Goal: Task Accomplishment & Management: Use online tool/utility

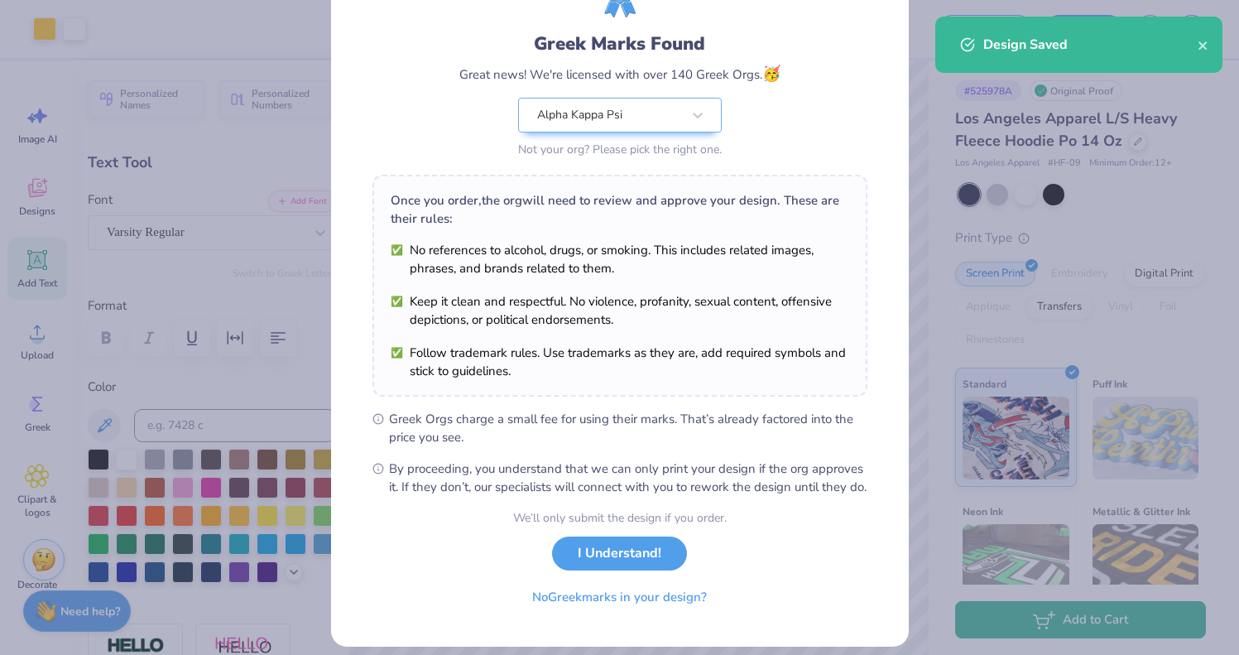
scroll to position [120, 0]
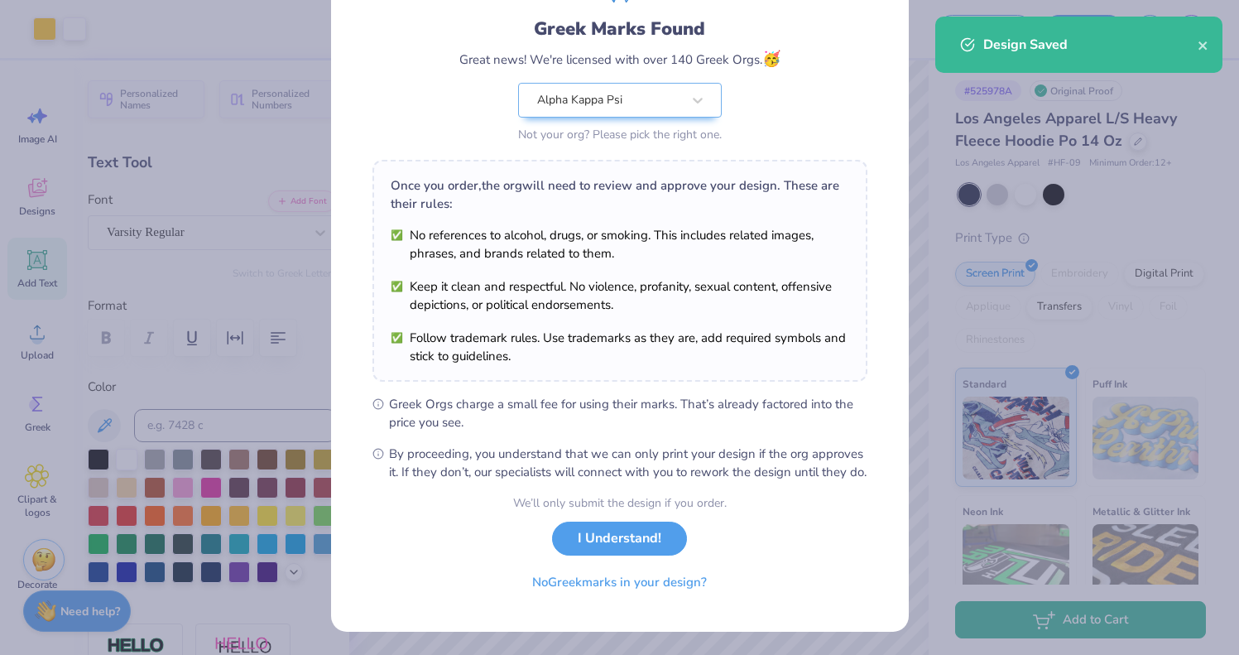
click at [647, 553] on button "I Understand!" at bounding box center [619, 539] width 135 height 34
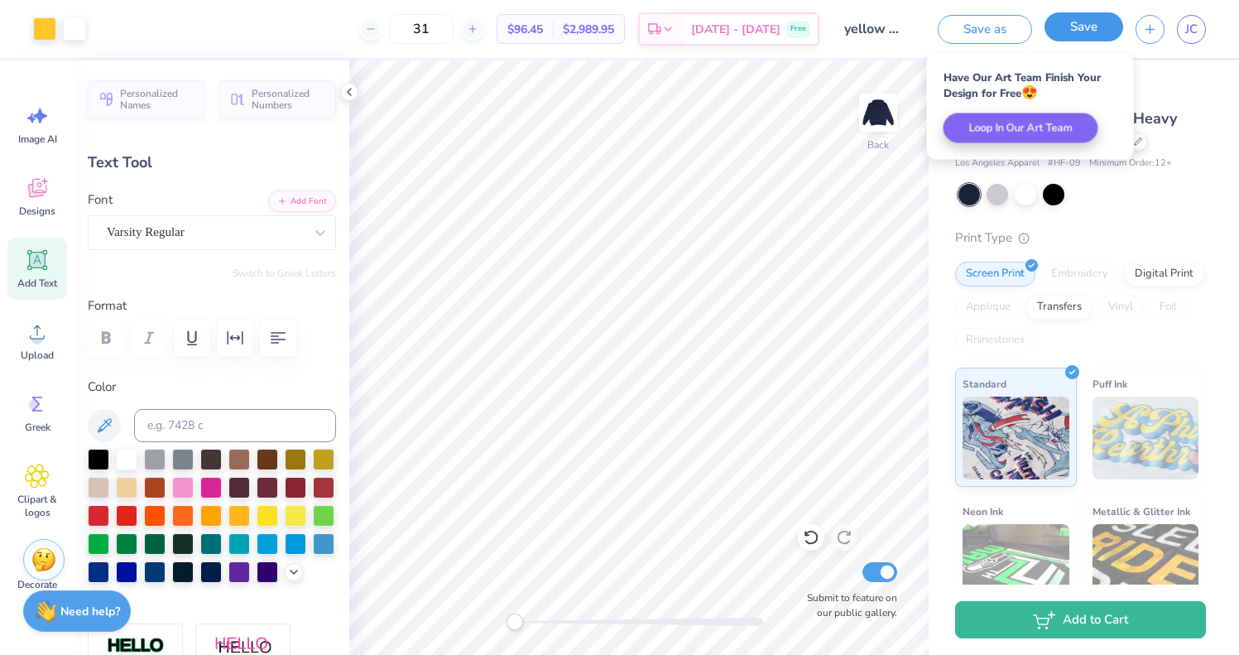
click at [1066, 40] on button "Save" at bounding box center [1084, 26] width 79 height 29
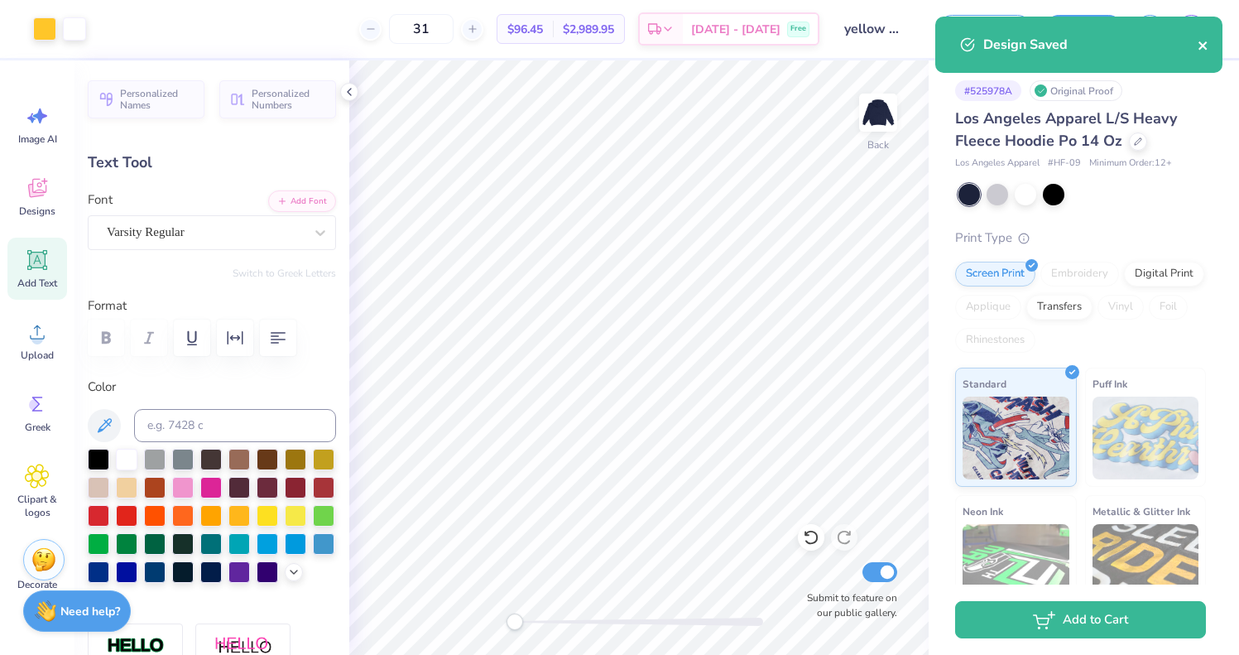
click at [1203, 43] on icon "close" at bounding box center [1204, 45] width 12 height 13
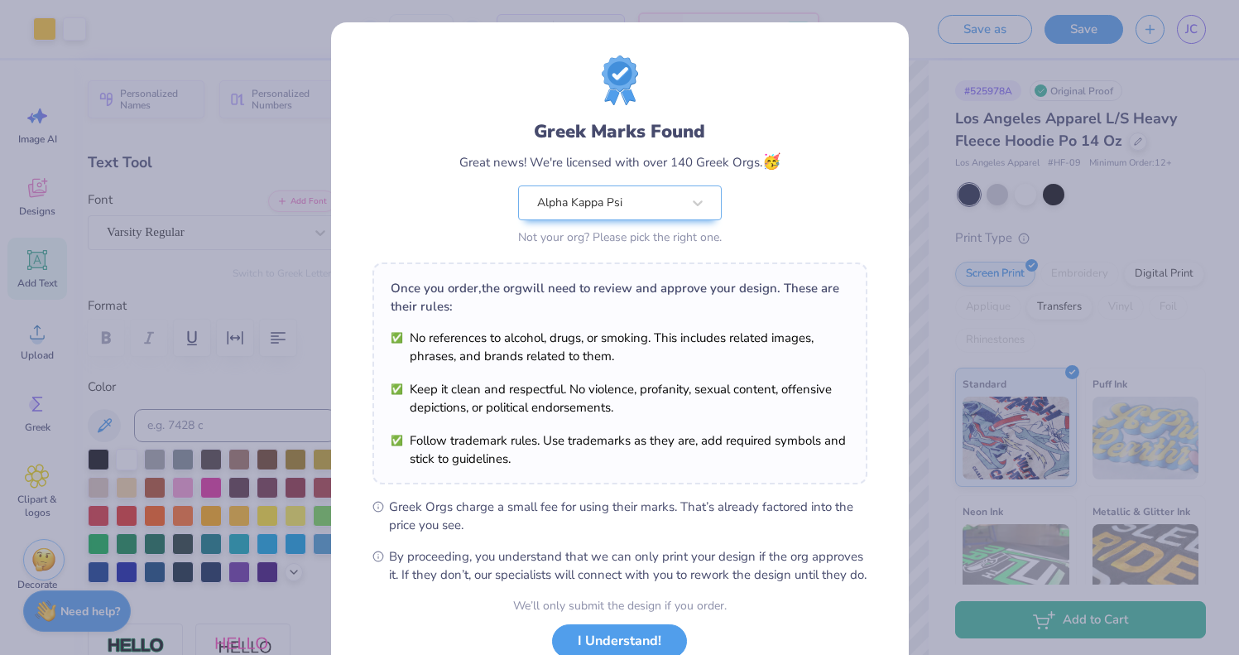
scroll to position [120, 0]
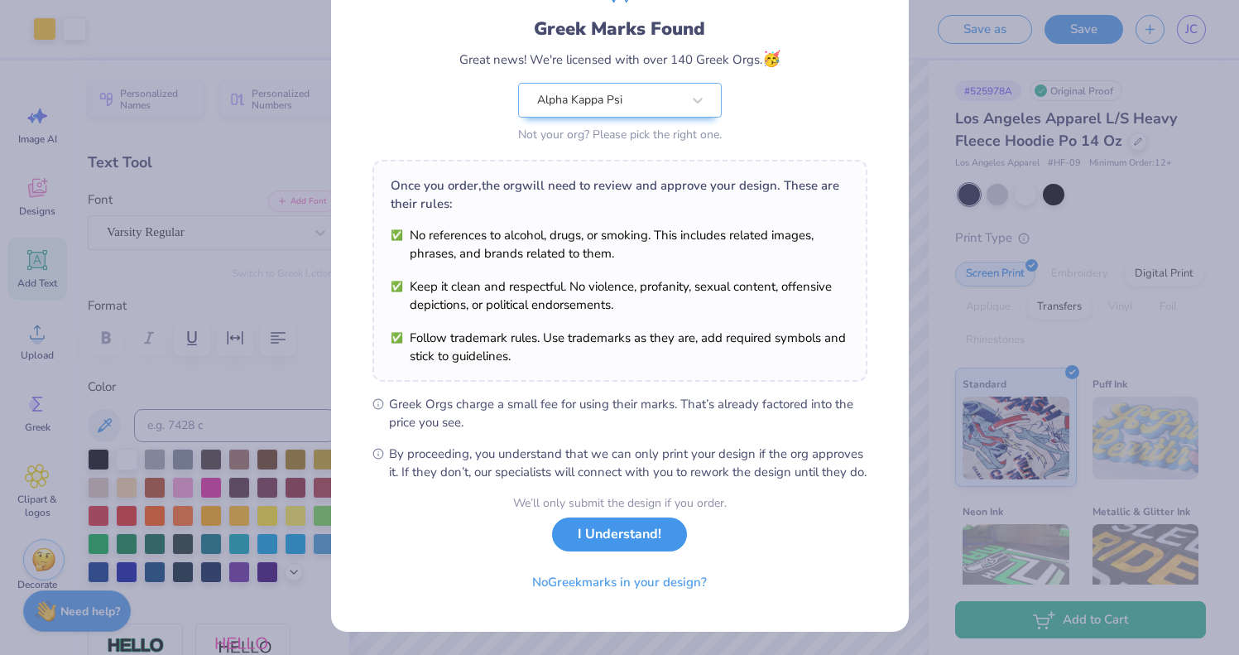
click at [628, 527] on button "I Understand!" at bounding box center [619, 534] width 135 height 34
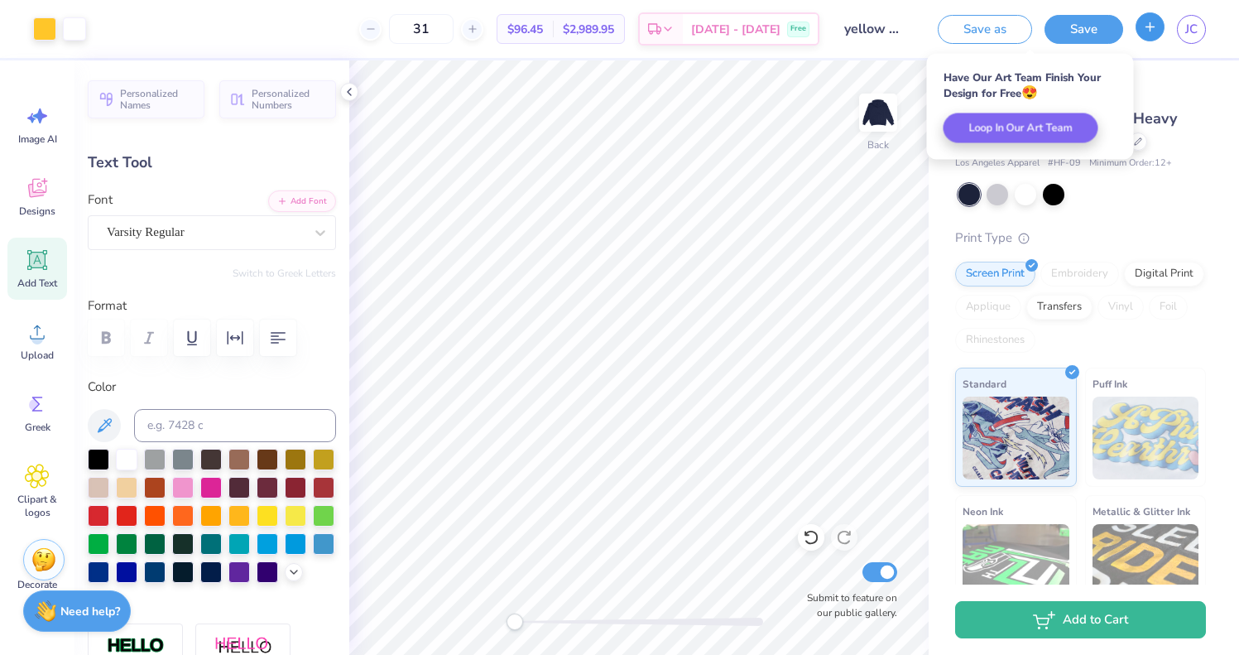
click at [1158, 29] on button "button" at bounding box center [1150, 26] width 29 height 29
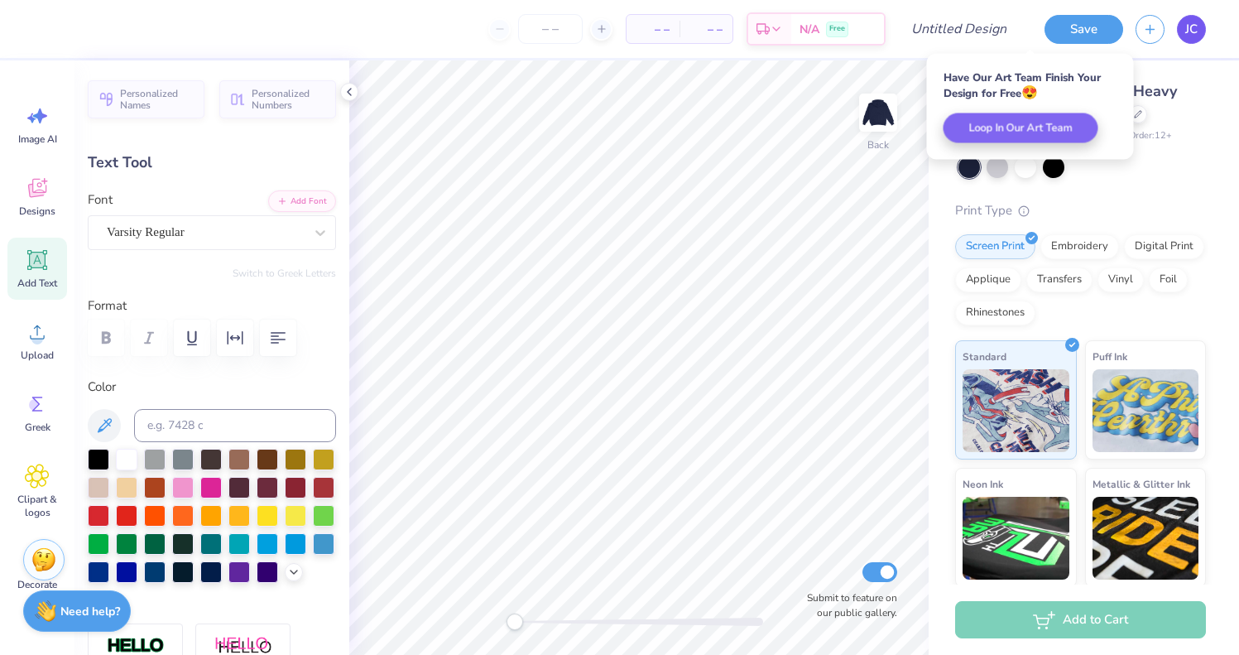
click at [1189, 26] on span "JC" at bounding box center [1192, 29] width 12 height 19
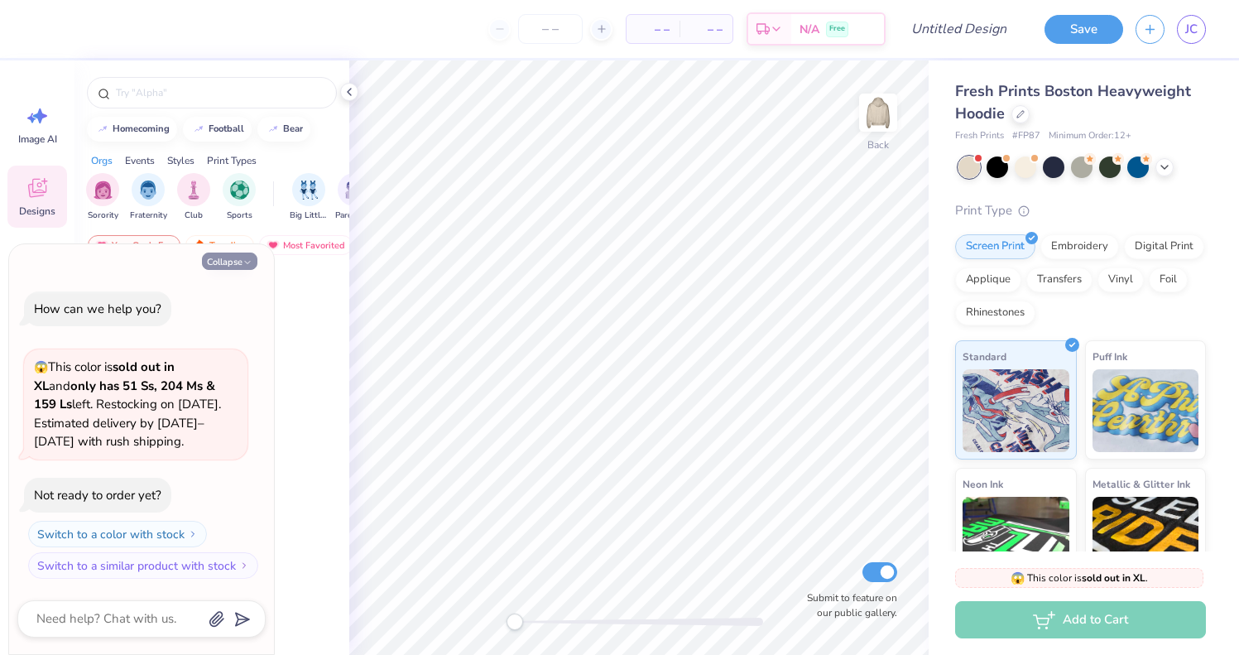
click at [231, 258] on button "Collapse" at bounding box center [229, 261] width 55 height 17
type textarea "x"
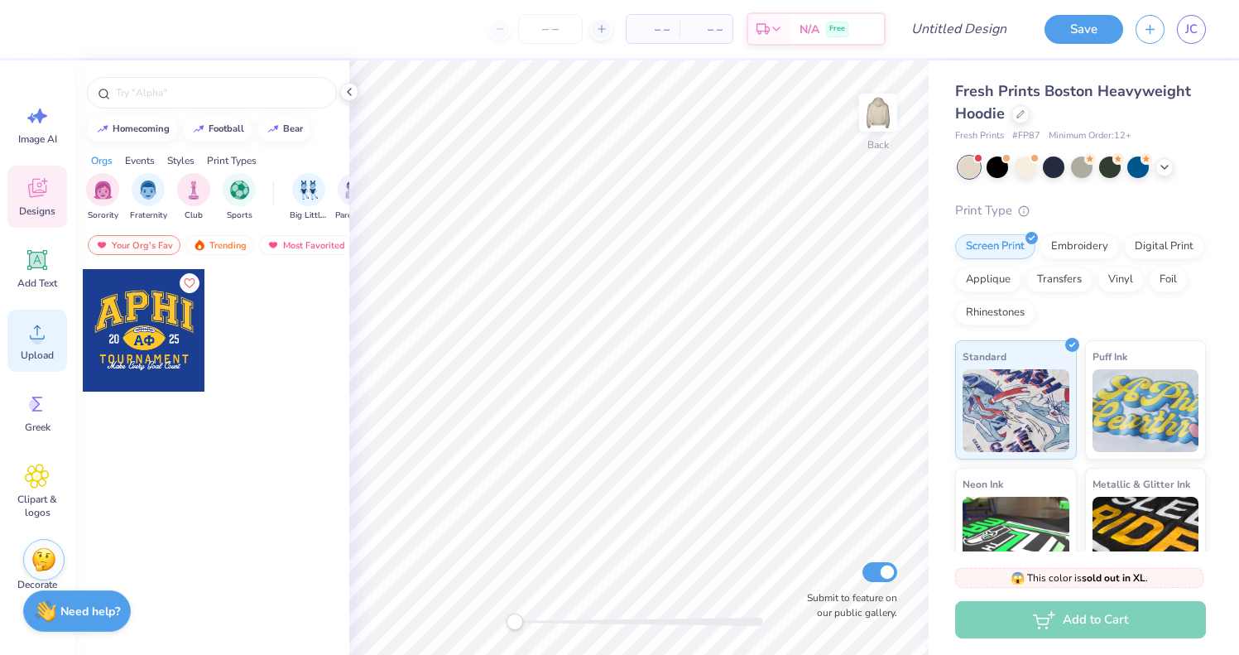
click at [35, 349] on span "Upload" at bounding box center [37, 355] width 33 height 13
click at [36, 339] on circle at bounding box center [37, 339] width 12 height 12
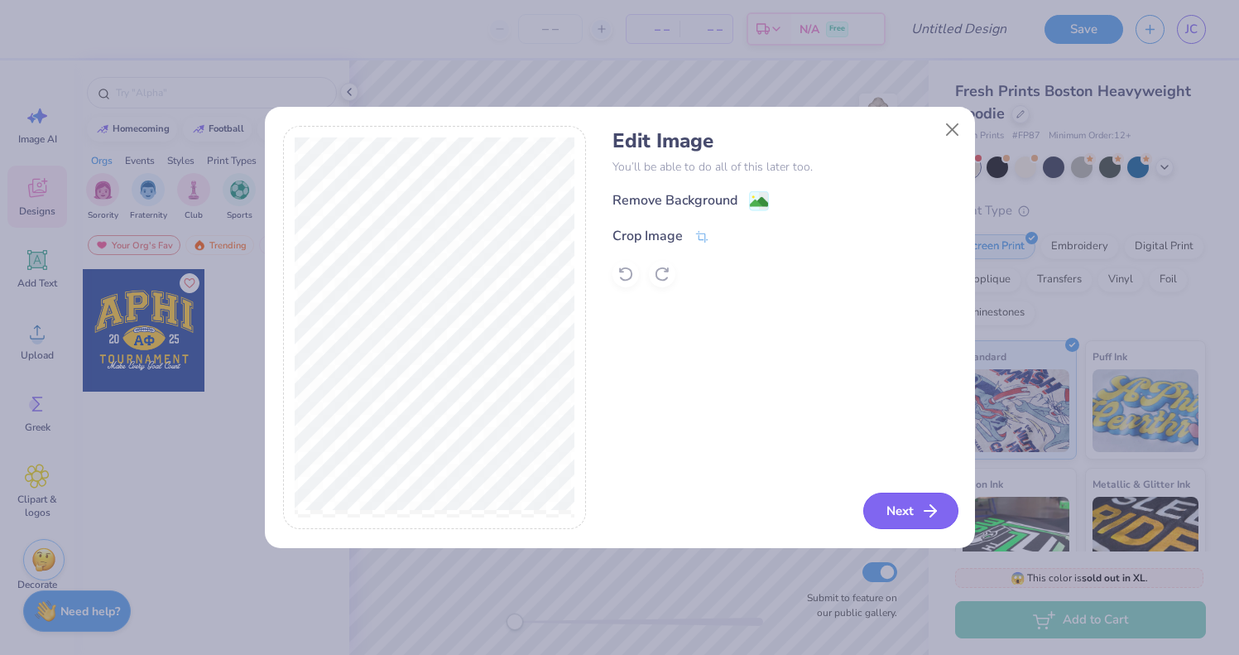
click at [901, 504] on button "Next" at bounding box center [911, 511] width 95 height 36
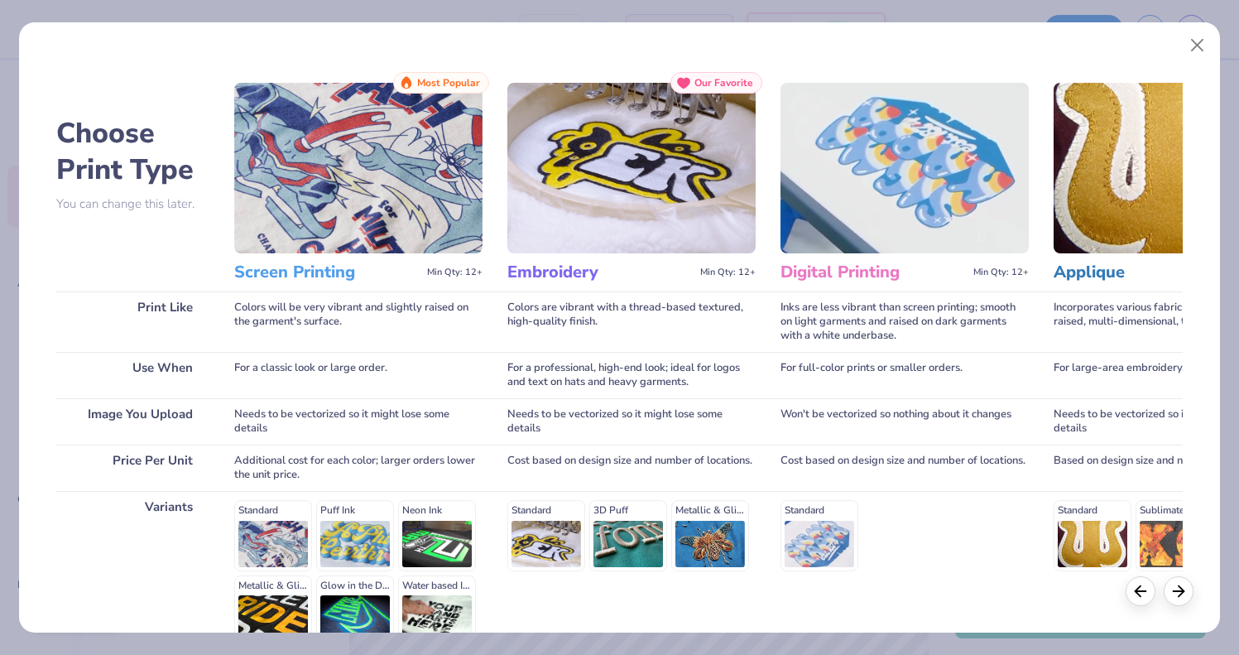
scroll to position [171, 0]
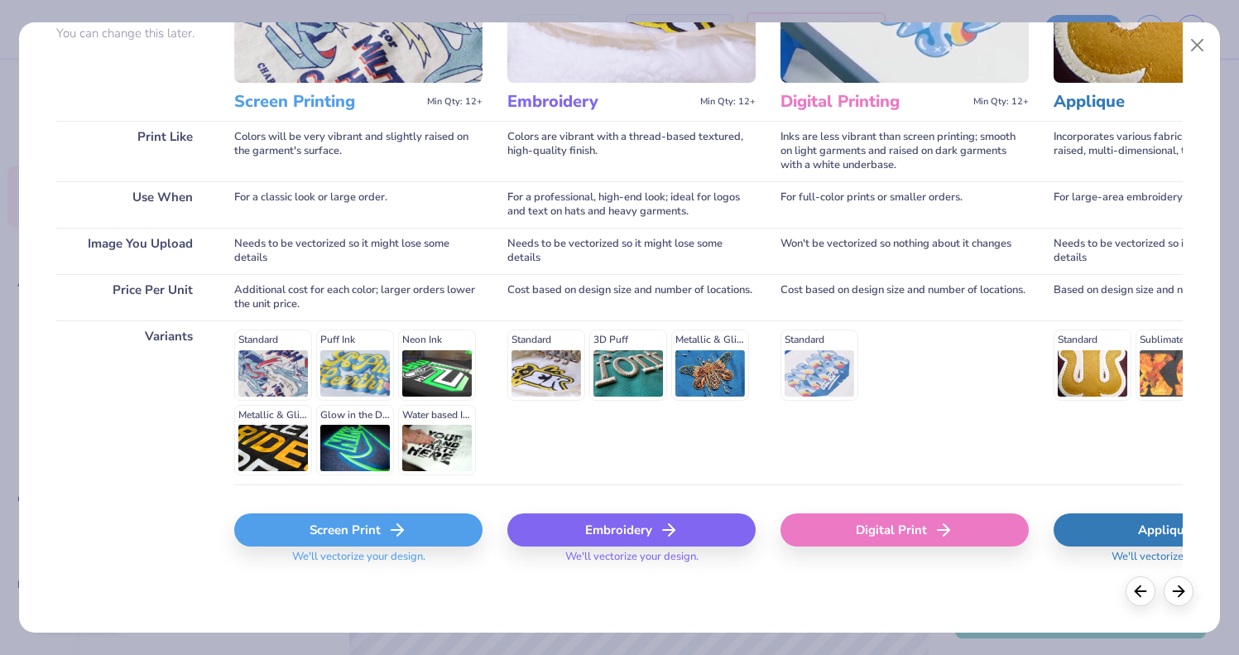
click at [645, 527] on div "Embroidery" at bounding box center [632, 529] width 248 height 33
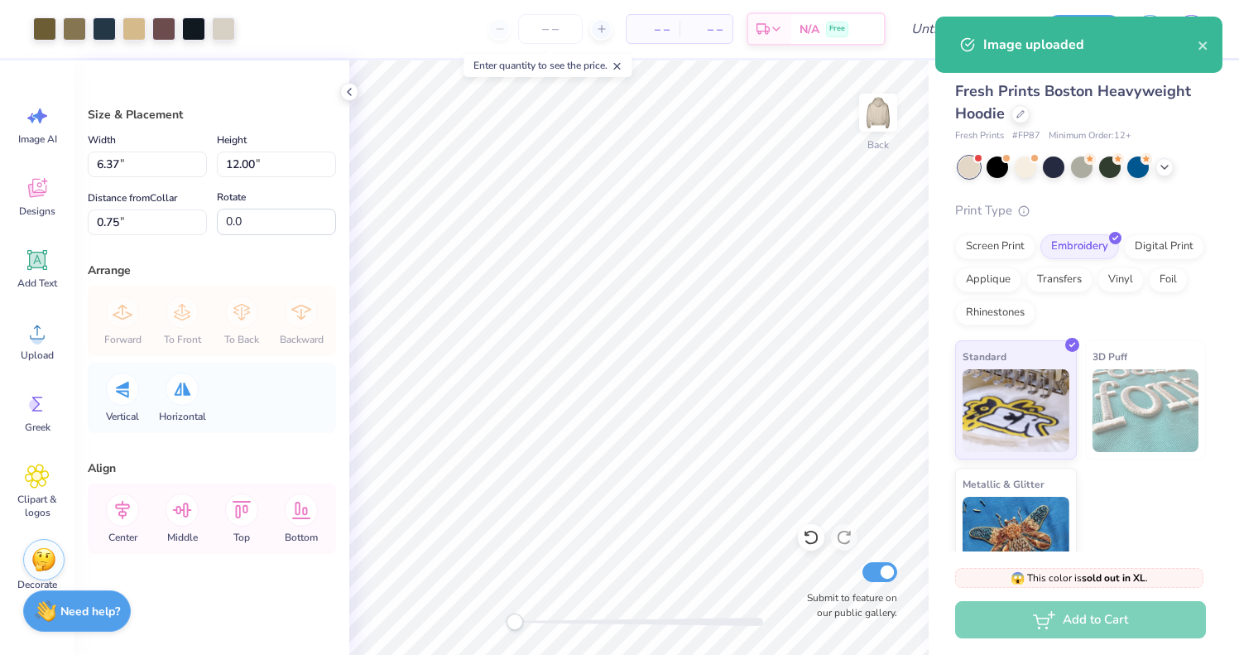
click at [647, 254] on body "Art colors – – Per Item – – Total Est. Delivery N/A Free Design Title Save JC I…" at bounding box center [619, 327] width 1239 height 655
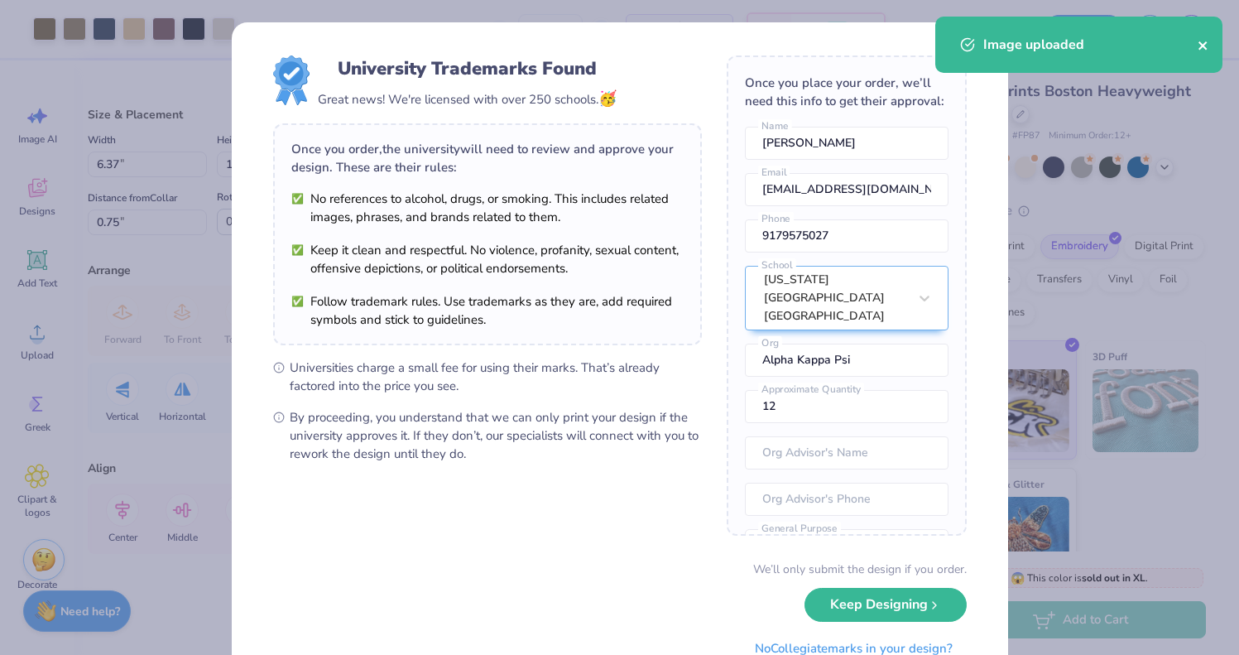
click at [1205, 41] on icon "close" at bounding box center [1204, 45] width 12 height 13
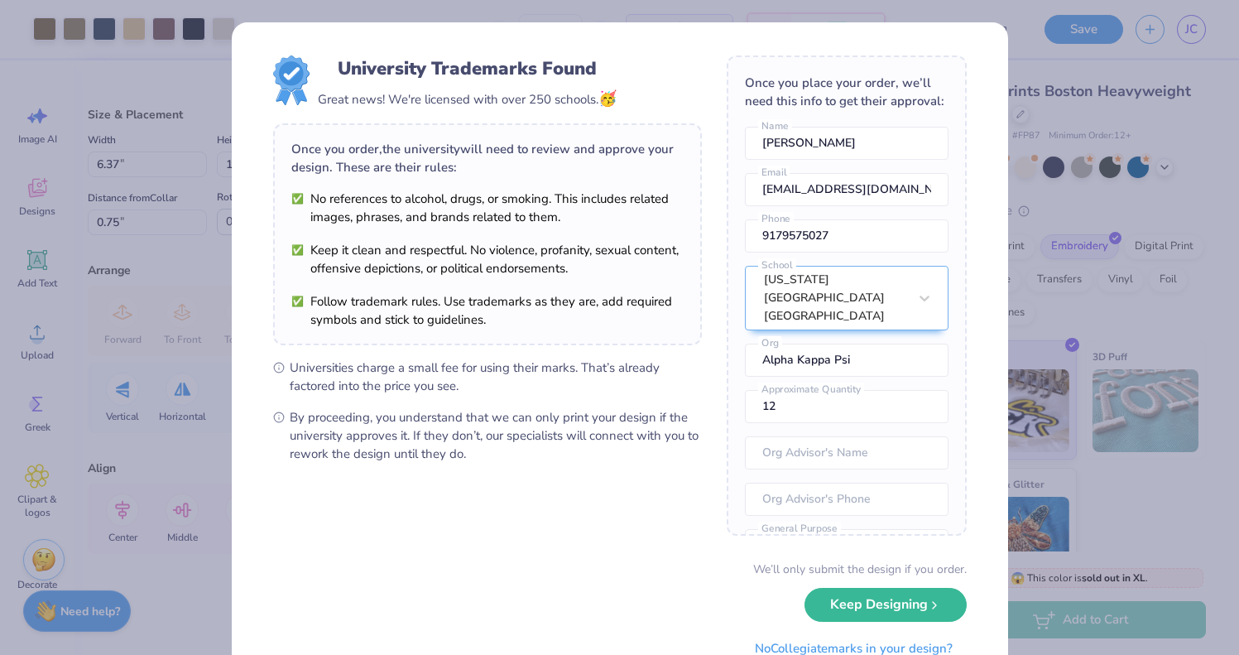
scroll to position [65, 0]
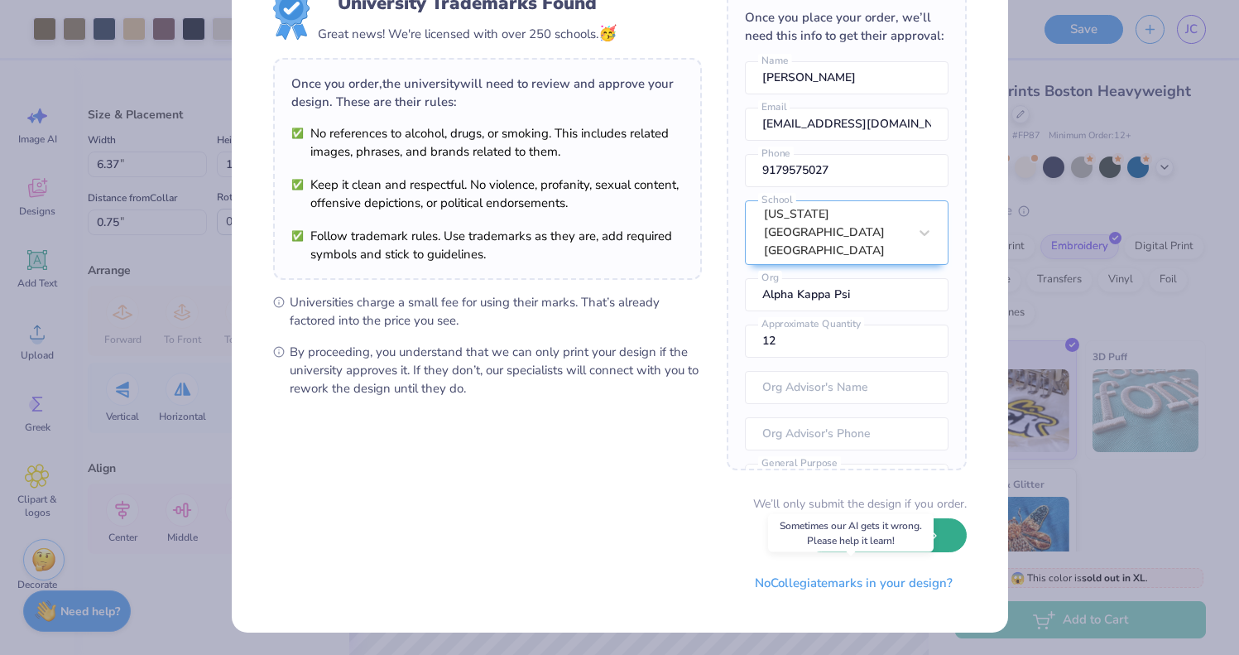
click at [877, 542] on button "Keep Designing" at bounding box center [886, 535] width 162 height 34
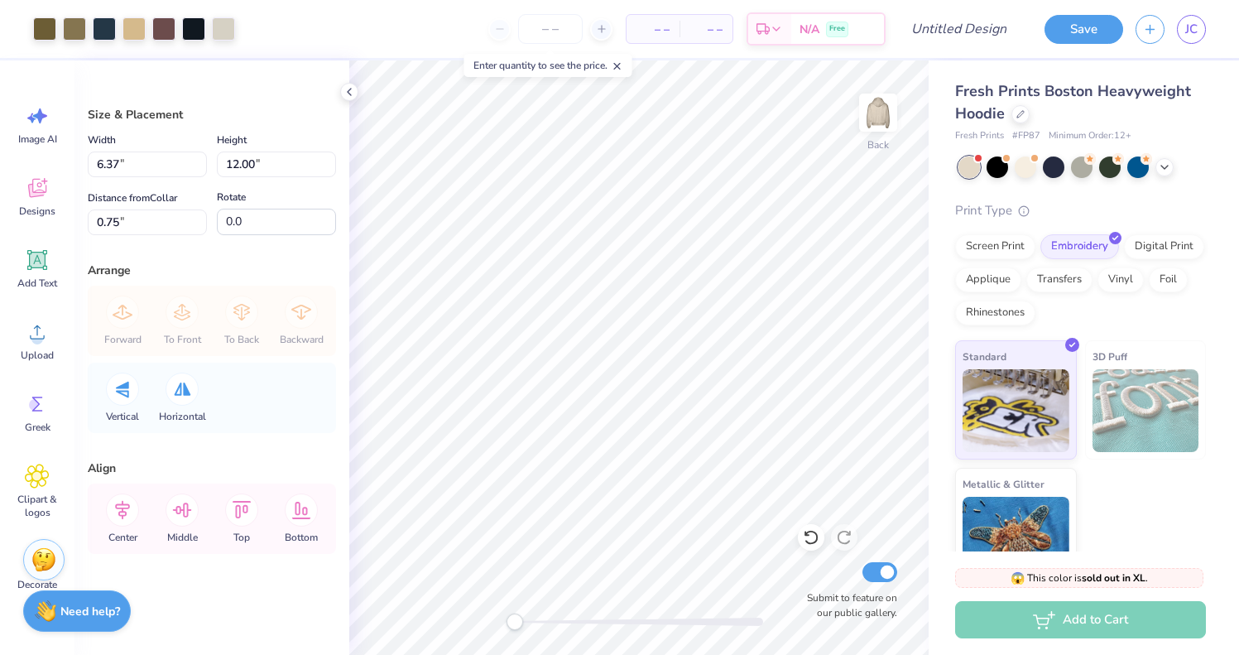
scroll to position [0, 0]
click at [552, 41] on input "number" at bounding box center [550, 29] width 65 height 30
type input "31"
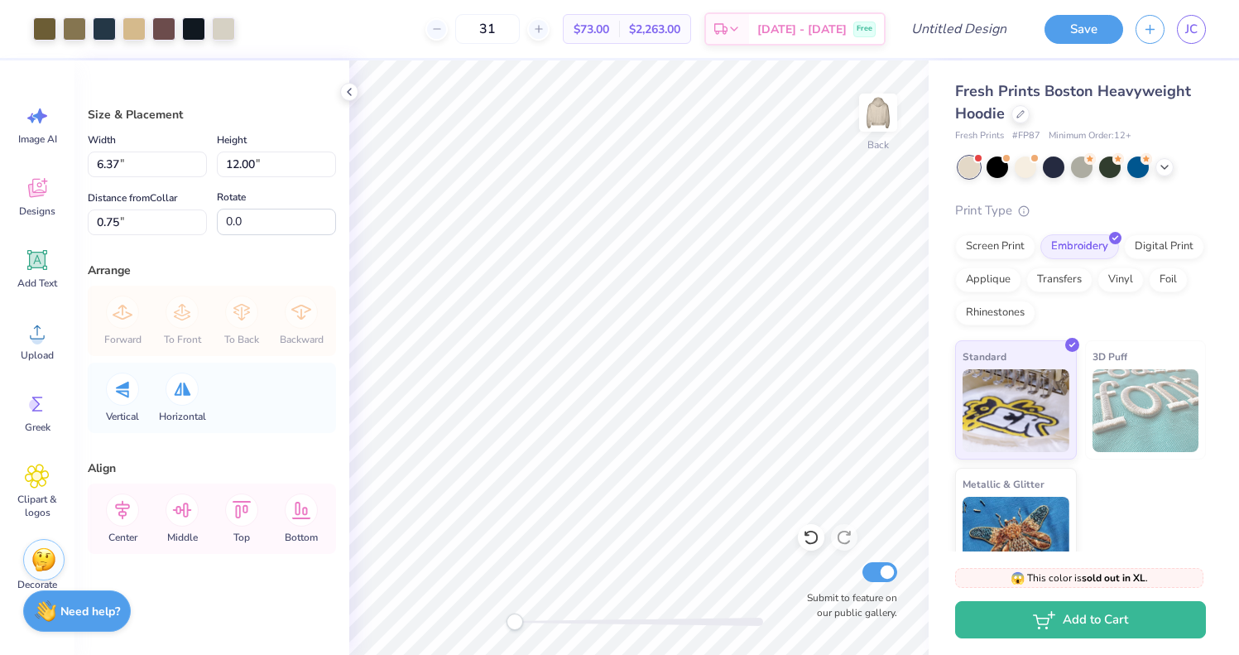
type input "5.20"
type input "9.80"
type input "2.95"
click at [986, 243] on div "Screen Print" at bounding box center [995, 244] width 80 height 25
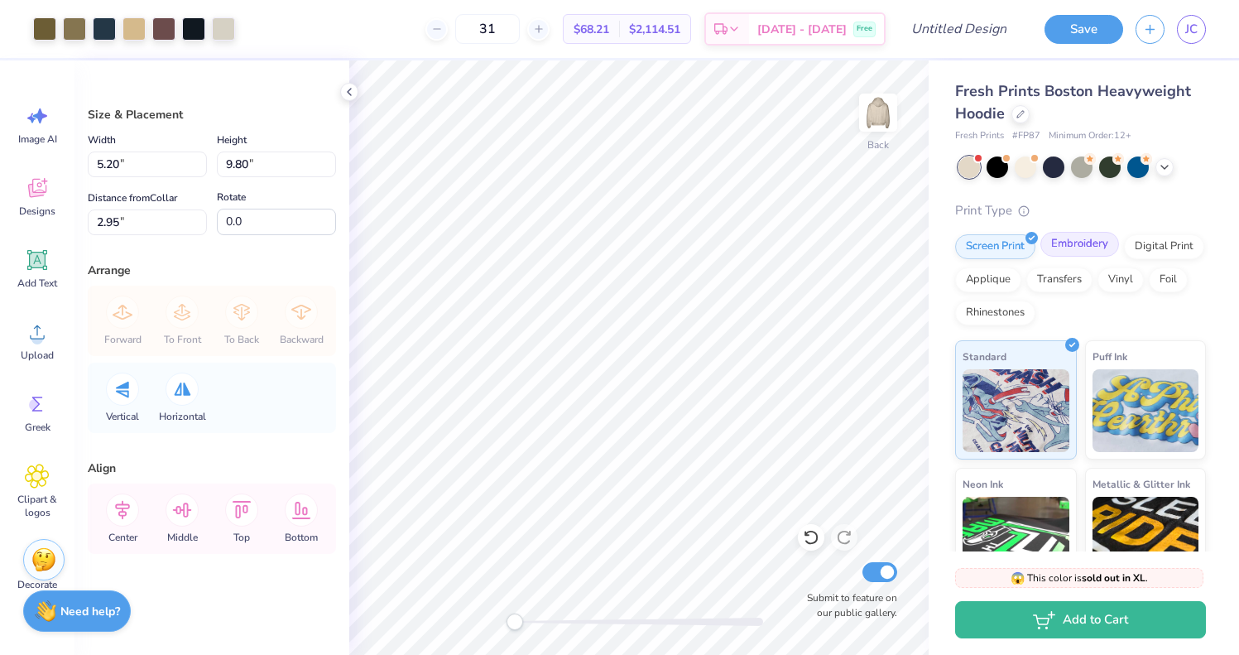
click at [1051, 240] on div "Embroidery" at bounding box center [1080, 244] width 79 height 25
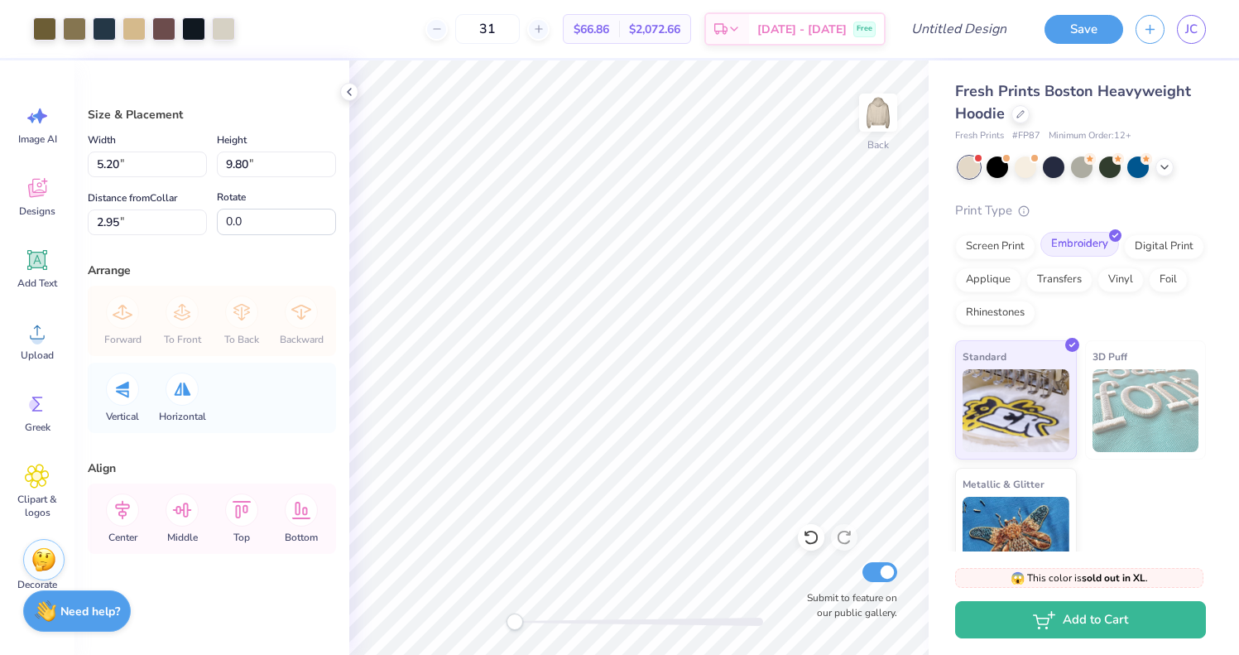
click at [1068, 239] on div "Embroidery" at bounding box center [1080, 244] width 79 height 25
click at [1010, 241] on div "Screen Print" at bounding box center [995, 244] width 80 height 25
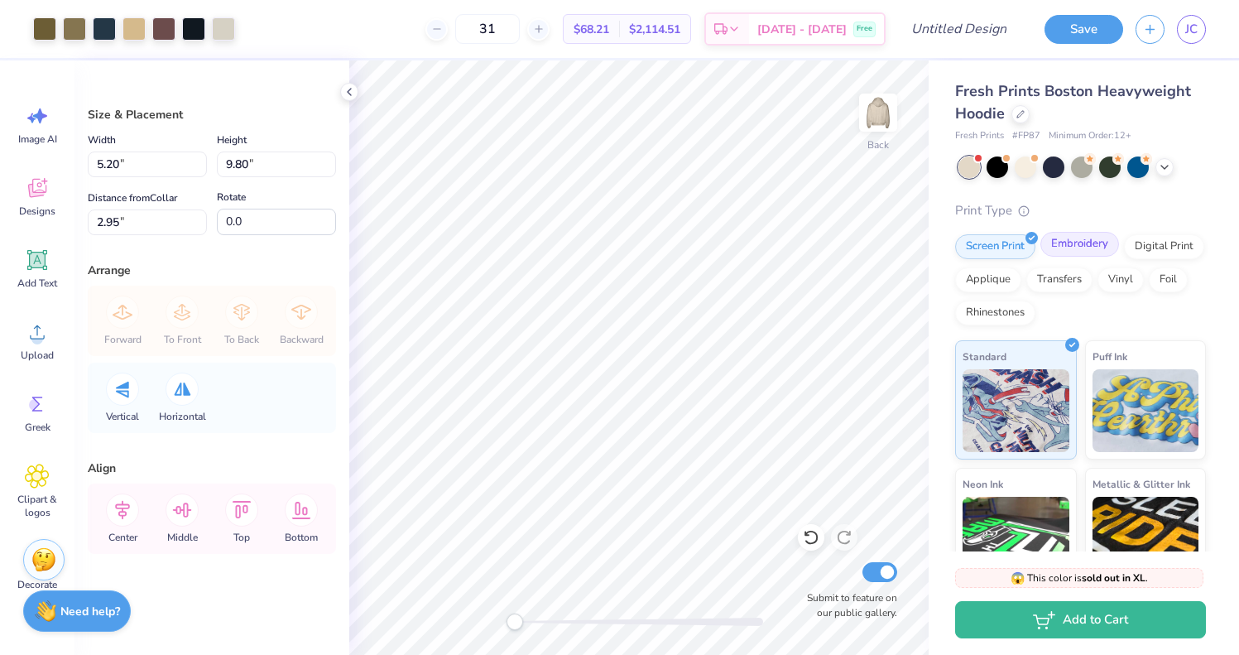
click at [1061, 241] on div "Embroidery" at bounding box center [1080, 244] width 79 height 25
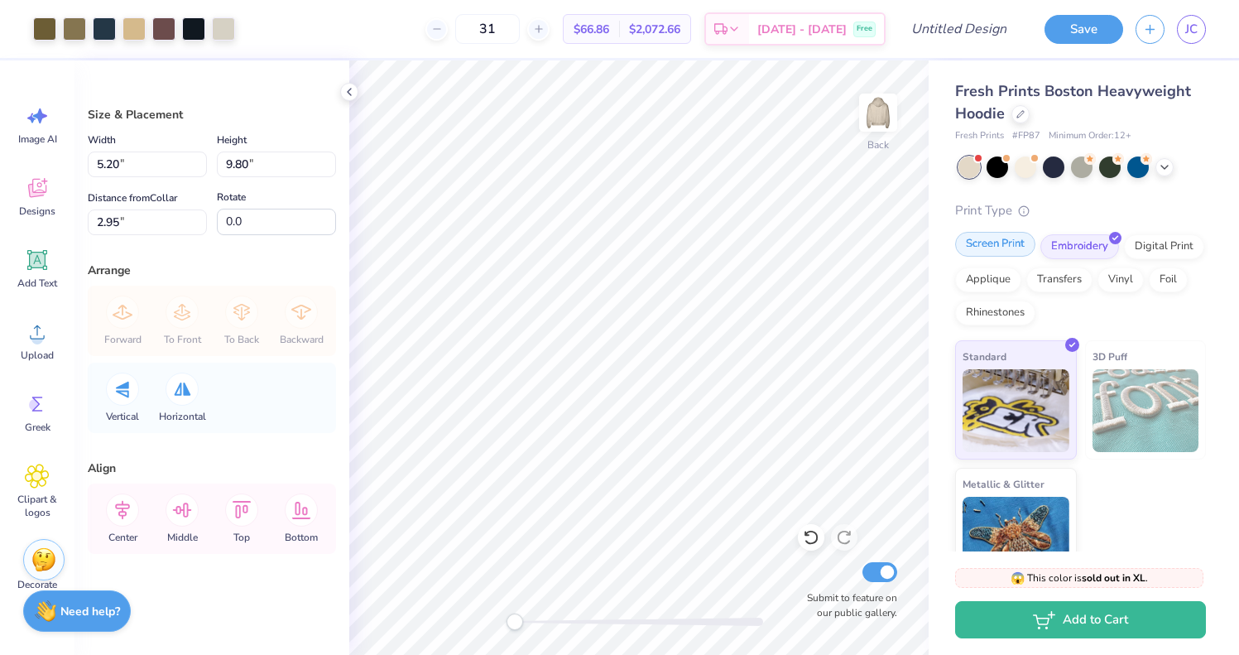
click at [1016, 248] on div "Screen Print" at bounding box center [995, 244] width 80 height 25
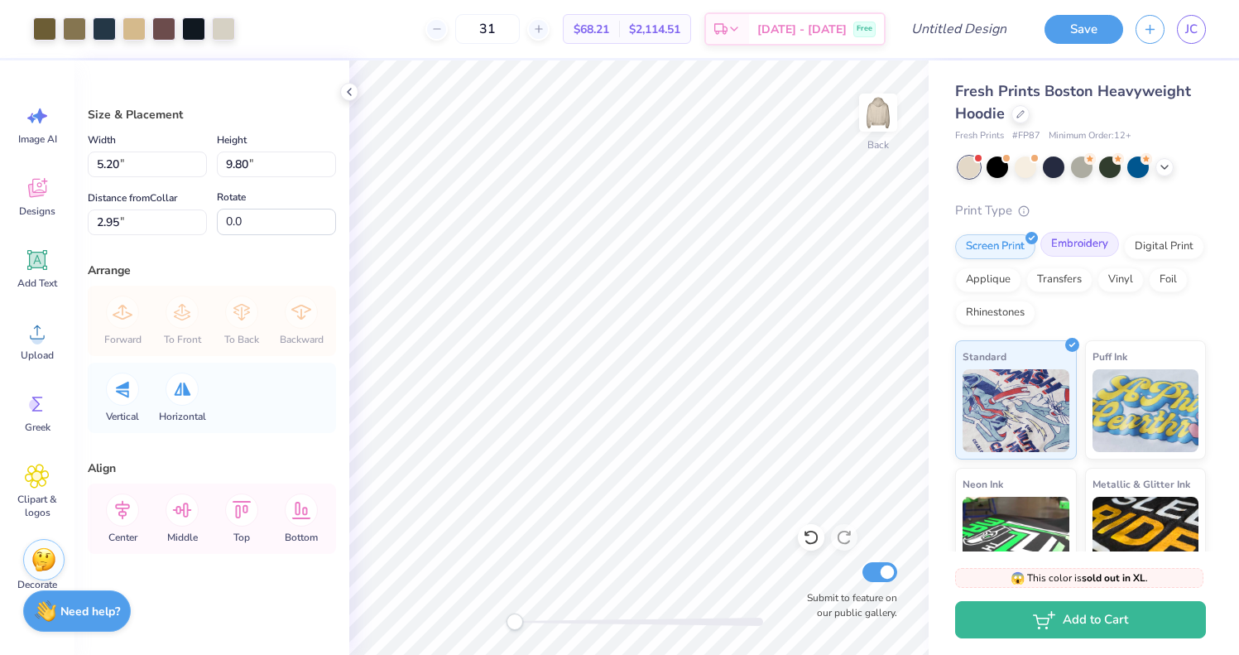
click at [1068, 245] on div "Embroidery" at bounding box center [1080, 244] width 79 height 25
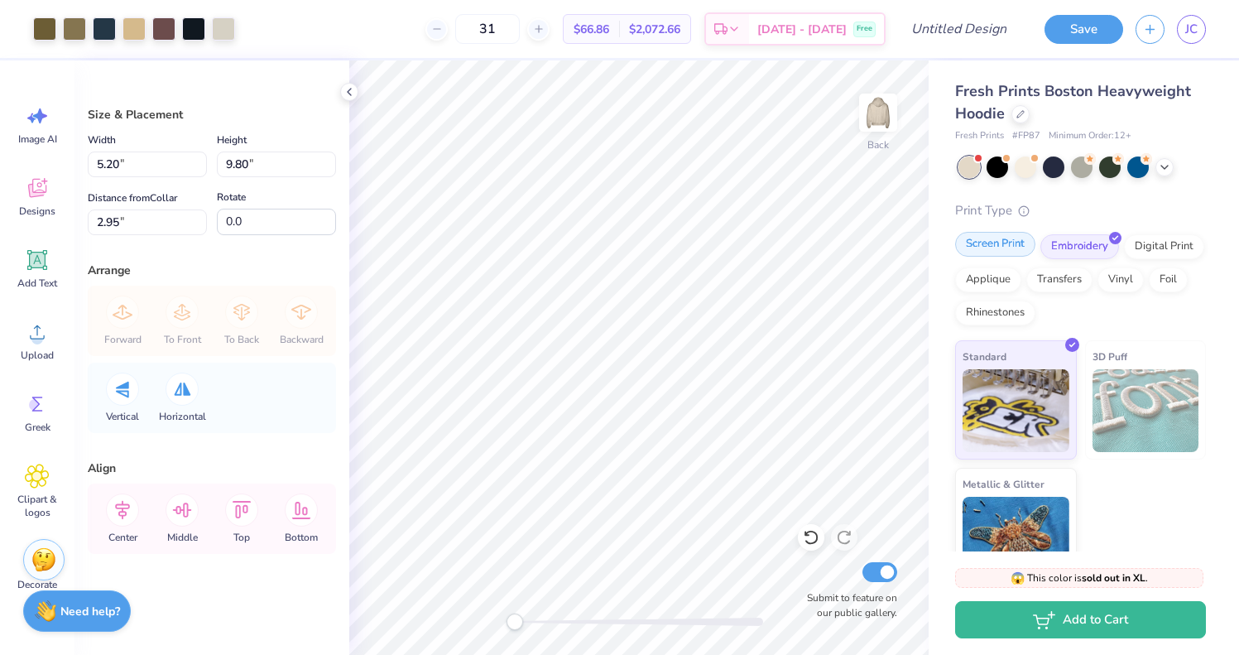
click at [1017, 245] on div "Screen Print" at bounding box center [995, 244] width 80 height 25
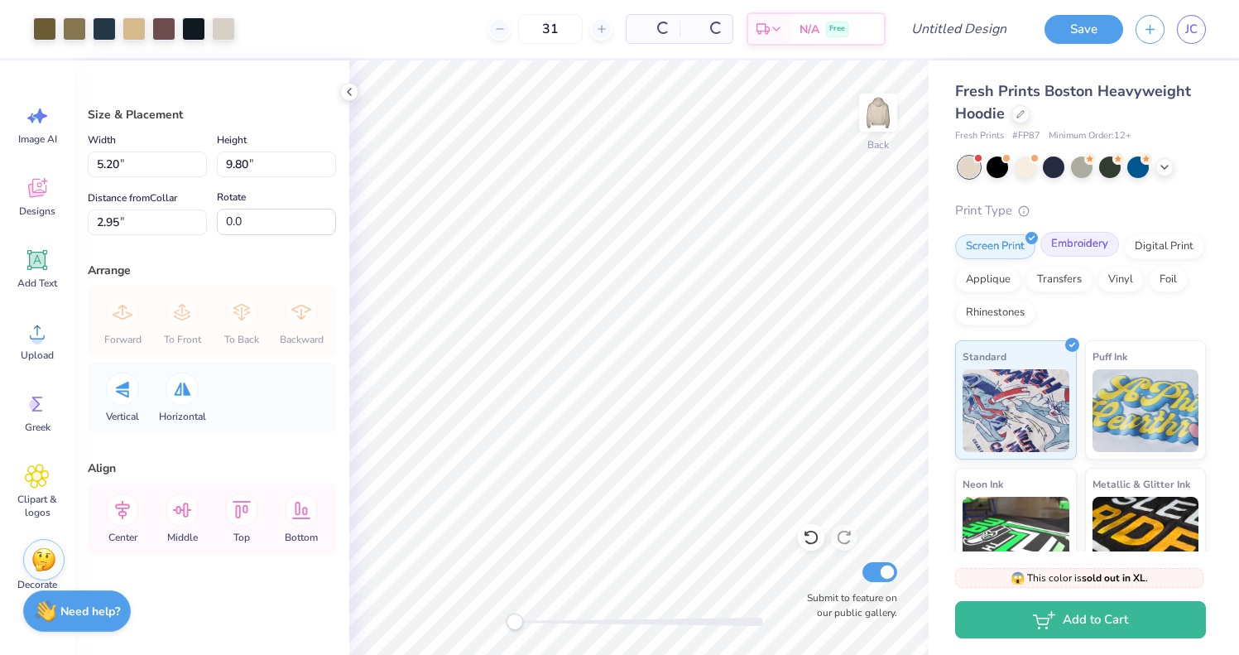
click at [1065, 245] on div "Embroidery" at bounding box center [1080, 244] width 79 height 25
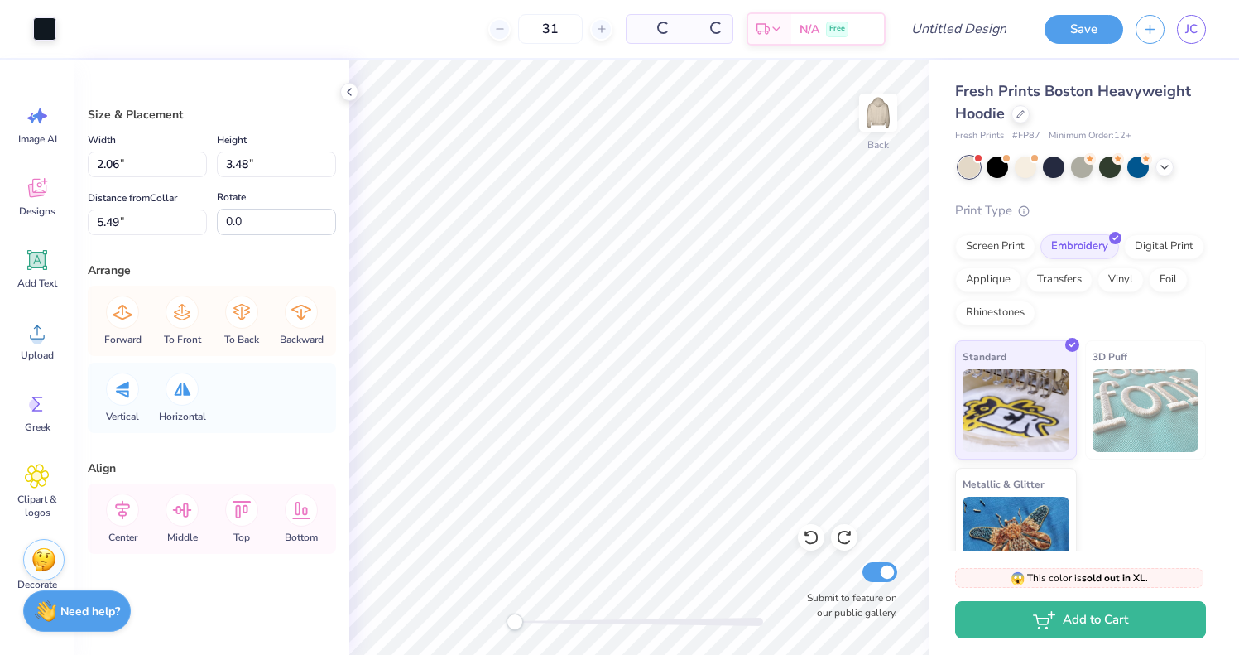
type input "5.49"
type input "2.06"
type input "3.48"
type input "4.59"
type input "0.30"
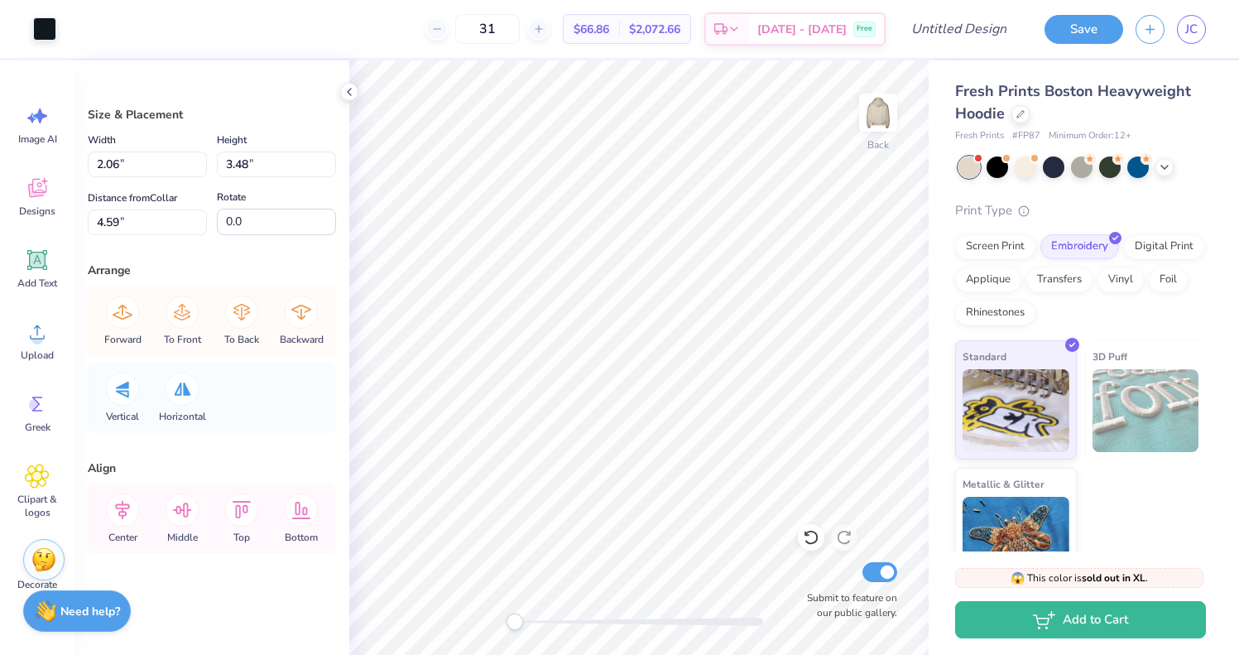
type input "0.81"
type input "6.26"
type input "2.06"
type input "3.48"
type input "4.59"
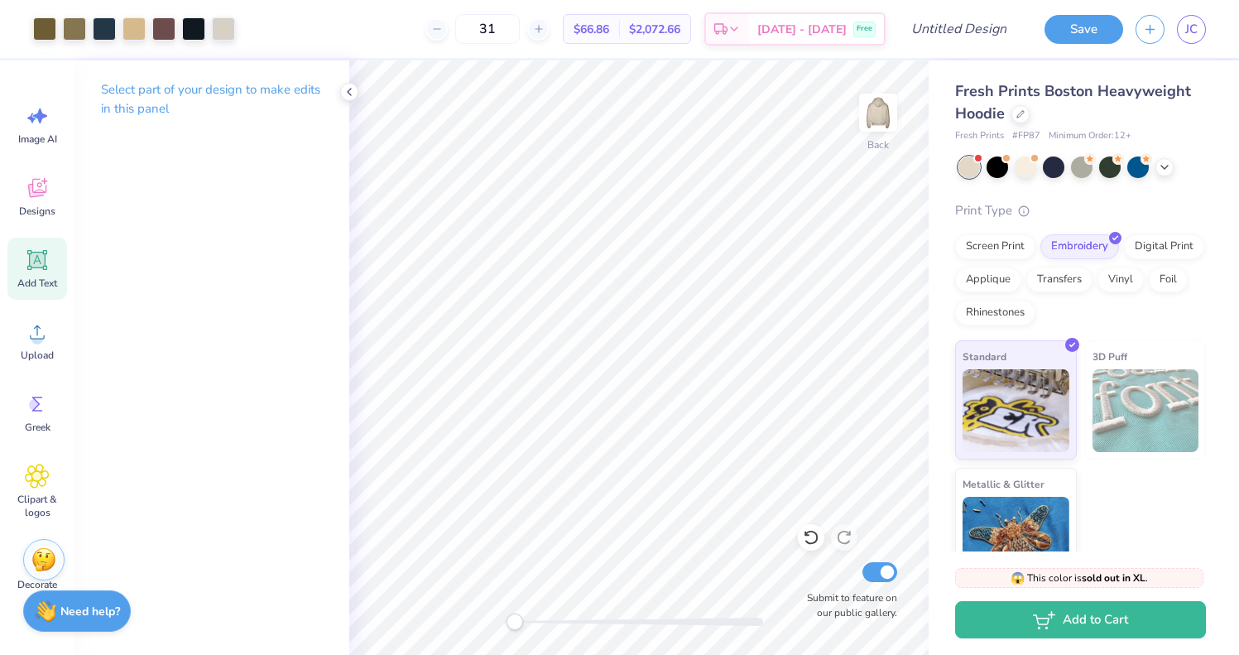
click at [41, 257] on icon at bounding box center [38, 261] width 16 height 16
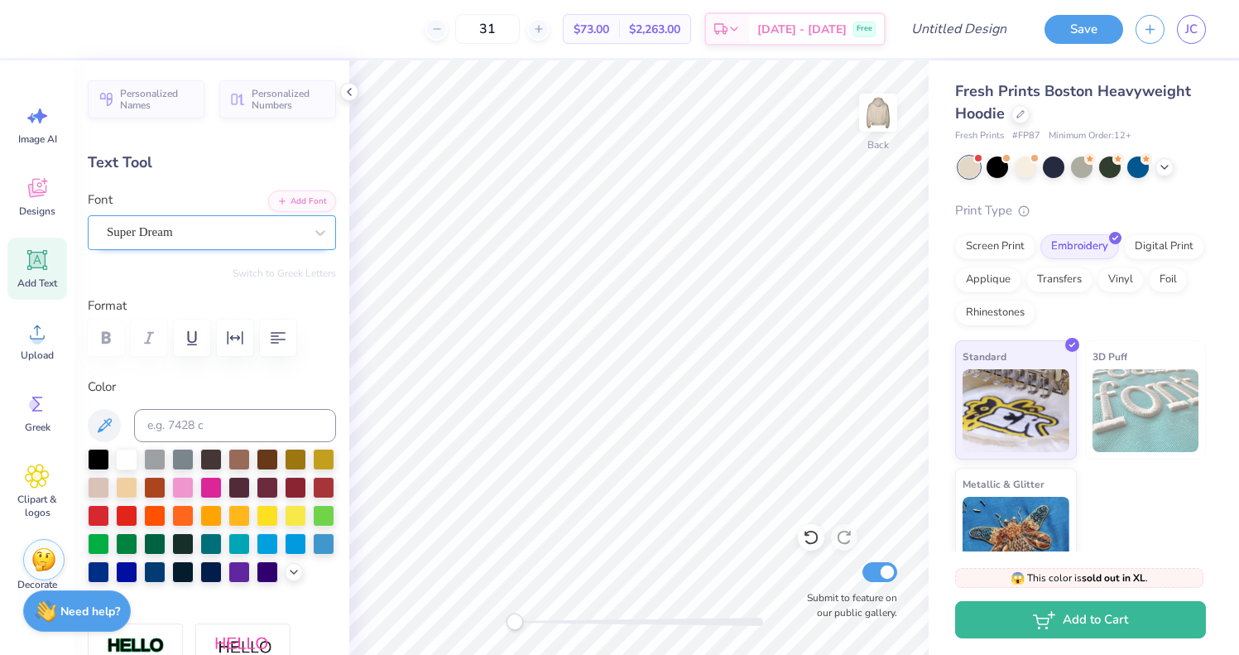
click at [185, 238] on div "Super Dream" at bounding box center [205, 232] width 200 height 26
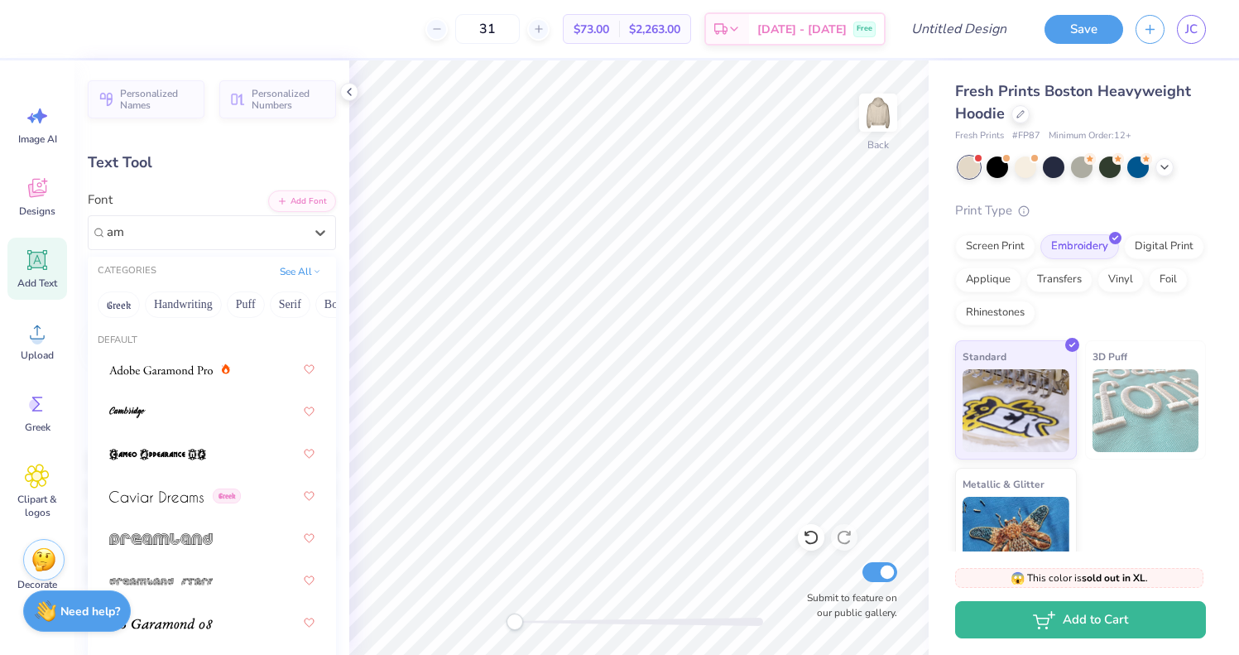
type input "a"
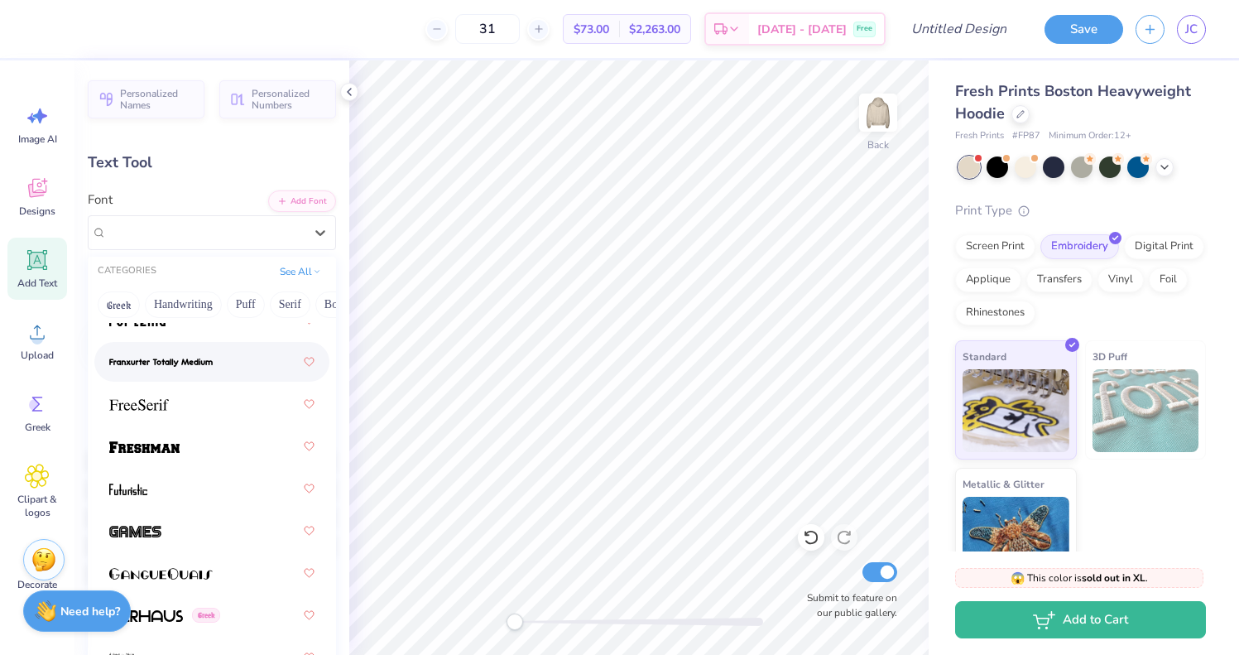
scroll to position [5168, 0]
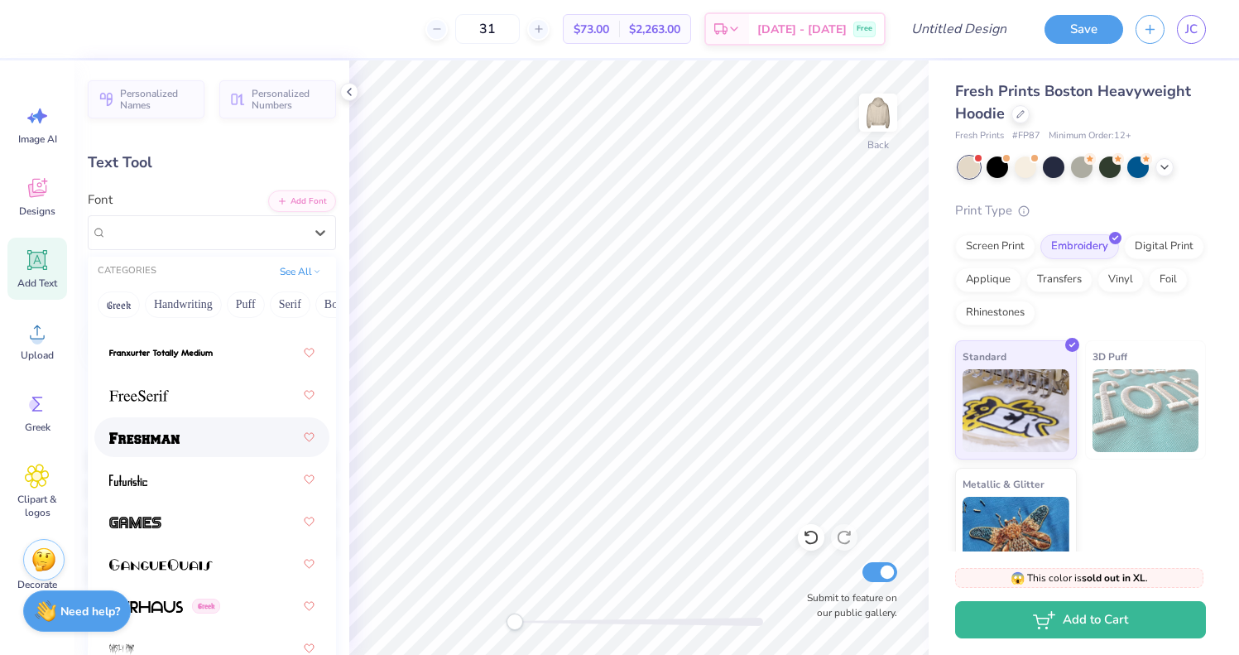
click at [150, 440] on img at bounding box center [144, 438] width 70 height 12
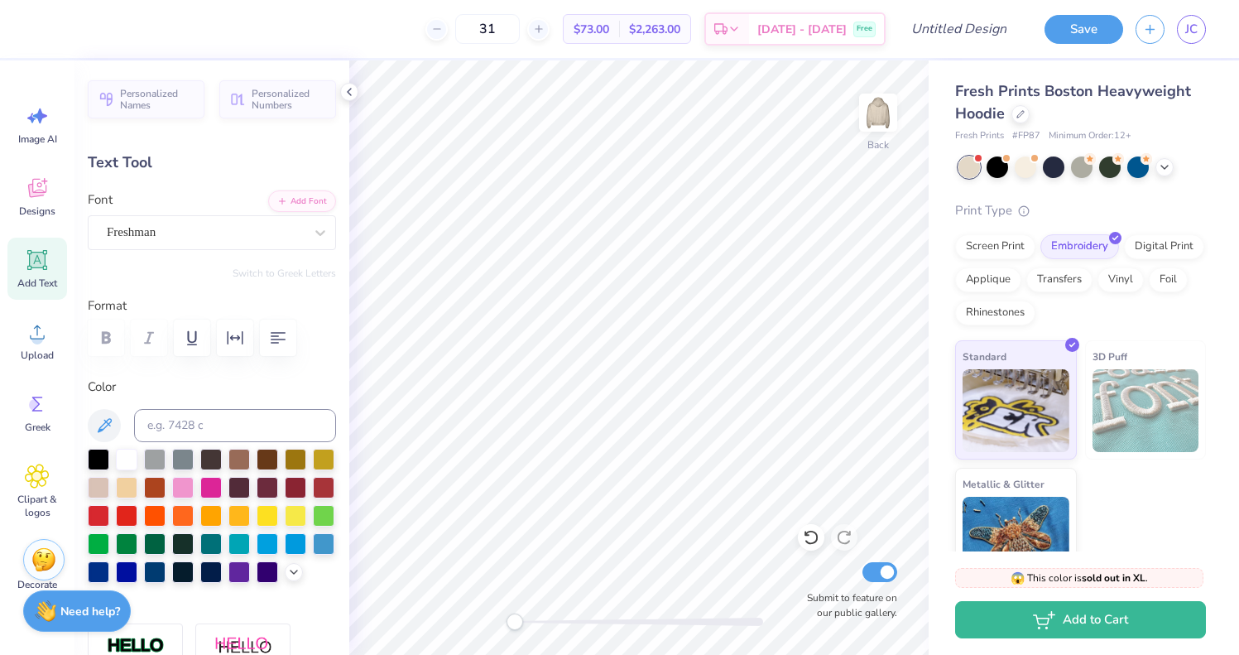
type textarea "T"
type textarea "AKPSi"
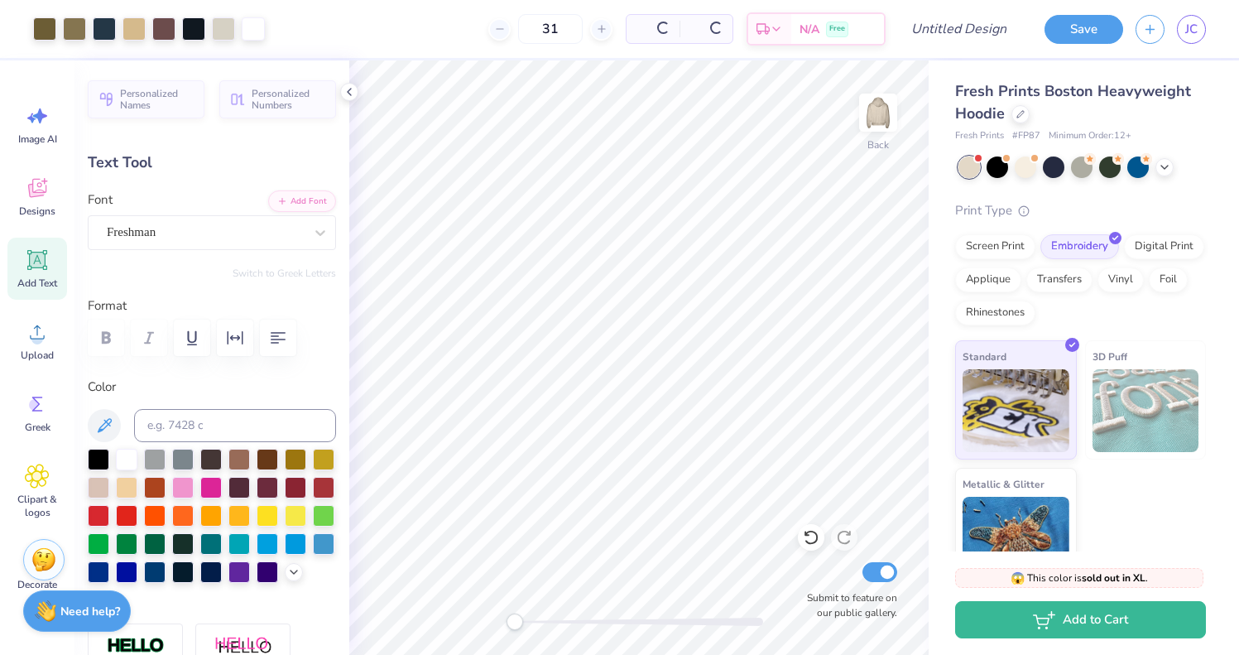
type input "9.75"
type input "2.43"
type input "5.53"
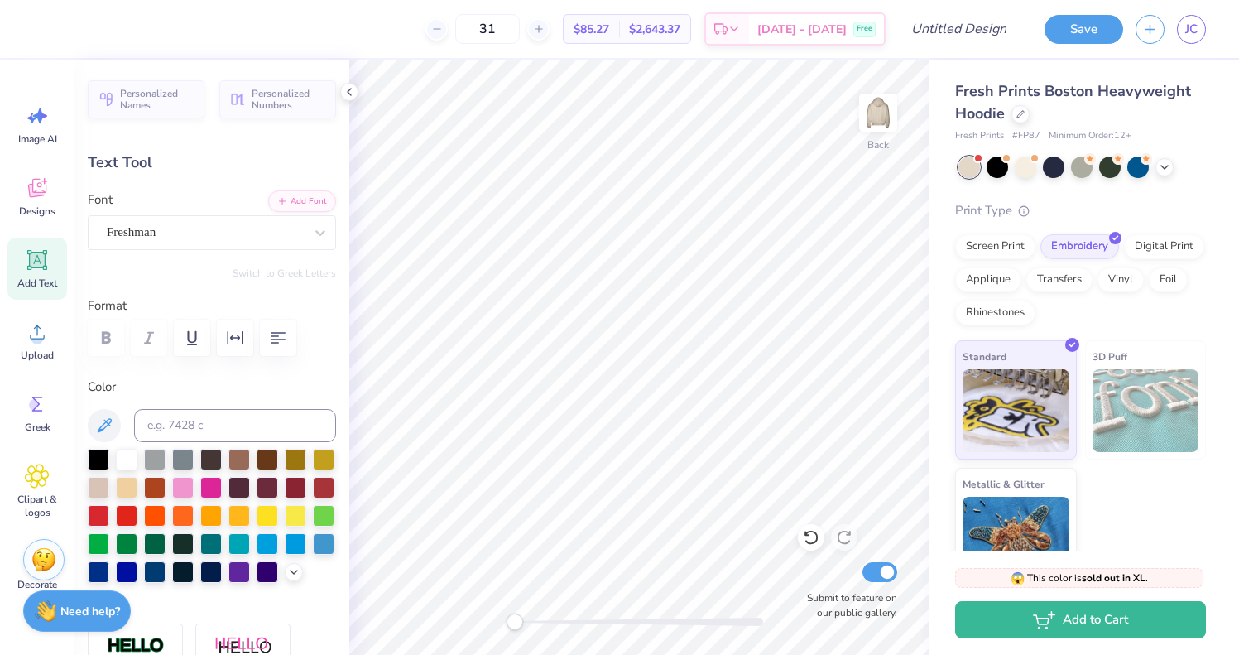
type textarea "AK"
click at [938, 219] on div "Fresh Prints Boston Heavyweight Hoodie Fresh Prints # FP87 Minimum Order: 12 + …" at bounding box center [1084, 323] width 310 height 527
type input "1.16"
type input "0.59"
type input "9.81"
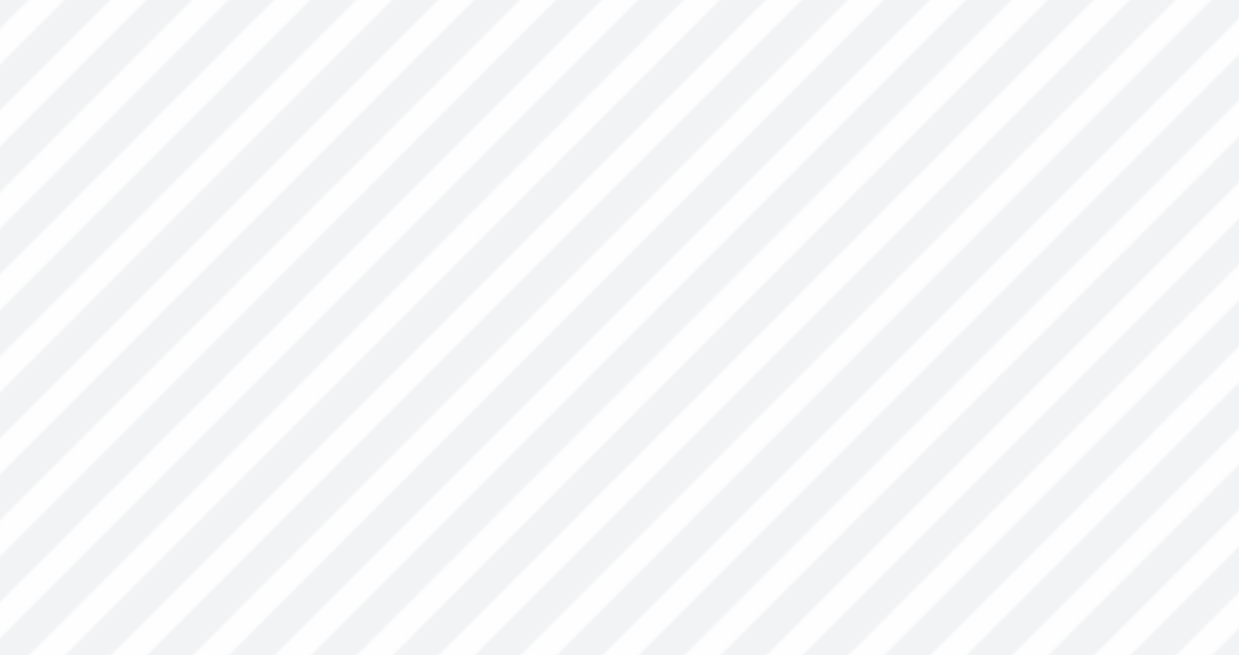
type input "1.05"
type input "0.53"
type input "6.28"
type input "6.22"
type input "0.36"
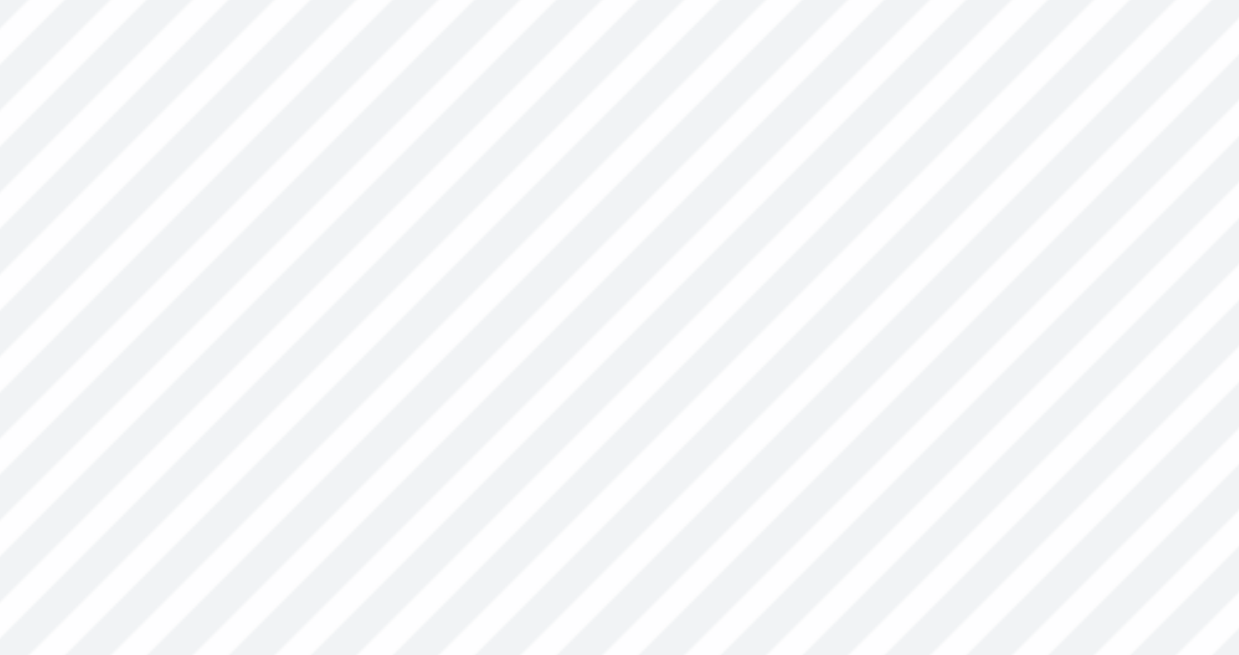
type input "0.18"
type input "6.57"
type input "0.59"
type input "0.30"
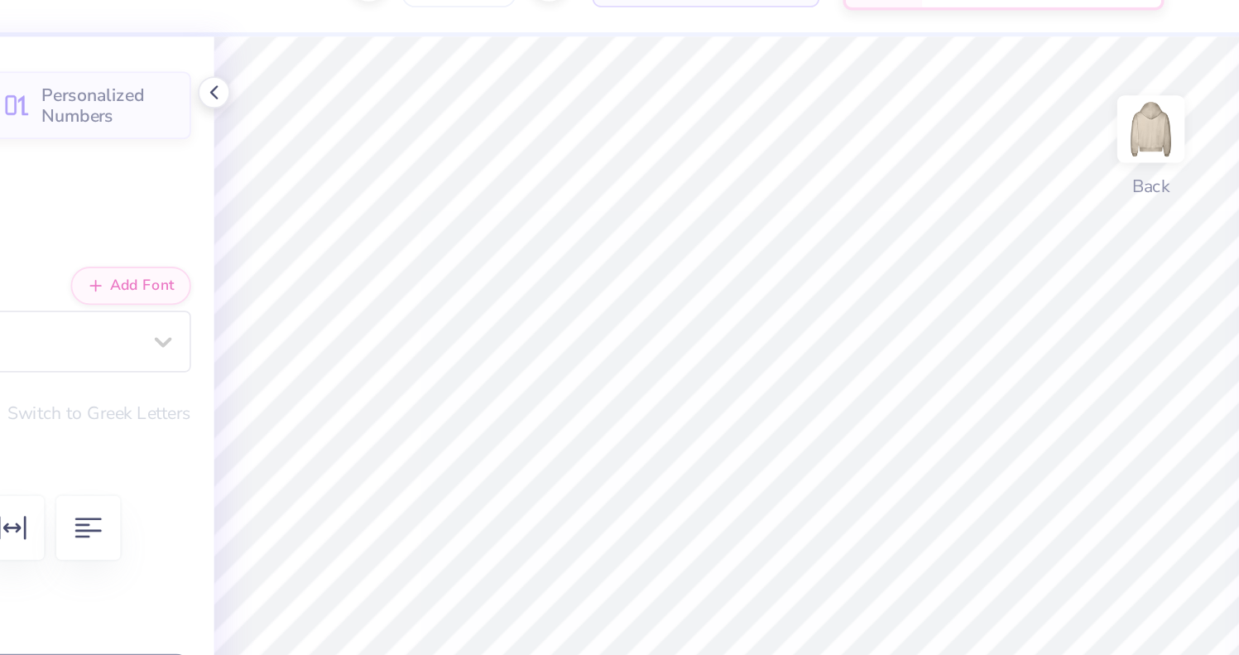
type input "6.25"
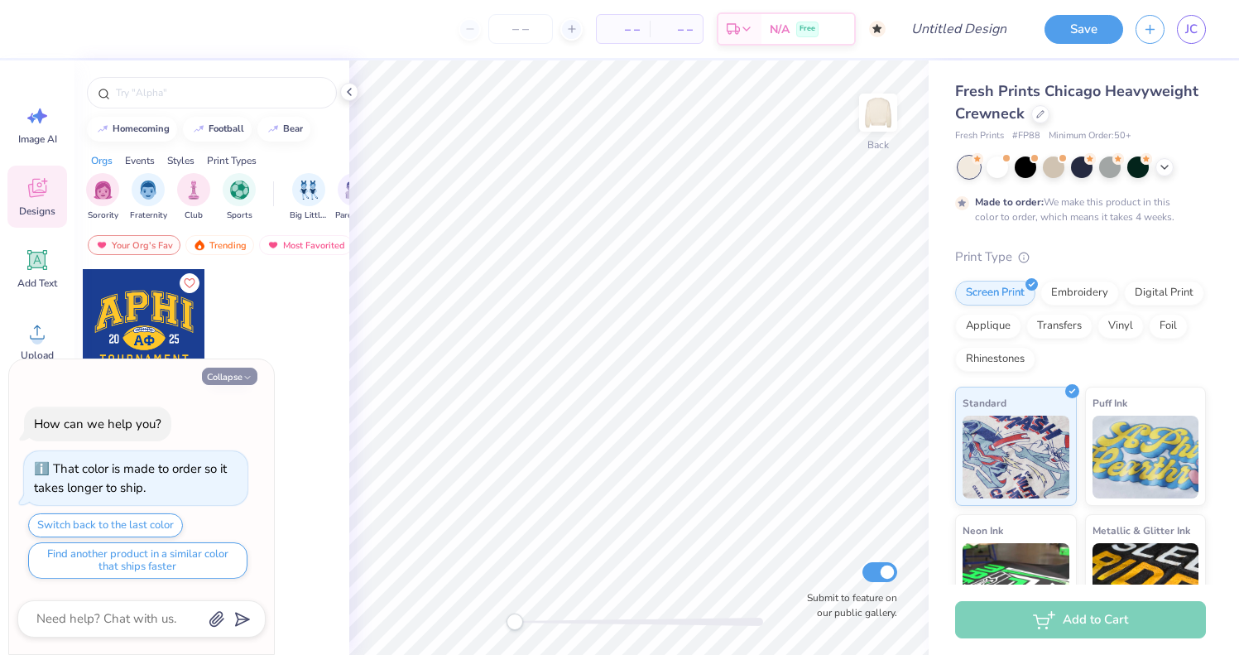
click at [247, 383] on button "Collapse" at bounding box center [229, 376] width 55 height 17
type textarea "x"
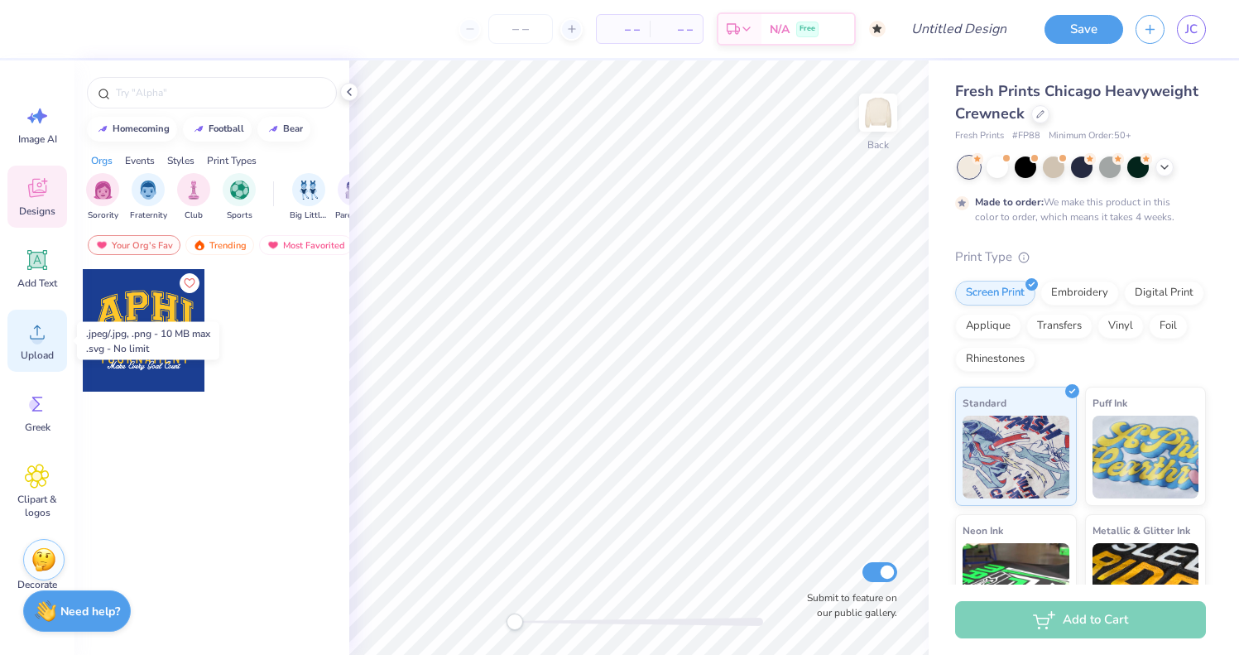
click at [36, 327] on icon at bounding box center [37, 332] width 15 height 14
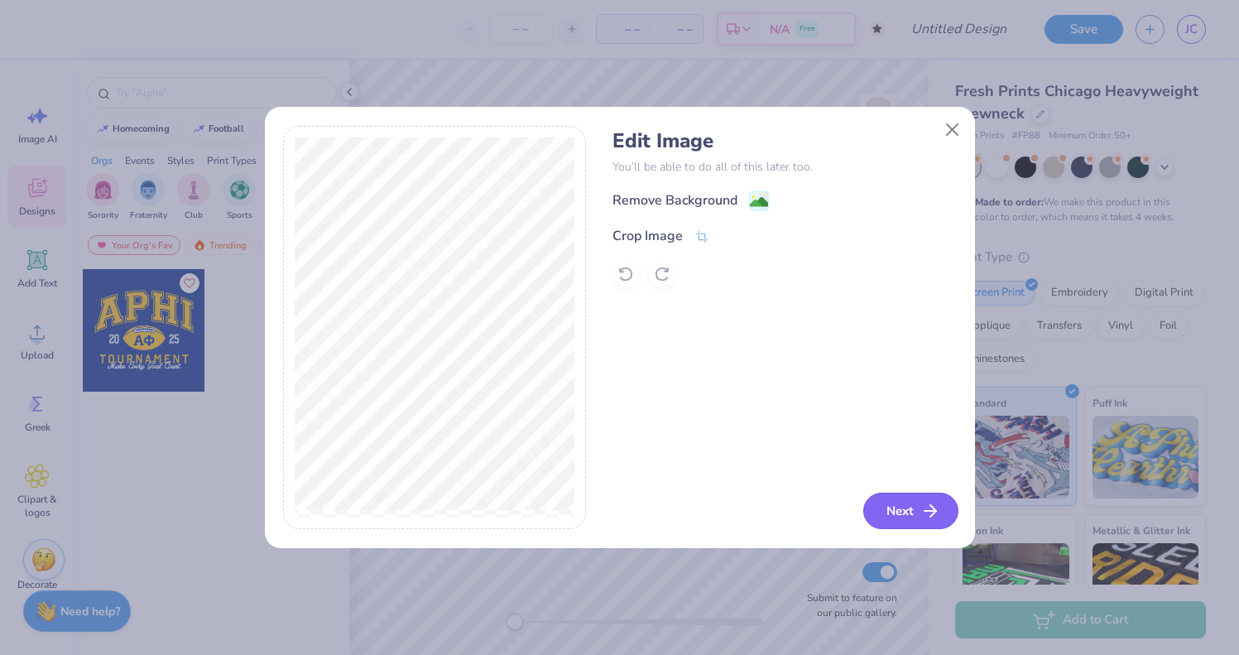
click at [919, 514] on button "Next" at bounding box center [911, 511] width 95 height 36
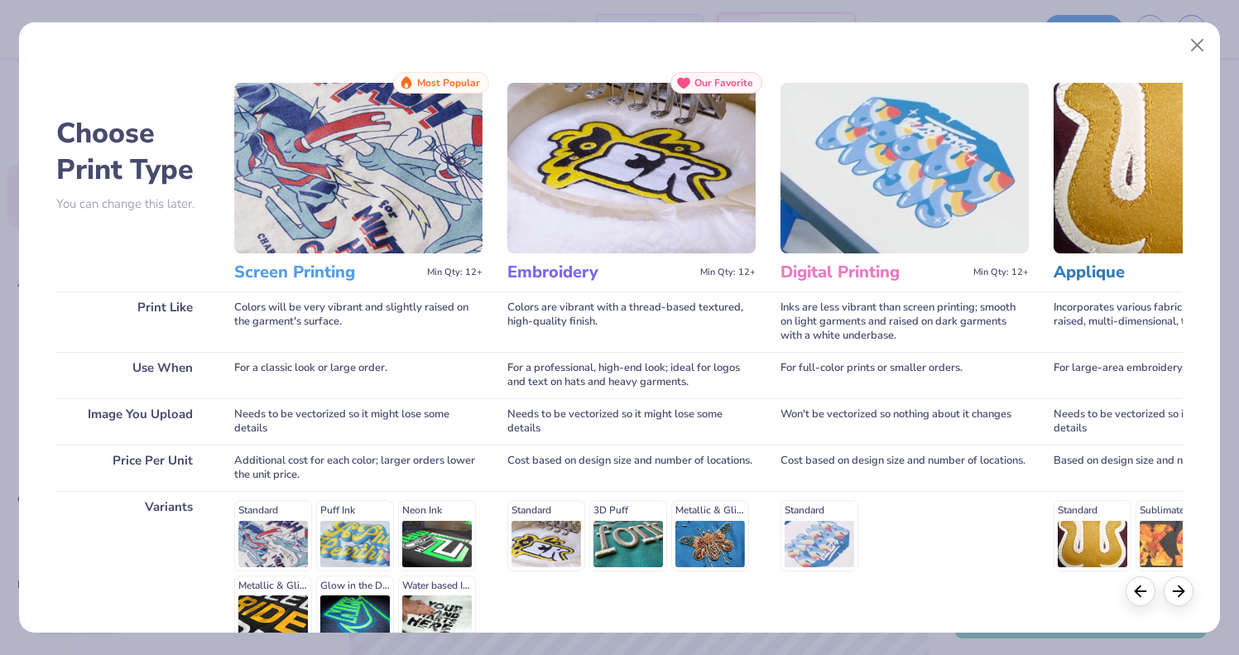
scroll to position [171, 0]
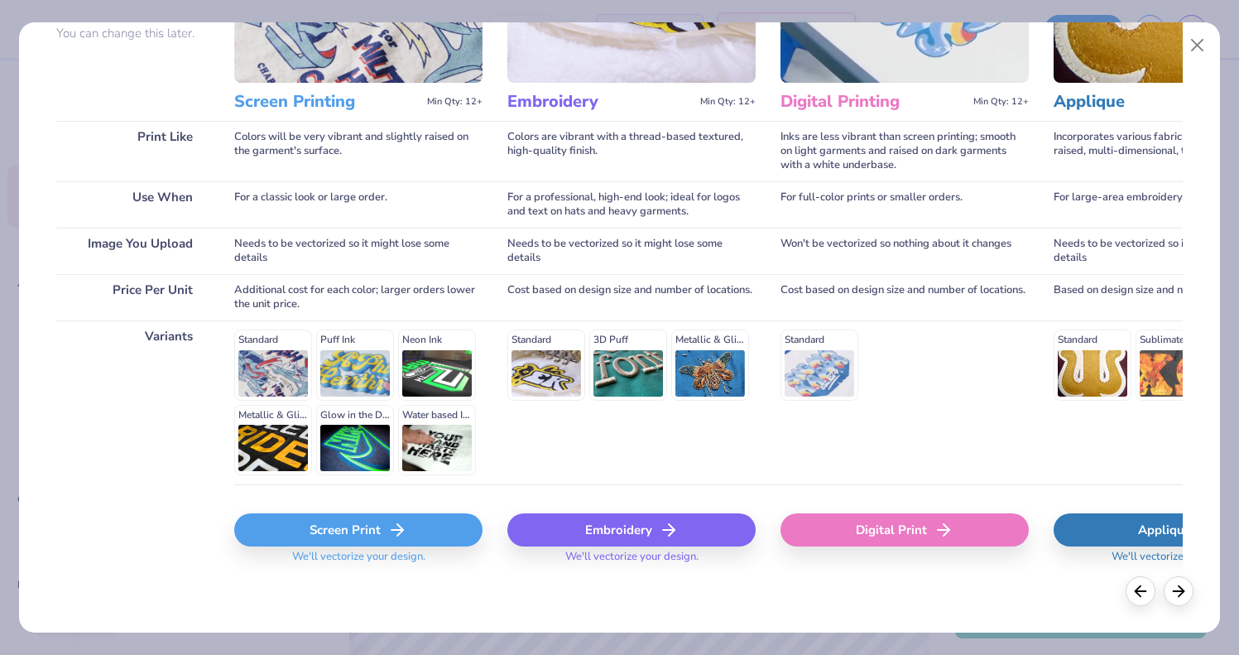
click at [604, 531] on div "Embroidery" at bounding box center [632, 529] width 248 height 33
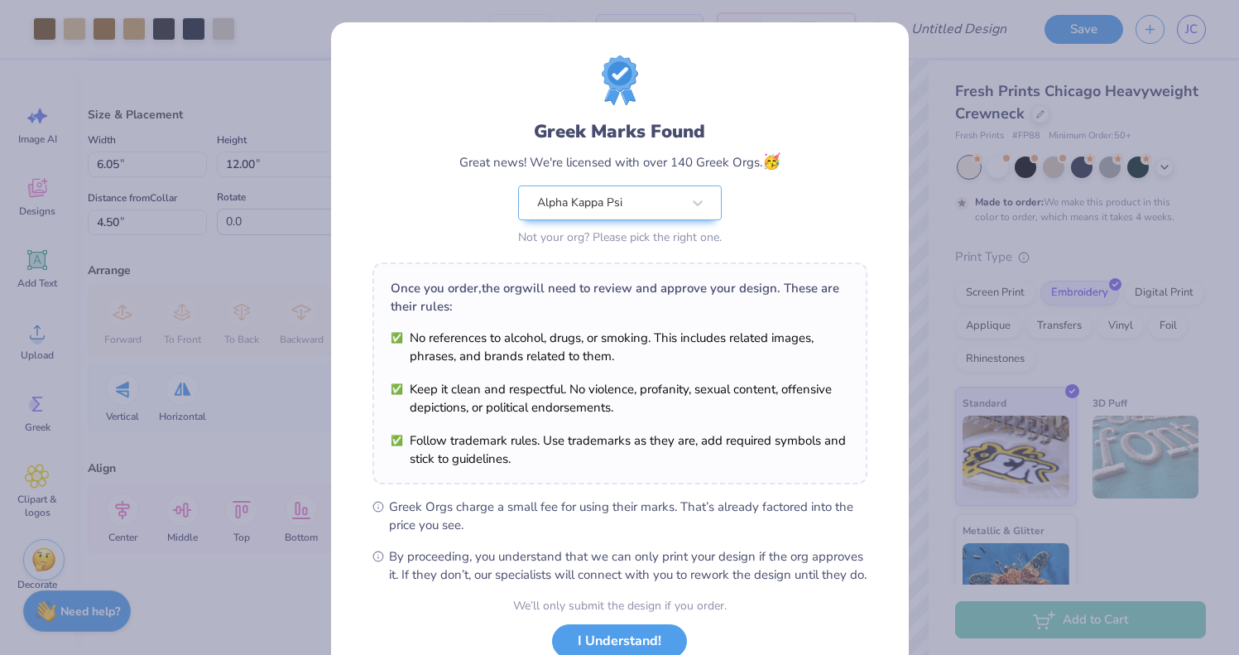
scroll to position [120, 0]
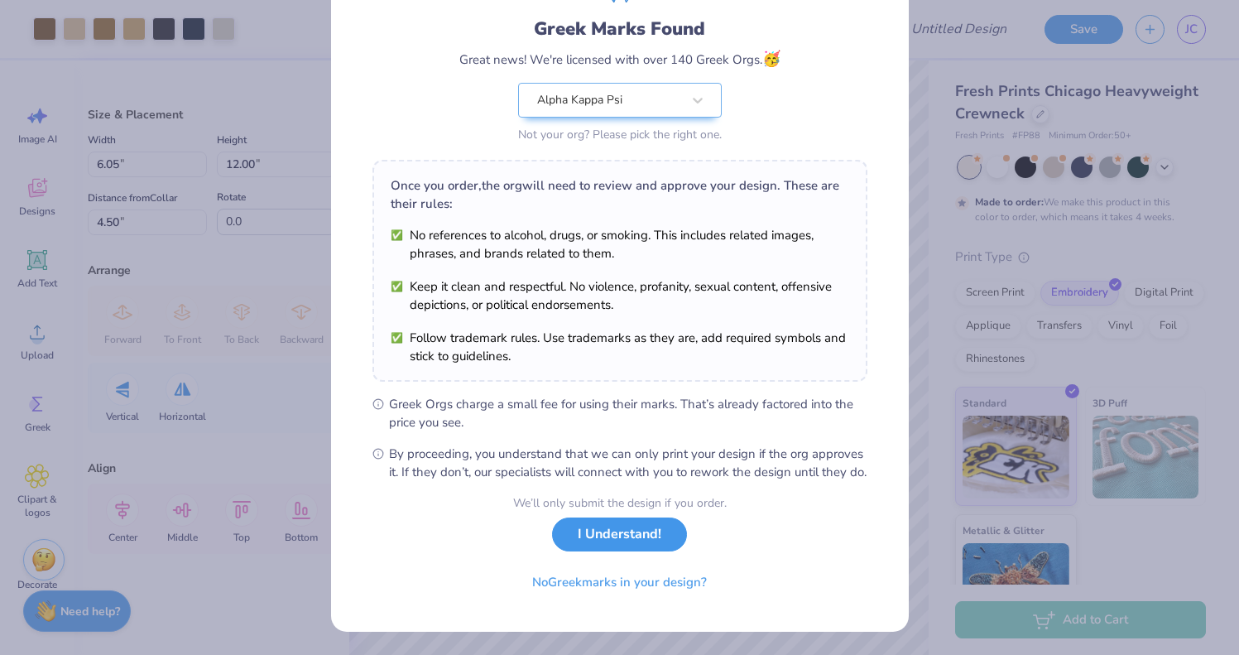
click at [650, 541] on button "I Understand!" at bounding box center [619, 534] width 135 height 34
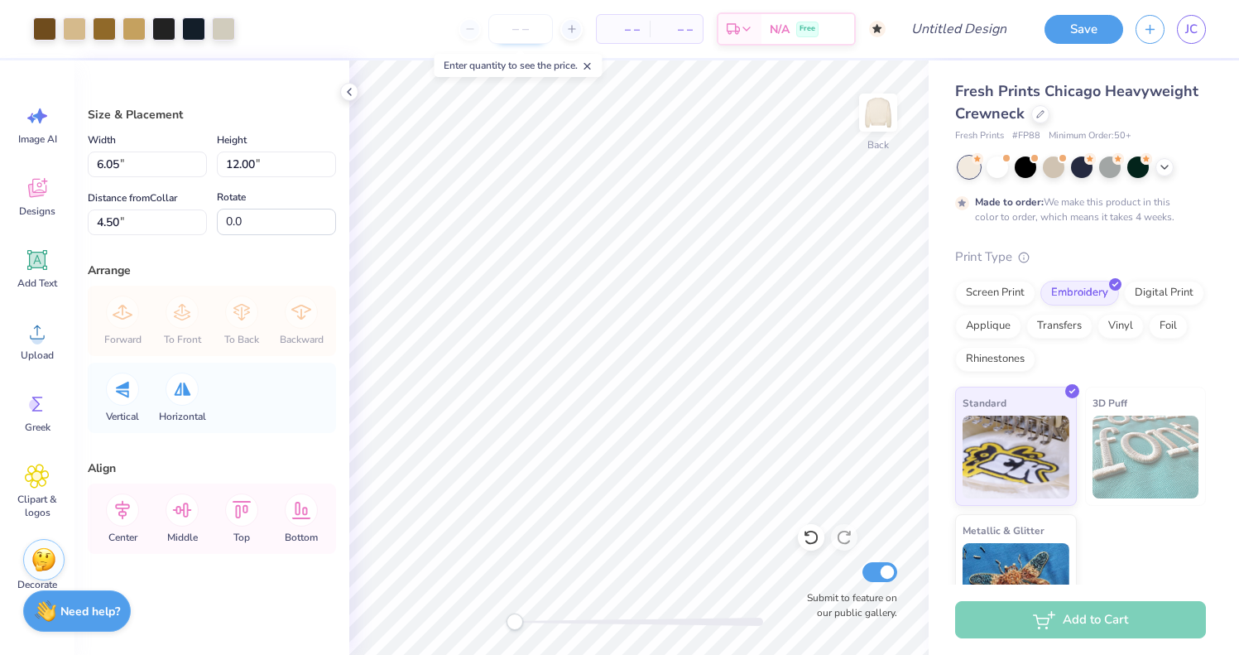
click at [538, 25] on input "number" at bounding box center [520, 29] width 65 height 30
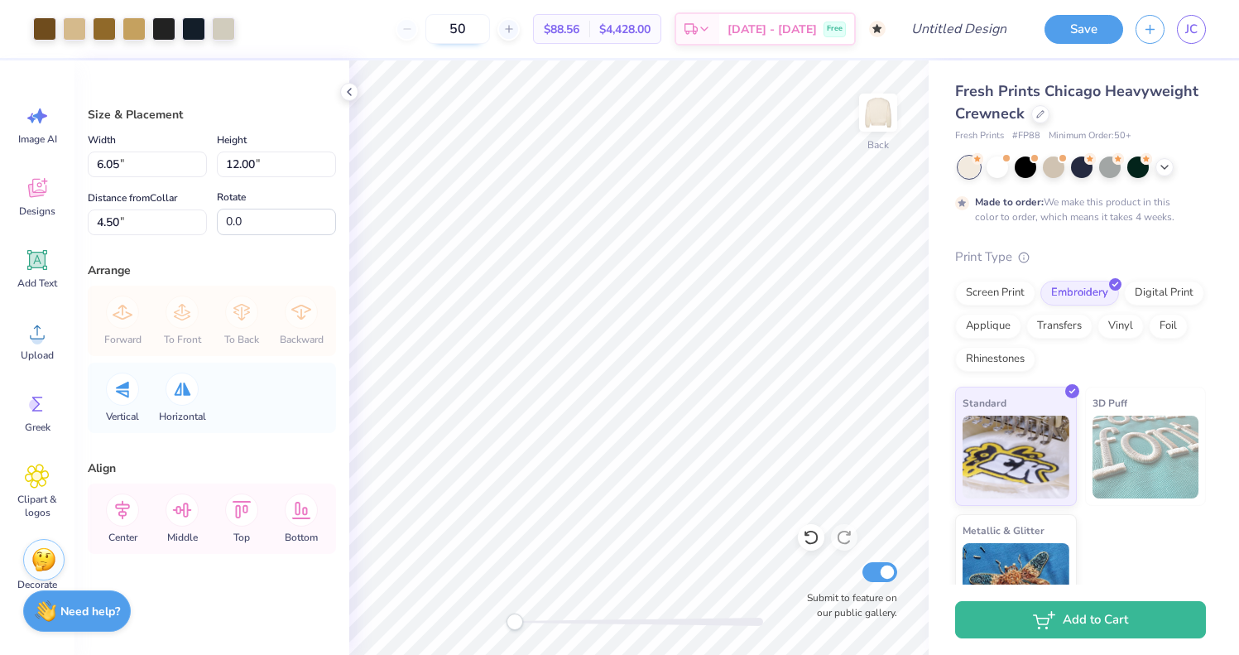
click at [483, 33] on input "50" at bounding box center [458, 29] width 65 height 30
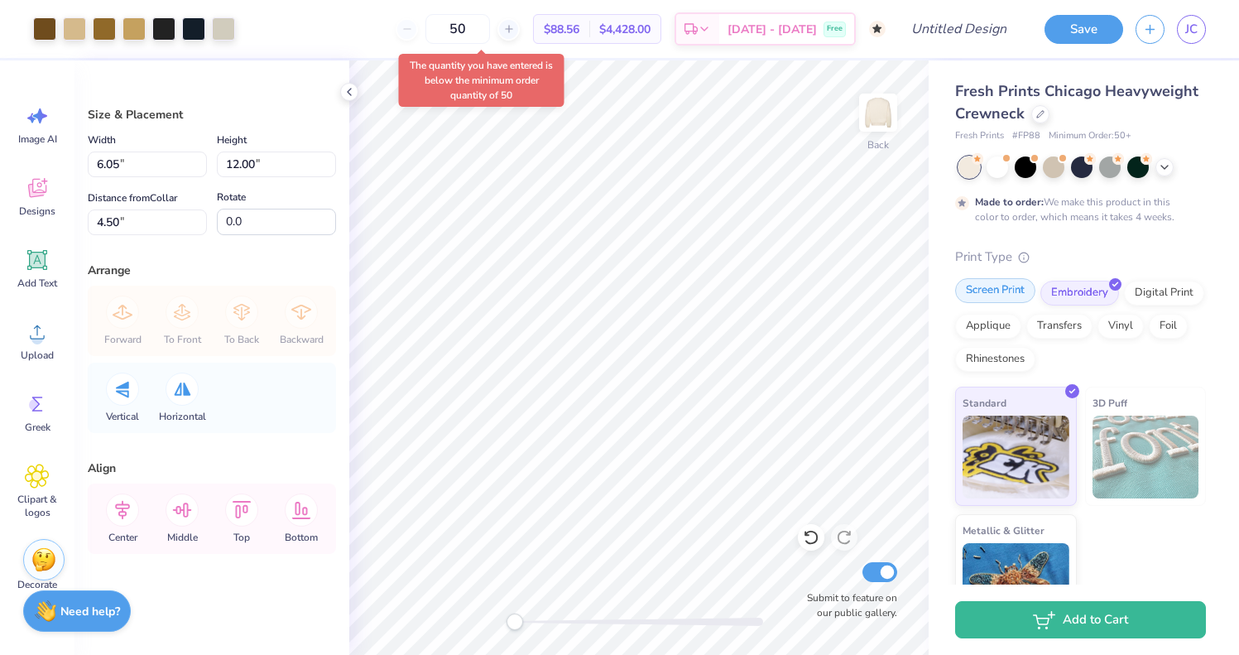
click at [1011, 297] on div "Screen Print" at bounding box center [995, 290] width 80 height 25
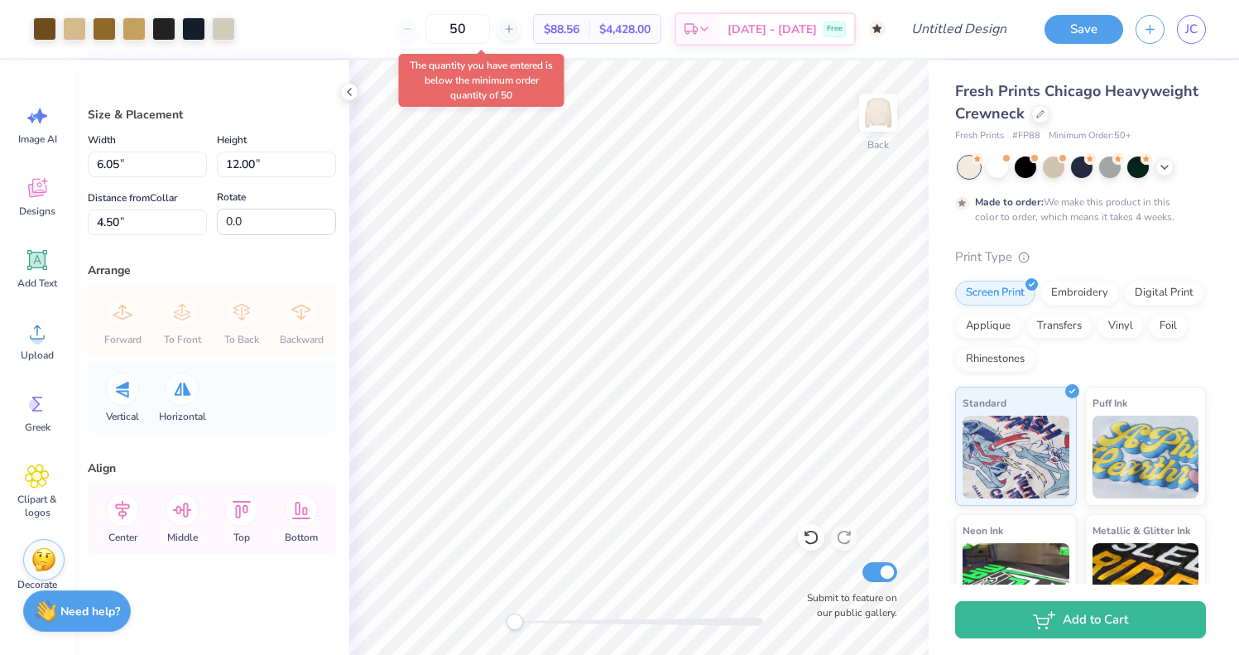
click at [580, 32] on span "$88.56" at bounding box center [562, 29] width 36 height 17
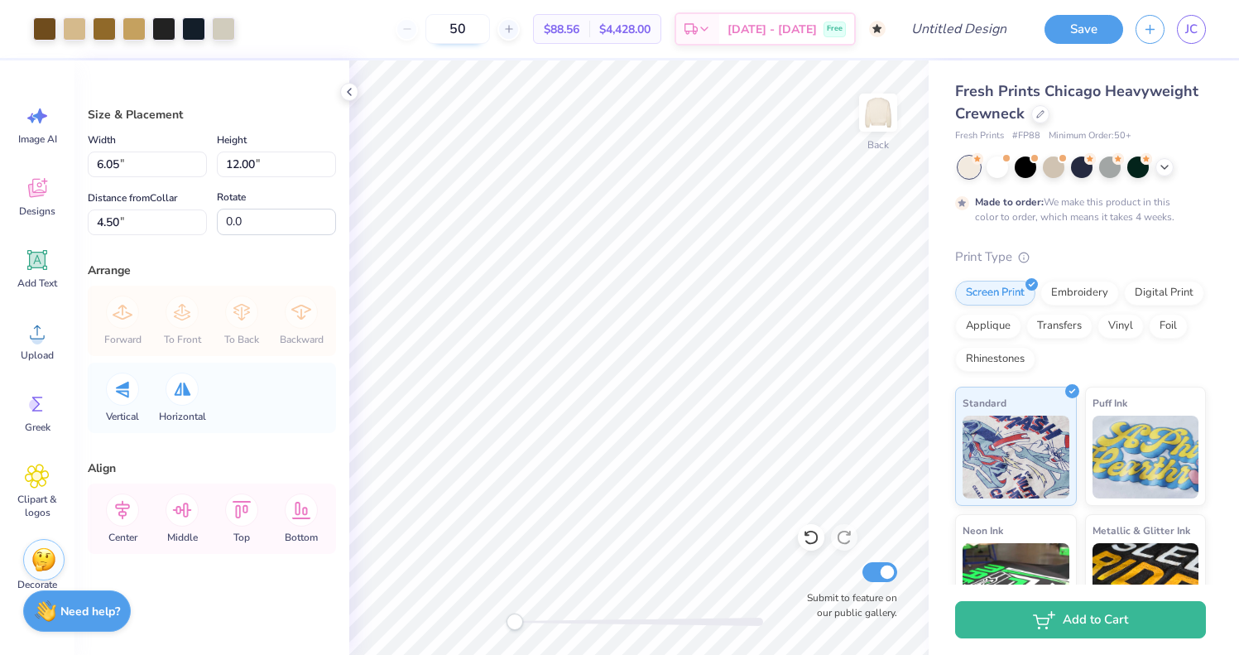
click at [480, 26] on input "50" at bounding box center [458, 29] width 65 height 30
type input "50"
click at [1003, 162] on div at bounding box center [998, 166] width 22 height 22
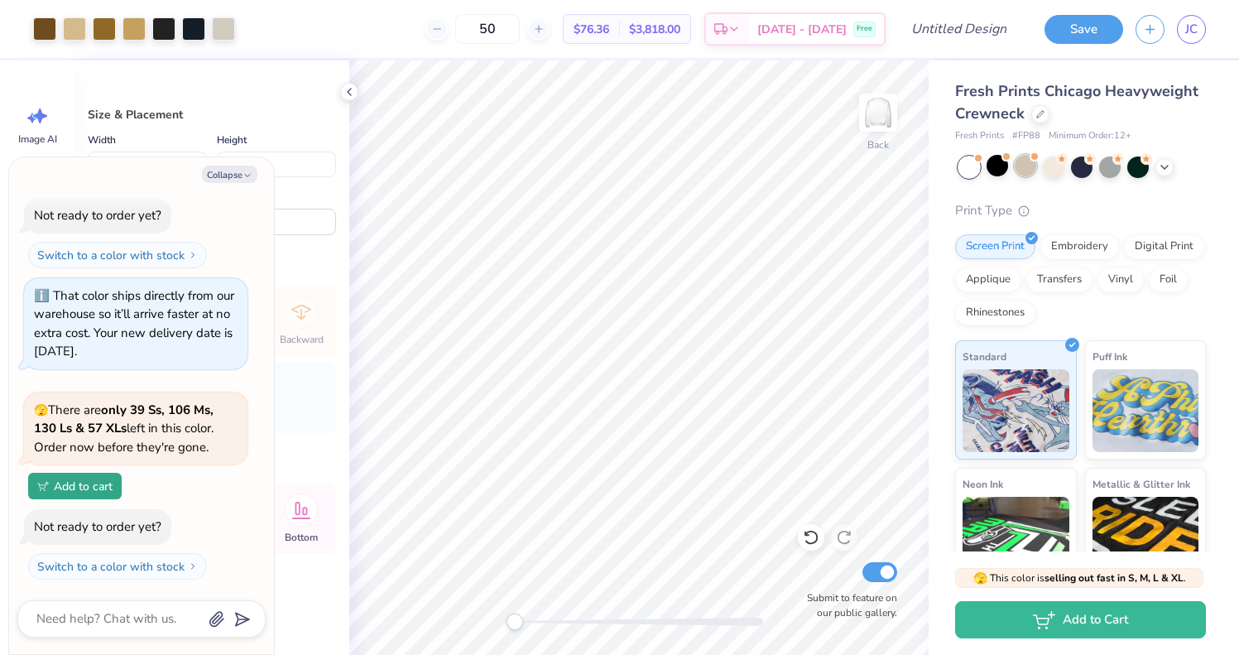
click at [1034, 164] on div at bounding box center [1026, 166] width 22 height 22
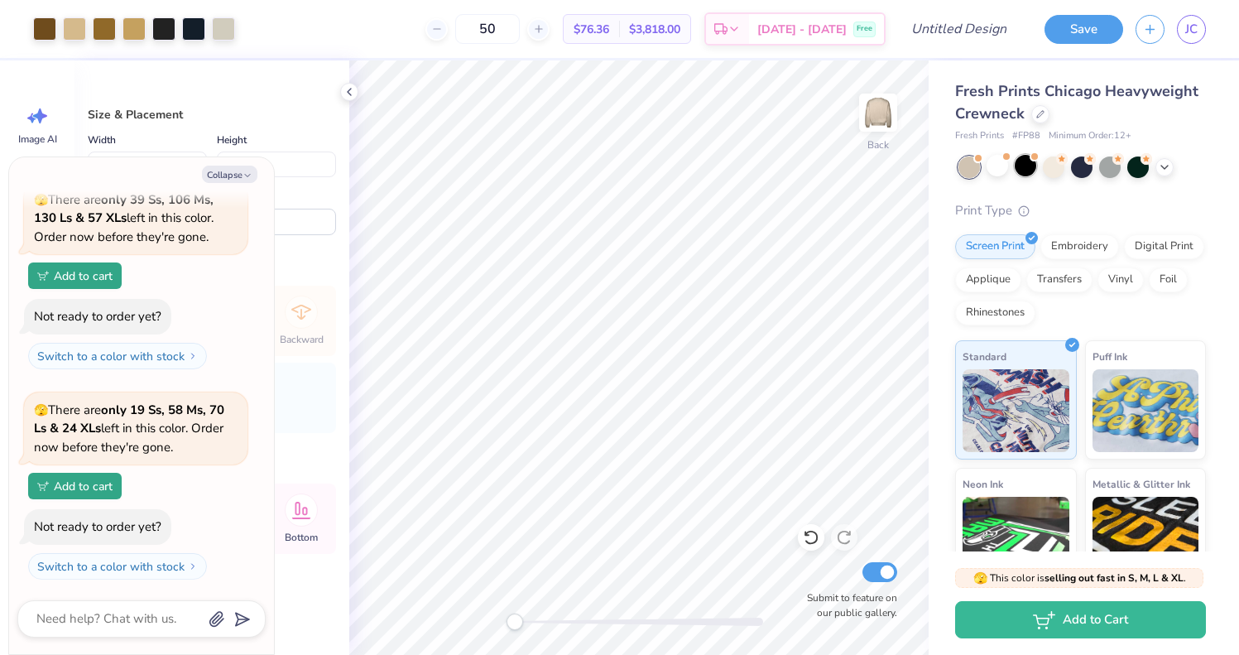
type textarea "x"
click at [506, 34] on input "50" at bounding box center [487, 29] width 65 height 30
type input "31"
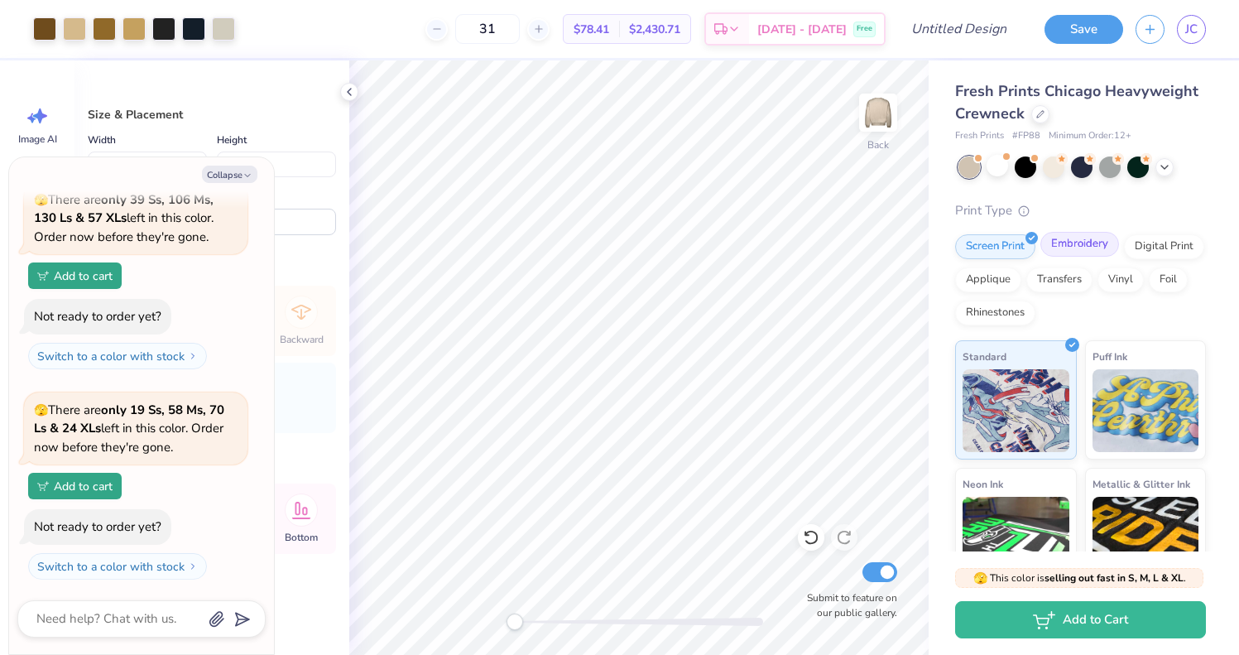
click at [1059, 250] on div "Embroidery" at bounding box center [1080, 244] width 79 height 25
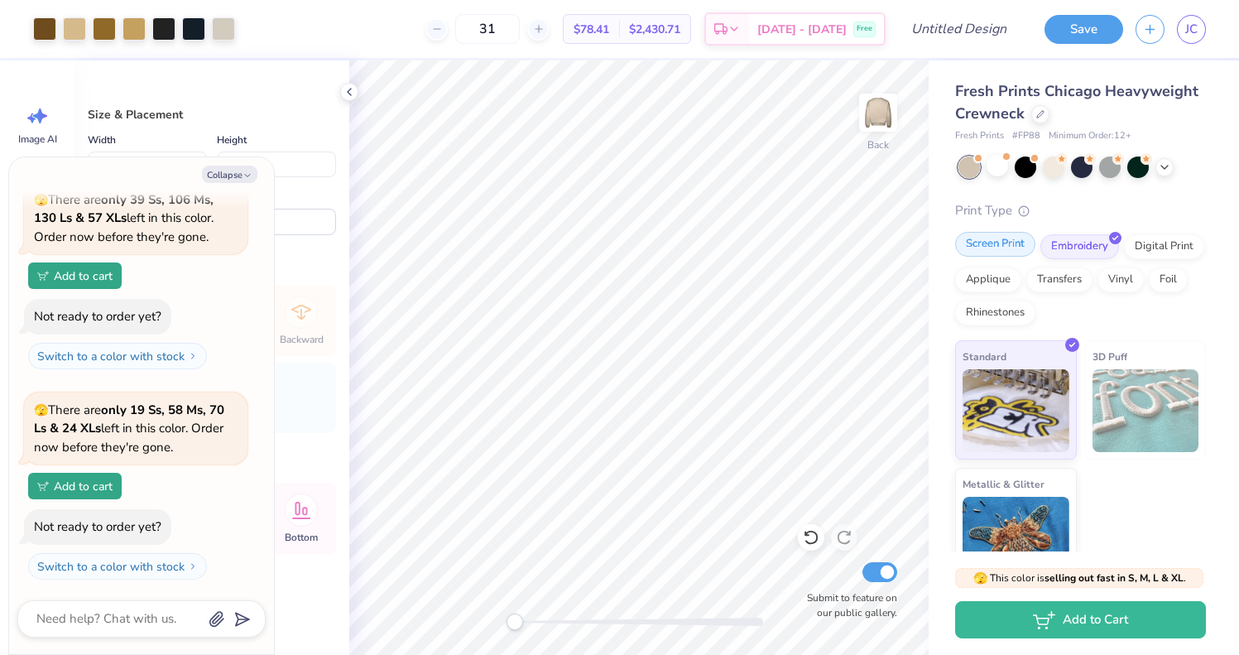
click at [1004, 240] on div "Screen Print" at bounding box center [995, 244] width 80 height 25
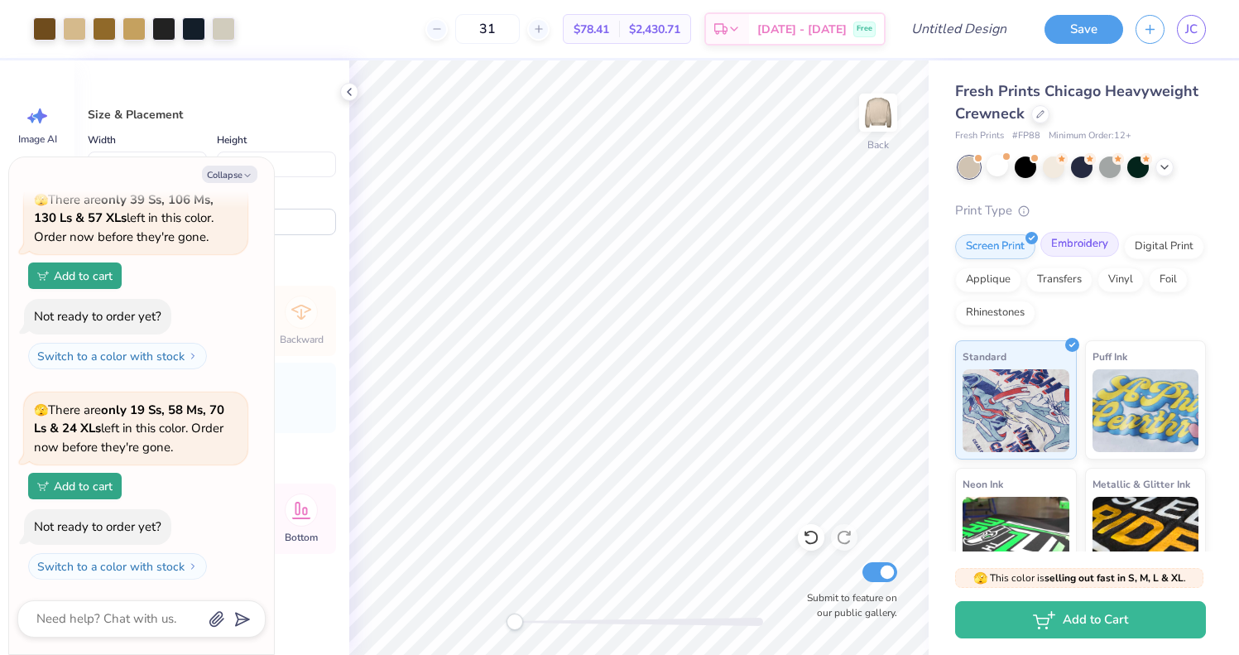
click at [1061, 248] on div "Embroidery" at bounding box center [1080, 244] width 79 height 25
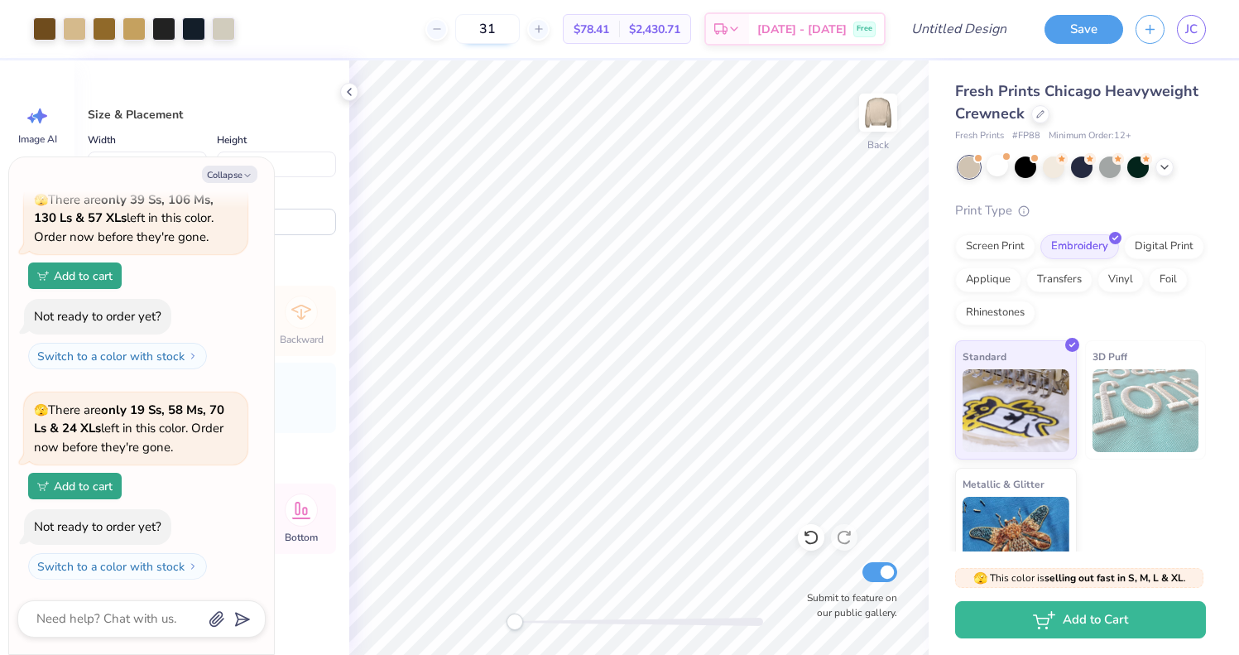
click at [508, 31] on input "31" at bounding box center [487, 29] width 65 height 30
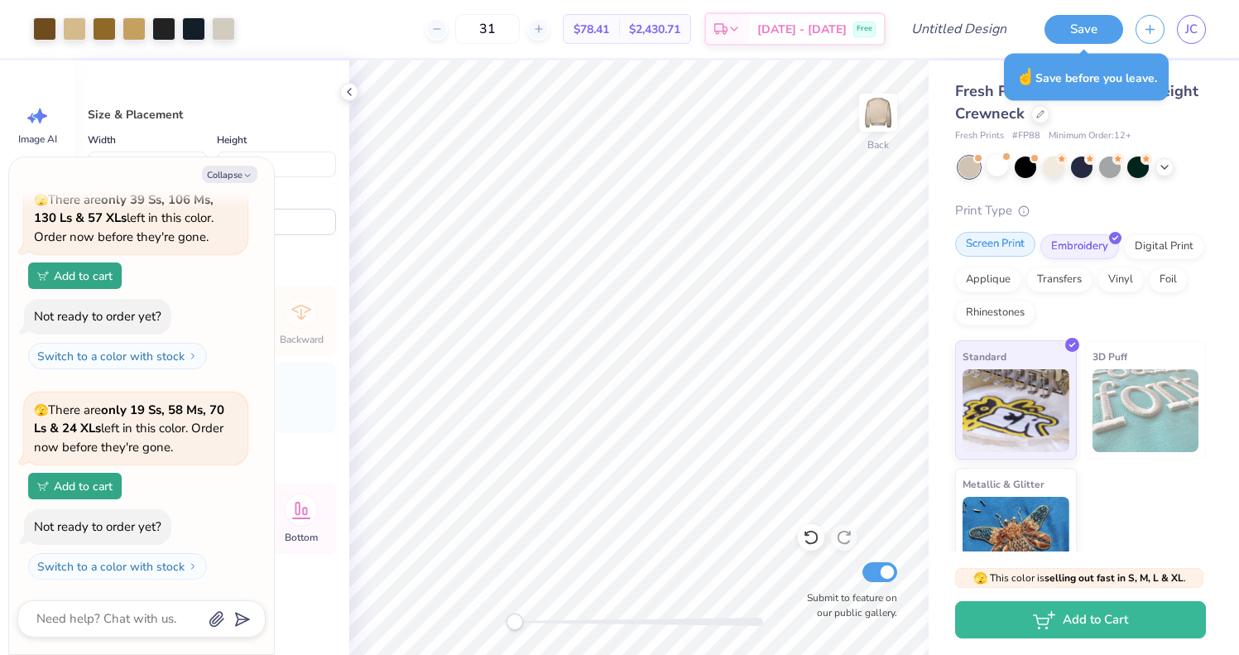
click at [1014, 238] on div "Screen Print" at bounding box center [995, 244] width 80 height 25
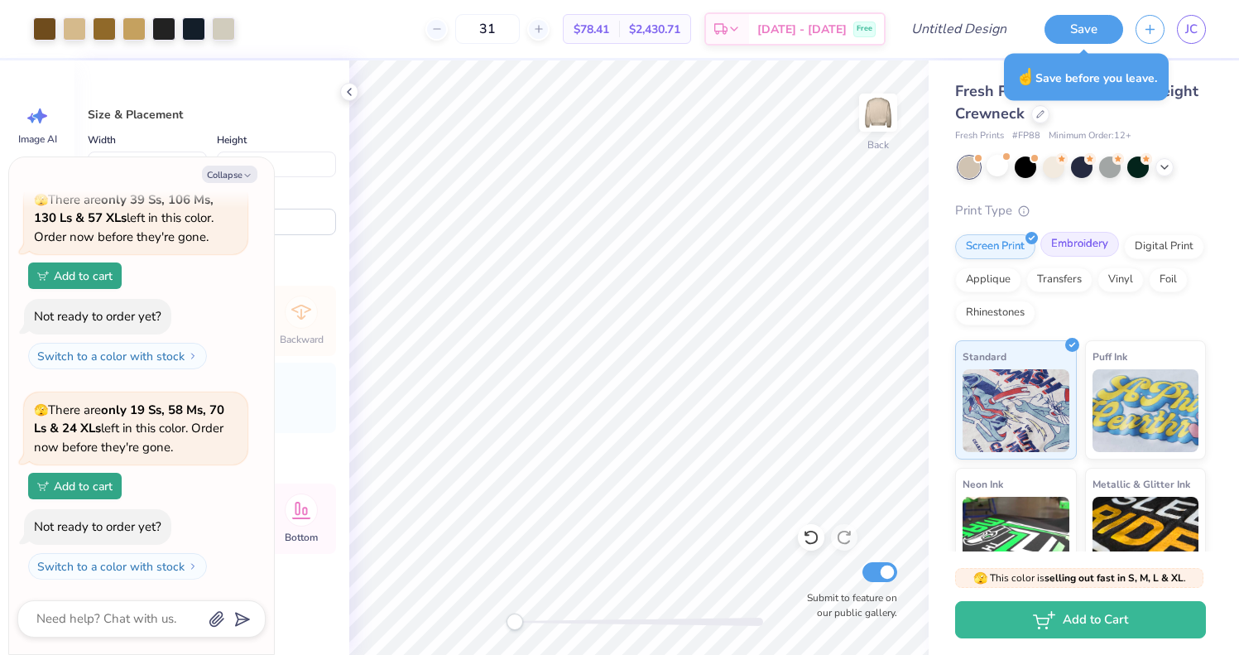
click at [1071, 248] on div "Embroidery" at bounding box center [1080, 244] width 79 height 25
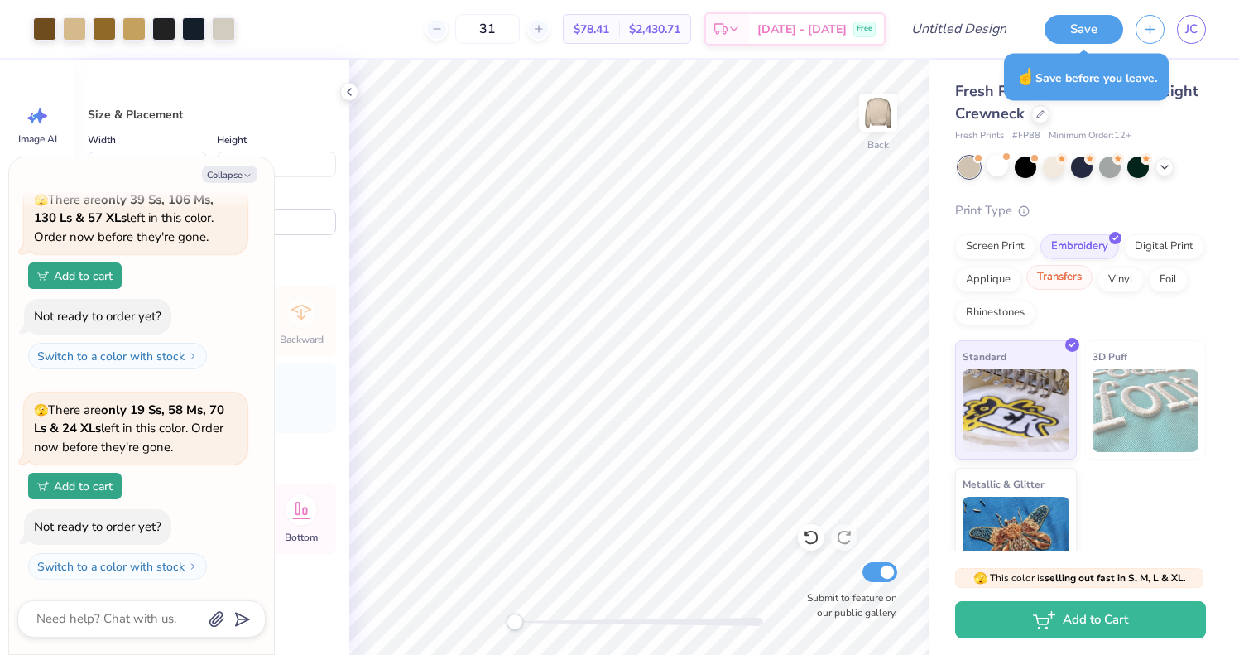
click at [1062, 288] on div "Transfers" at bounding box center [1060, 277] width 66 height 25
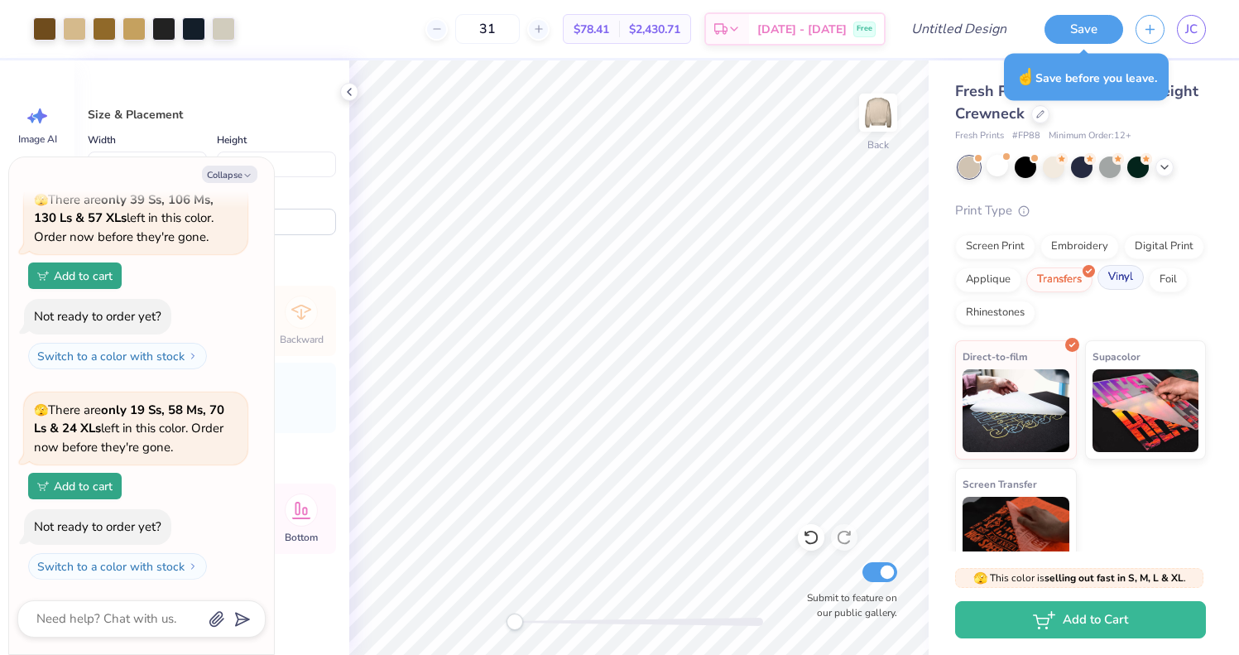
click at [1109, 283] on div "Vinyl" at bounding box center [1121, 277] width 46 height 25
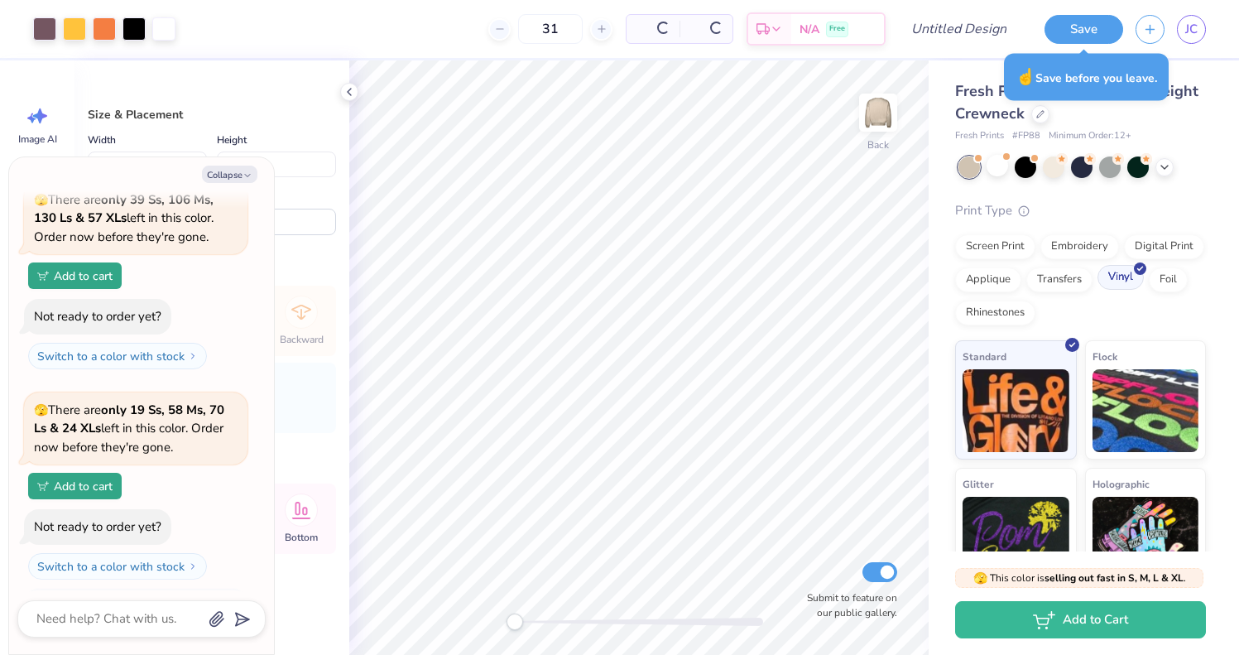
scroll to position [960, 0]
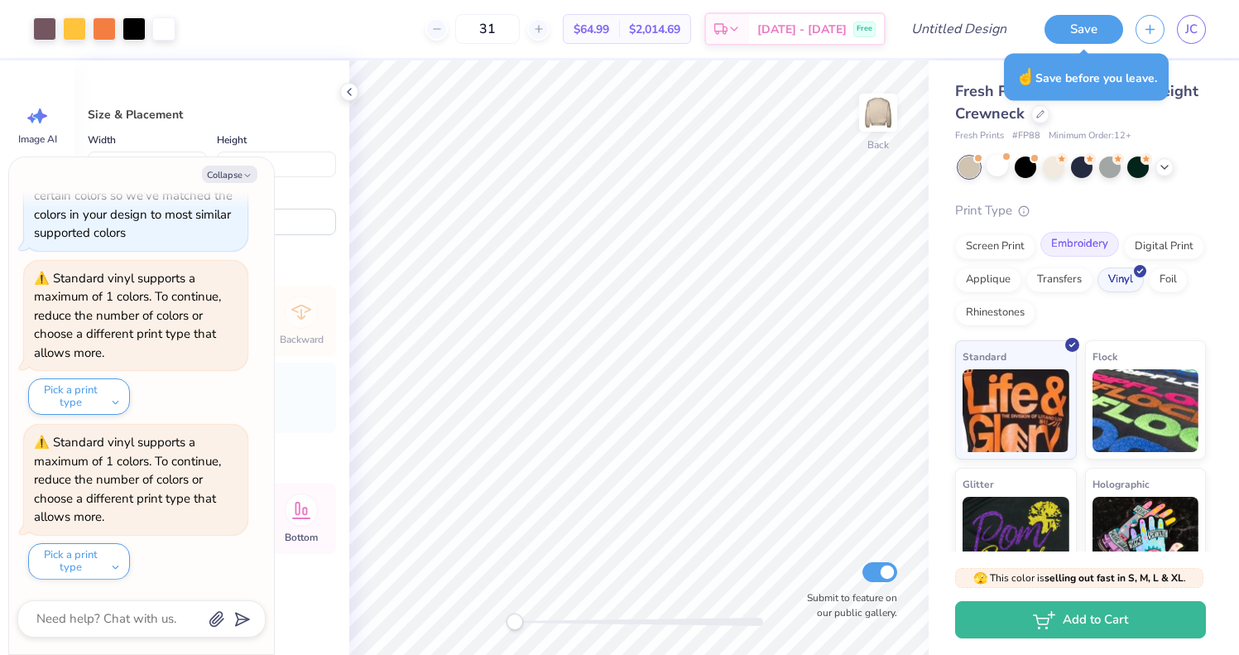
click at [1077, 243] on div "Embroidery" at bounding box center [1080, 244] width 79 height 25
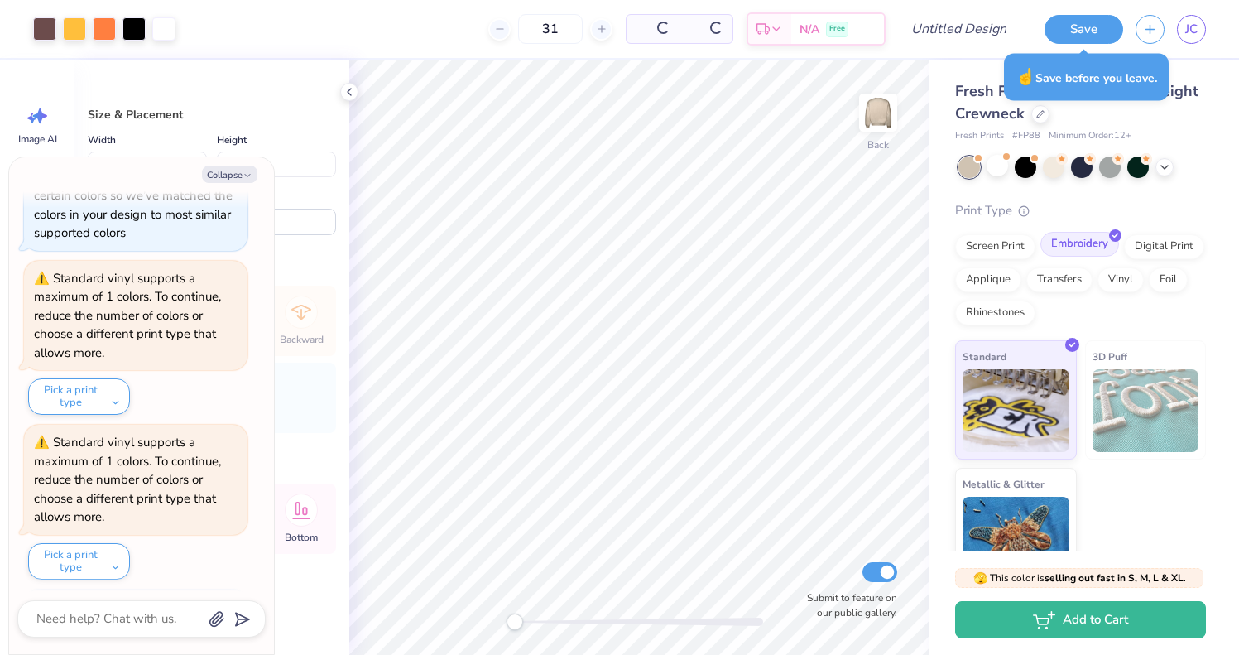
scroll to position [1061, 0]
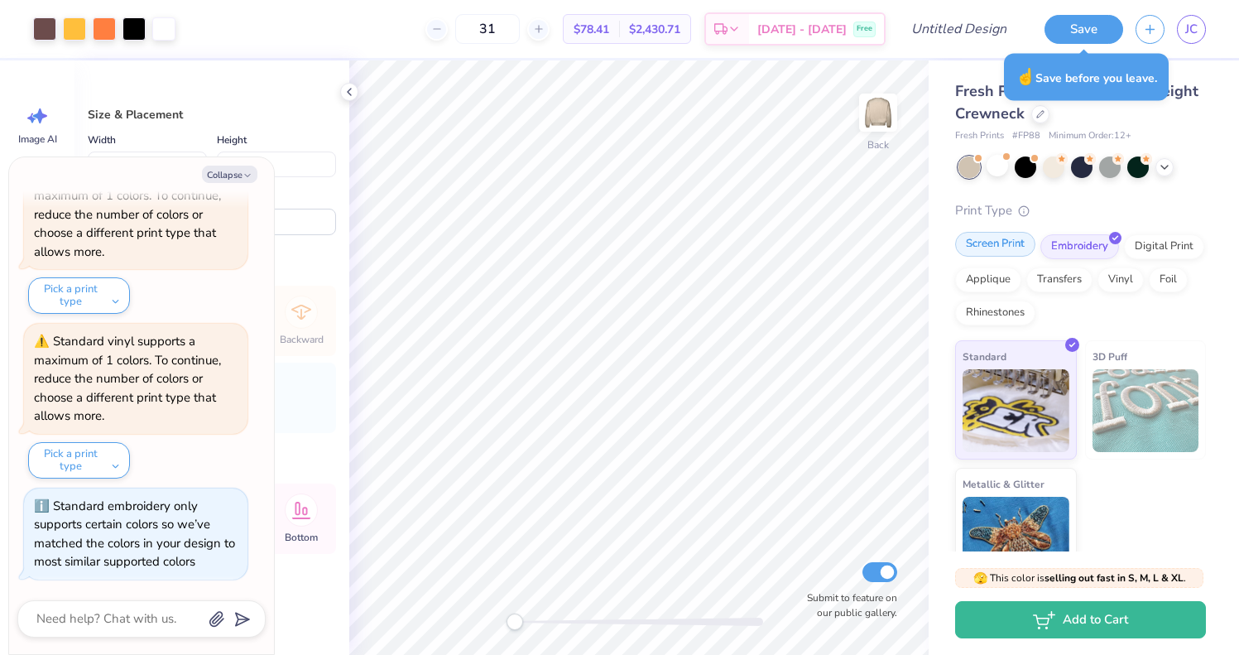
click at [1014, 242] on div "Screen Print" at bounding box center [995, 244] width 80 height 25
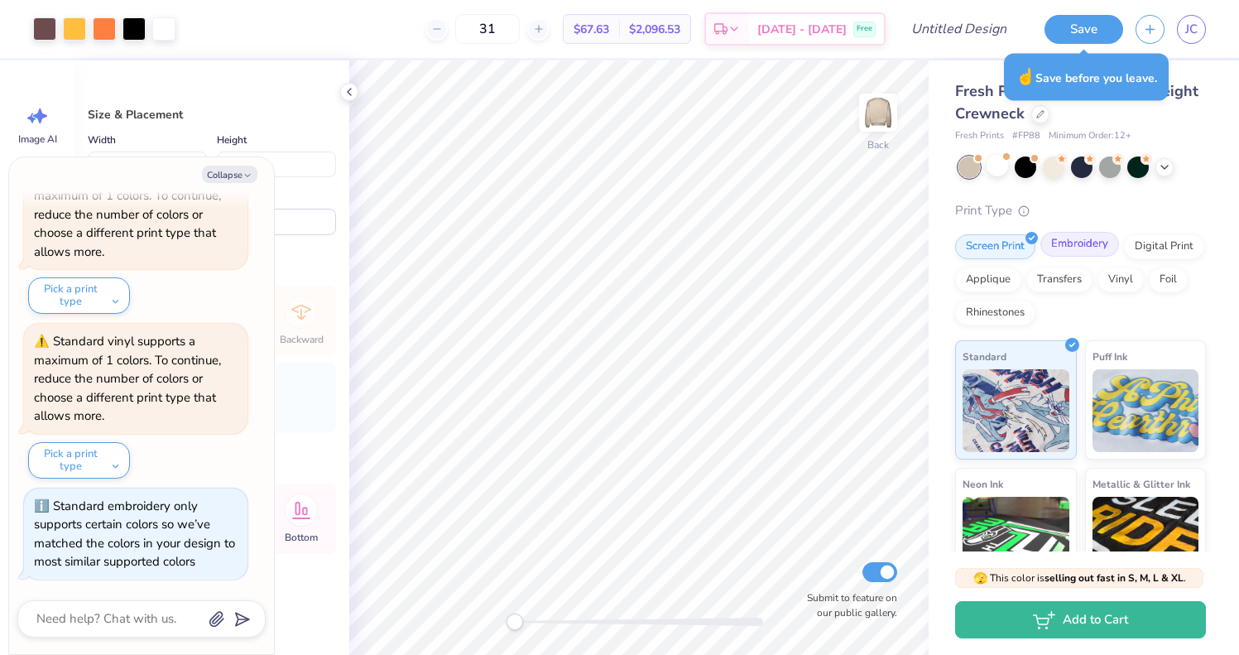
click at [1078, 242] on div "Embroidery" at bounding box center [1080, 244] width 79 height 25
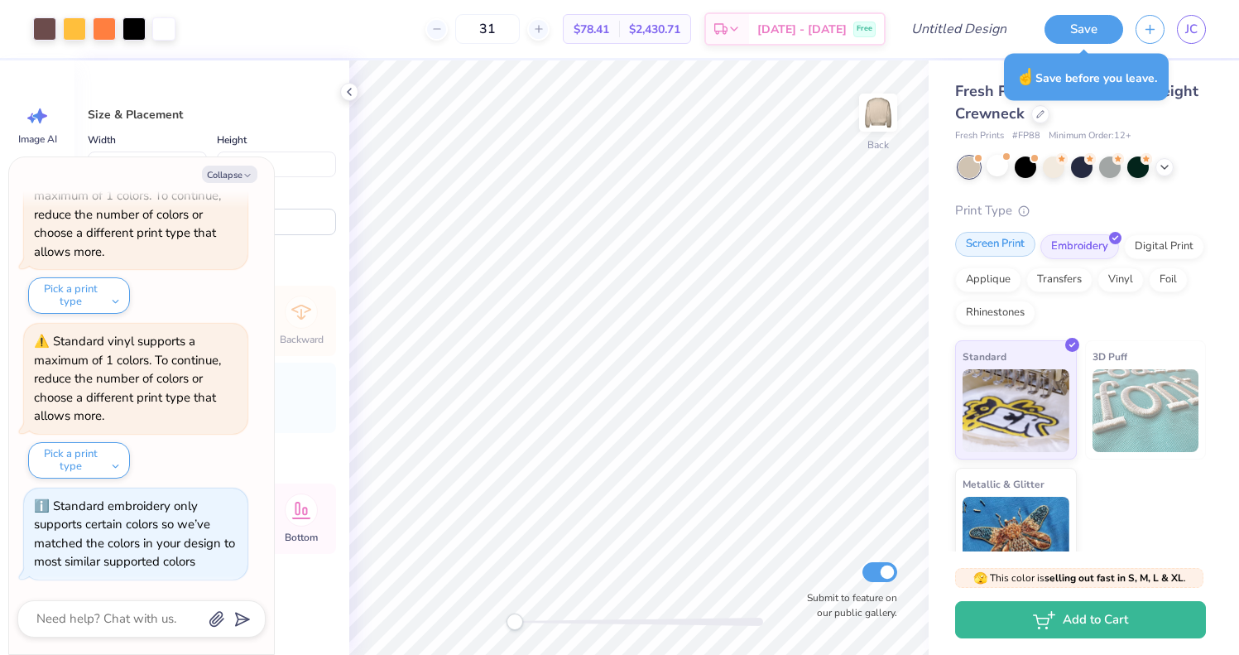
click at [1015, 244] on div "Screen Print" at bounding box center [995, 244] width 80 height 25
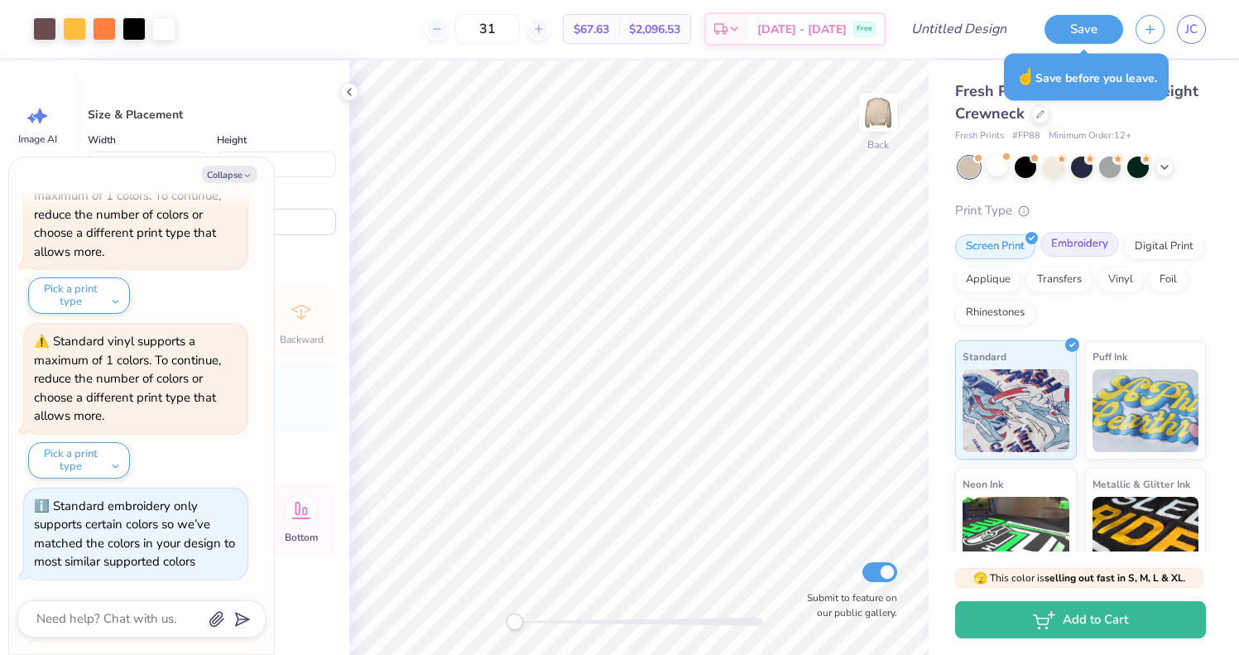
click at [1064, 239] on div "Embroidery" at bounding box center [1080, 244] width 79 height 25
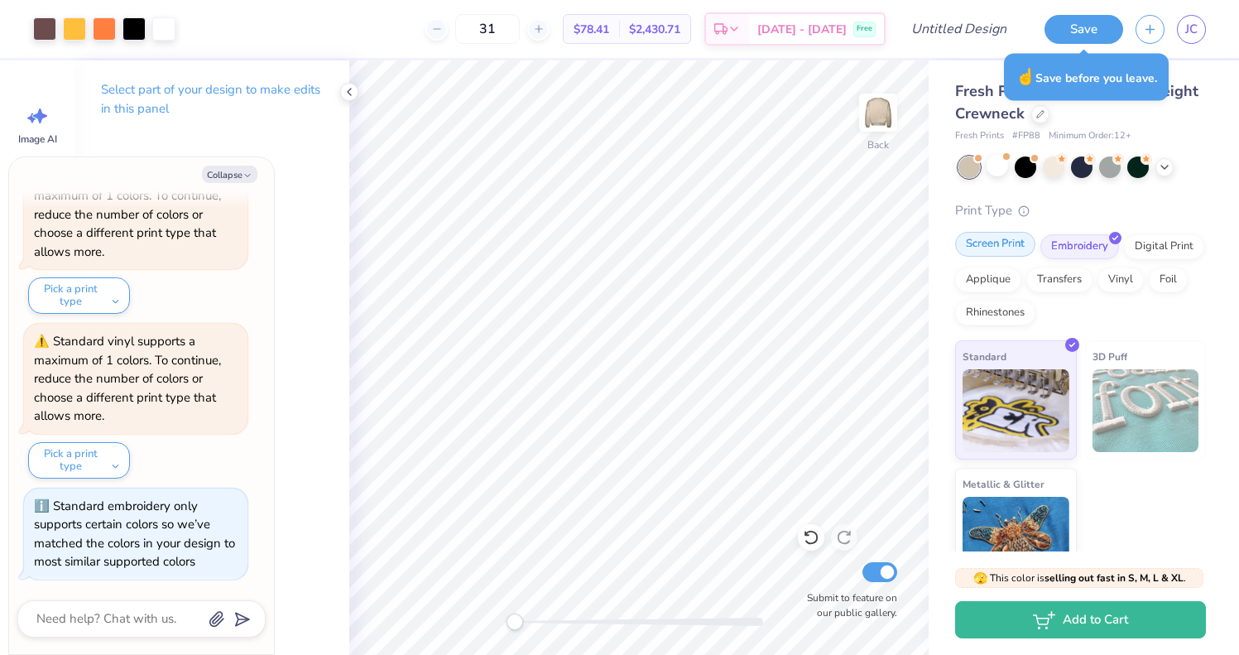
click at [1003, 243] on div "Screen Print" at bounding box center [995, 244] width 80 height 25
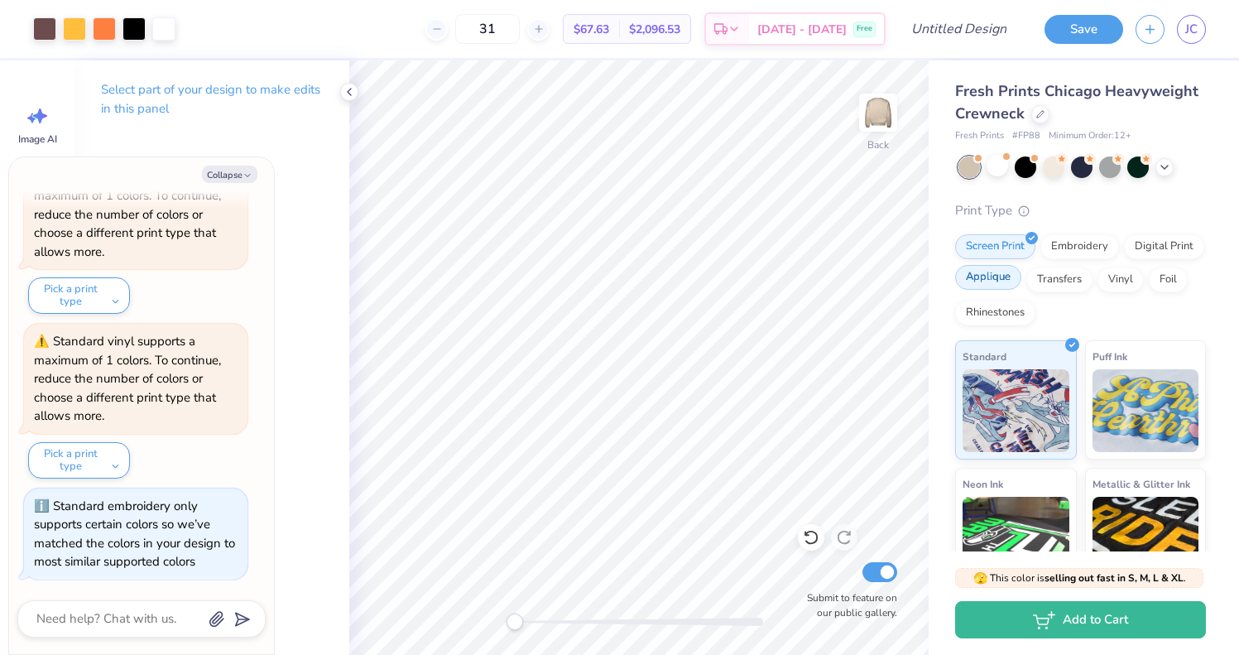
click at [996, 275] on div "Applique" at bounding box center [988, 277] width 66 height 25
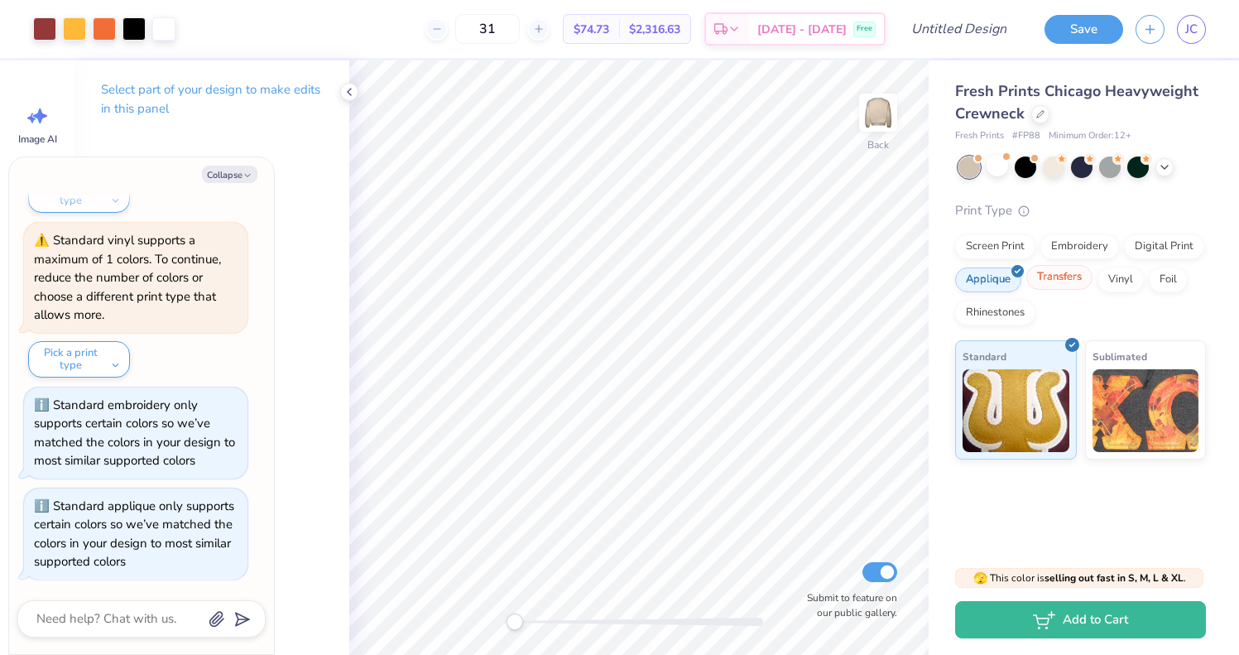
click at [1074, 274] on div "Transfers" at bounding box center [1060, 277] width 66 height 25
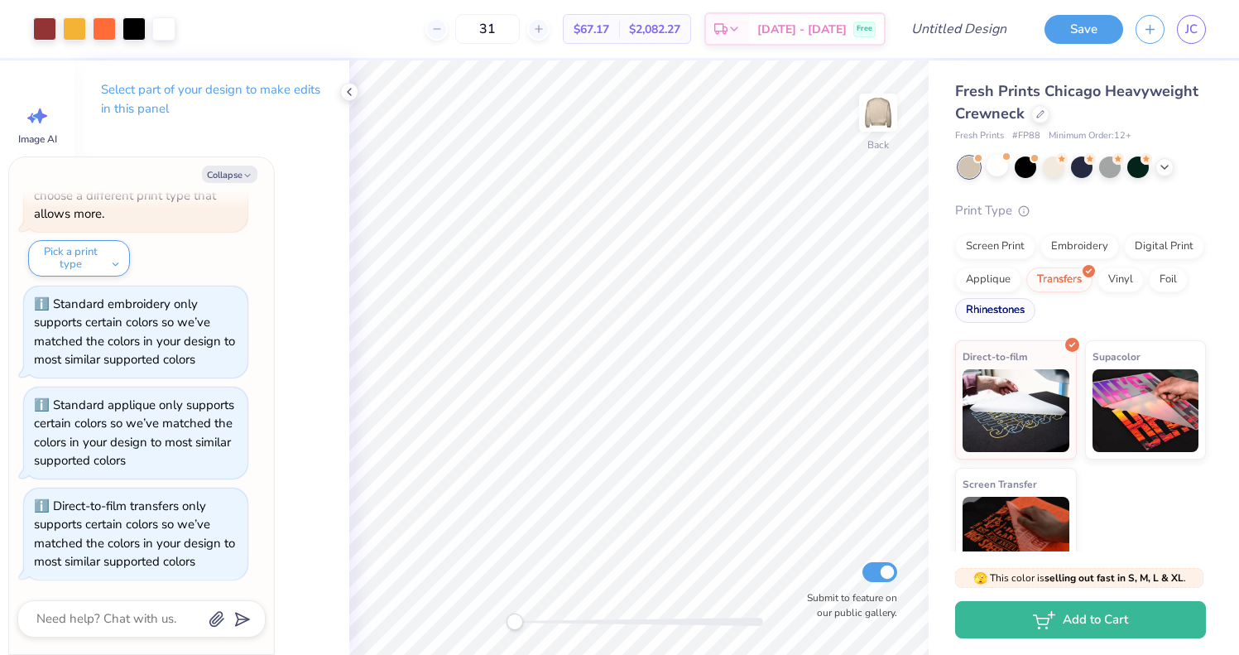
click at [994, 306] on div "Rhinestones" at bounding box center [995, 310] width 80 height 25
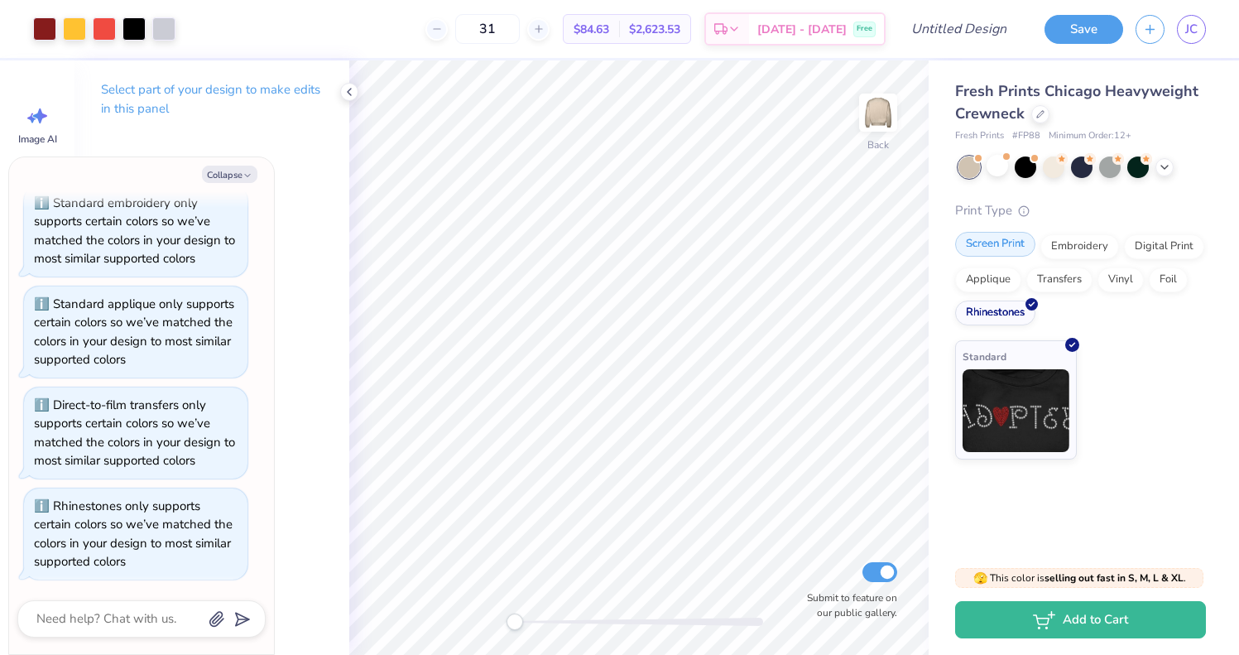
click at [980, 247] on div "Screen Print" at bounding box center [995, 244] width 80 height 25
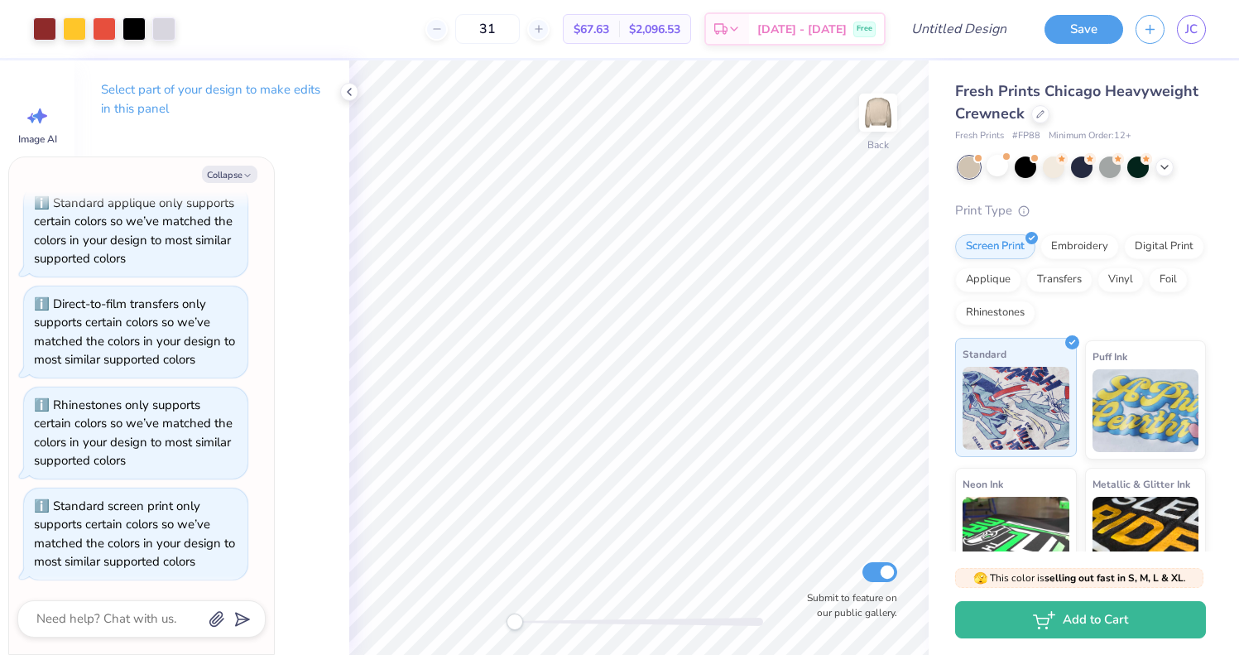
click at [1025, 371] on img at bounding box center [1016, 408] width 107 height 83
click at [1118, 359] on span "Puff Ink" at bounding box center [1110, 353] width 35 height 17
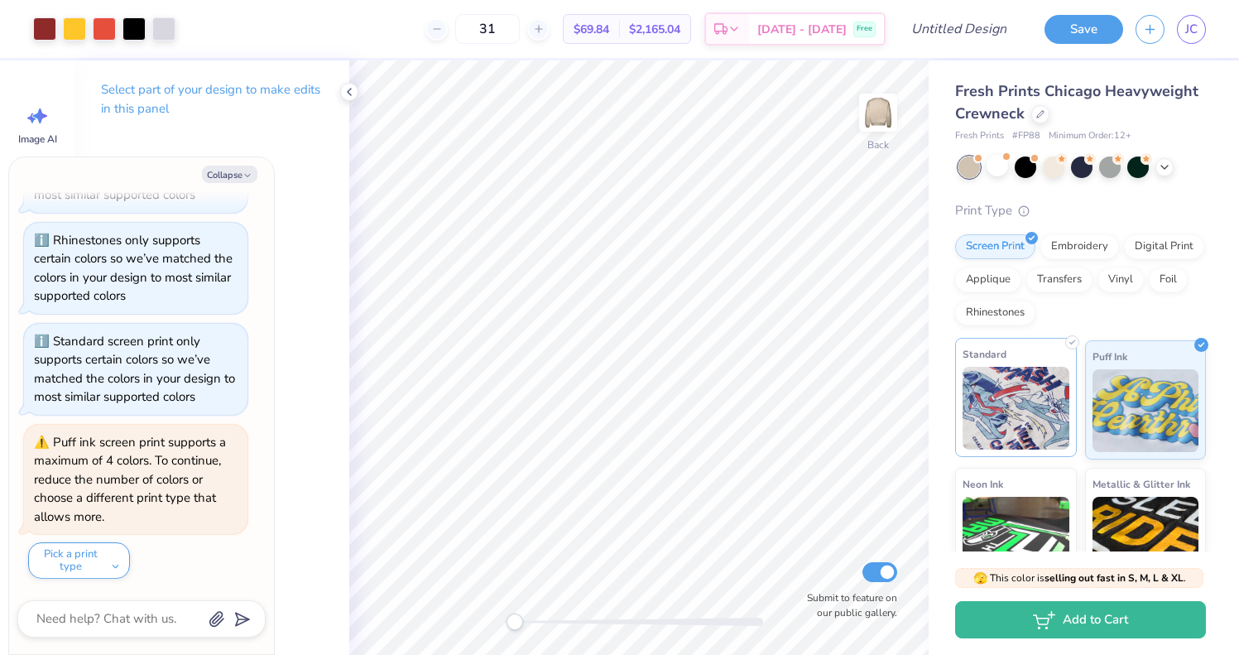
click at [1050, 387] on img at bounding box center [1016, 408] width 107 height 83
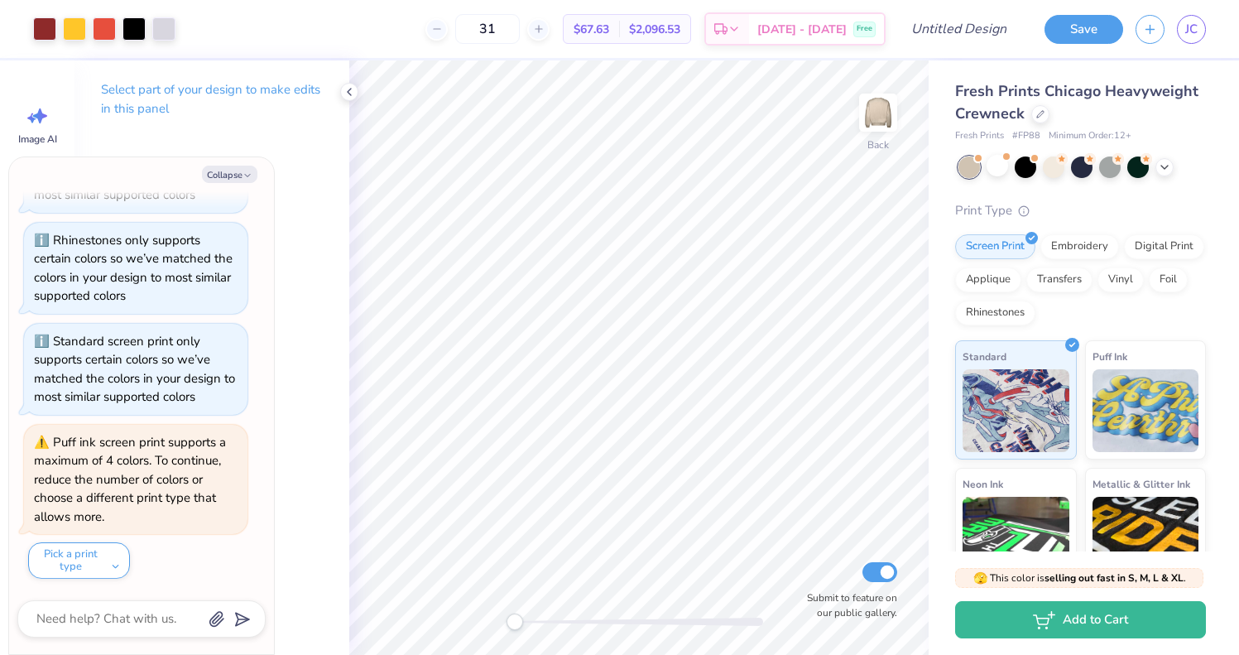
click at [1092, 265] on div "Screen Print Embroidery Digital Print Applique Transfers Vinyl Foil Rhinestones" at bounding box center [1080, 279] width 251 height 91
click at [1092, 254] on div "Embroidery" at bounding box center [1080, 244] width 79 height 25
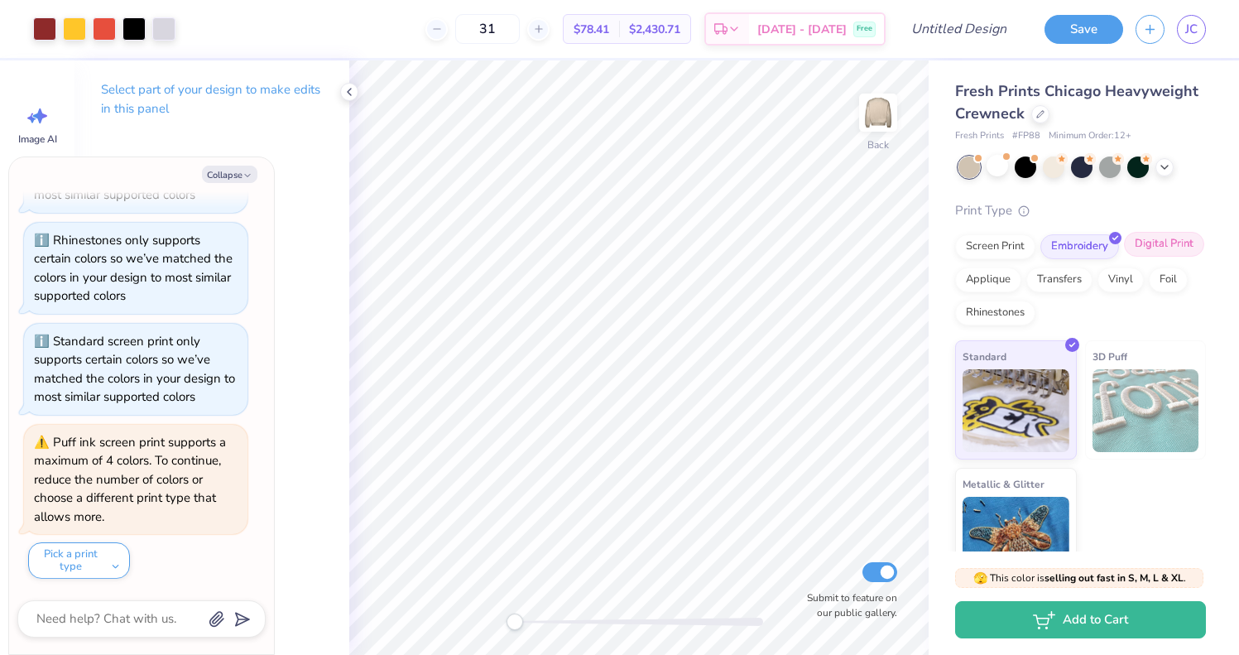
click at [1153, 251] on div "Digital Print" at bounding box center [1164, 244] width 80 height 25
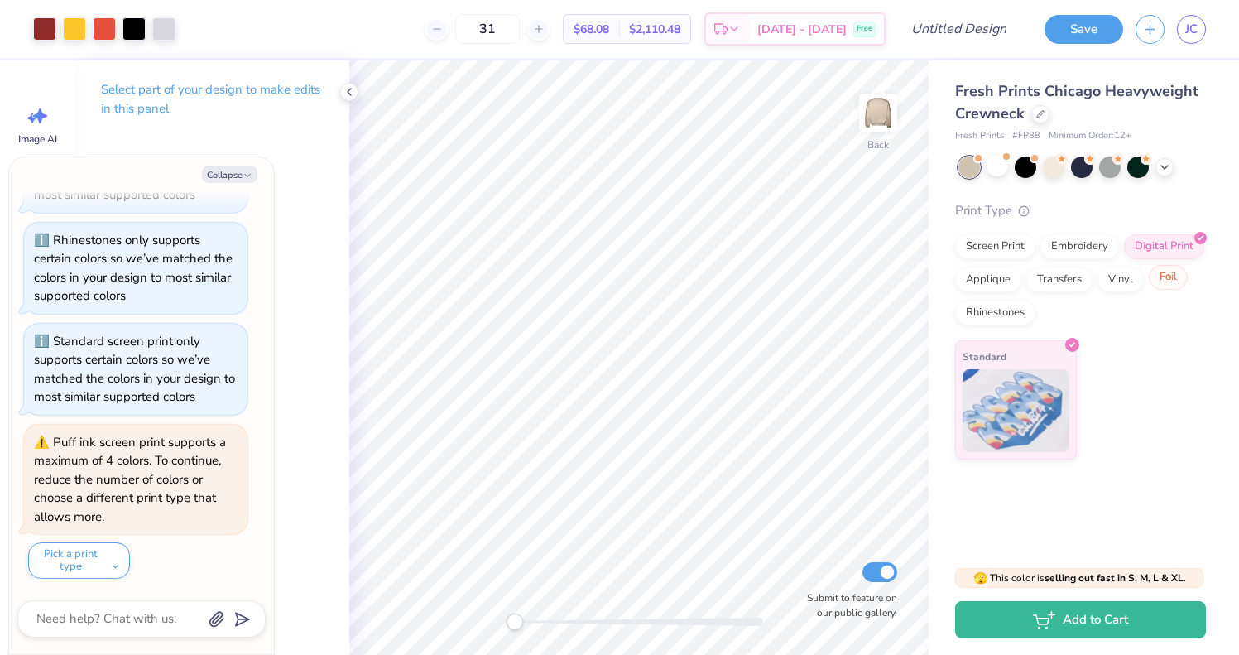
click at [1153, 273] on div "Foil" at bounding box center [1168, 277] width 39 height 25
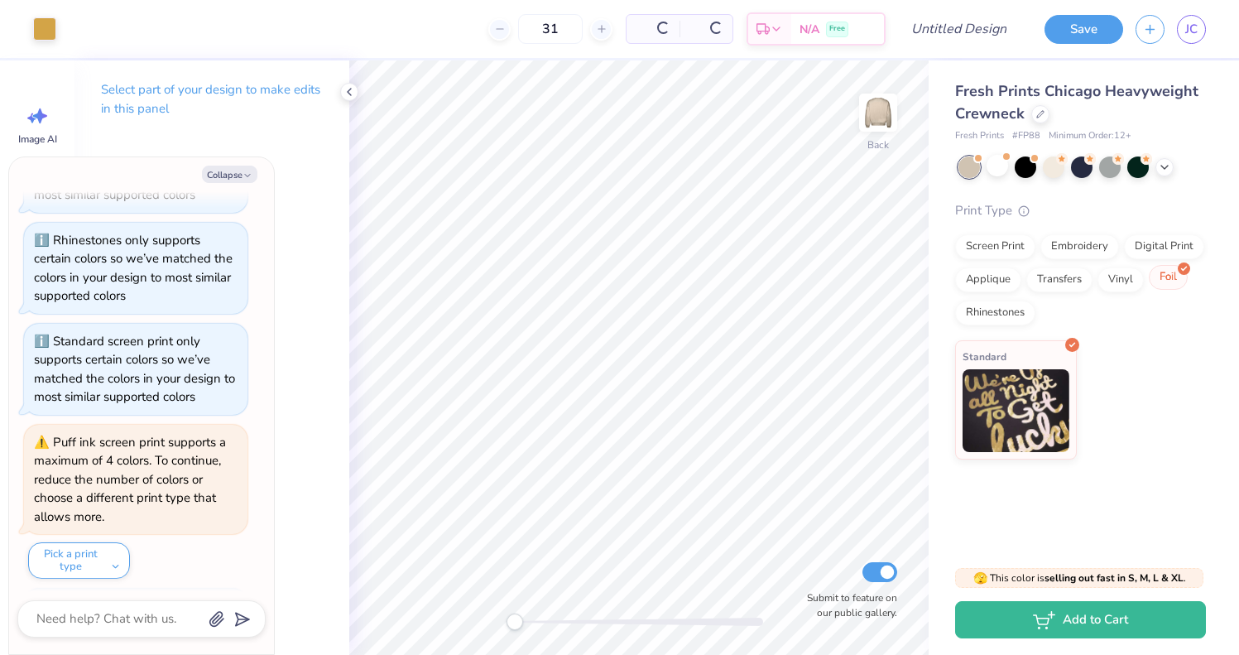
scroll to position [1894, 0]
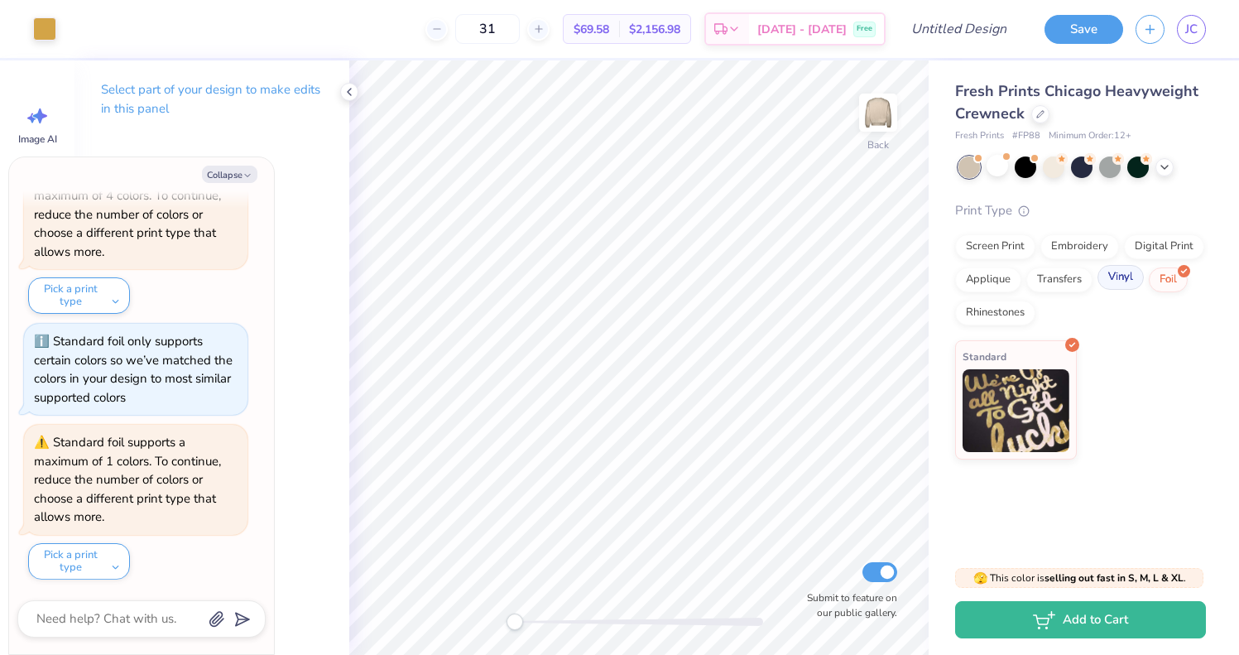
click at [1131, 284] on div "Vinyl" at bounding box center [1121, 277] width 46 height 25
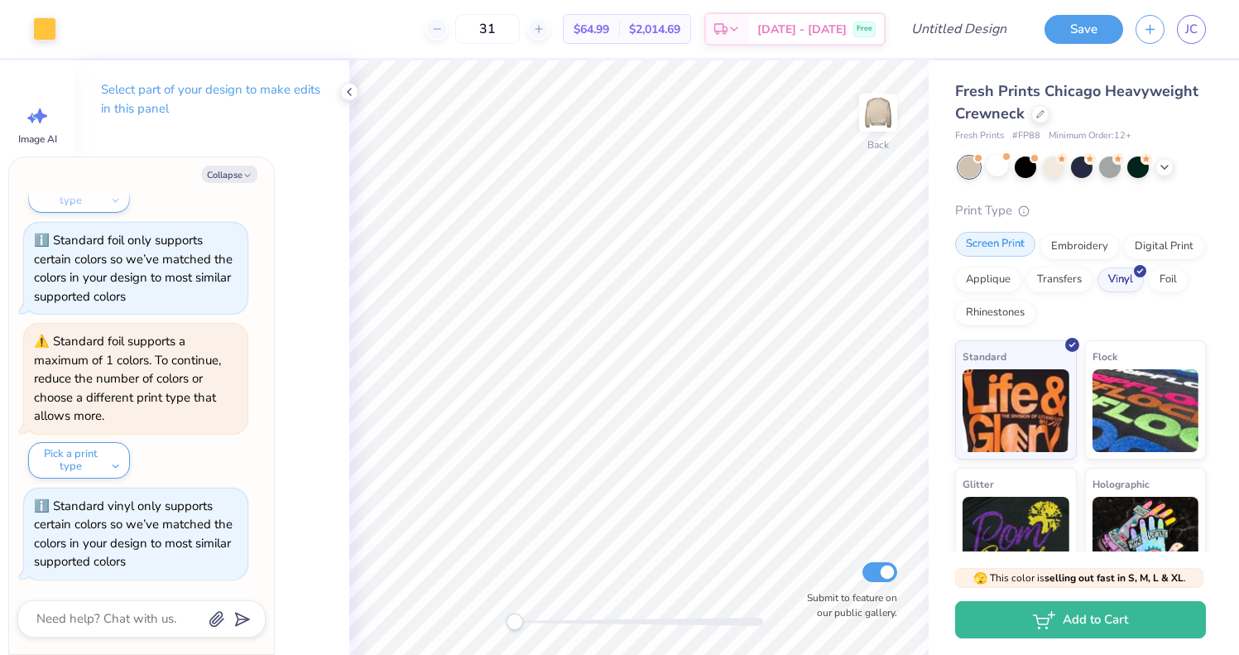
click at [1023, 248] on div "Screen Print" at bounding box center [995, 244] width 80 height 25
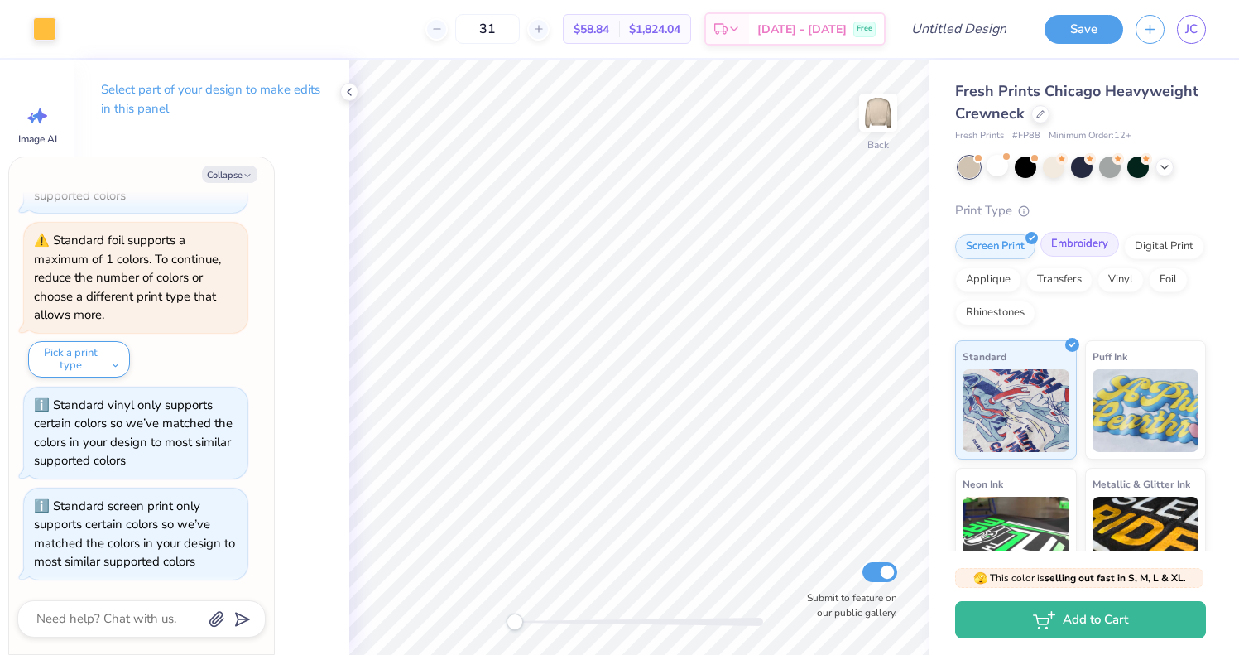
click at [1056, 243] on div "Embroidery" at bounding box center [1080, 244] width 79 height 25
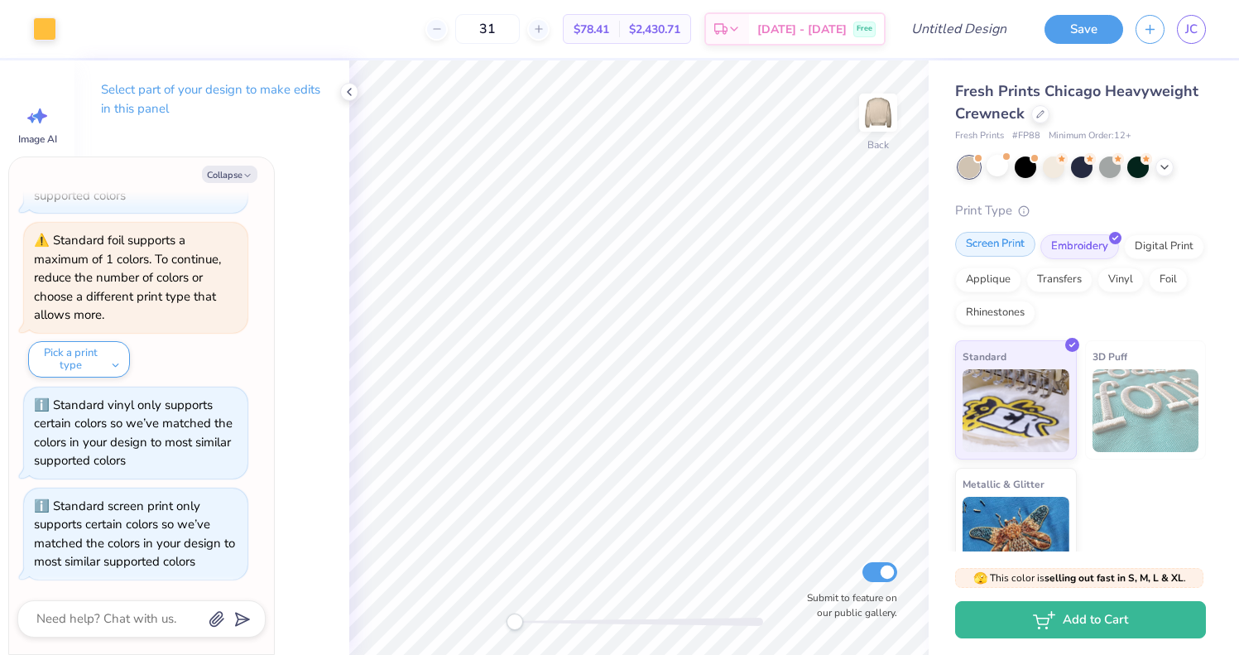
click at [1000, 243] on div "Screen Print" at bounding box center [995, 244] width 80 height 25
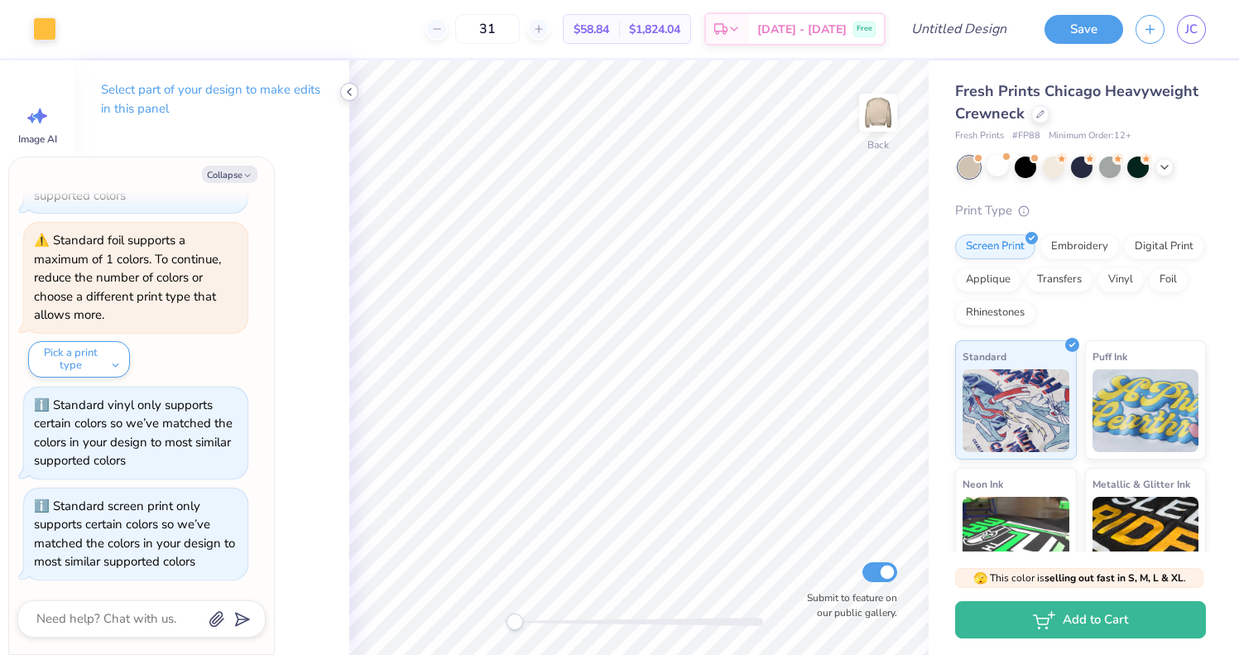
click at [354, 92] on icon at bounding box center [349, 91] width 13 height 13
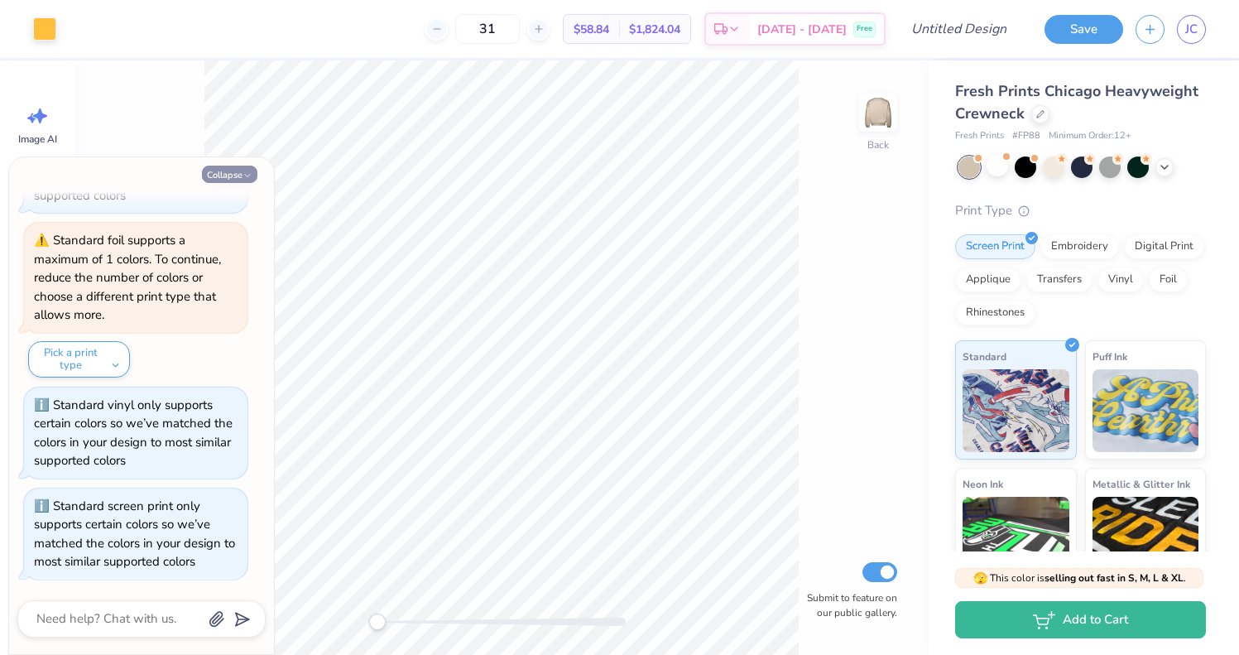
click at [229, 180] on button "Collapse" at bounding box center [229, 174] width 55 height 17
type textarea "x"
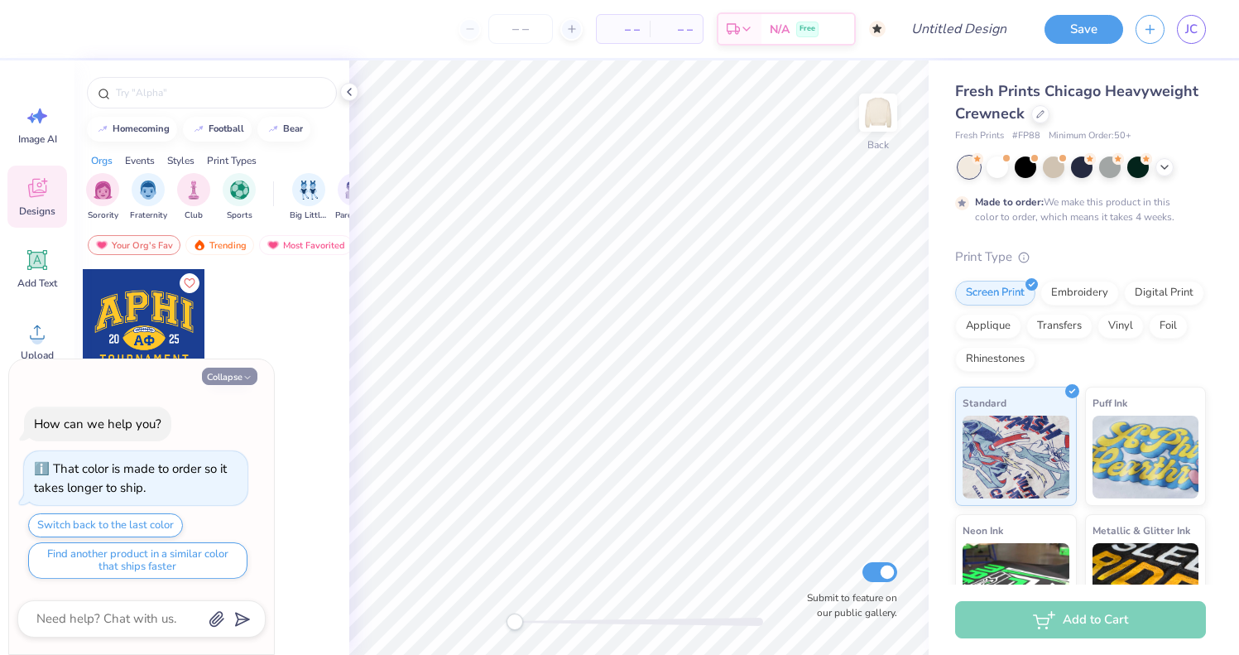
click at [235, 374] on button "Collapse" at bounding box center [229, 376] width 55 height 17
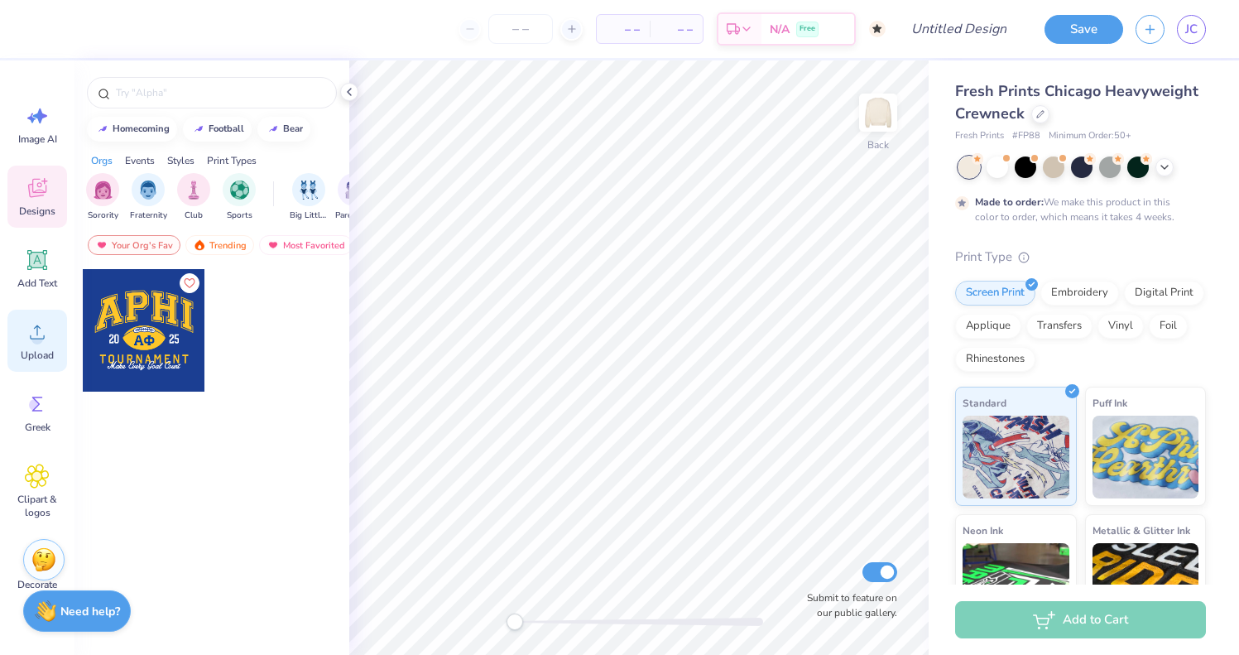
click at [36, 336] on circle at bounding box center [37, 339] width 12 height 12
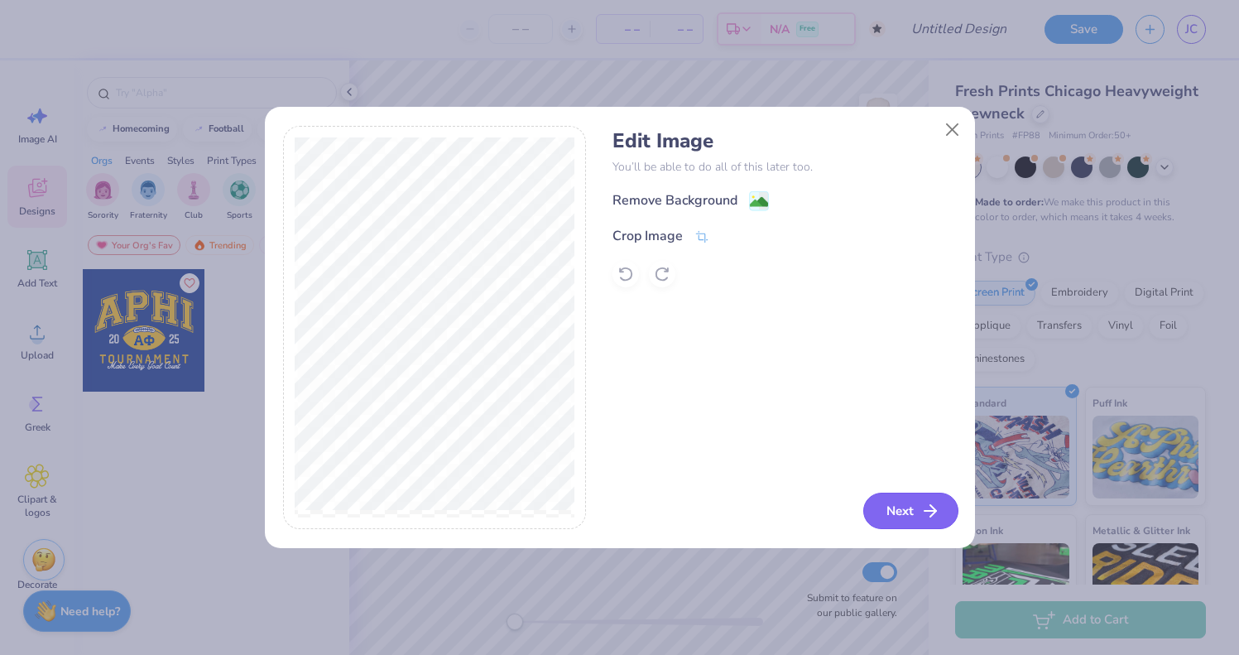
click at [892, 498] on button "Next" at bounding box center [911, 511] width 95 height 36
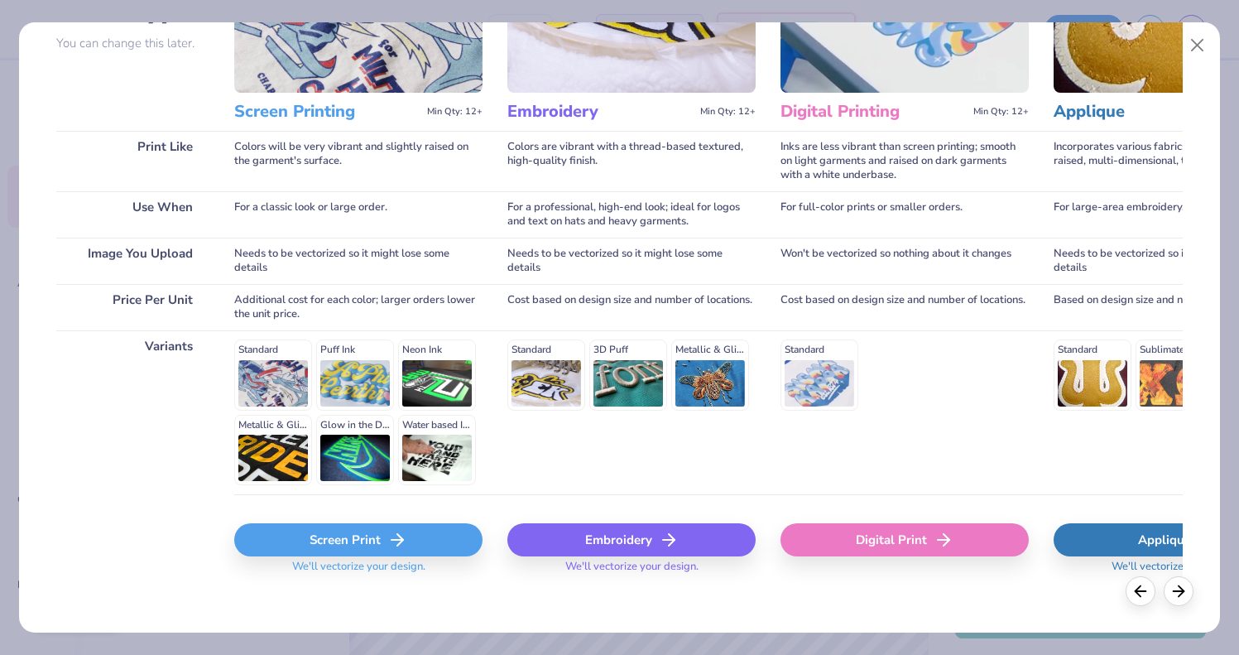
scroll to position [171, 0]
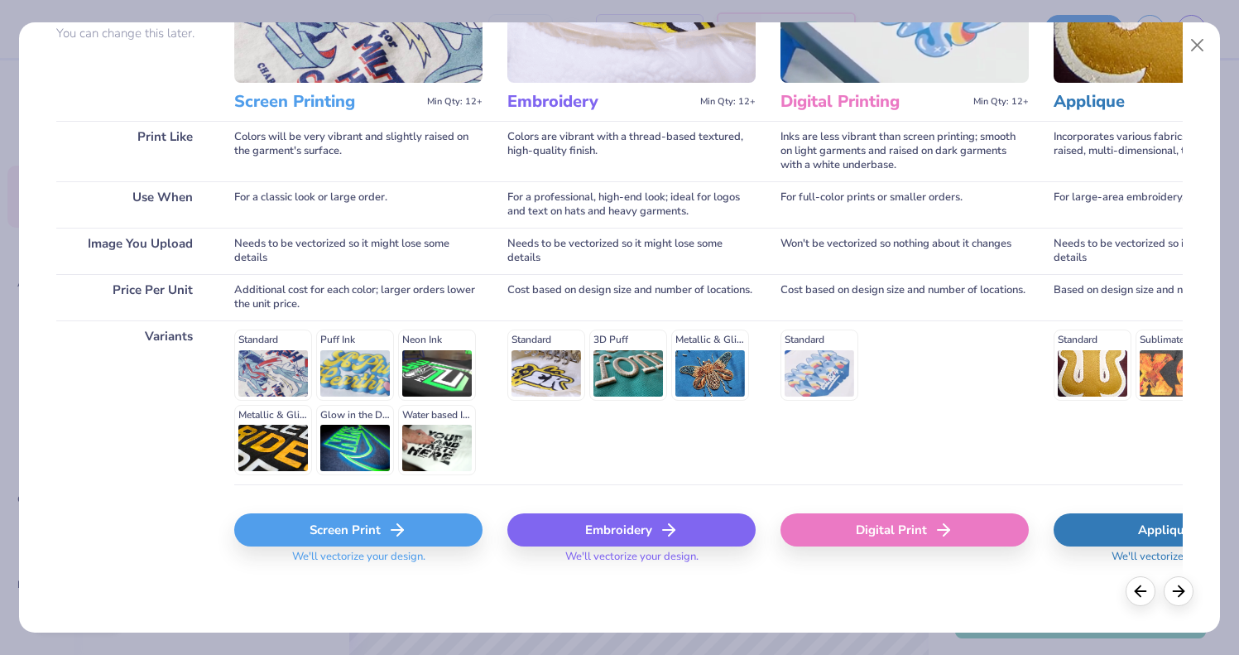
click at [614, 521] on div "Embroidery" at bounding box center [632, 529] width 248 height 33
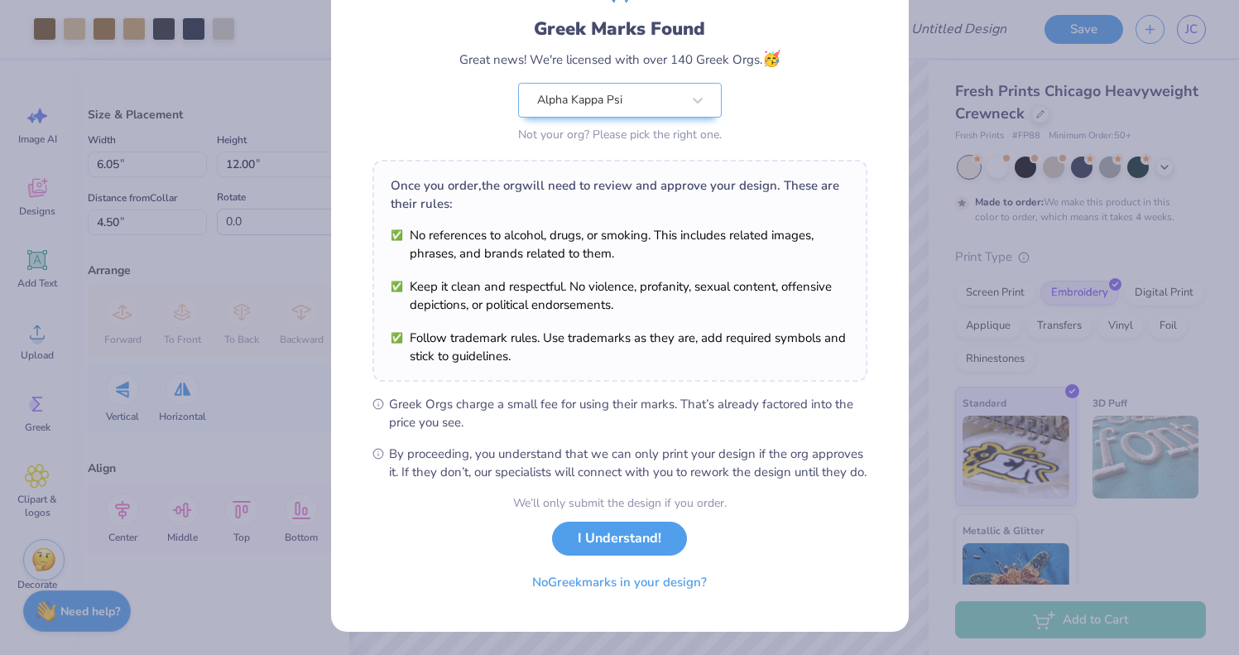
scroll to position [120, 0]
click at [643, 533] on button "I Understand!" at bounding box center [619, 534] width 135 height 34
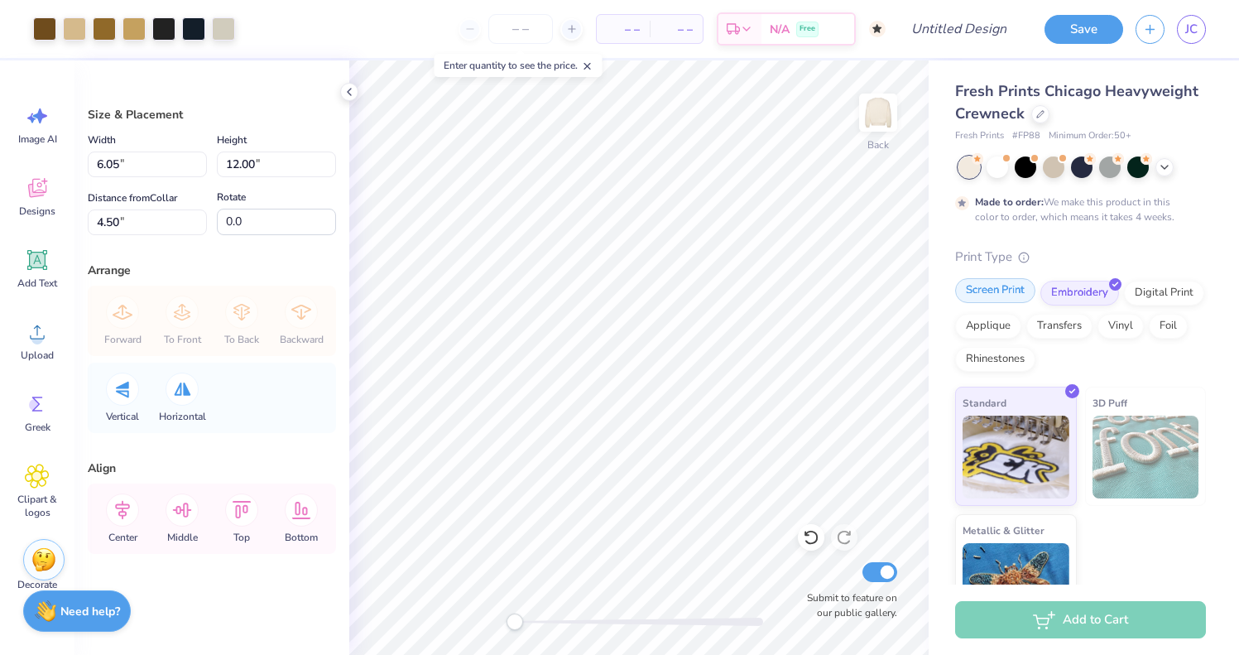
click at [979, 295] on div "Screen Print" at bounding box center [995, 290] width 80 height 25
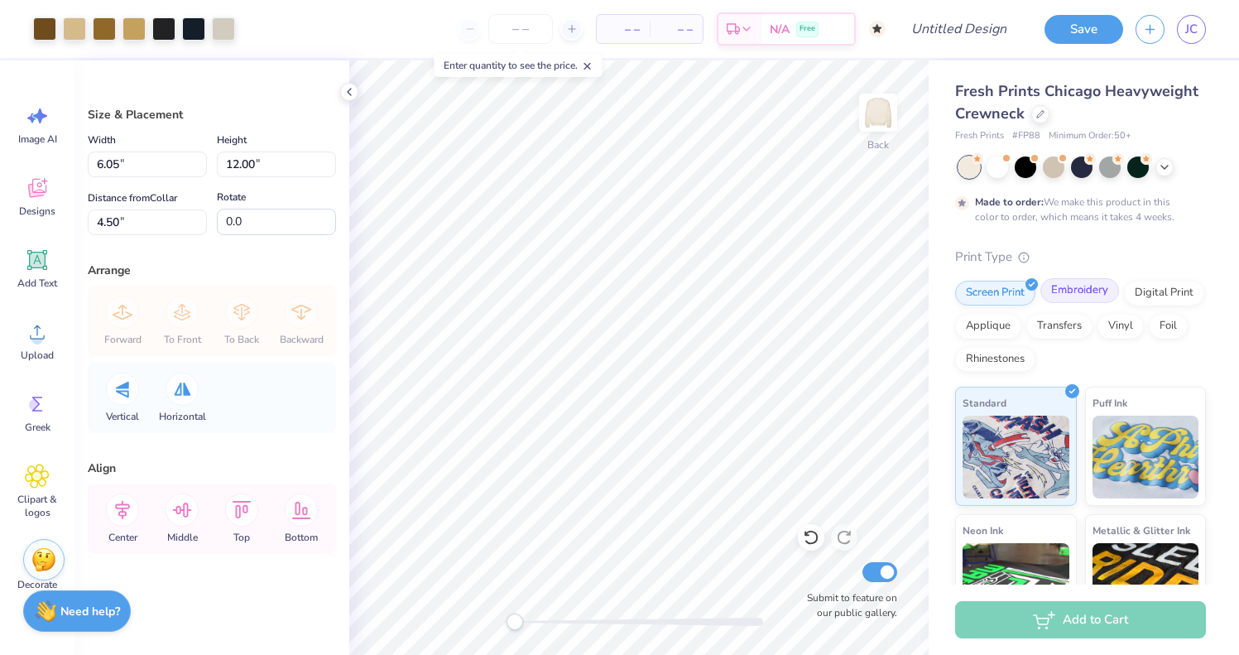
click at [1101, 296] on div "Embroidery" at bounding box center [1080, 290] width 79 height 25
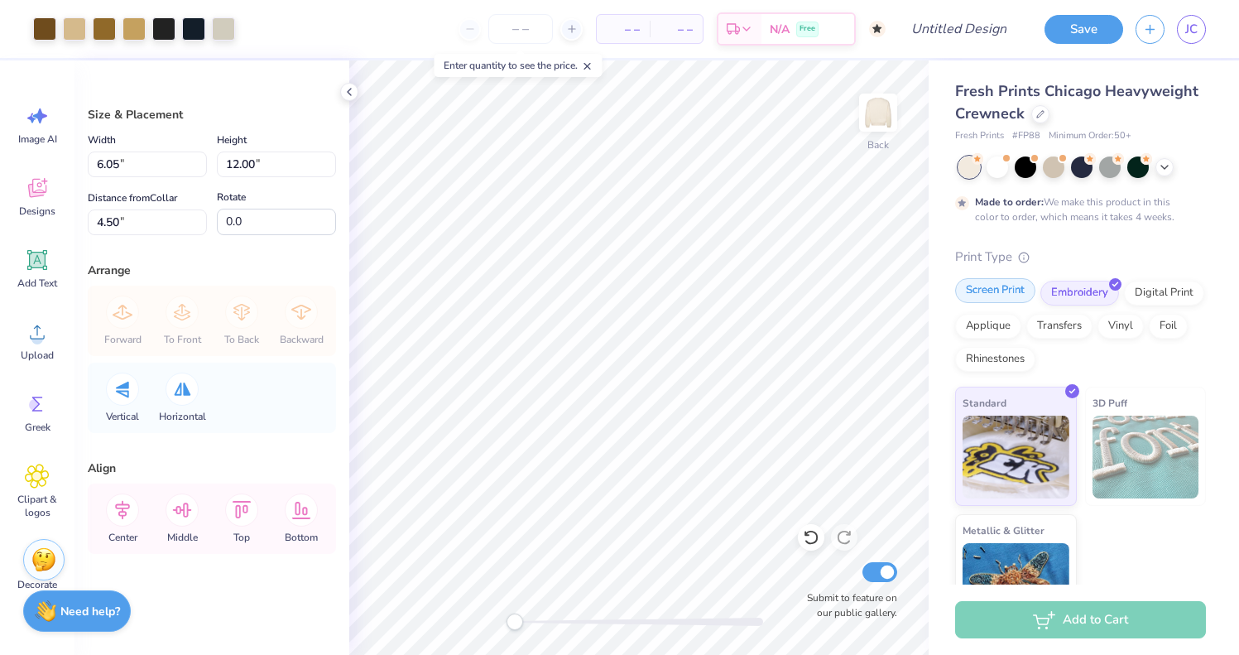
click at [1006, 294] on div "Screen Print" at bounding box center [995, 290] width 80 height 25
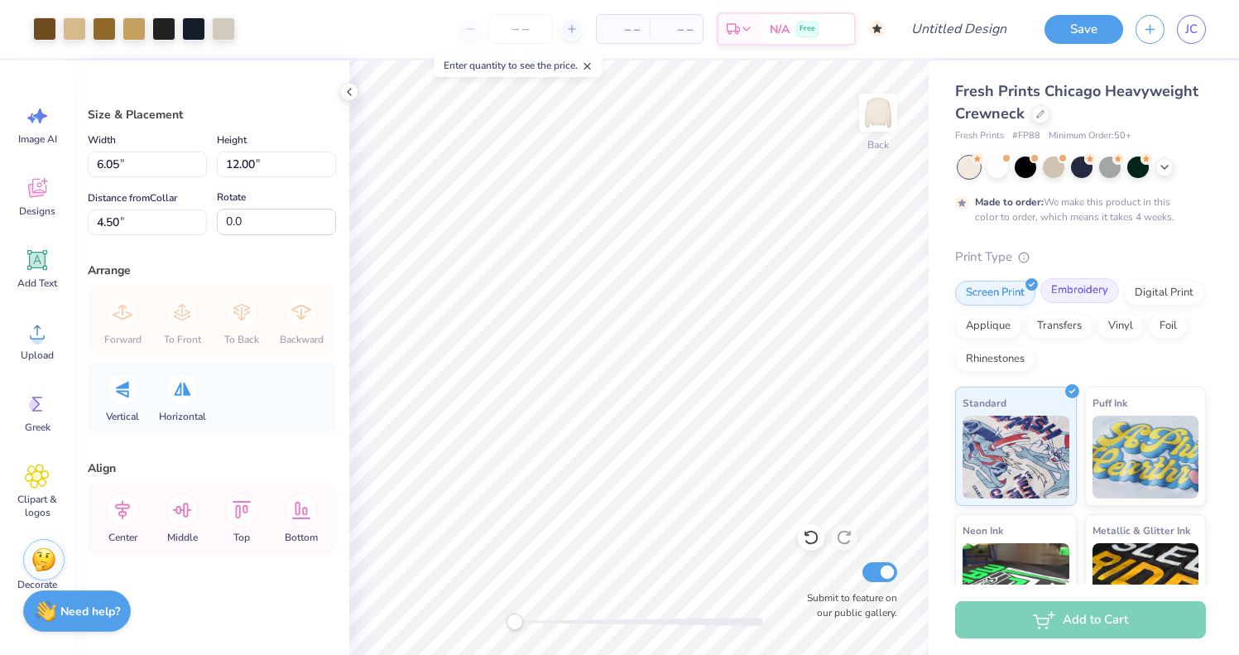
click at [1075, 293] on div "Embroidery" at bounding box center [1080, 290] width 79 height 25
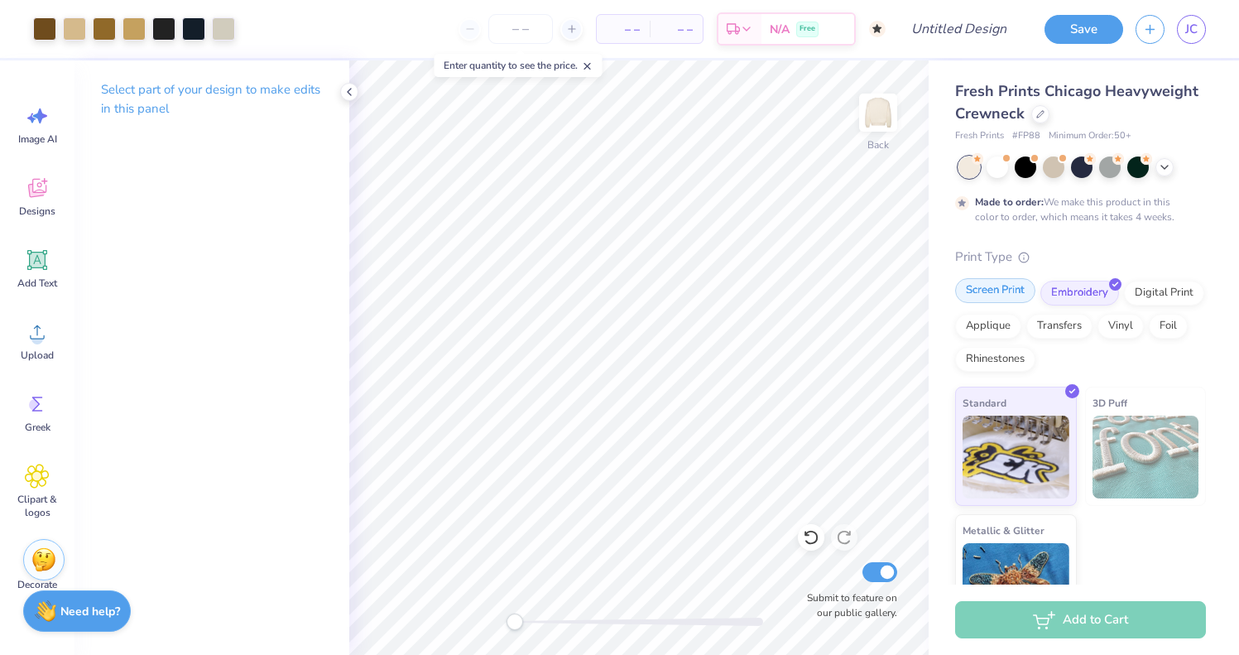
click at [988, 290] on div "Screen Print" at bounding box center [995, 290] width 80 height 25
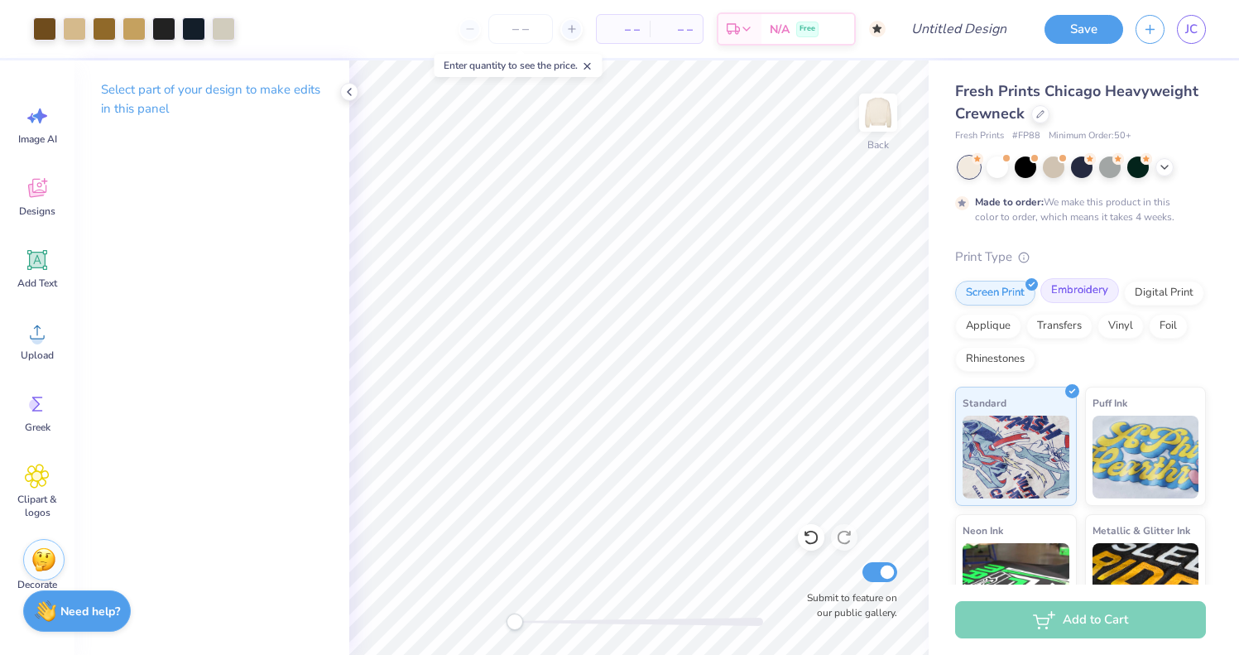
click at [1059, 288] on div "Embroidery" at bounding box center [1080, 290] width 79 height 25
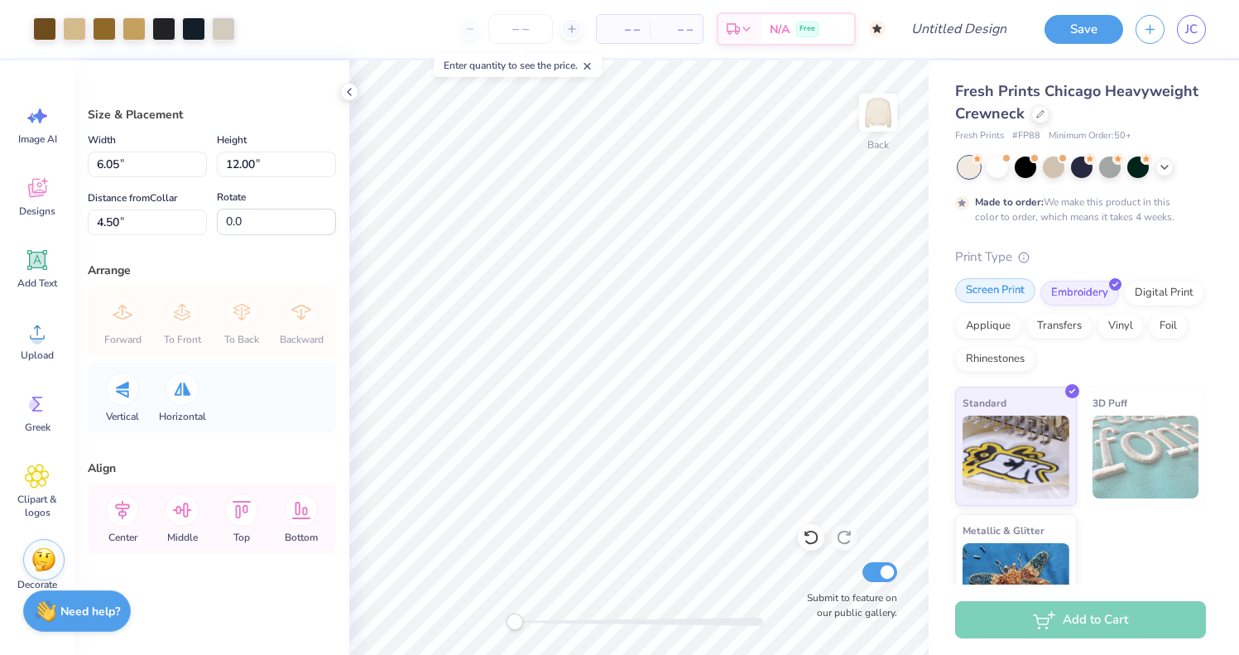
type textarea "x"
type input "4.40"
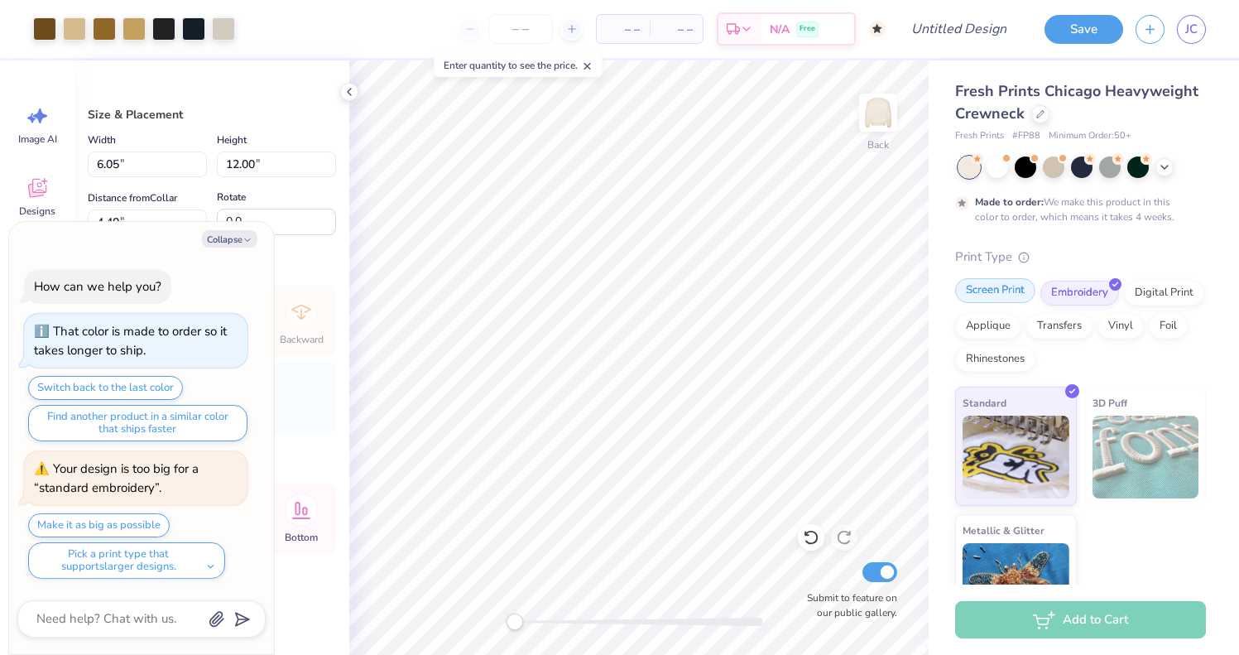
type textarea "x"
type input "4.95"
type input "9.81"
type input "6.60"
click at [228, 236] on button "Collapse" at bounding box center [229, 238] width 55 height 17
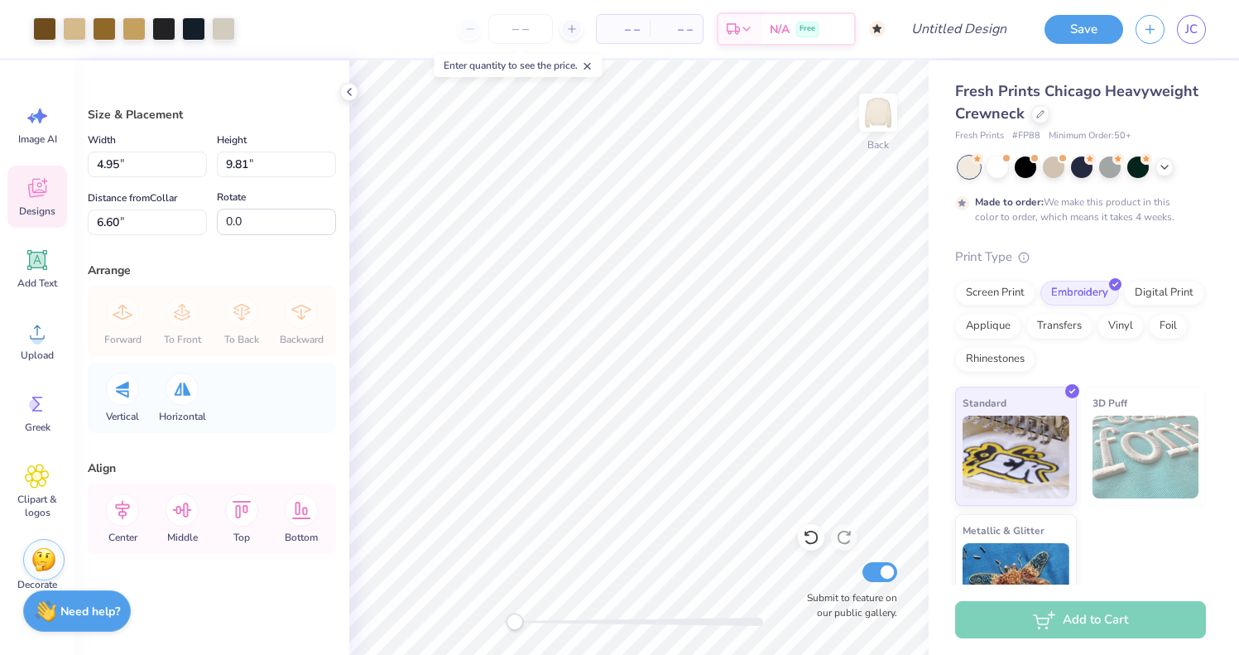
click at [39, 205] on span "Designs" at bounding box center [37, 211] width 36 height 13
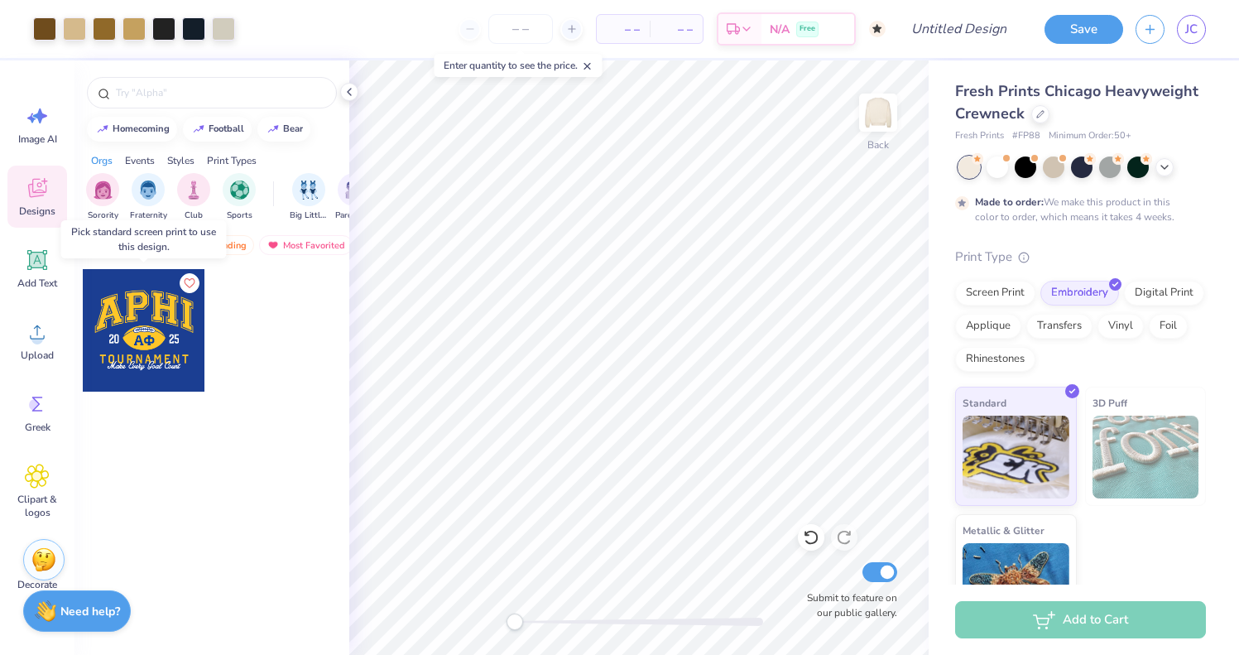
click at [164, 310] on div at bounding box center [144, 330] width 123 height 123
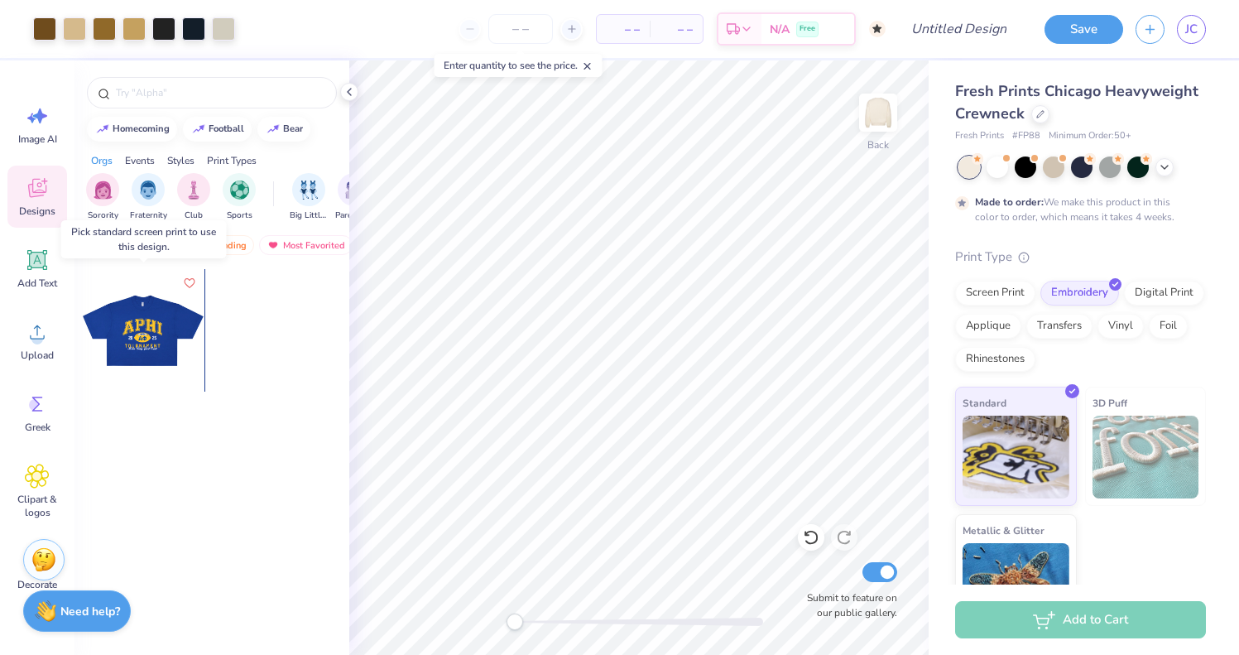
click at [161, 319] on div at bounding box center [143, 330] width 123 height 123
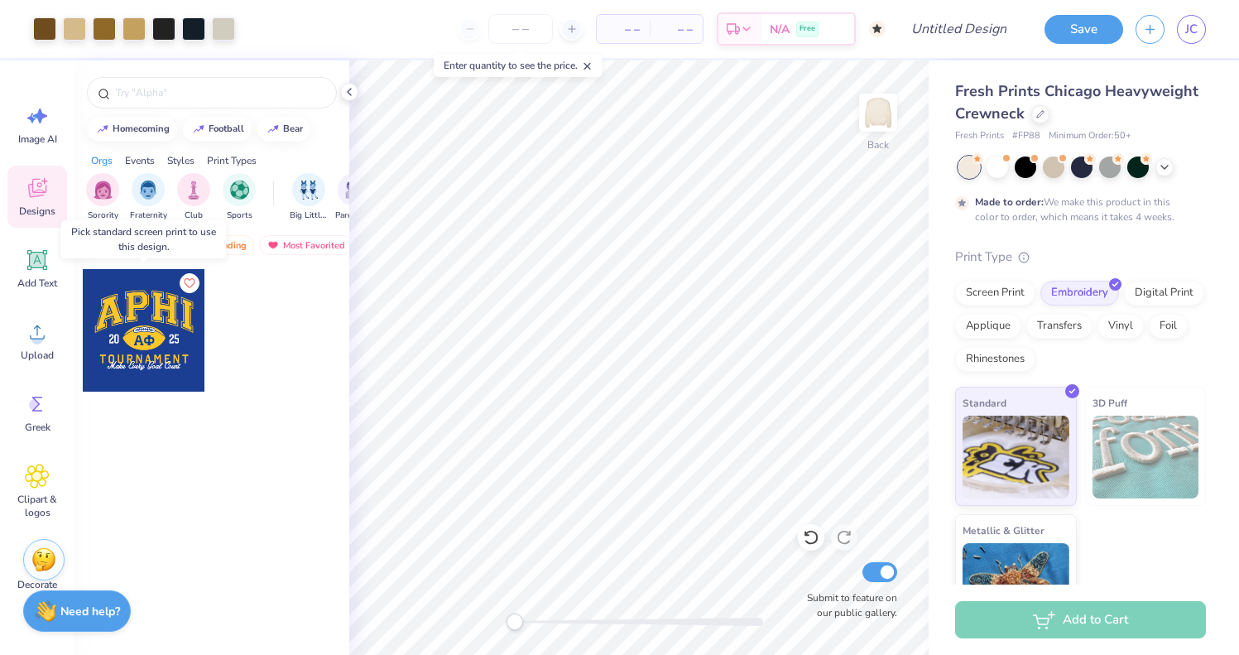
click at [161, 318] on div at bounding box center [144, 330] width 123 height 123
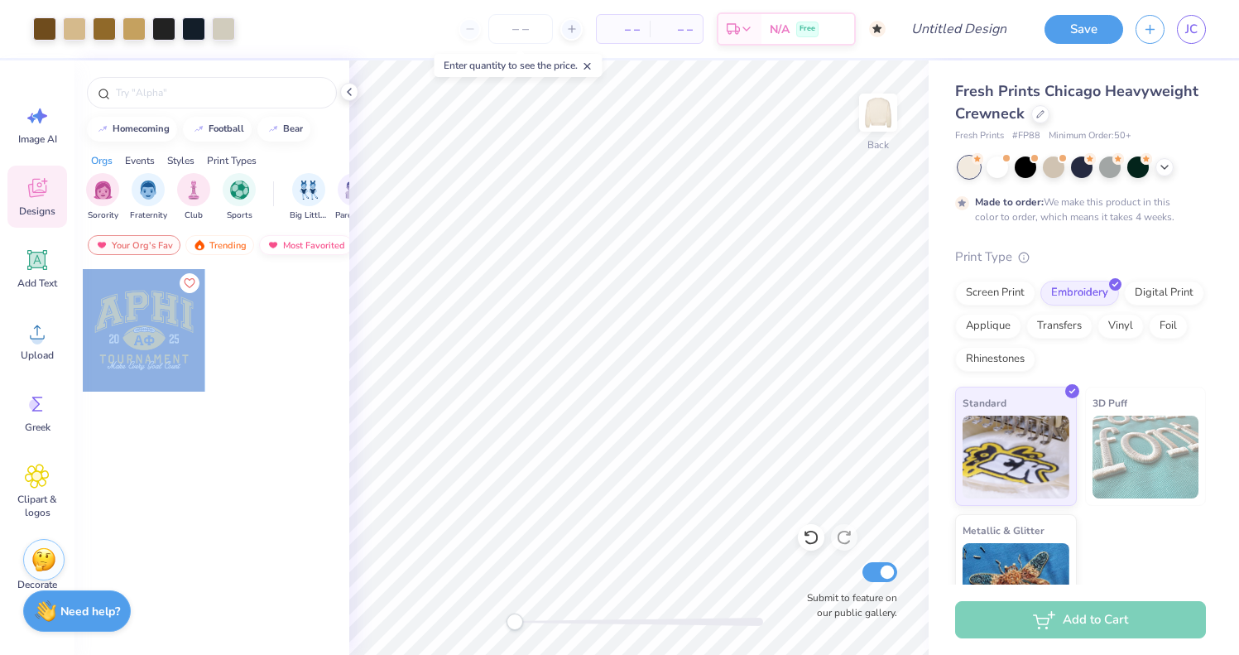
click at [527, 221] on div "Art colors – – Per Item – – Total Est. Delivery N/A Free Design Title Save JC I…" at bounding box center [619, 327] width 1239 height 655
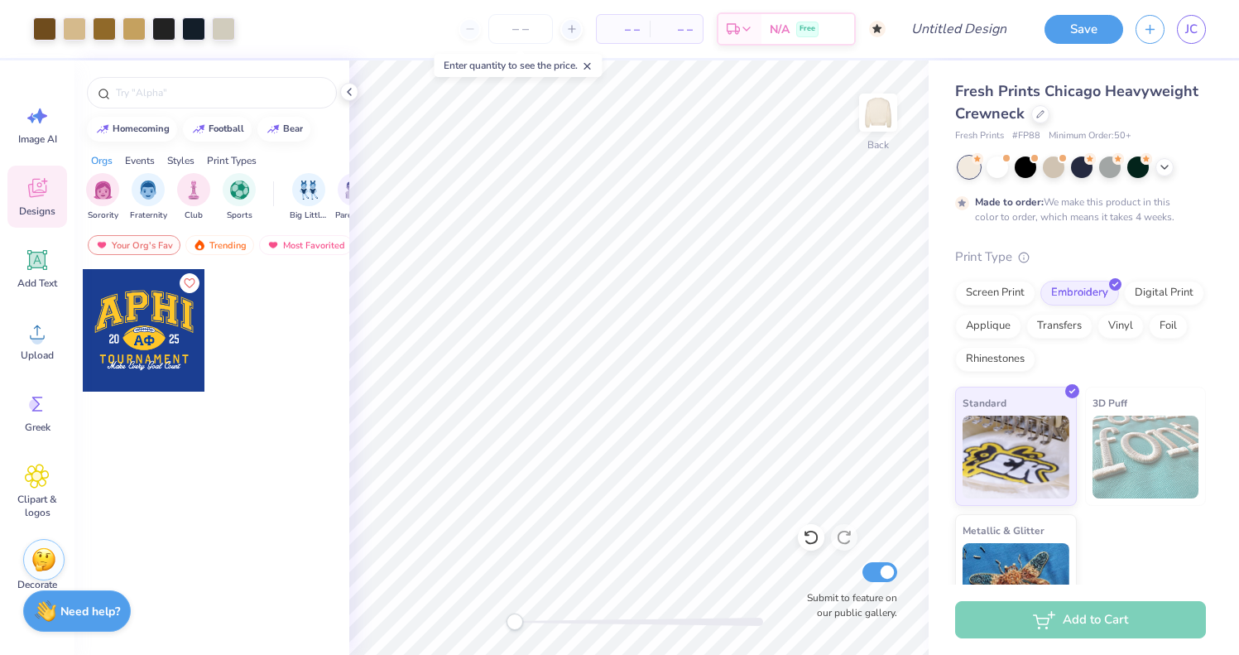
click at [167, 310] on div at bounding box center [144, 330] width 123 height 123
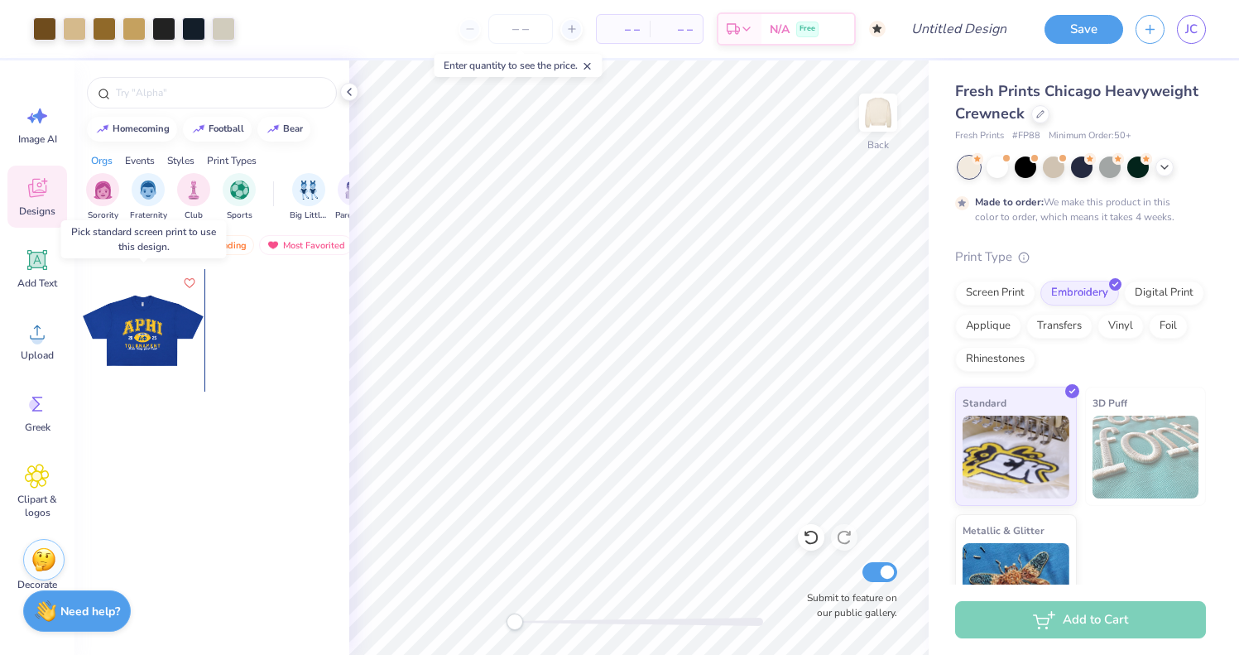
click at [167, 310] on div at bounding box center [144, 330] width 368 height 123
click at [167, 310] on div at bounding box center [143, 330] width 123 height 123
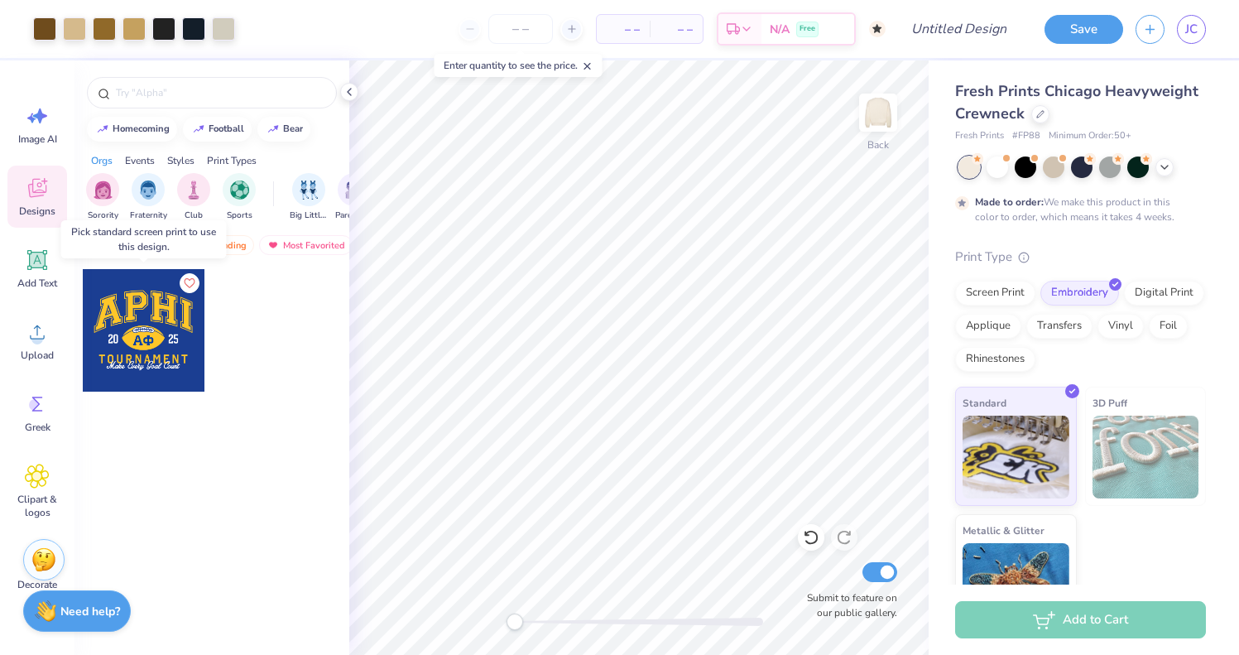
click at [82, 310] on div at bounding box center [20, 330] width 123 height 123
click at [969, 300] on div "Screen Print" at bounding box center [995, 290] width 80 height 25
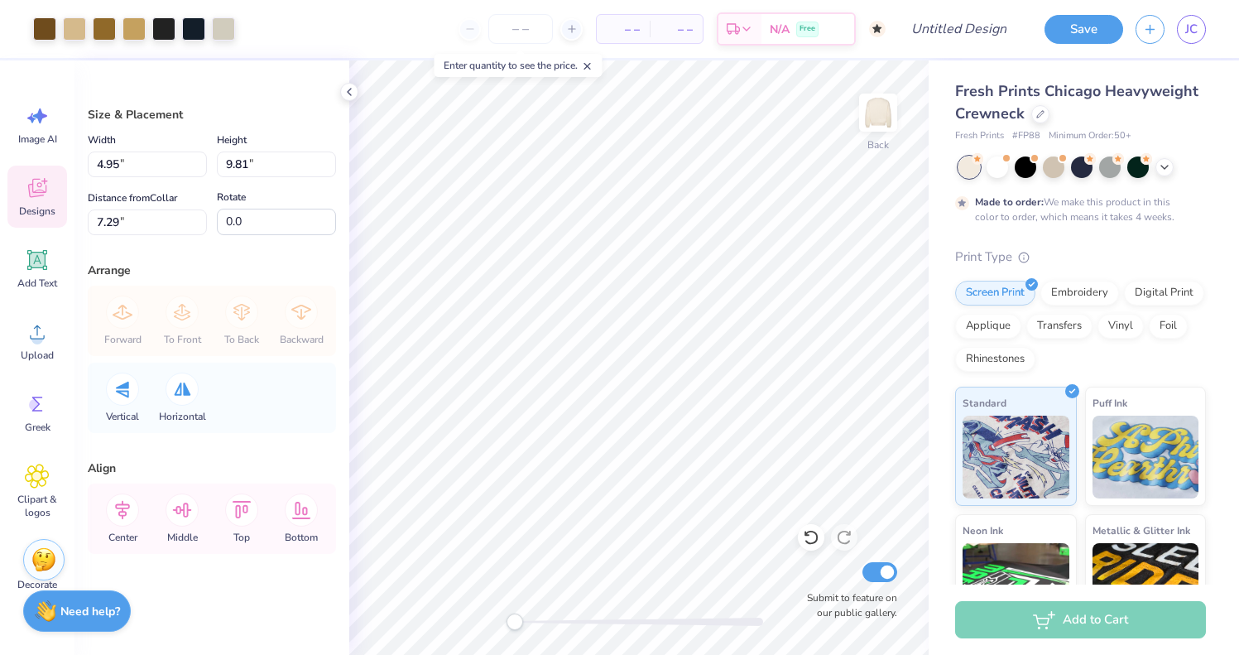
click at [36, 176] on icon at bounding box center [37, 188] width 25 height 25
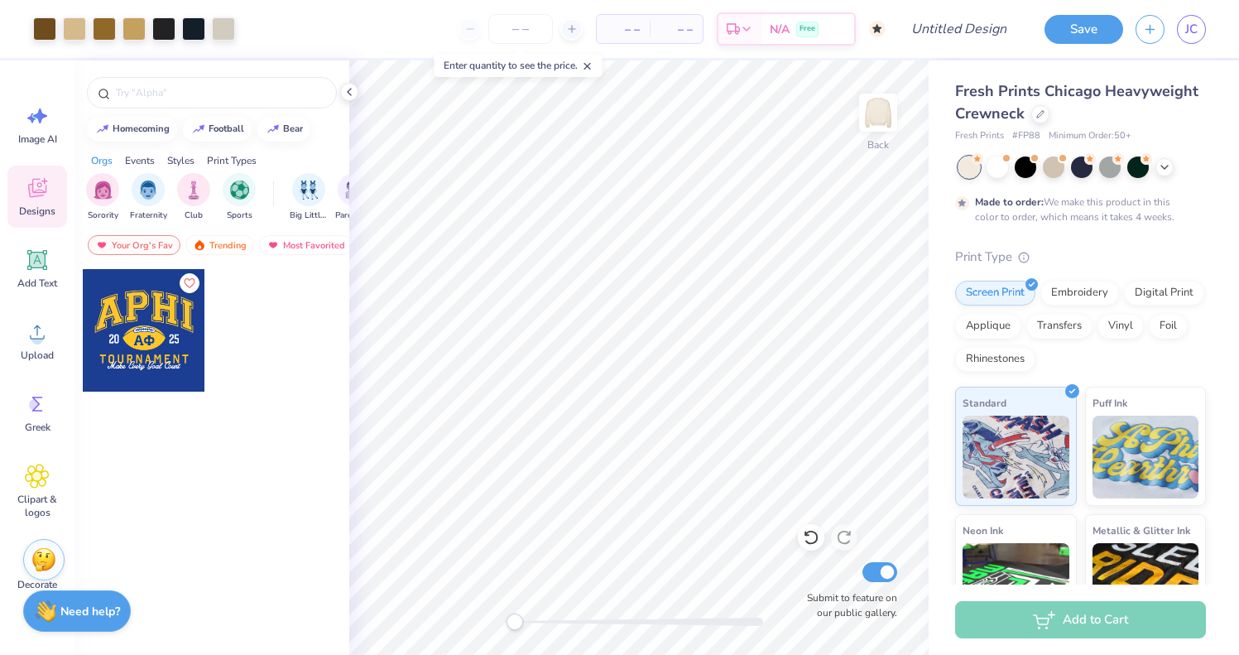
click at [169, 334] on div at bounding box center [144, 330] width 123 height 123
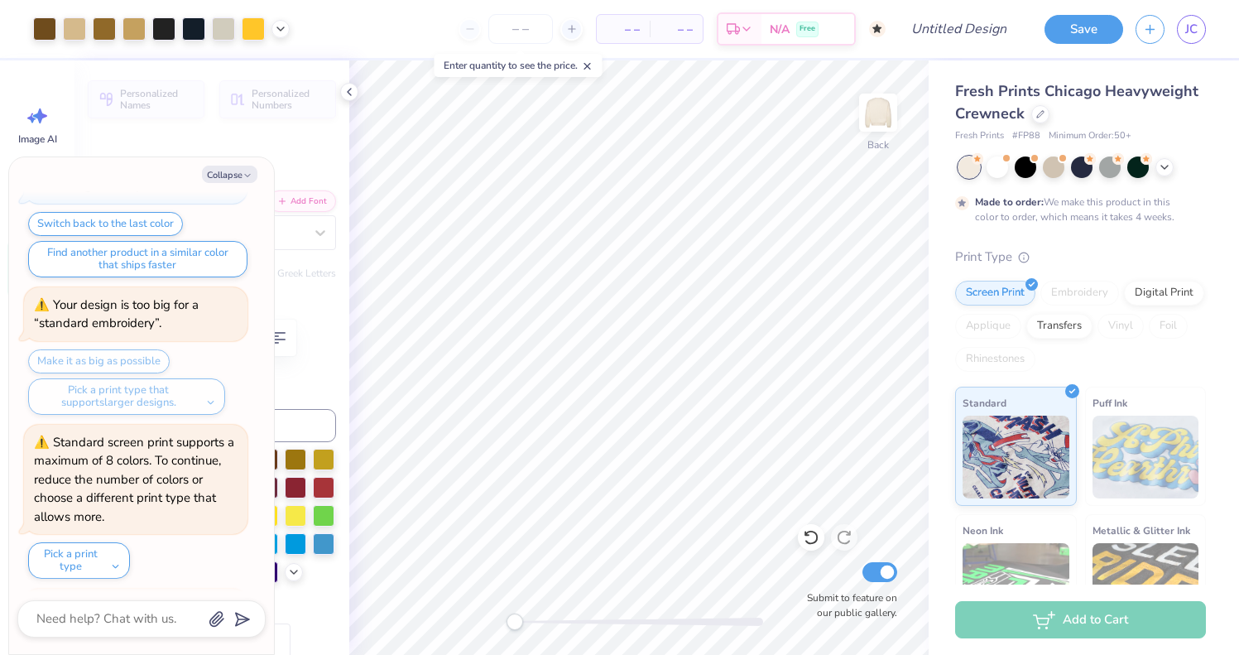
scroll to position [264, 0]
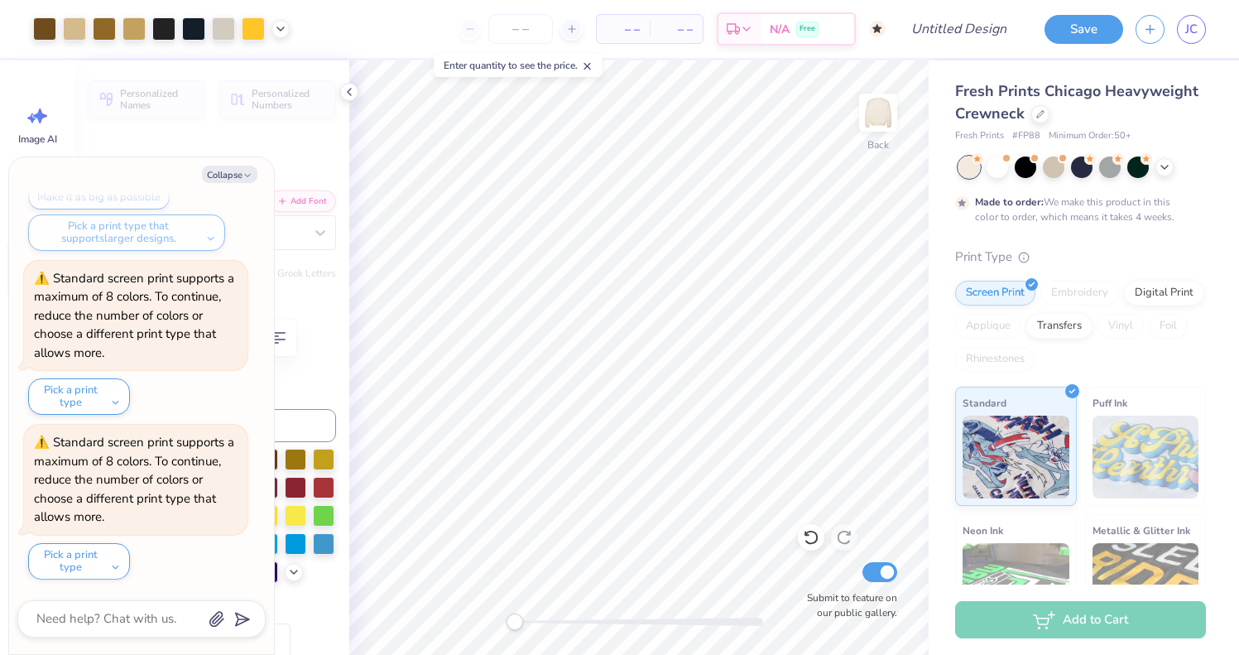
type textarea "x"
type input "7.71"
type input "1.00"
type input "10.41"
type textarea "x"
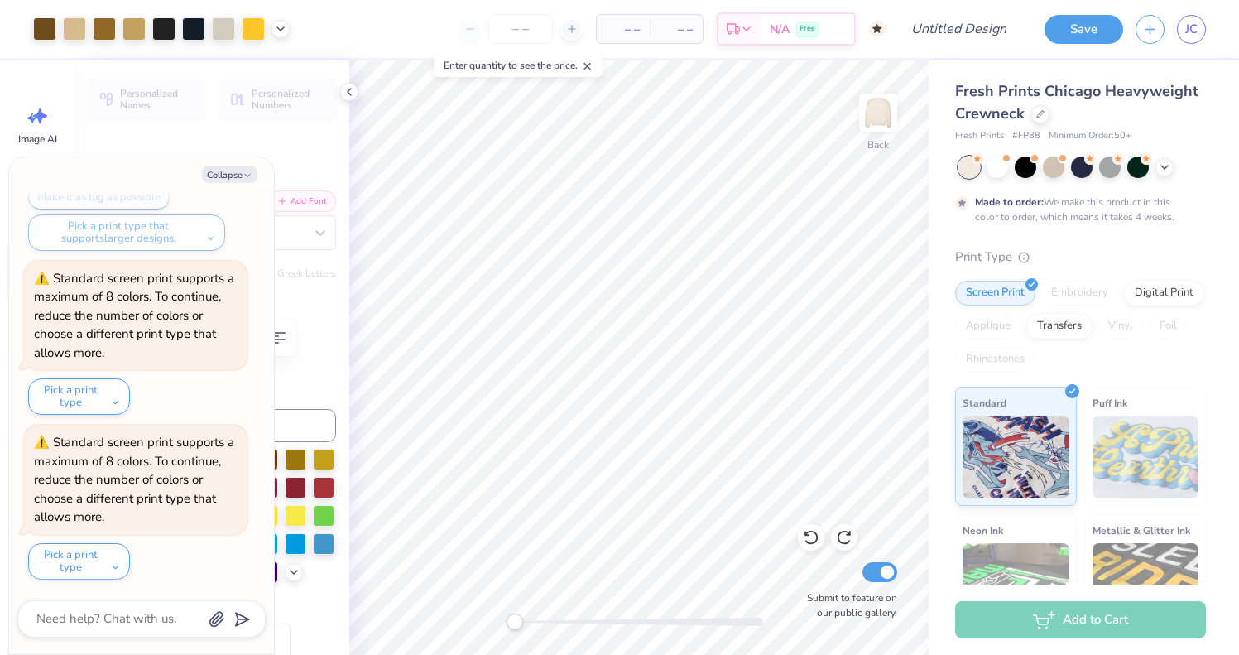
type input "10.50"
type textarea "x"
type input "10.31"
type input "4.48"
type input "3.00"
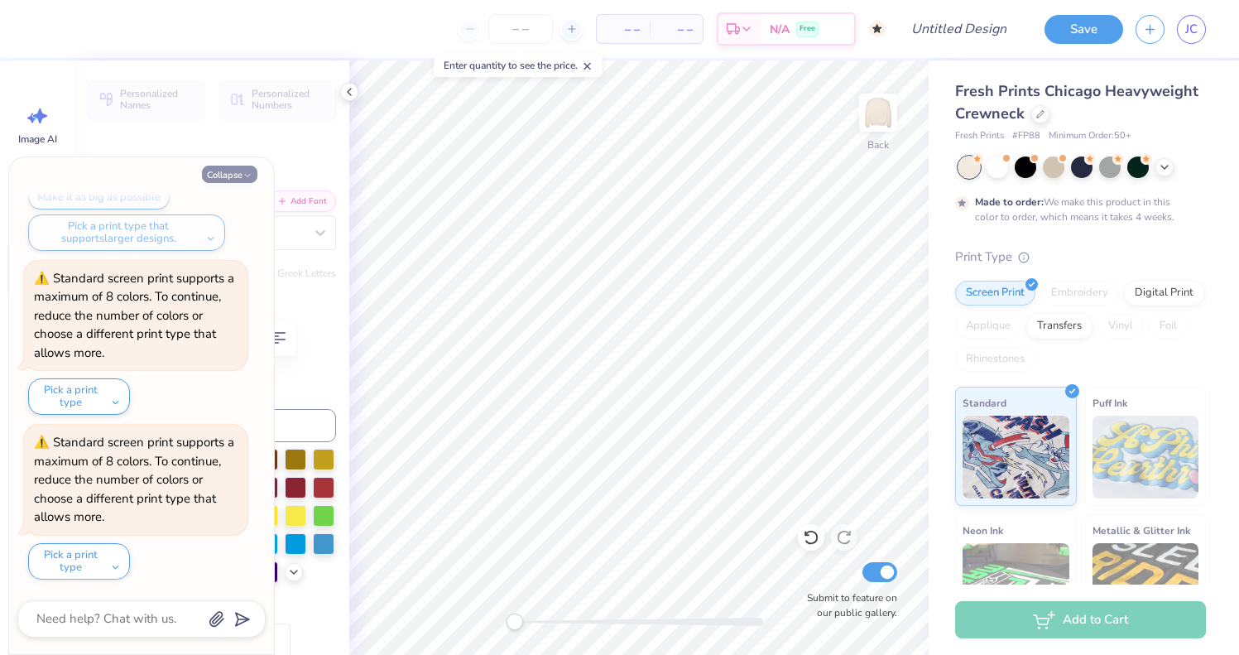
click at [233, 176] on button "Collapse" at bounding box center [229, 174] width 55 height 17
type textarea "x"
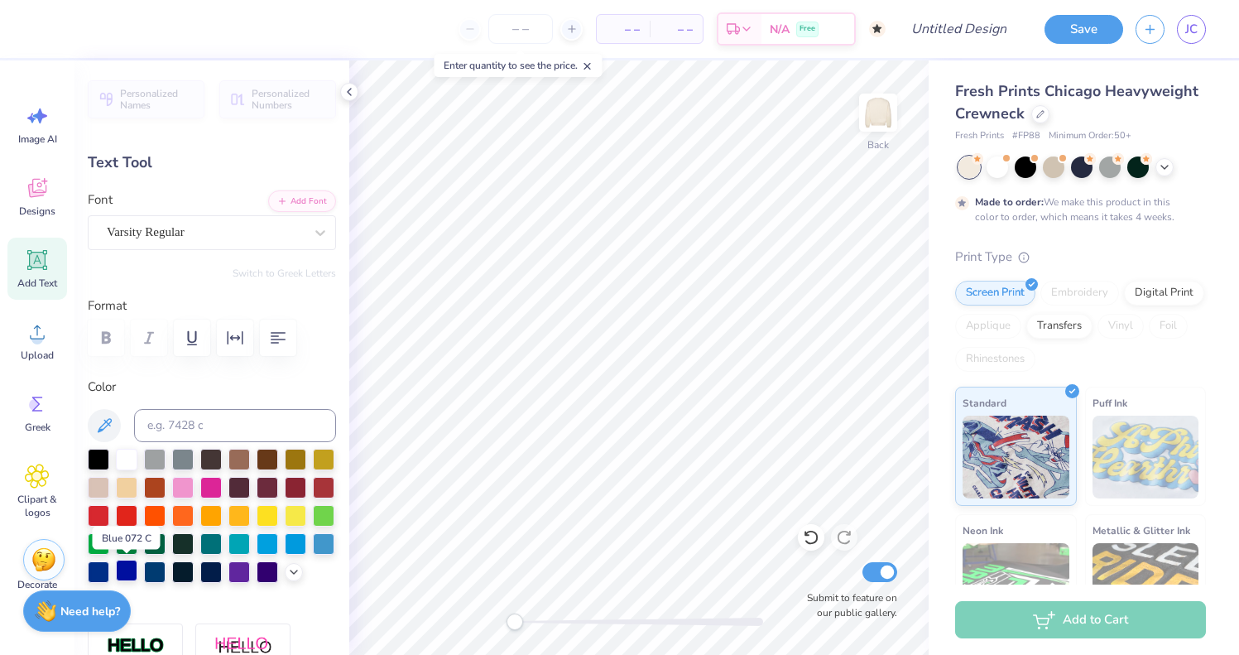
click at [127, 570] on div at bounding box center [127, 571] width 22 height 22
click at [123, 459] on div at bounding box center [127, 458] width 22 height 22
click at [99, 454] on div at bounding box center [99, 458] width 22 height 22
click at [174, 475] on div at bounding box center [183, 486] width 22 height 22
click at [236, 509] on div at bounding box center [240, 514] width 22 height 22
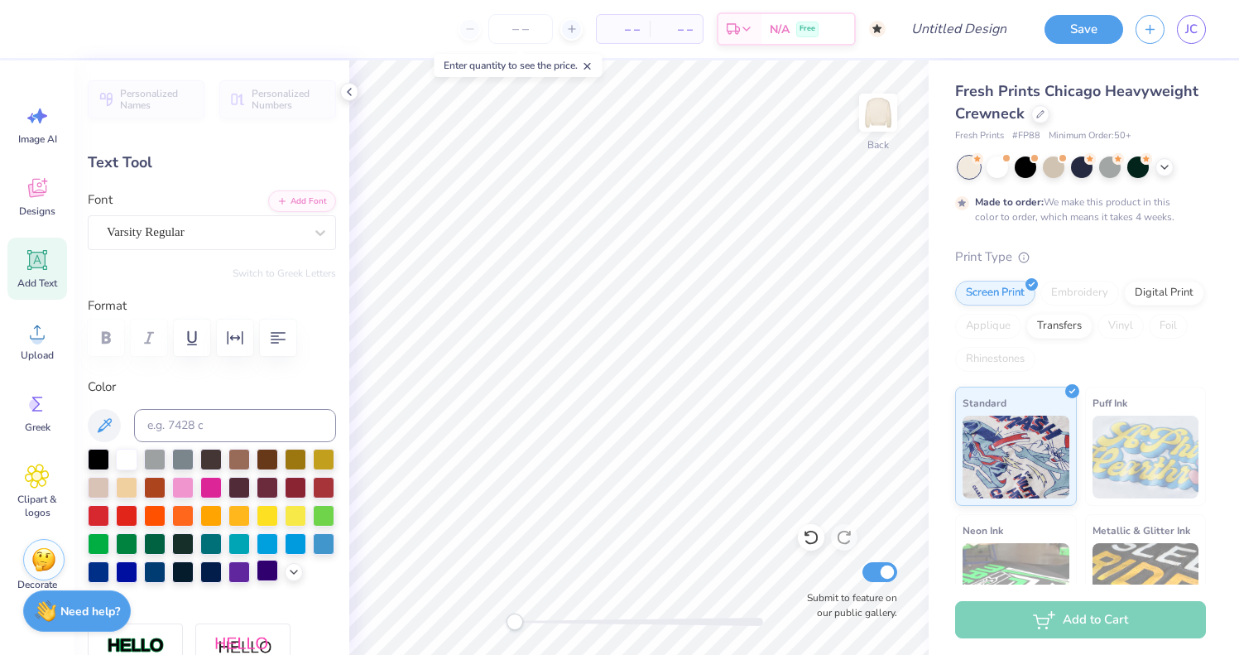
click at [257, 568] on div at bounding box center [268, 571] width 22 height 22
click at [92, 575] on div at bounding box center [99, 571] width 22 height 22
click at [316, 455] on div at bounding box center [324, 458] width 22 height 22
click at [158, 456] on div at bounding box center [155, 458] width 22 height 22
click at [194, 480] on div at bounding box center [183, 486] width 22 height 22
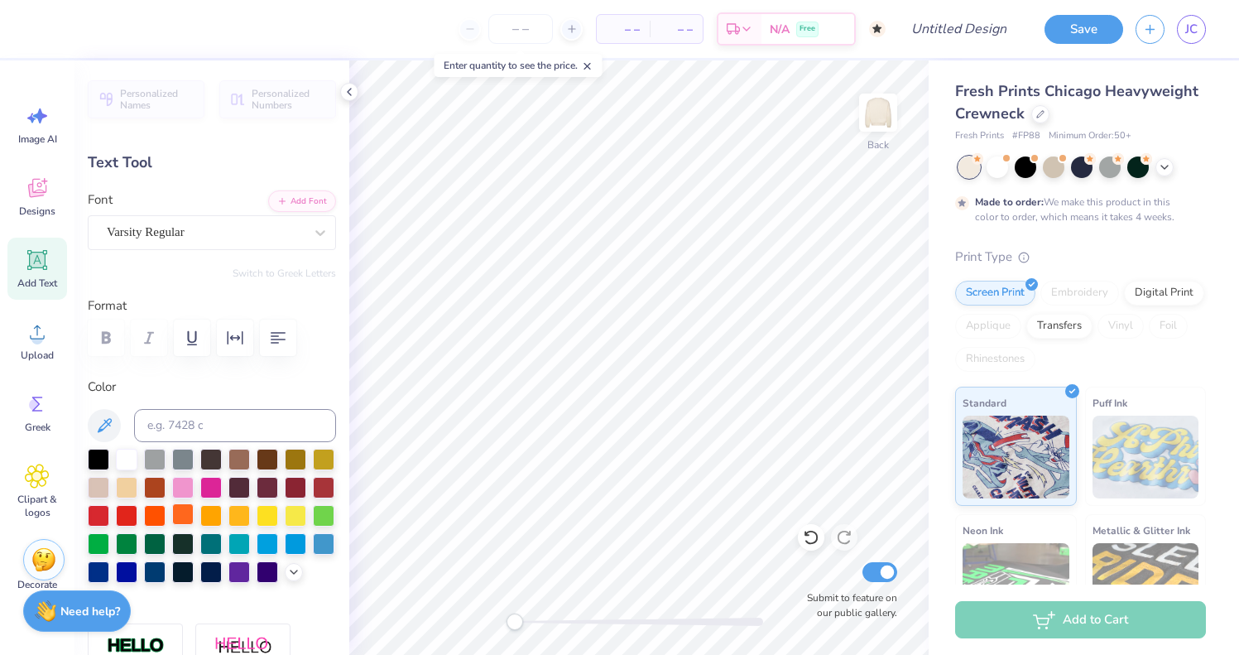
click at [193, 515] on div at bounding box center [183, 514] width 22 height 22
click at [124, 488] on div at bounding box center [127, 486] width 22 height 22
click at [291, 517] on div at bounding box center [296, 514] width 22 height 22
click at [286, 534] on div at bounding box center [296, 543] width 22 height 22
click at [277, 558] on div at bounding box center [212, 516] width 248 height 134
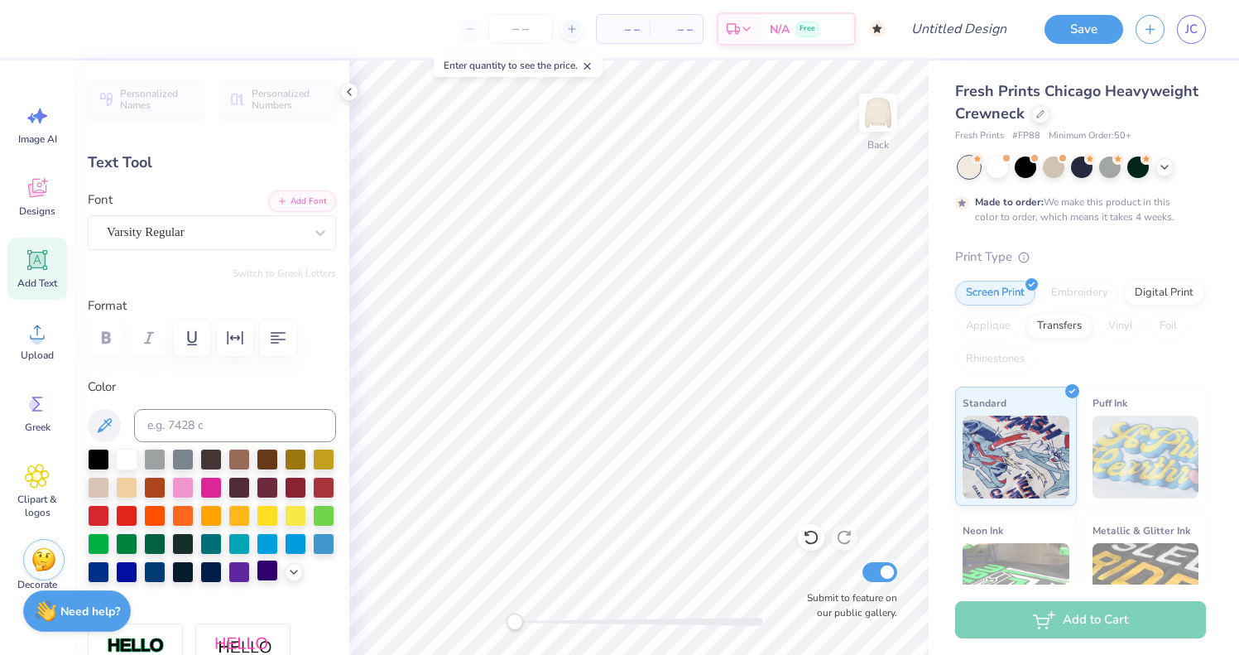
click at [266, 565] on div at bounding box center [268, 571] width 22 height 22
click at [294, 568] on icon at bounding box center [293, 570] width 13 height 13
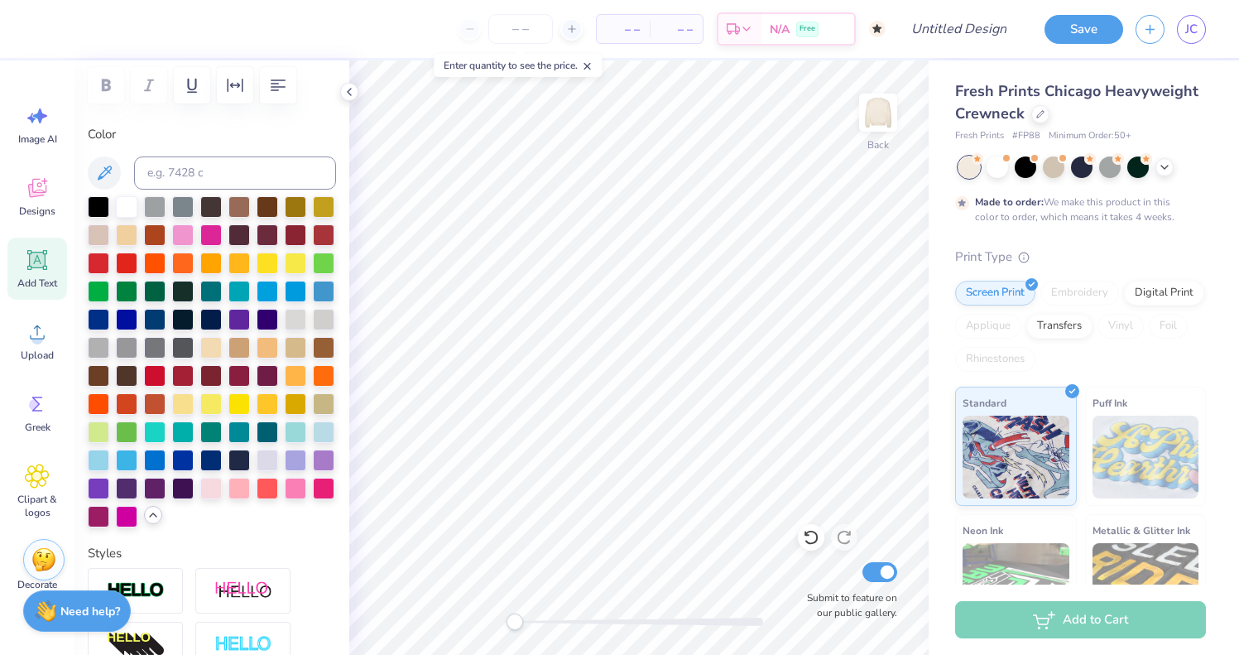
scroll to position [287, 0]
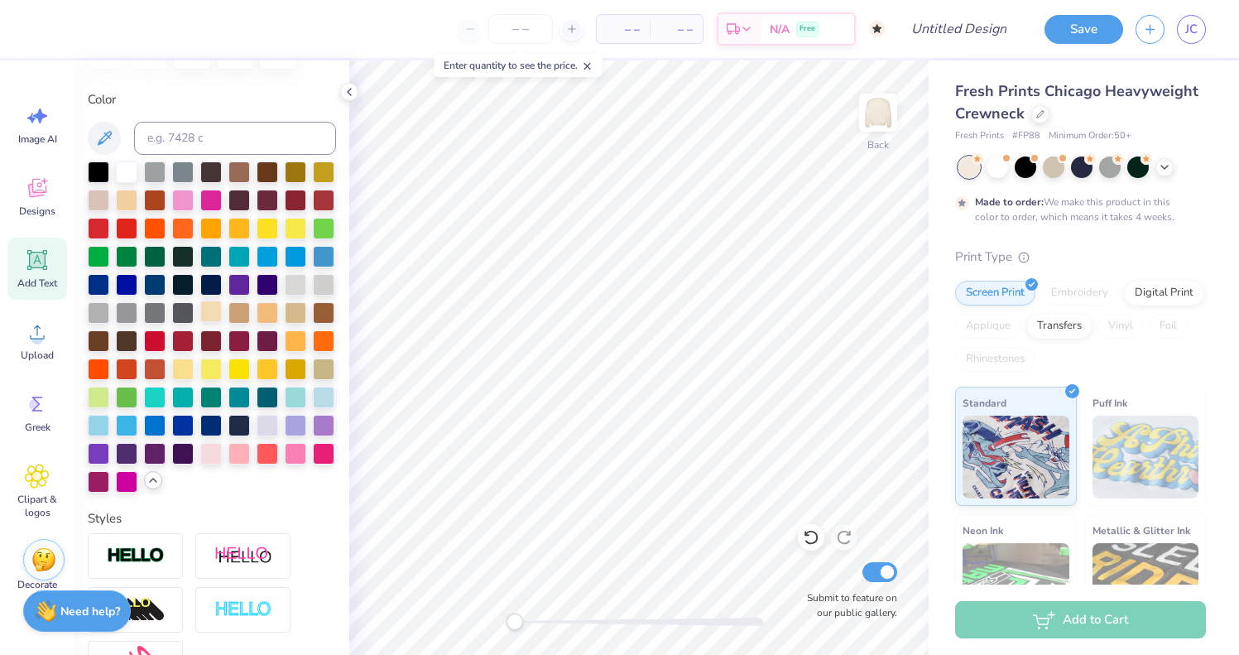
click at [208, 315] on div at bounding box center [211, 312] width 22 height 22
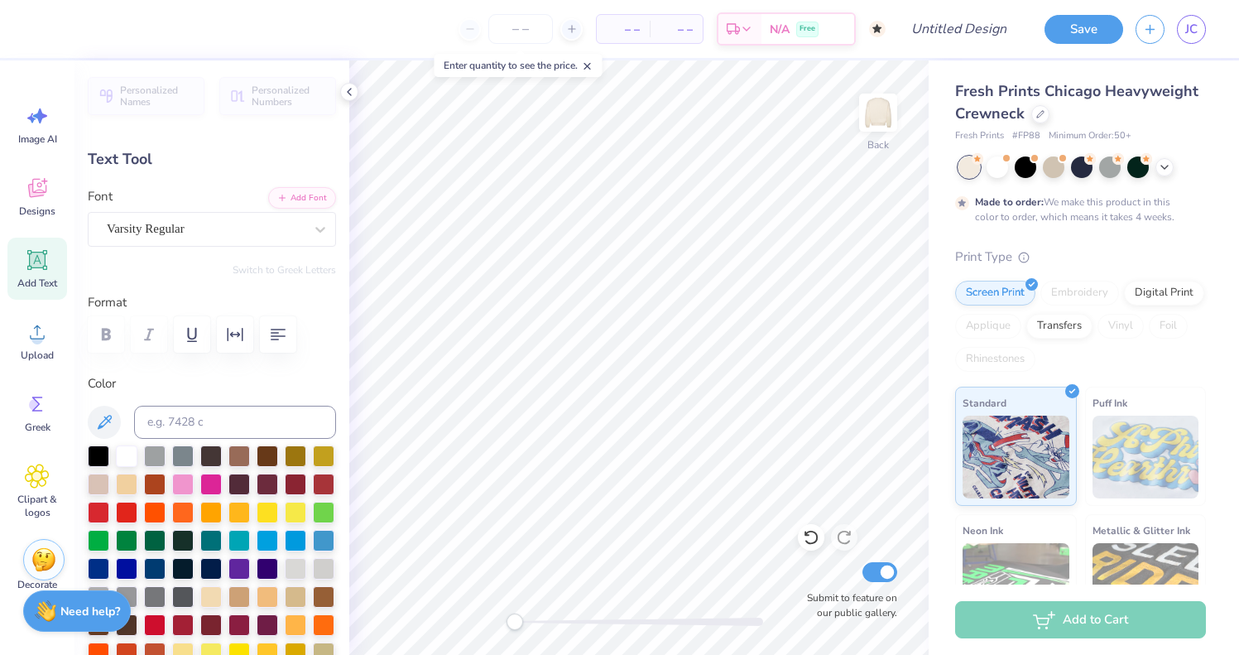
scroll to position [0, 0]
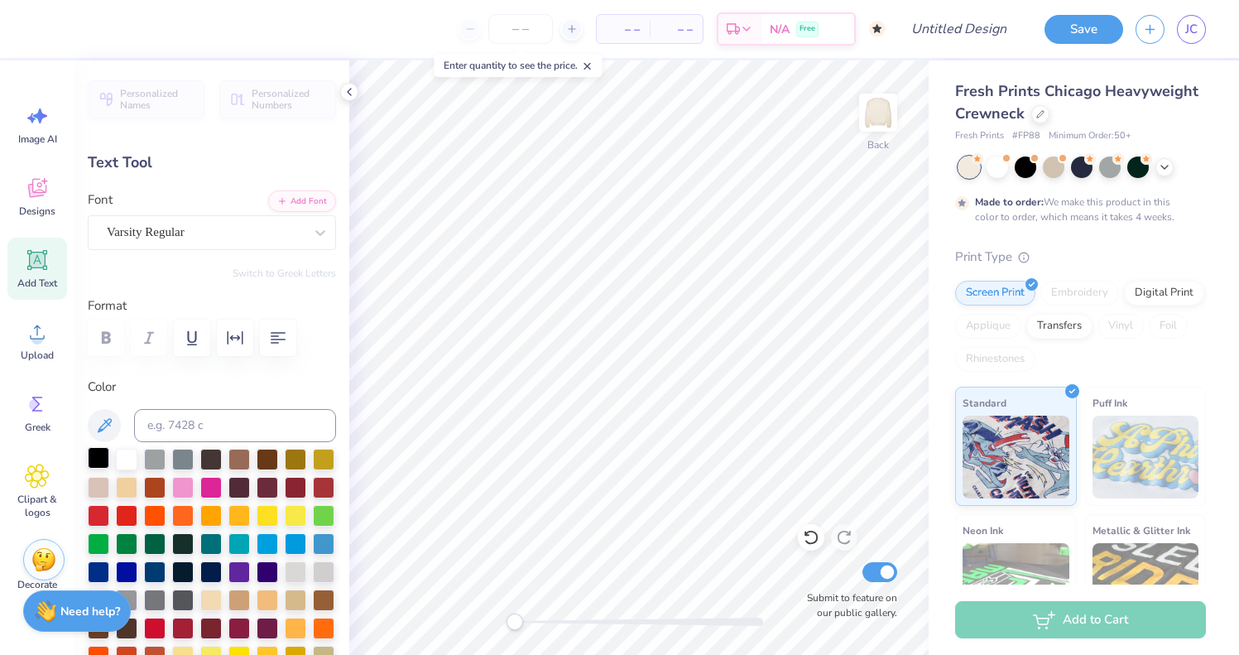
click at [94, 449] on div at bounding box center [99, 458] width 22 height 22
click at [151, 455] on div at bounding box center [155, 458] width 22 height 22
click at [194, 467] on div at bounding box center [183, 458] width 22 height 22
click at [224, 532] on div at bounding box center [212, 614] width 248 height 331
click at [257, 525] on div at bounding box center [268, 514] width 22 height 22
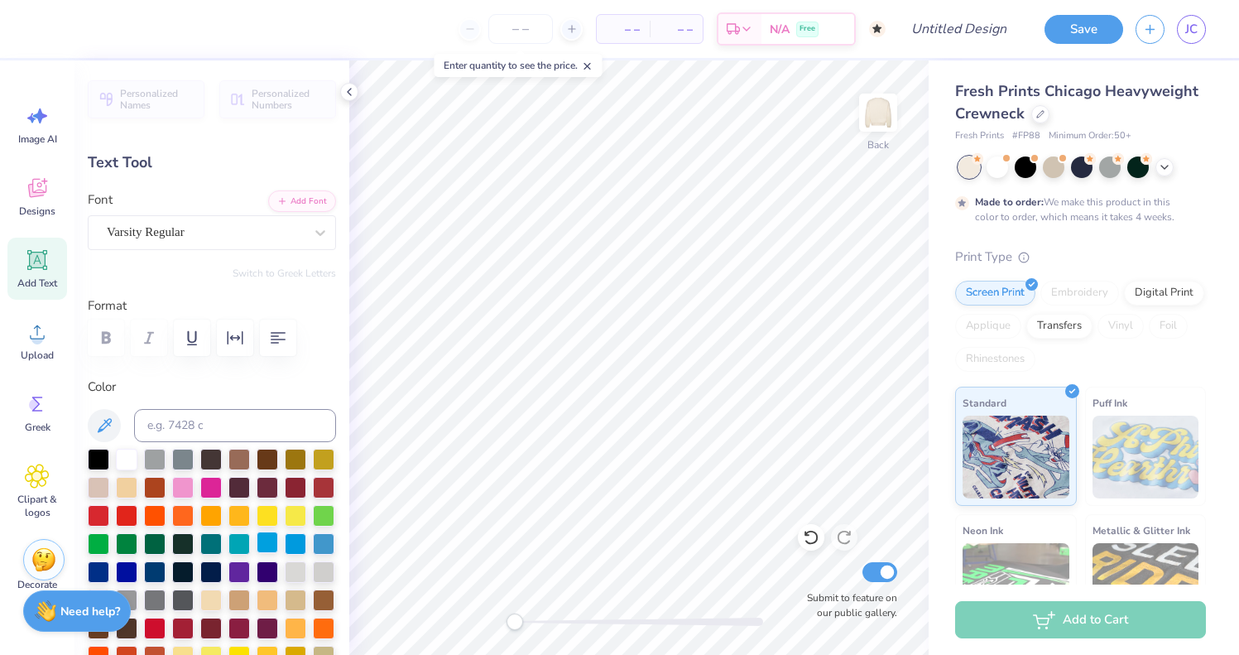
click at [264, 540] on div at bounding box center [268, 543] width 22 height 22
click at [285, 540] on div at bounding box center [296, 543] width 22 height 22
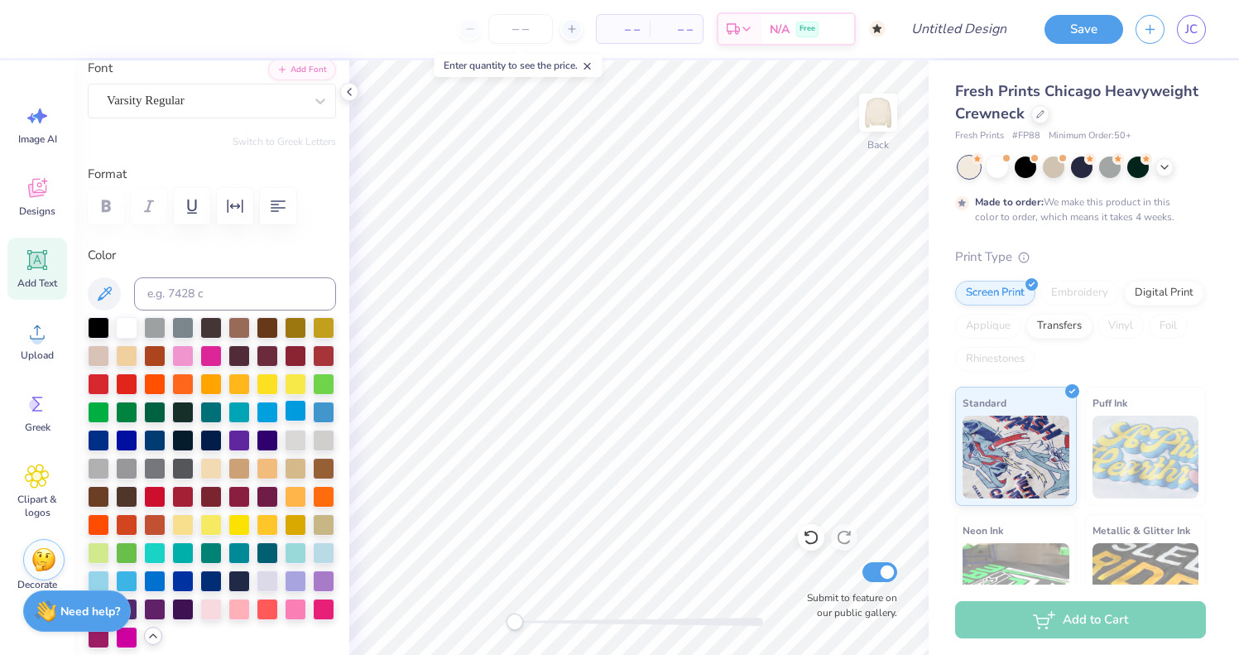
click at [285, 542] on div at bounding box center [296, 553] width 22 height 22
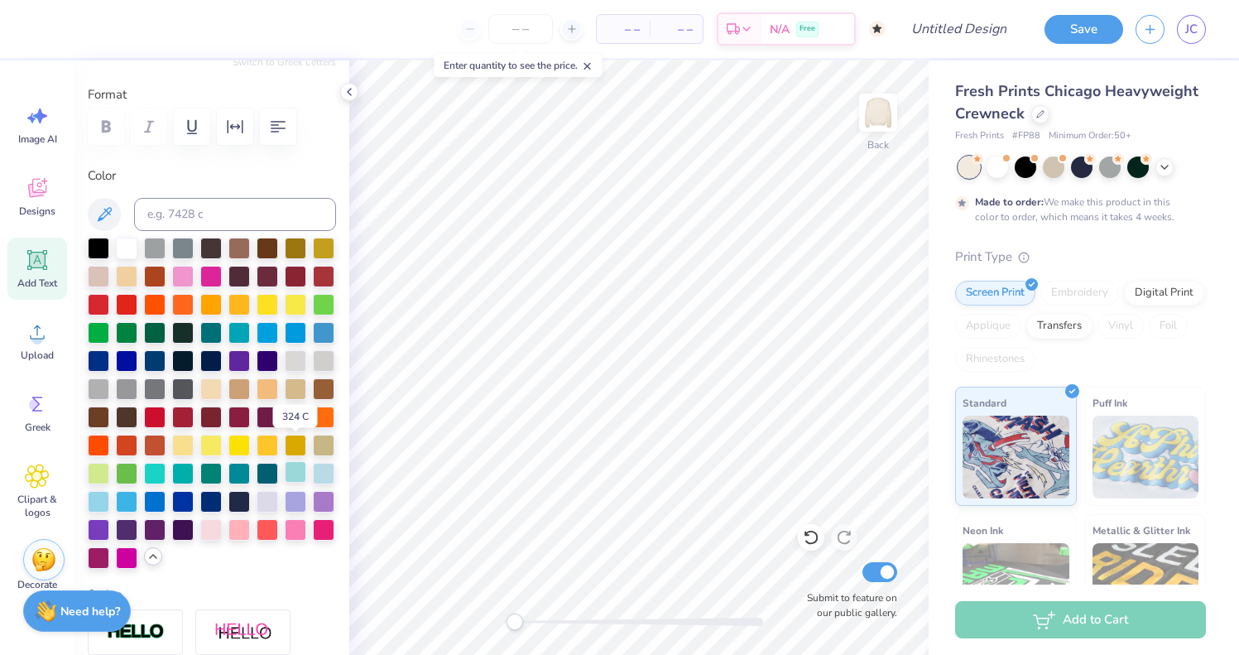
scroll to position [243, 0]
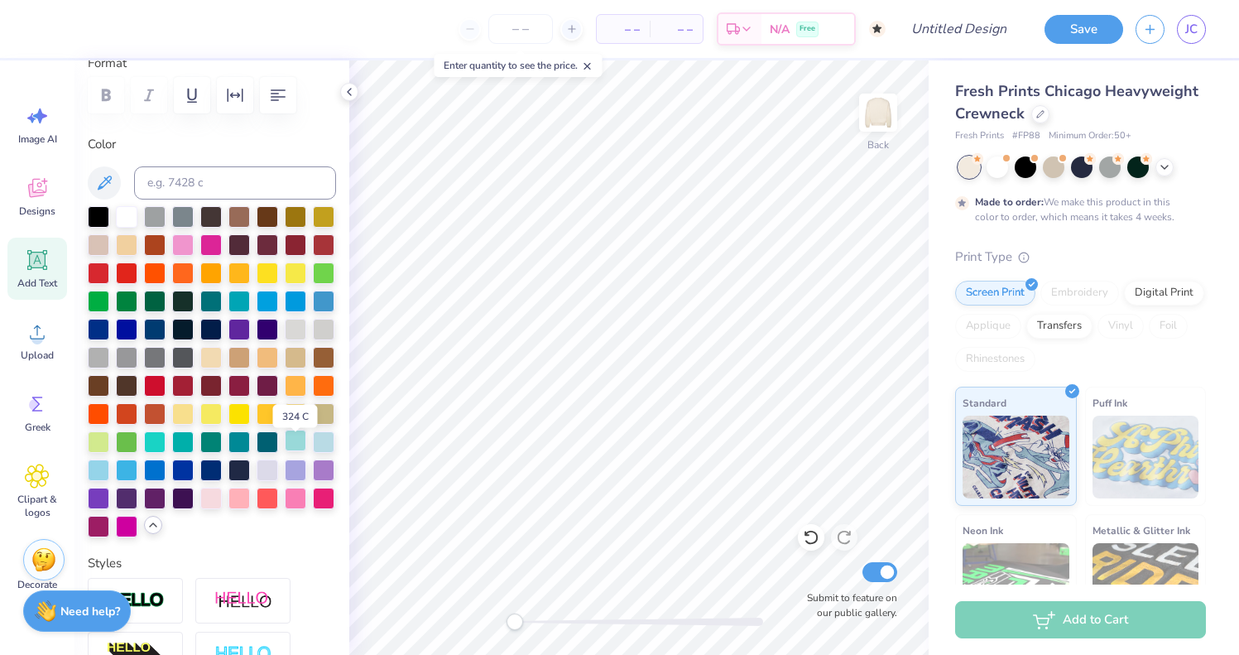
click at [286, 541] on div "Personalized Names Personalized Numbers Text Tool Add Font Font Varsity Regular…" at bounding box center [212, 357] width 275 height 594
click at [255, 518] on div at bounding box center [212, 371] width 248 height 331
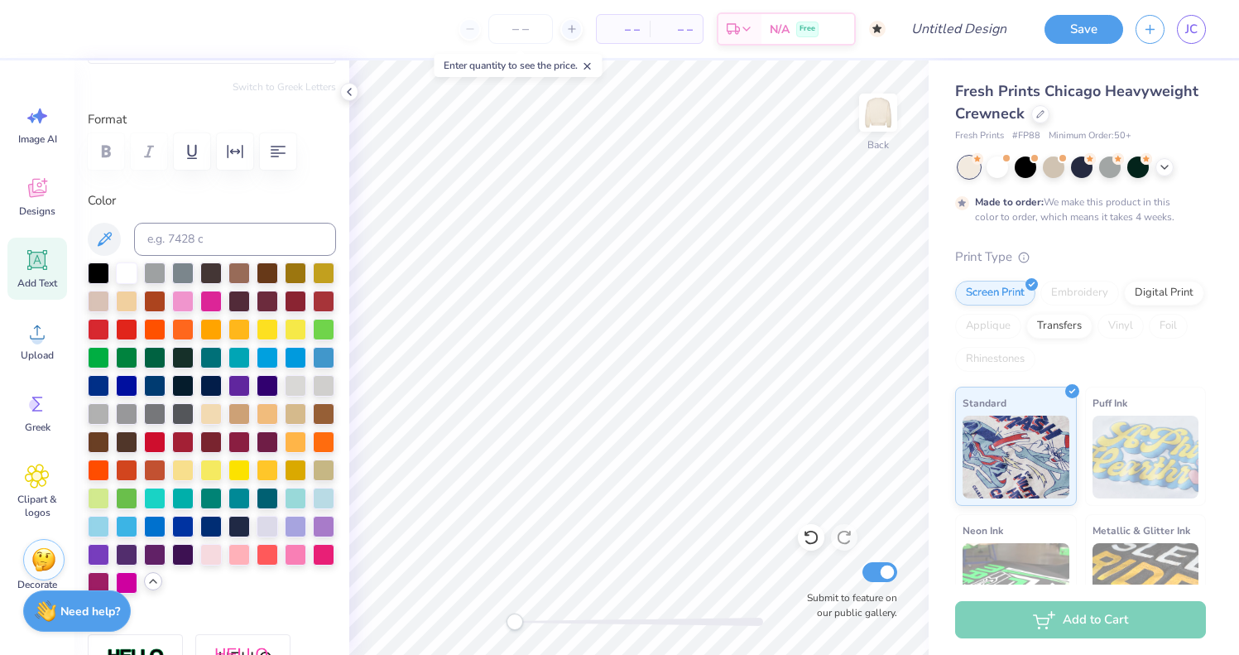
scroll to position [53, 0]
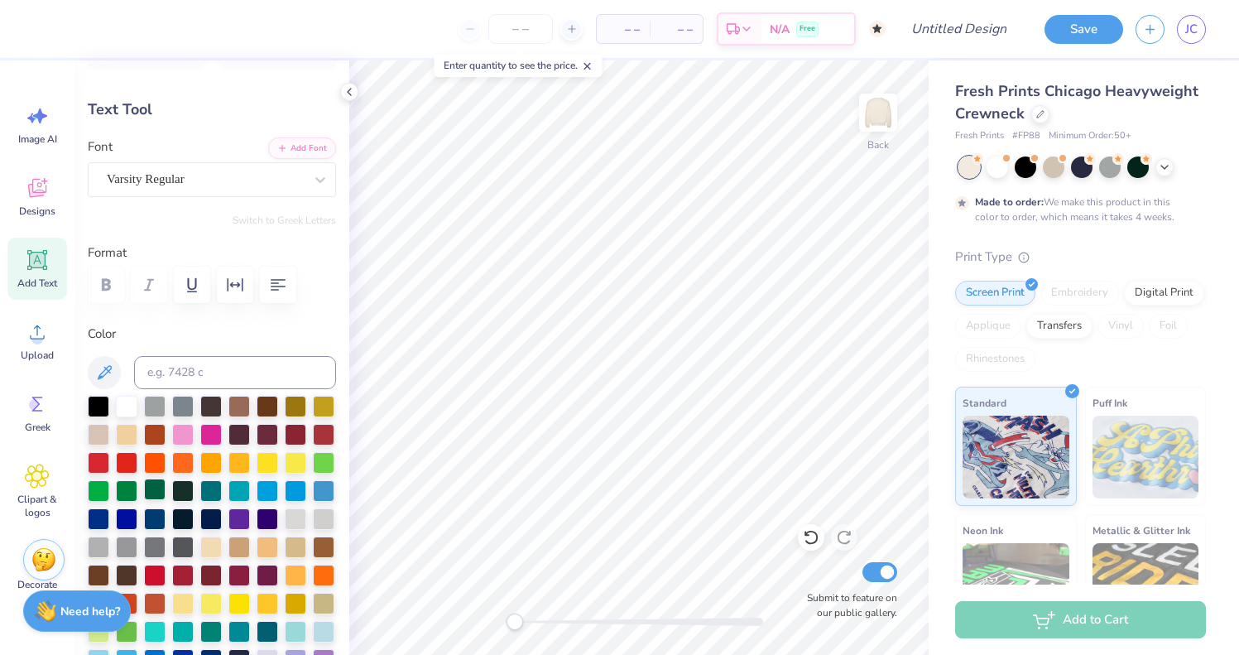
click at [166, 482] on div at bounding box center [155, 490] width 22 height 22
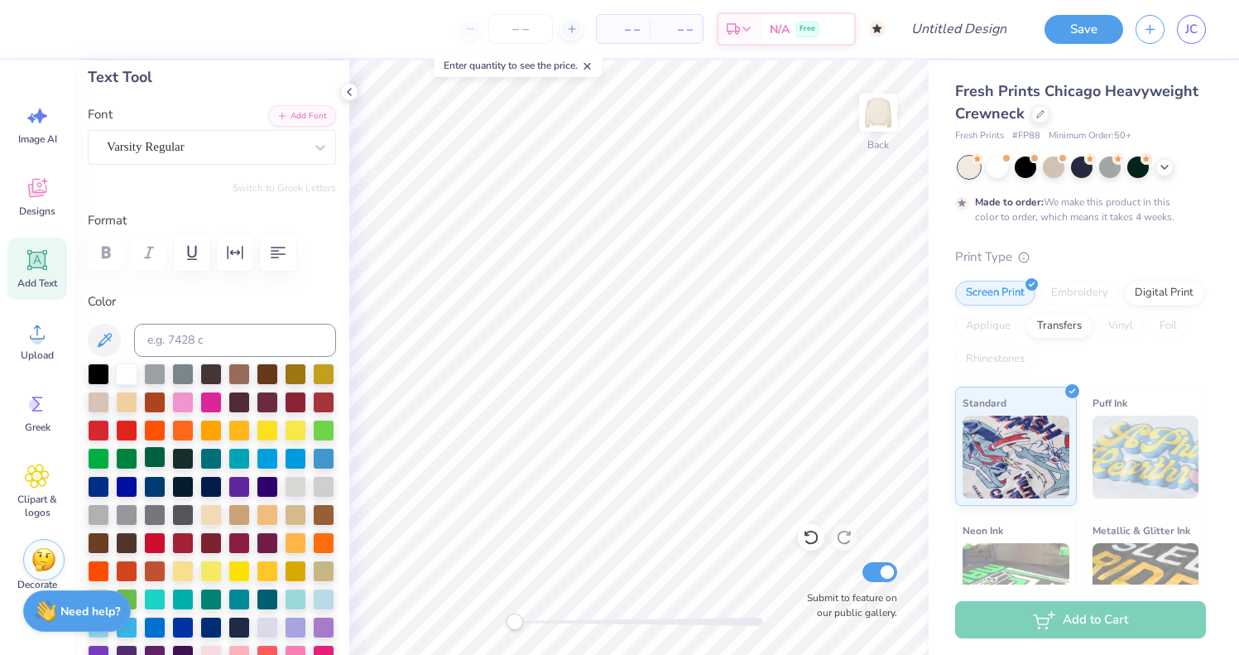
click at [166, 482] on div at bounding box center [155, 487] width 22 height 22
click at [141, 484] on div at bounding box center [212, 528] width 248 height 331
click at [127, 486] on div at bounding box center [127, 485] width 22 height 22
click at [180, 482] on div at bounding box center [183, 485] width 22 height 22
click at [161, 483] on div at bounding box center [155, 485] width 22 height 22
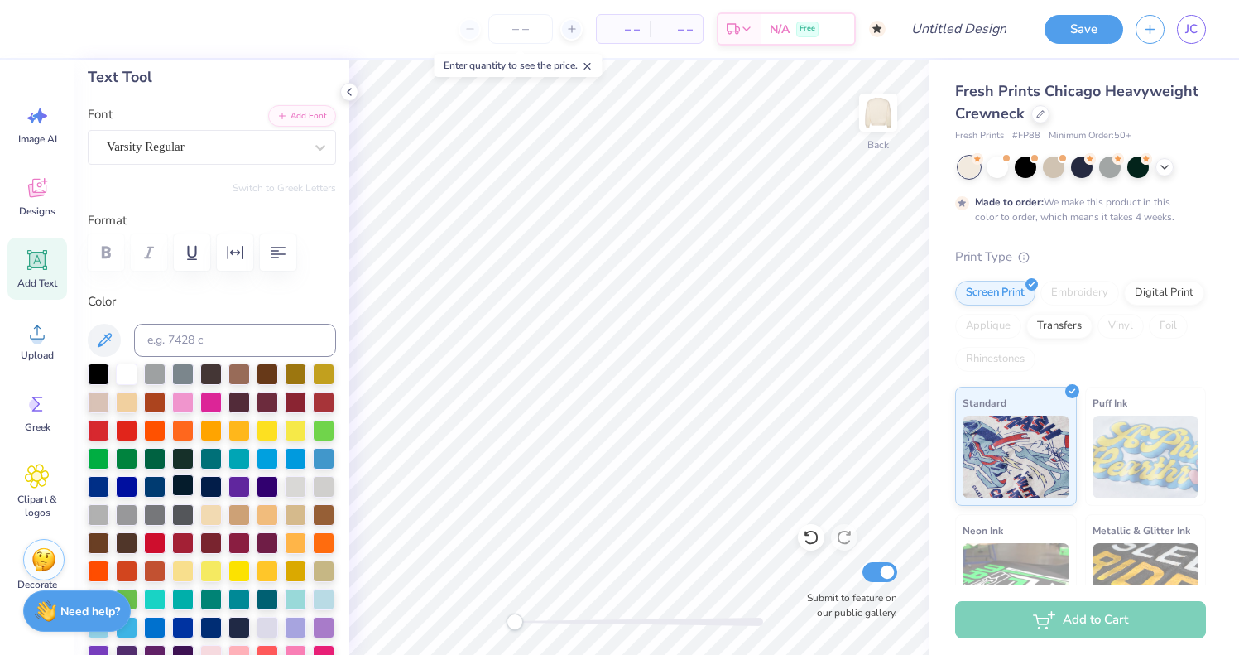
click at [180, 484] on div at bounding box center [183, 485] width 22 height 22
click at [300, 223] on label "Format" at bounding box center [212, 220] width 248 height 19
click at [111, 333] on icon at bounding box center [104, 340] width 20 height 20
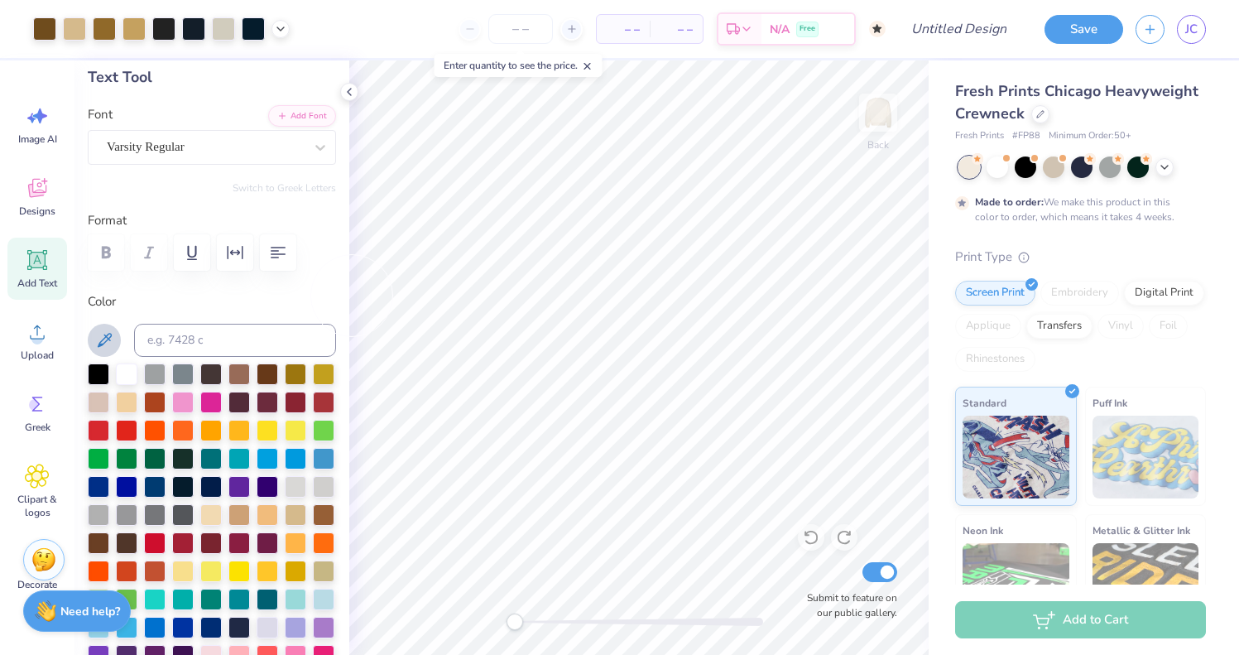
click at [102, 339] on icon at bounding box center [104, 340] width 20 height 20
click at [102, 338] on icon at bounding box center [104, 340] width 20 height 20
click at [102, 344] on icon at bounding box center [105, 340] width 14 height 14
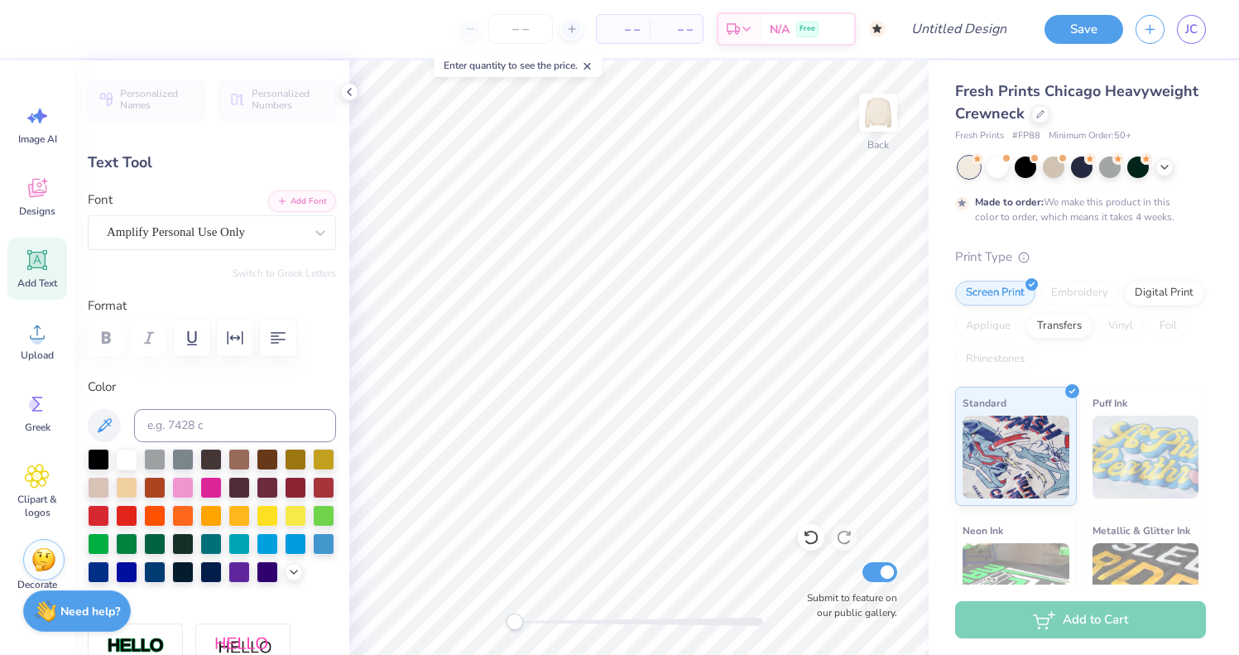
scroll to position [0, 5]
type input "1.00"
type input "0.95"
type input "7.62"
type textarea "P"
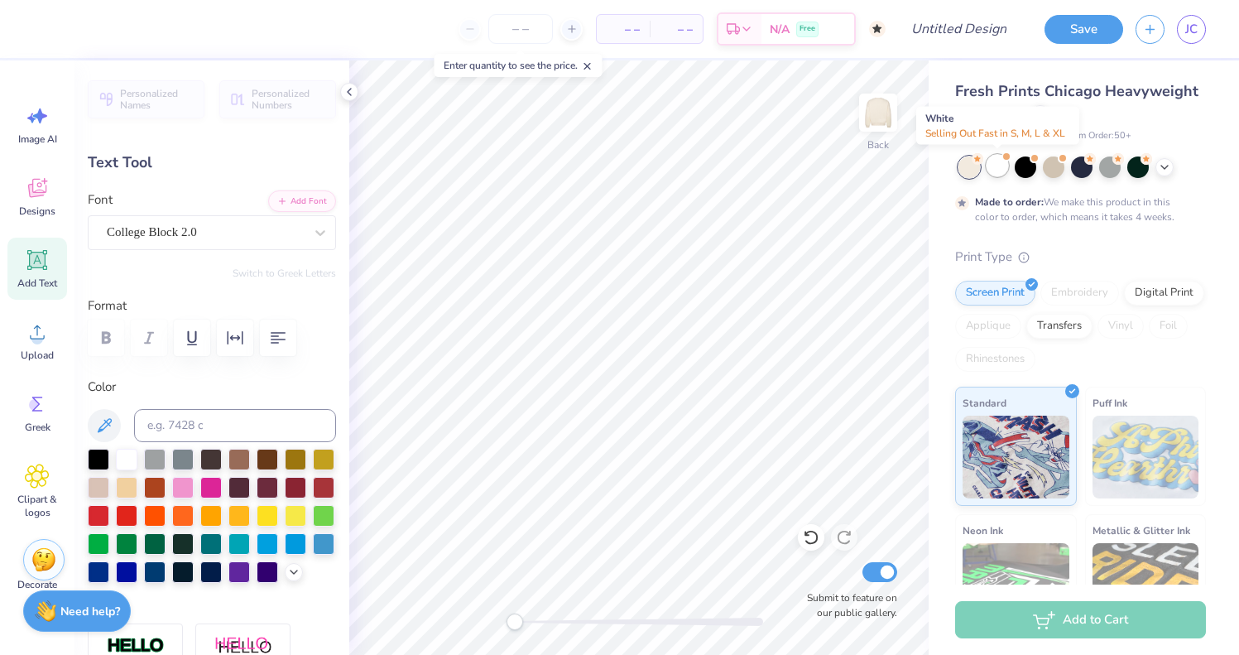
click at [989, 172] on div at bounding box center [998, 166] width 22 height 22
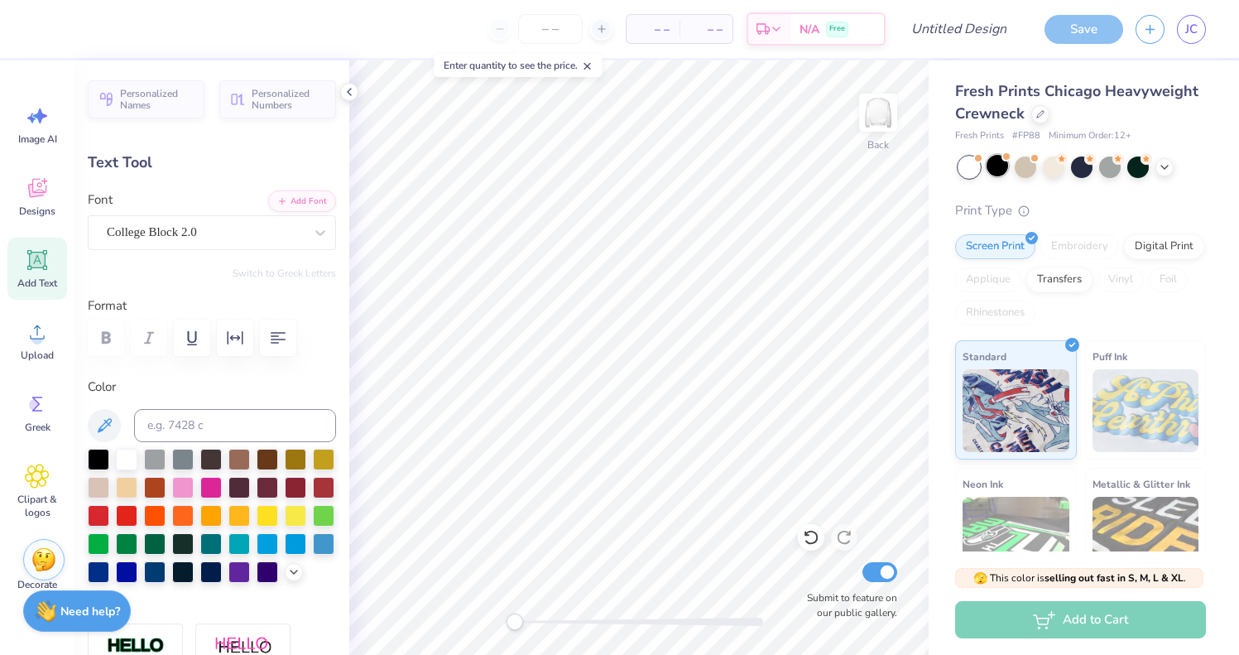
type textarea "x"
type input "0.51"
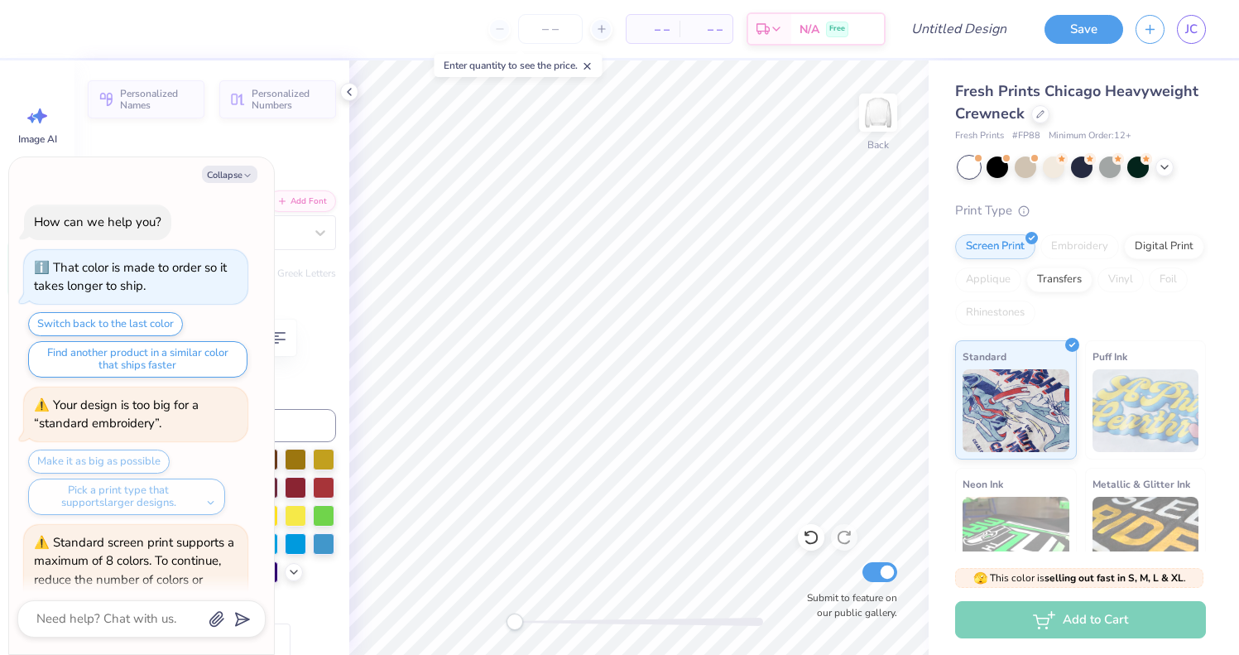
scroll to position [852, 0]
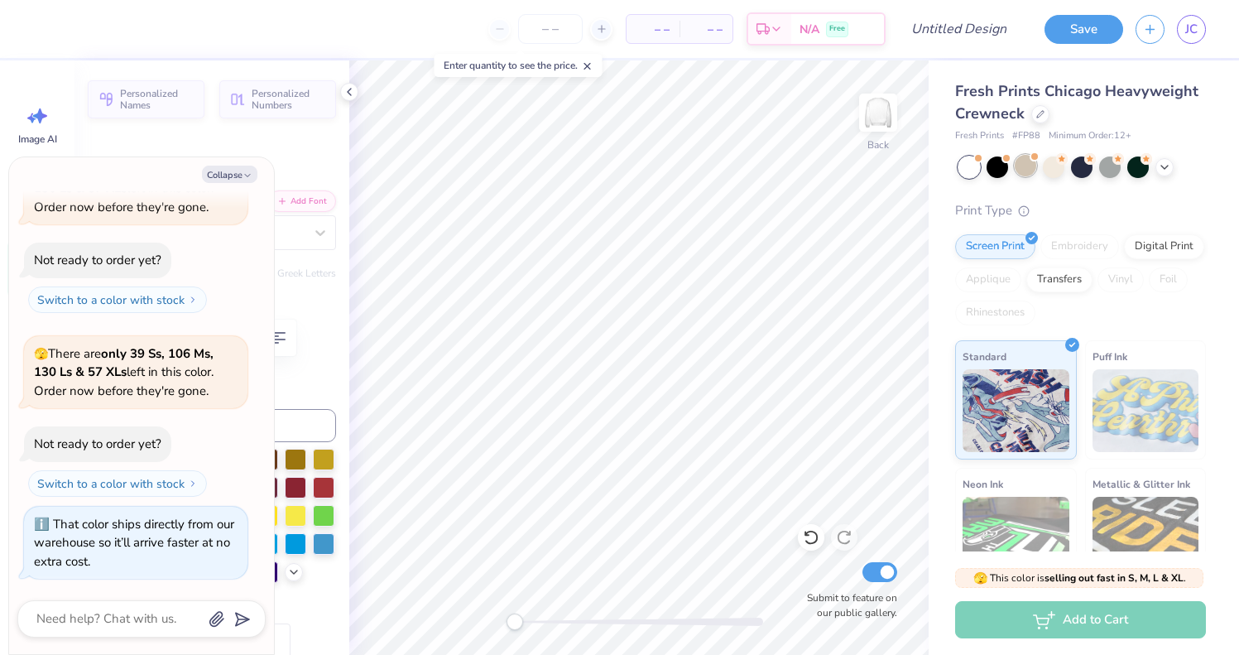
click at [1032, 166] on div at bounding box center [1026, 166] width 22 height 22
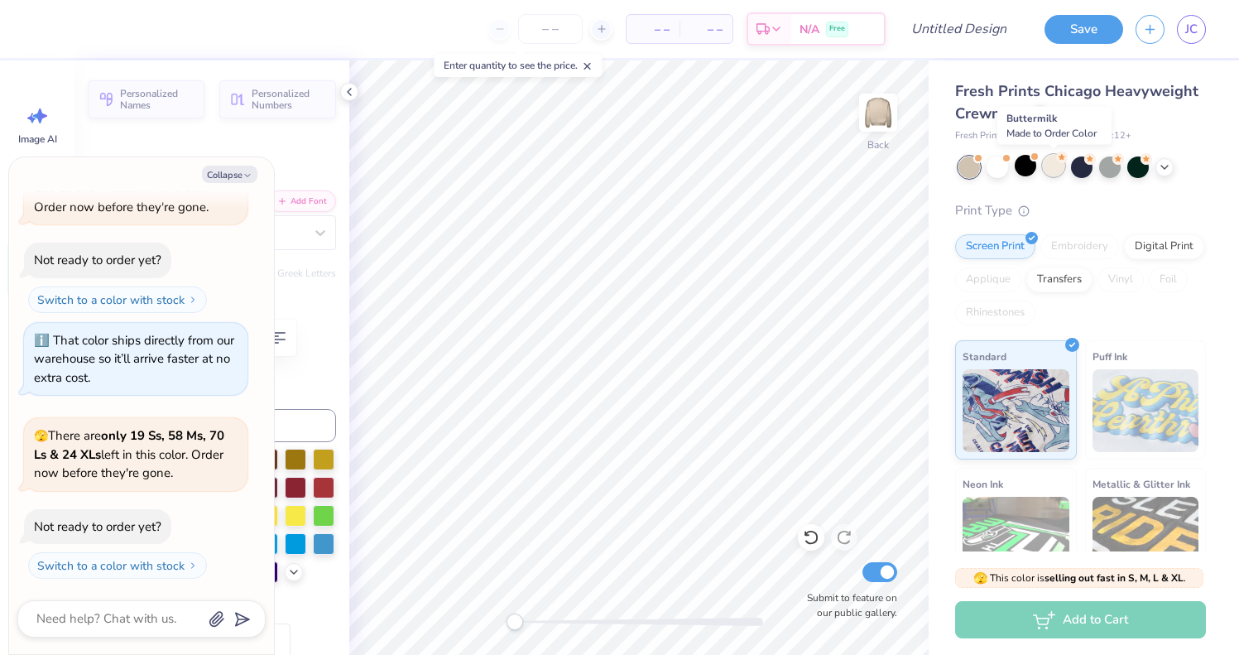
click at [1051, 166] on div at bounding box center [1054, 166] width 22 height 22
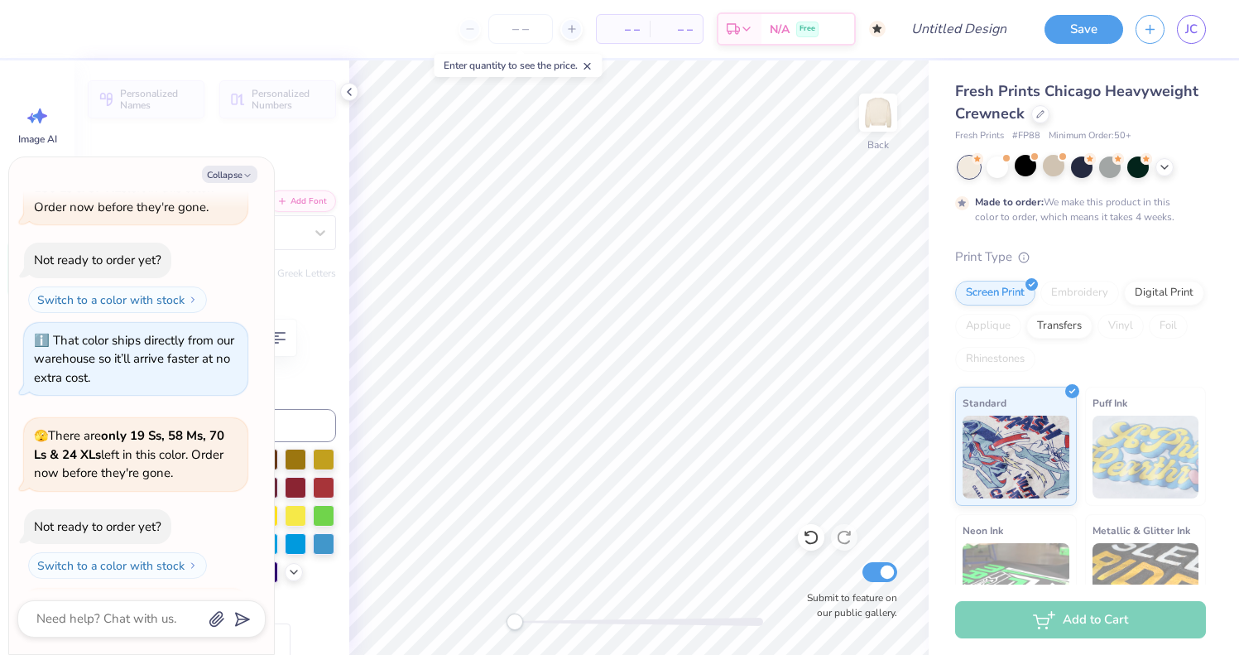
scroll to position [1311, 0]
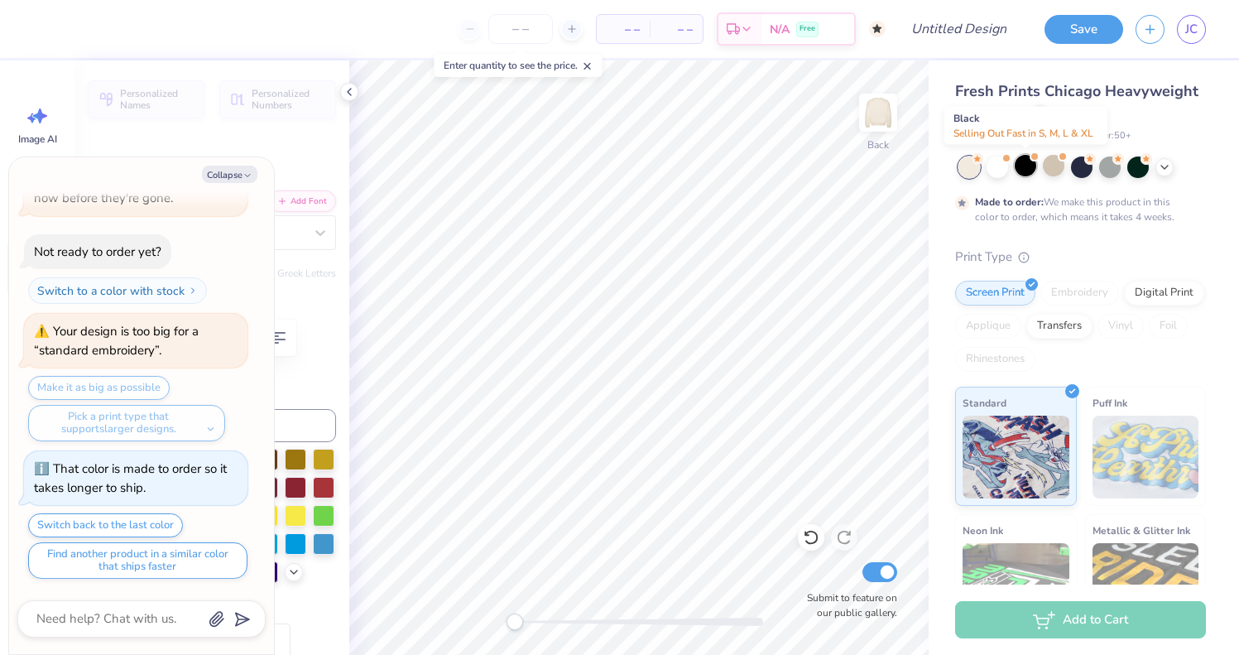
click at [1031, 166] on div at bounding box center [1026, 166] width 22 height 22
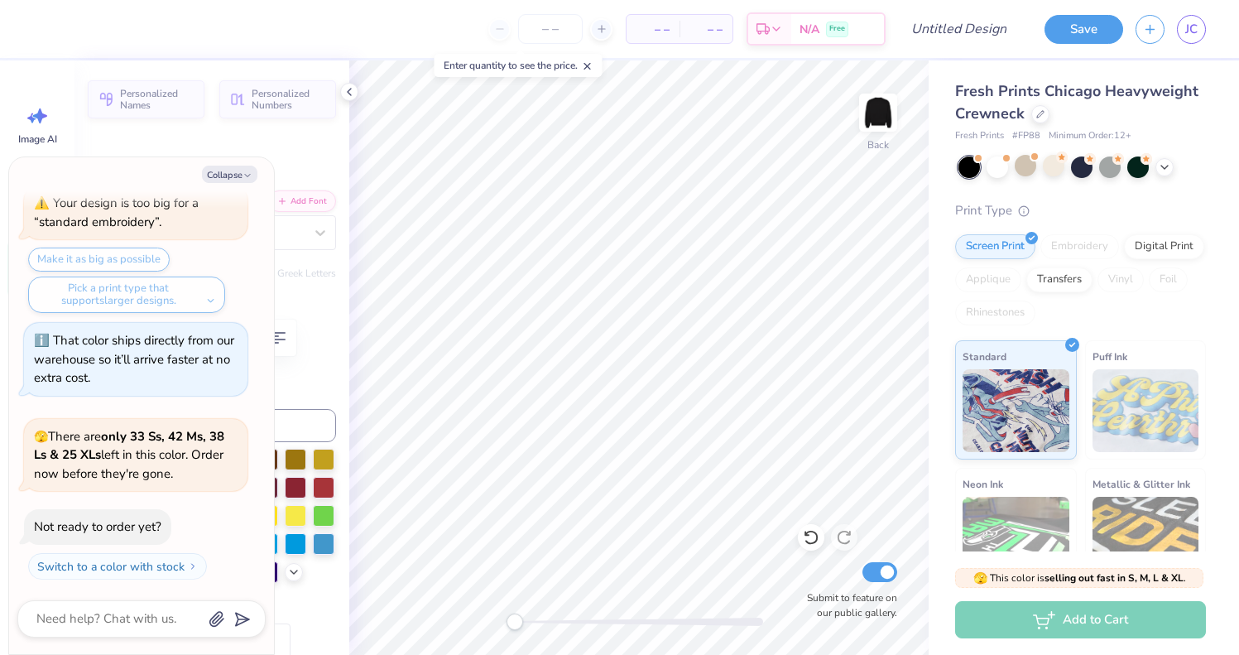
click at [972, 165] on div at bounding box center [970, 167] width 22 height 22
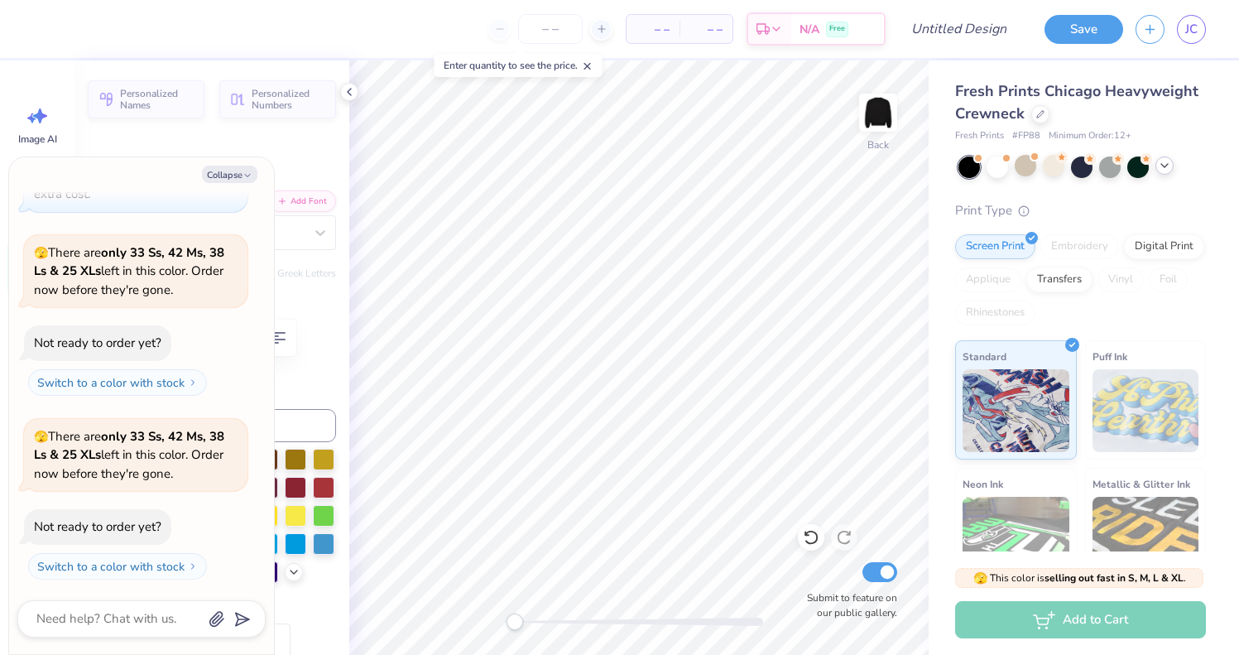
click at [1172, 167] on div at bounding box center [1165, 165] width 18 height 18
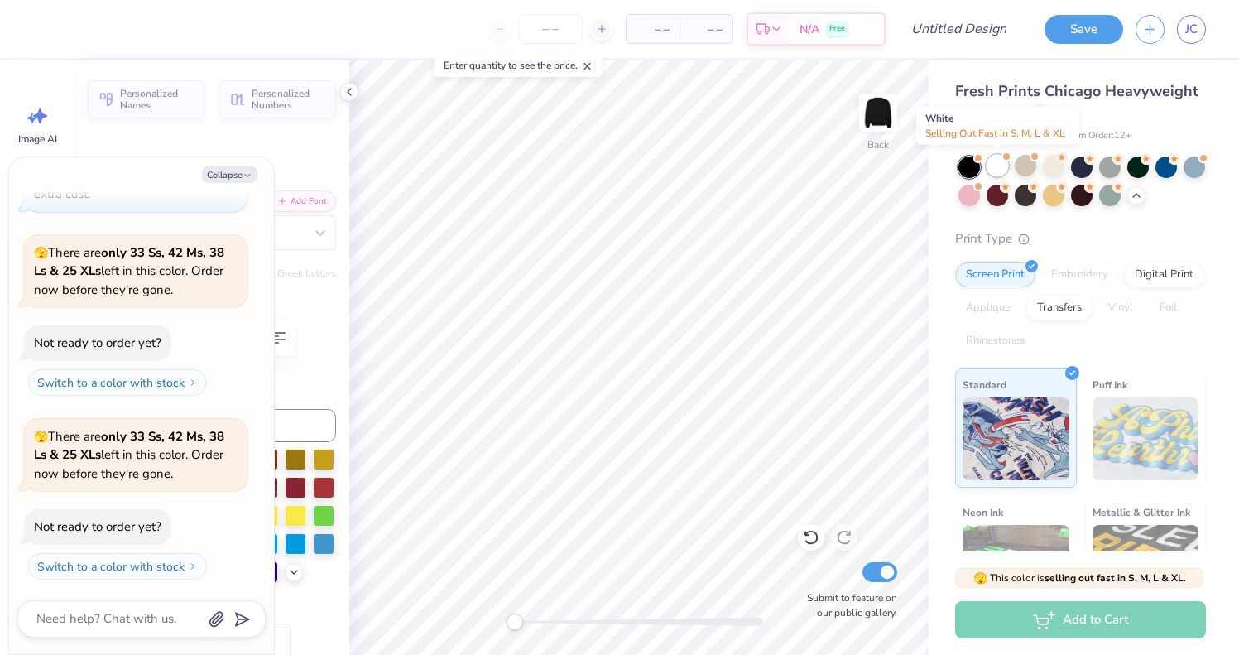
click at [1003, 168] on div at bounding box center [998, 166] width 22 height 22
click at [1035, 170] on div at bounding box center [1026, 166] width 22 height 22
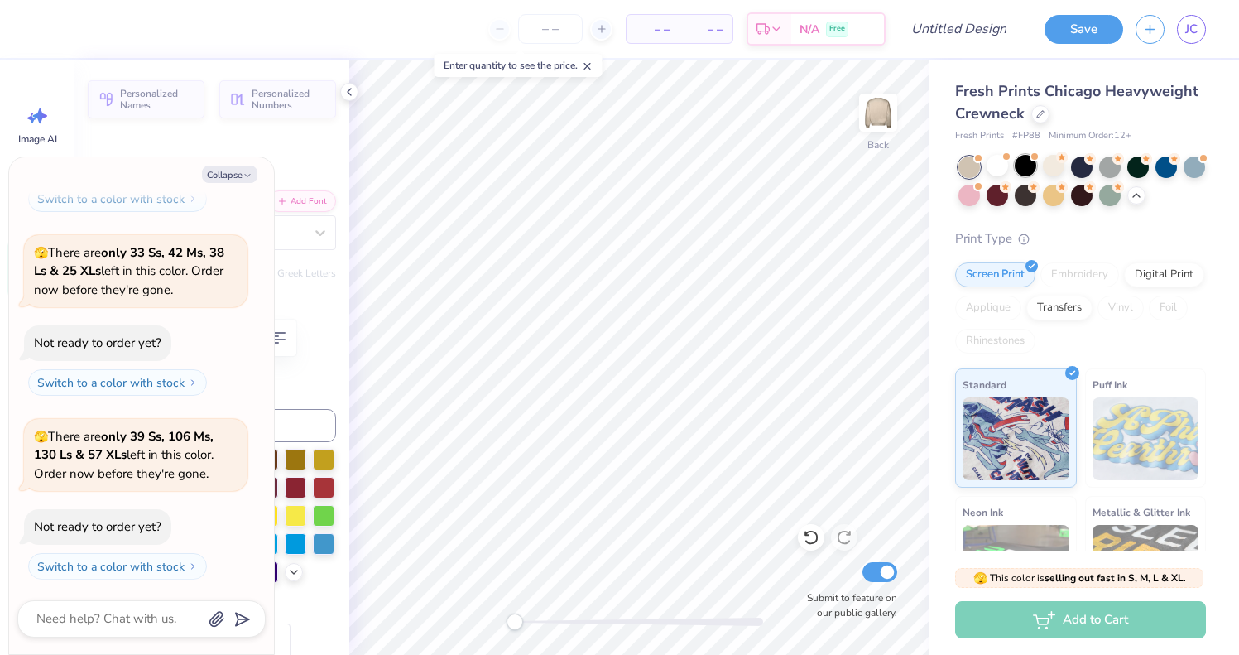
scroll to position [2265, 0]
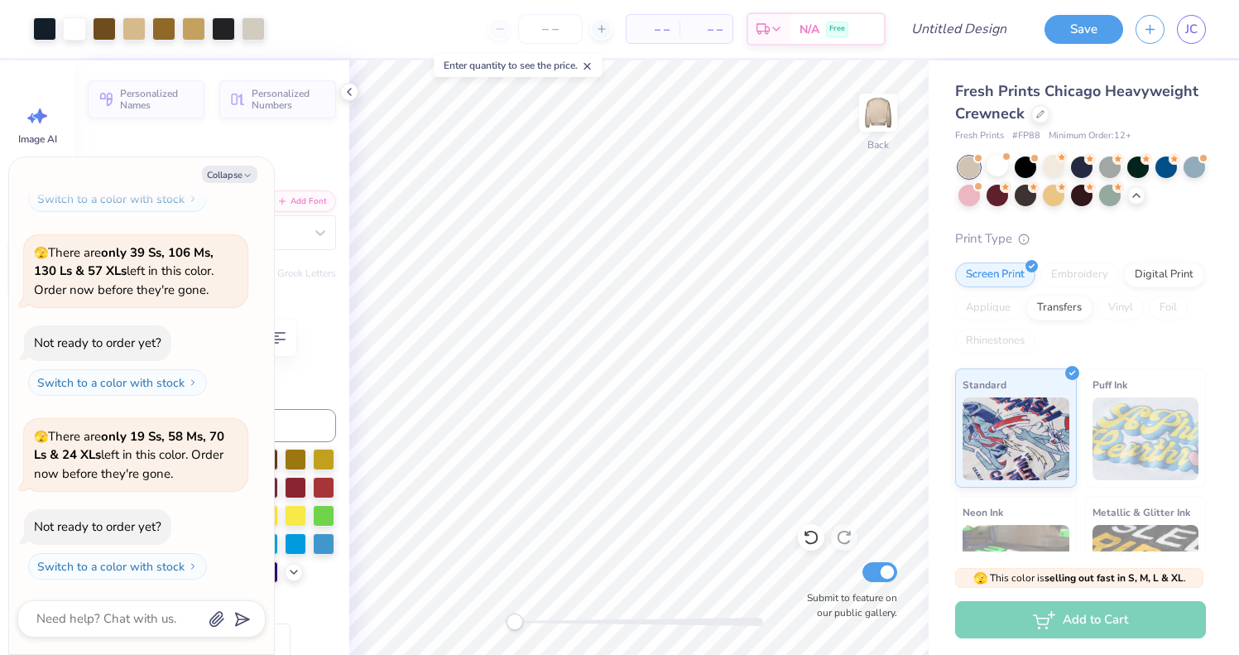
type textarea "x"
type input "10.31"
type input "4.48"
type input "3.00"
type textarea "x"
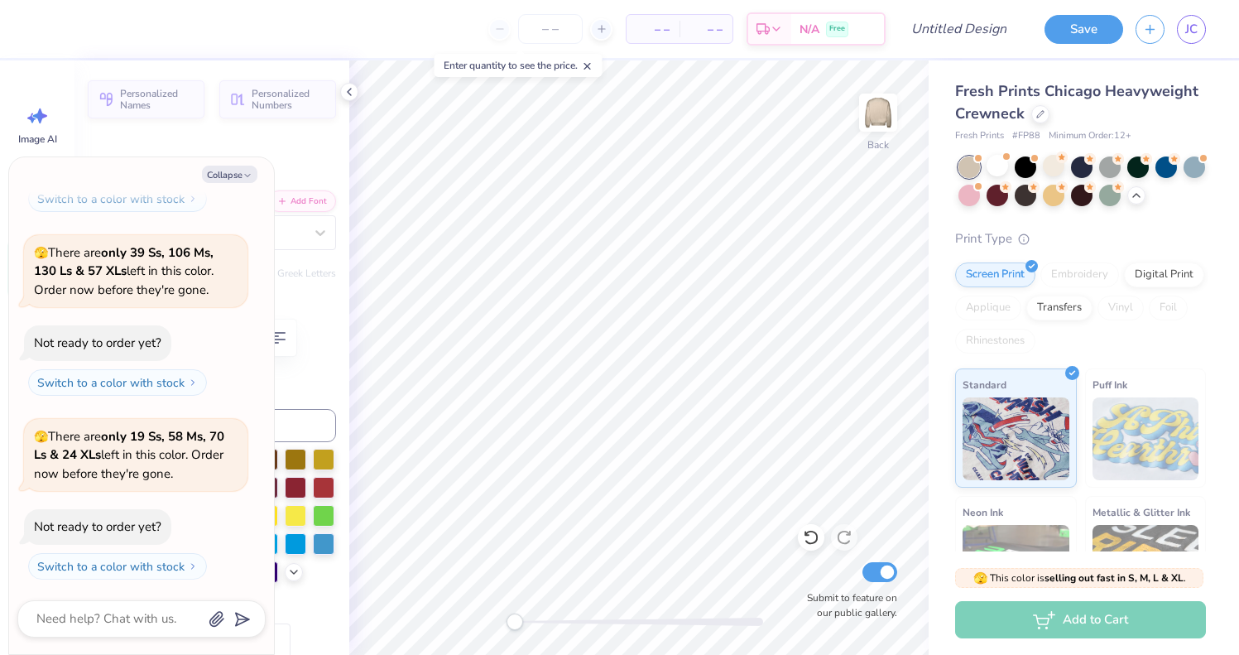
type textarea "A"
type textarea "x"
type textarea "Ak"
type textarea "x"
type textarea "A"
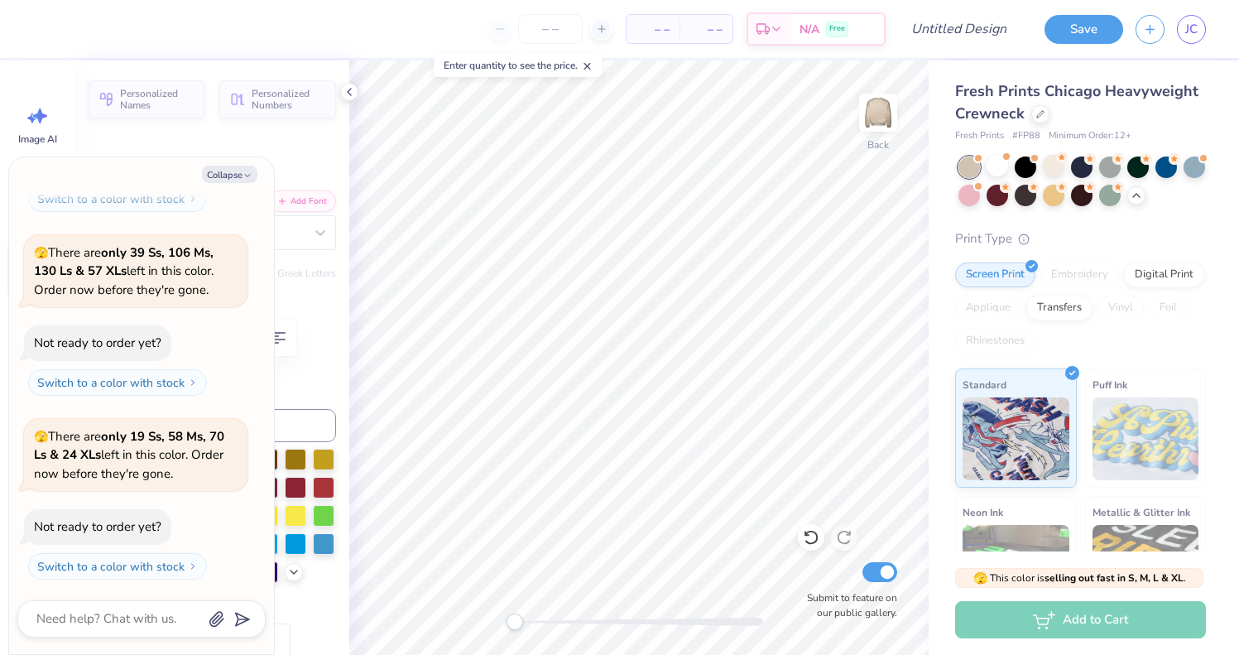
type textarea "x"
type textarea "AK"
type textarea "x"
type textarea "AKP"
type textarea "x"
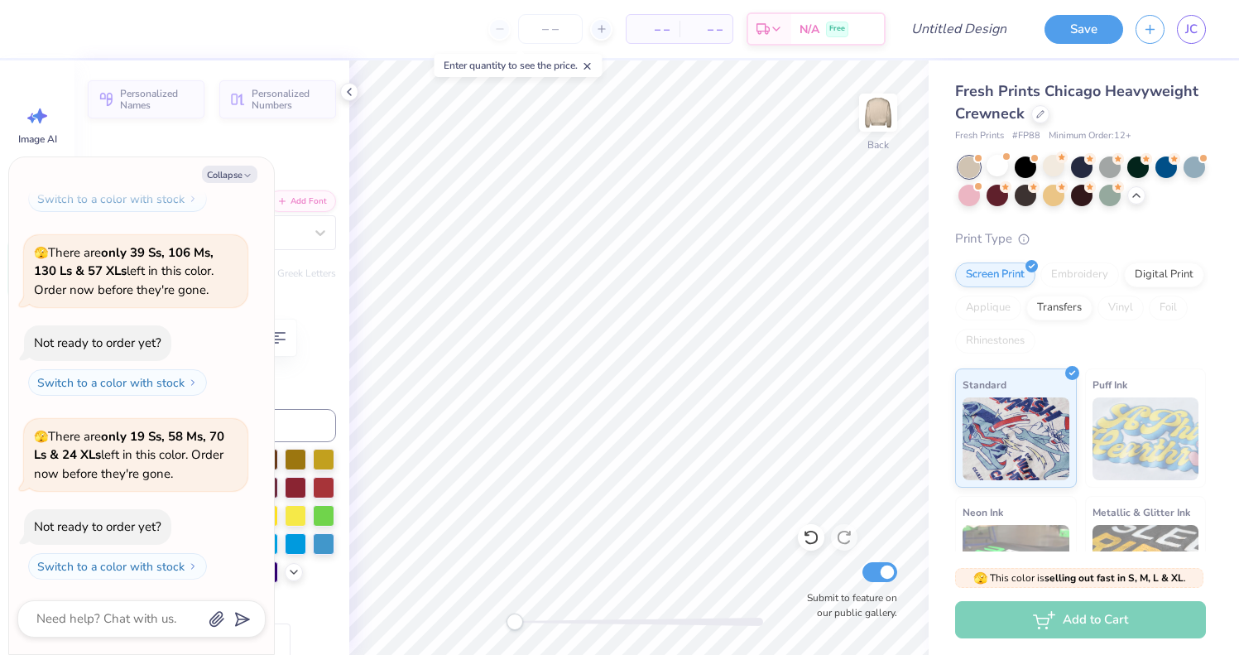
type textarea "AKPS"
type textarea "x"
type textarea "AKPSI"
type textarea "x"
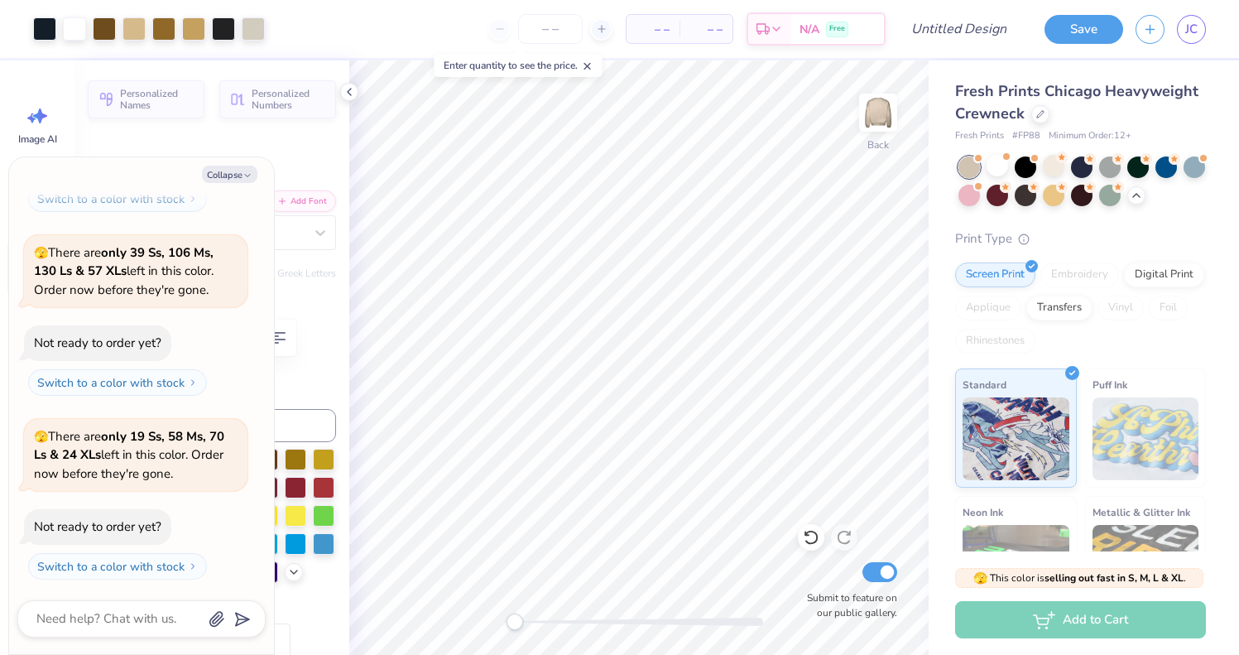
type input "0.51"
type input "0.95"
type input "7.62"
type textarea "x"
type input "13.43"
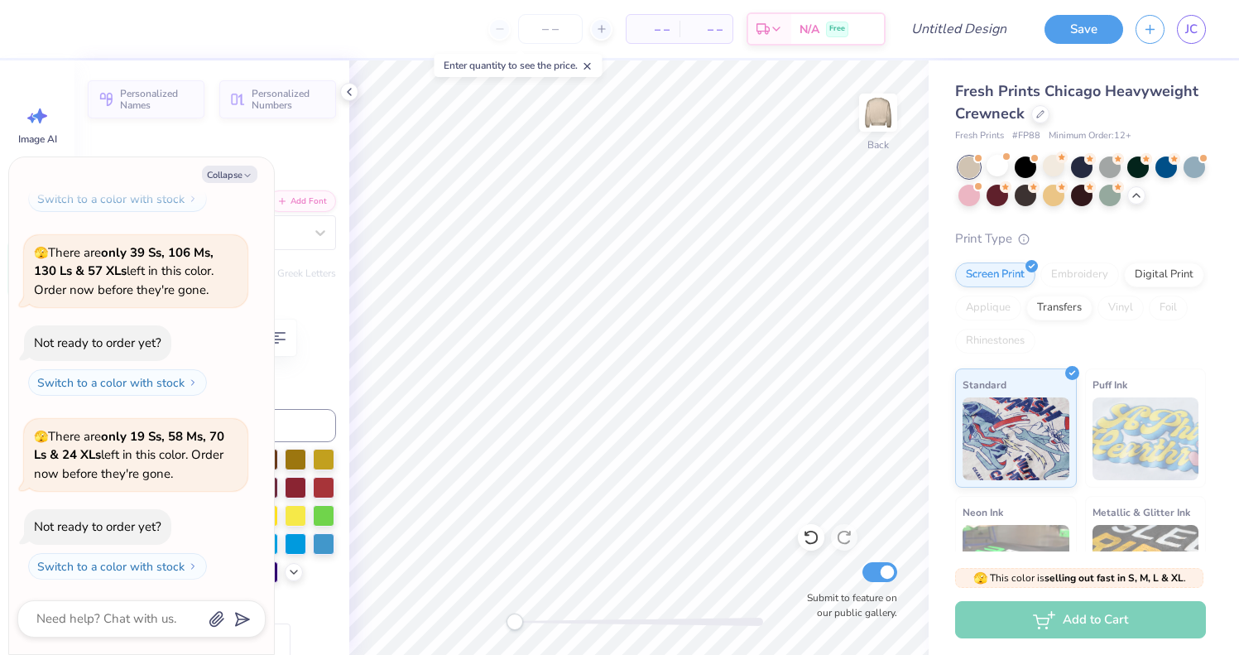
type input "4.86"
type input "2.81"
type textarea "x"
type input "0.51"
type input "0.95"
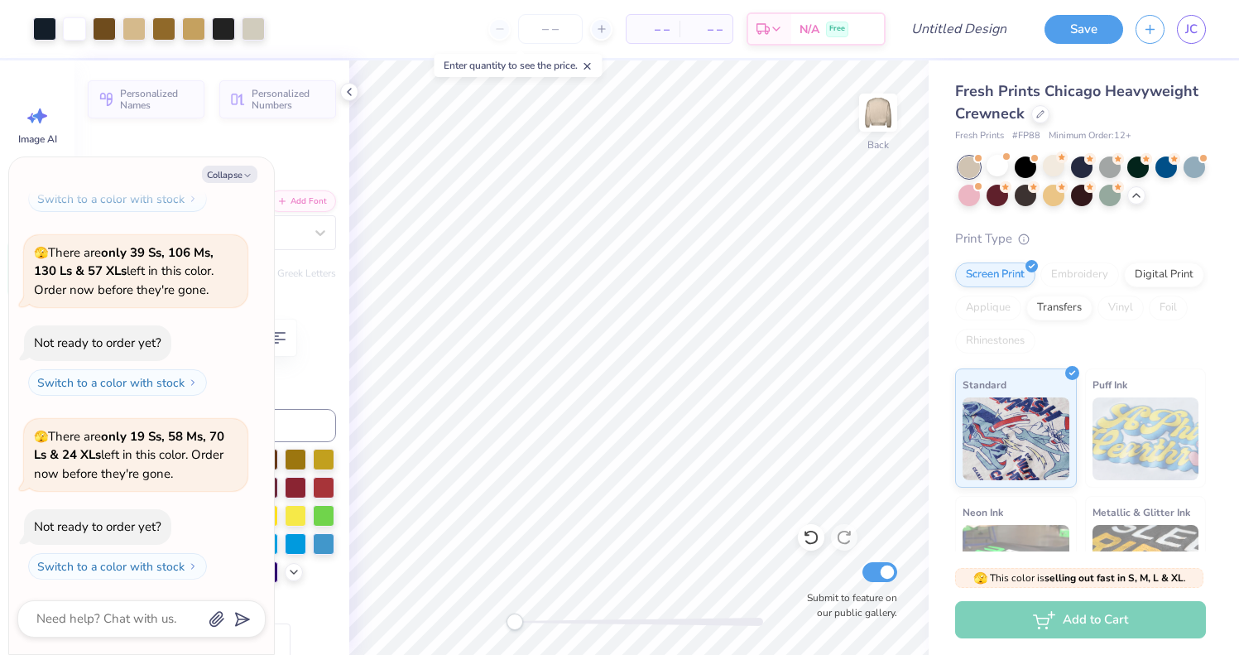
type input "7.62"
type textarea "x"
type textarea "cP"
type textarea "x"
type textarea "c\P"
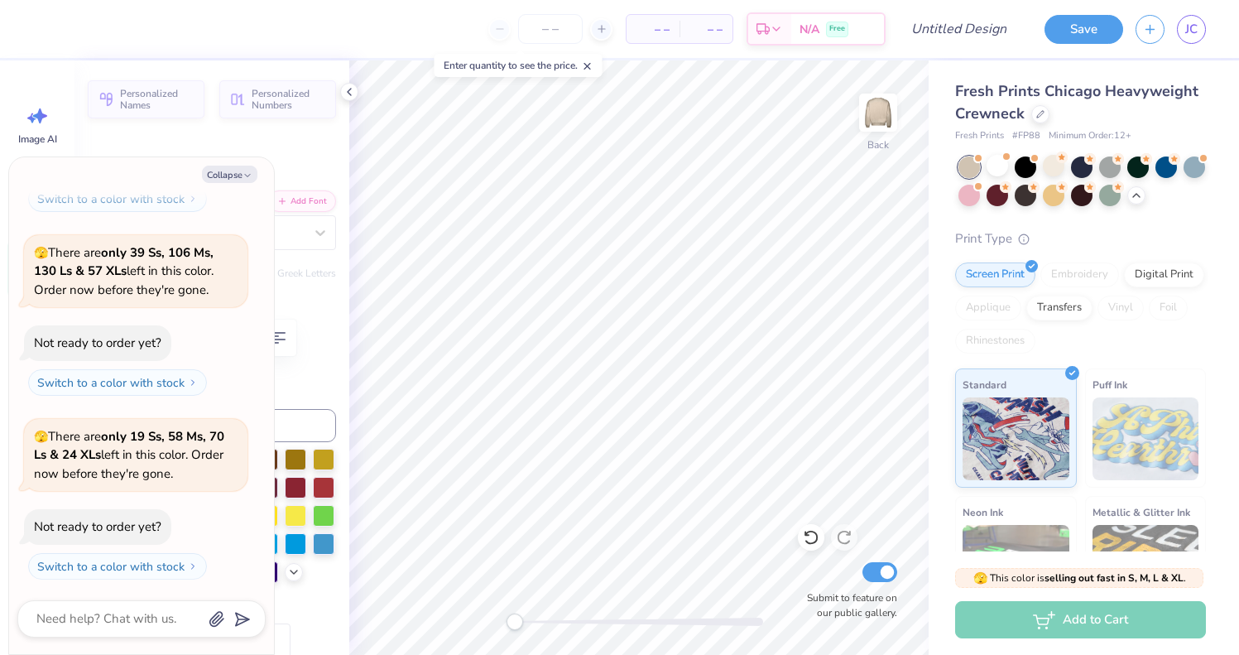
type textarea "x"
type textarea "cP"
type textarea "x"
type textarea "P"
type textarea "x"
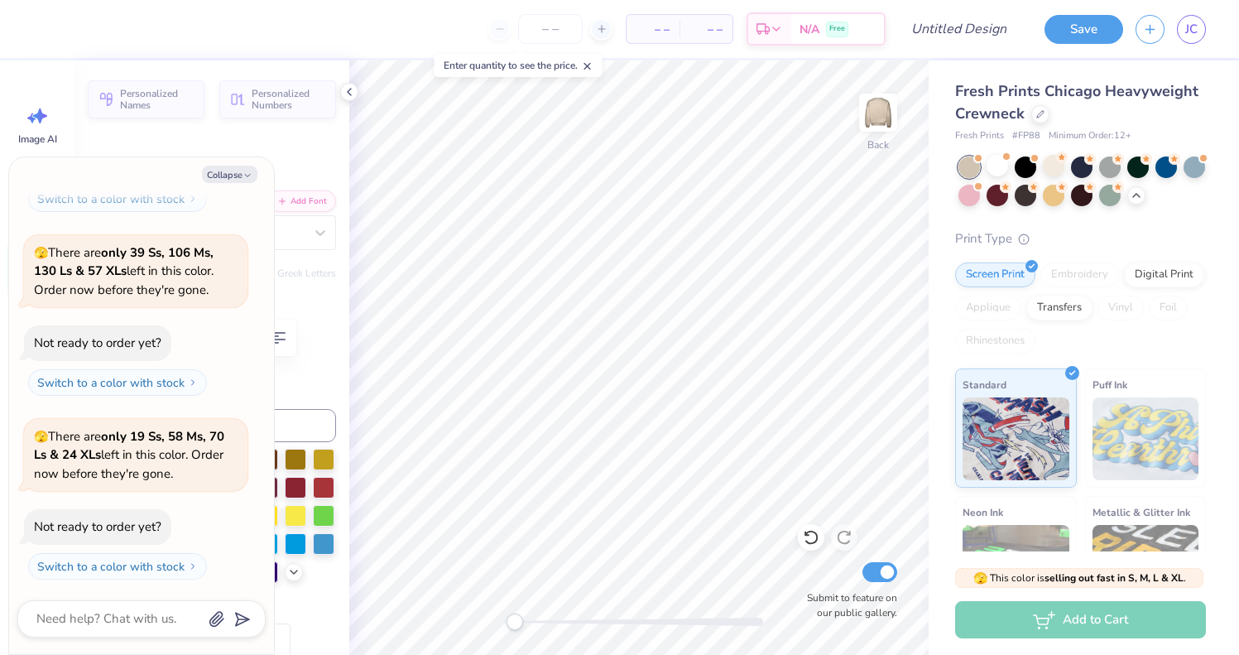
type textarea "Pc"
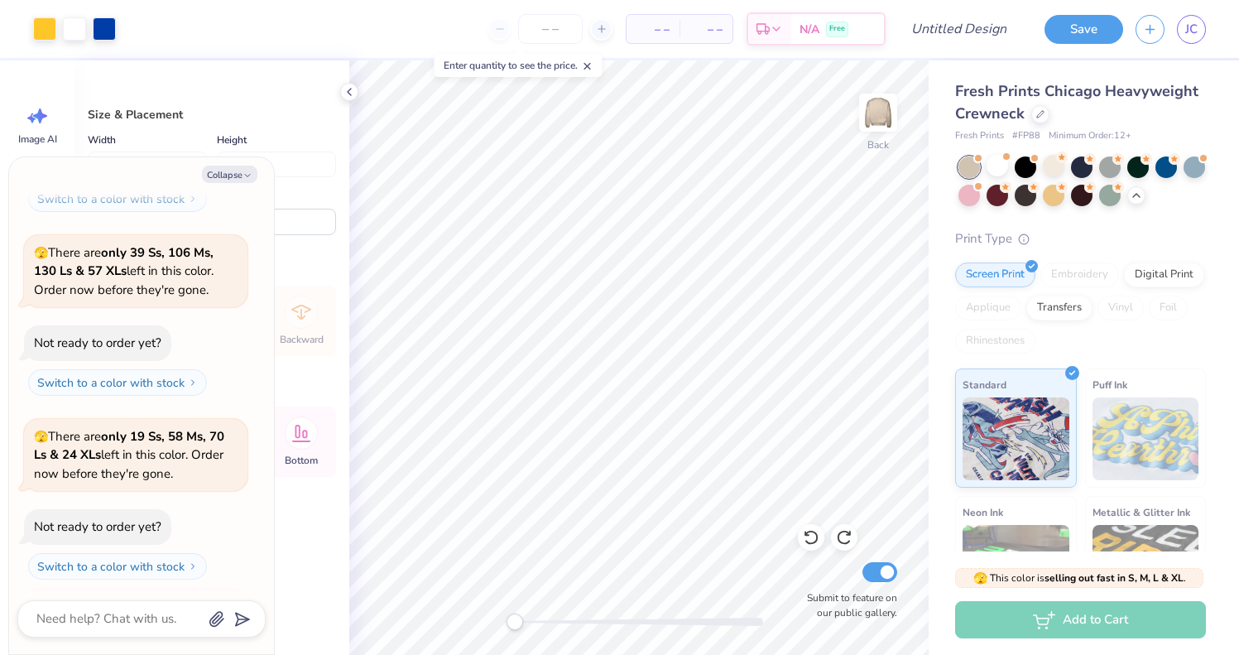
scroll to position [2594, 0]
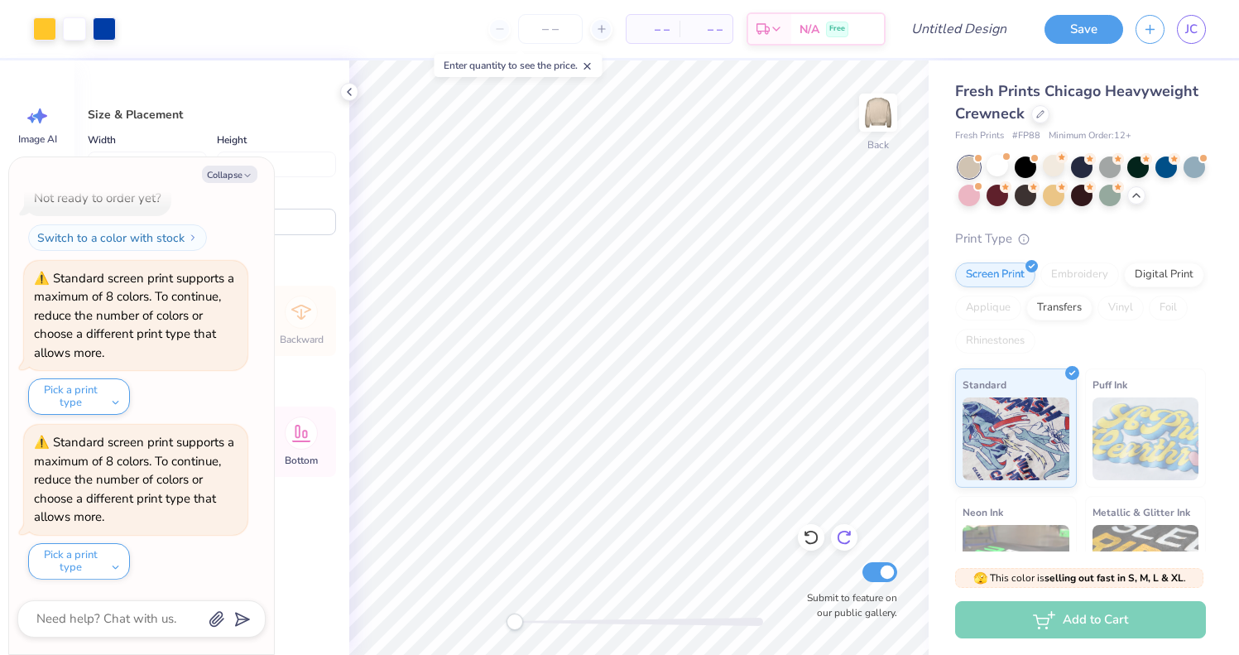
click at [842, 534] on icon at bounding box center [844, 537] width 17 height 17
click at [843, 534] on icon at bounding box center [844, 537] width 17 height 17
click at [847, 533] on icon at bounding box center [844, 537] width 17 height 17
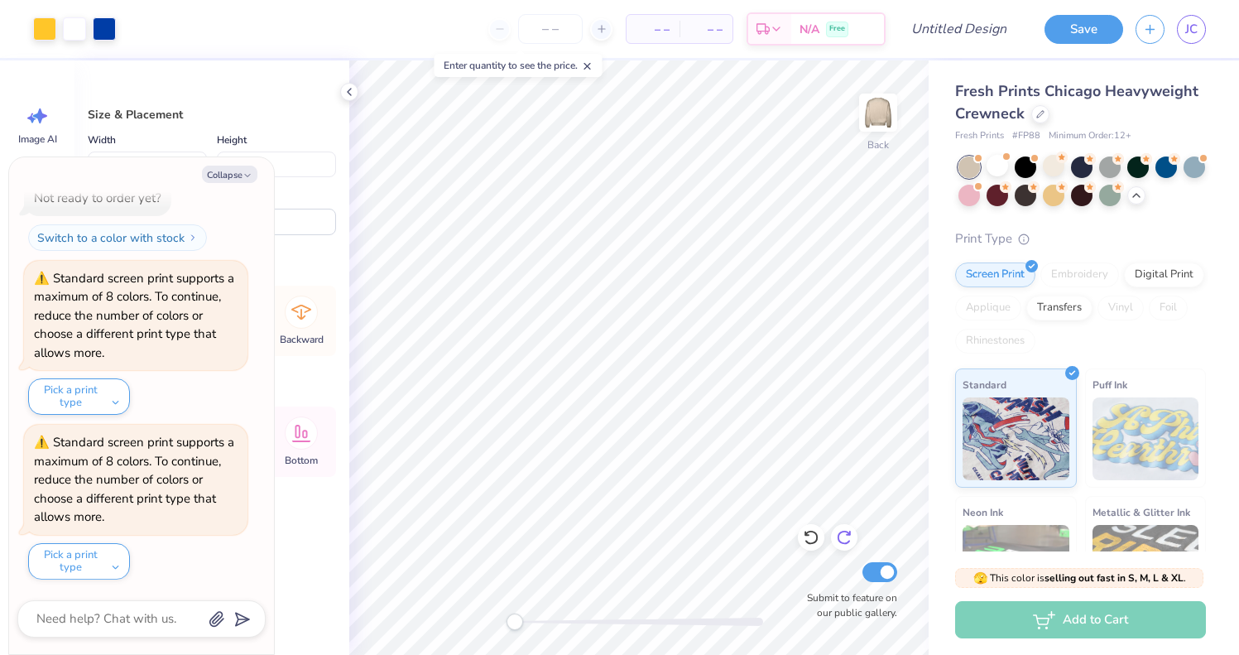
click at [847, 533] on icon at bounding box center [844, 537] width 17 height 17
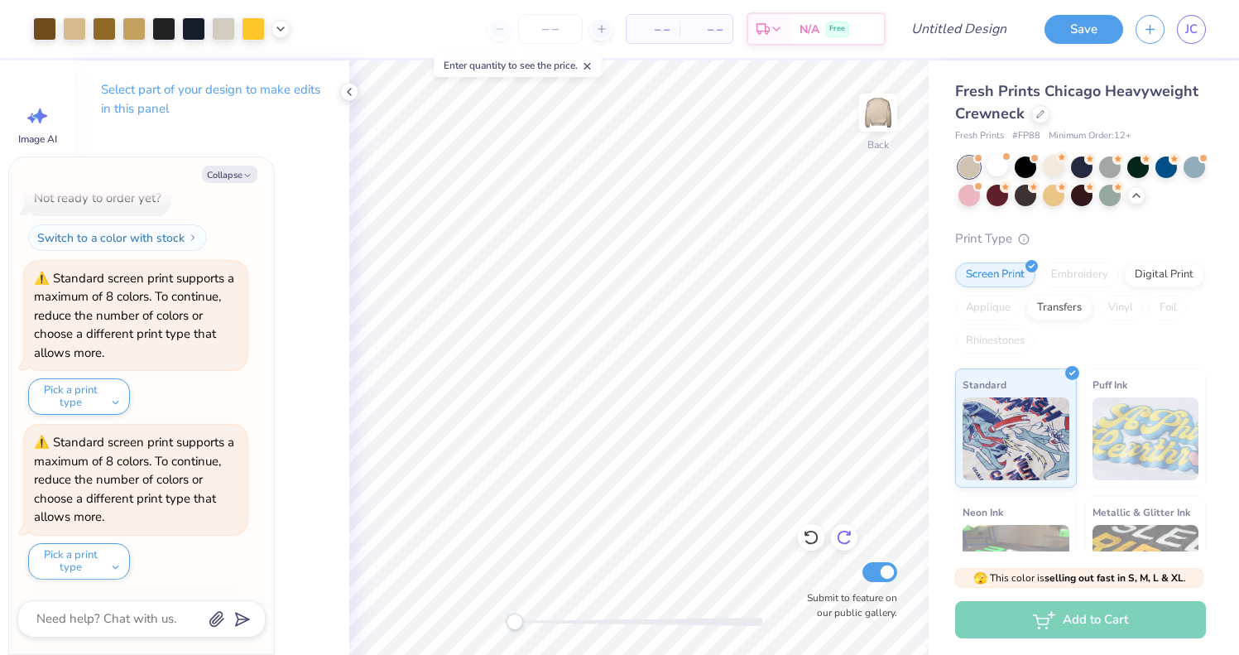
click at [847, 533] on icon at bounding box center [844, 537] width 17 height 17
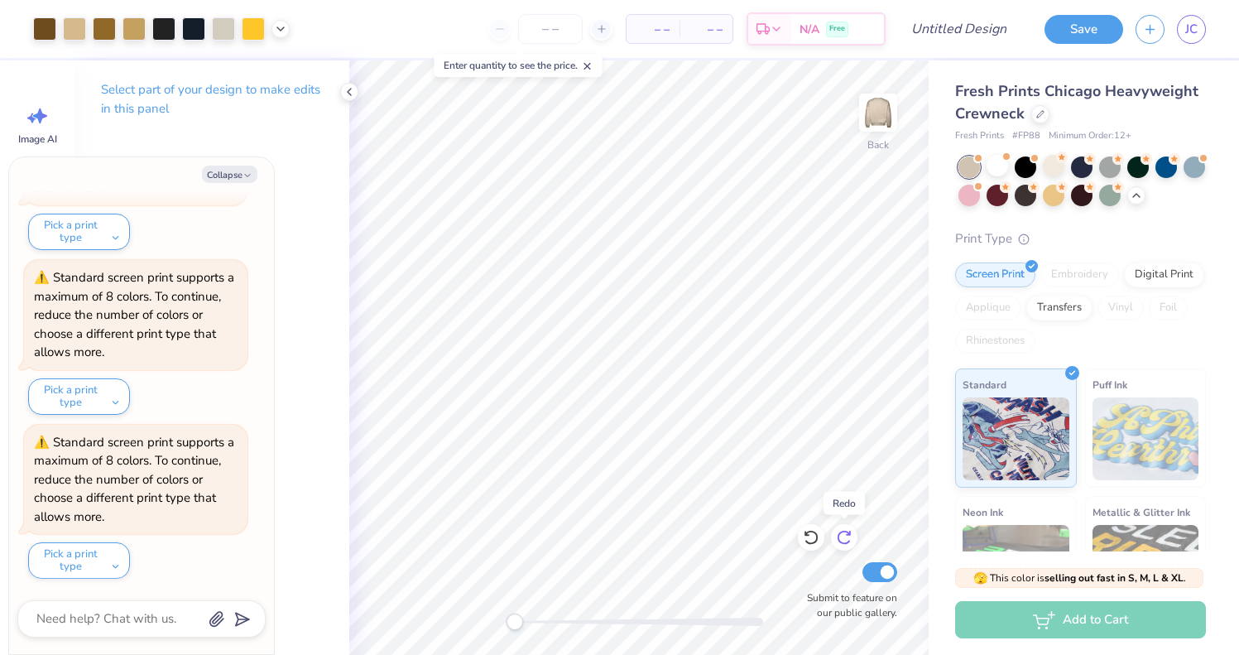
click at [847, 533] on icon at bounding box center [844, 537] width 17 height 17
click at [806, 541] on icon at bounding box center [811, 538] width 14 height 15
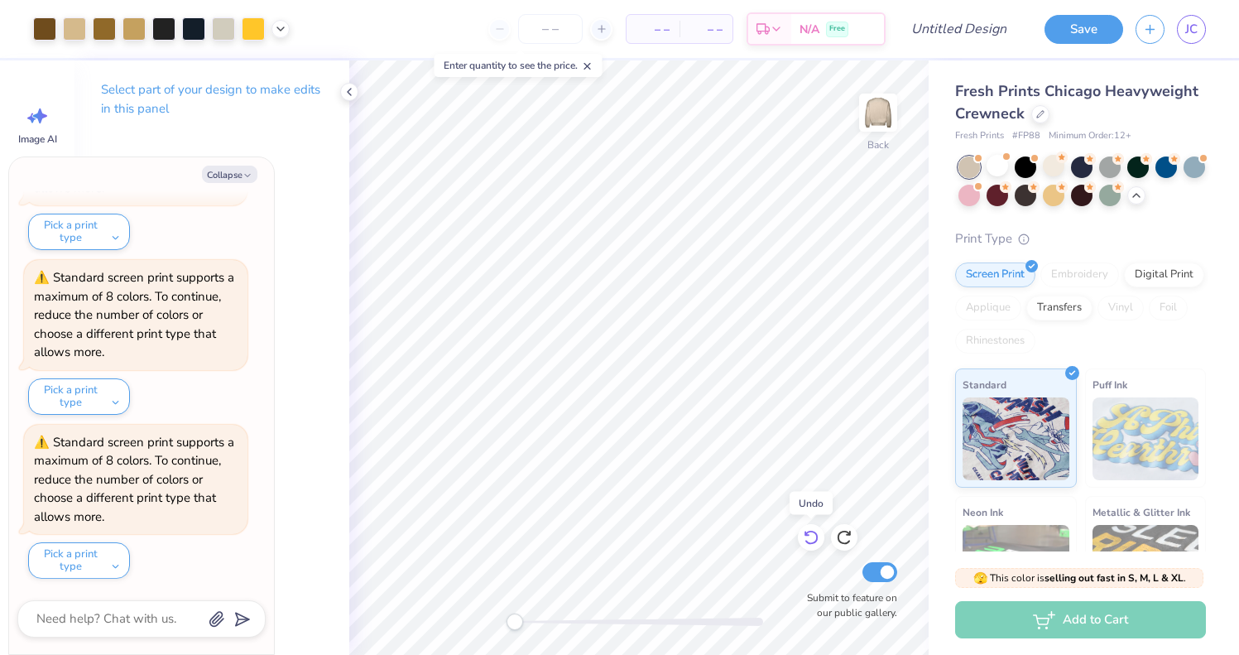
click at [806, 541] on icon at bounding box center [811, 538] width 14 height 15
click at [851, 541] on icon at bounding box center [844, 537] width 17 height 17
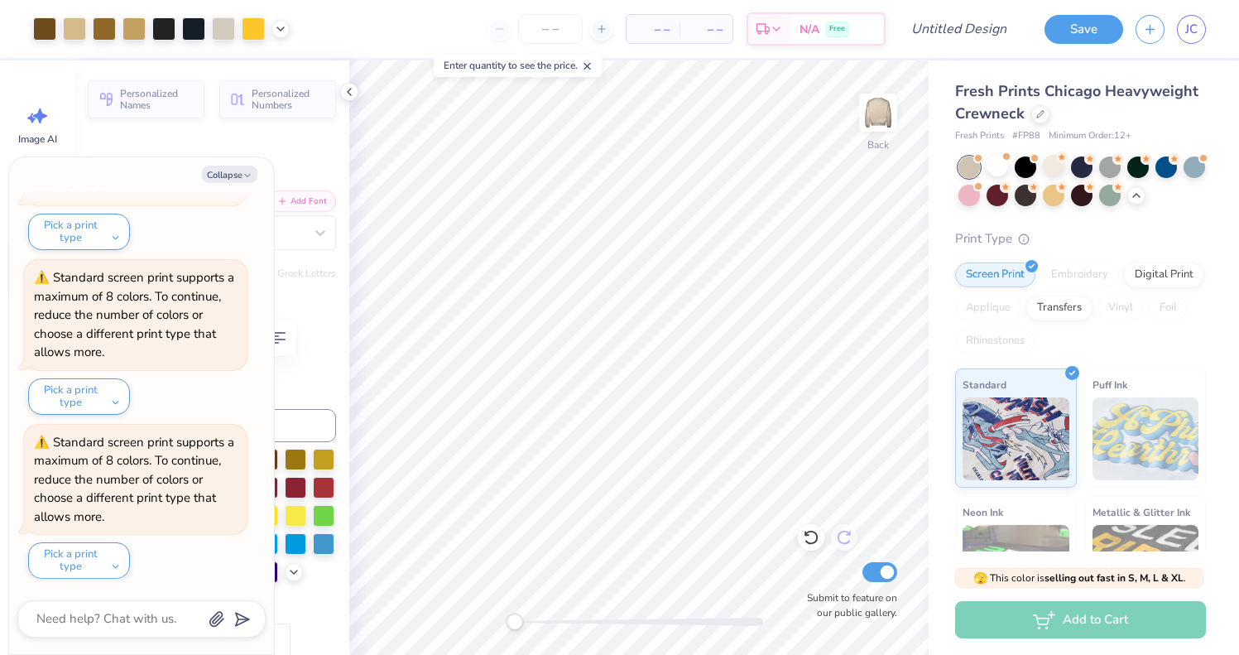
type textarea "x"
type input "9.28"
type input "0.90"
type input "9.76"
type textarea "x"
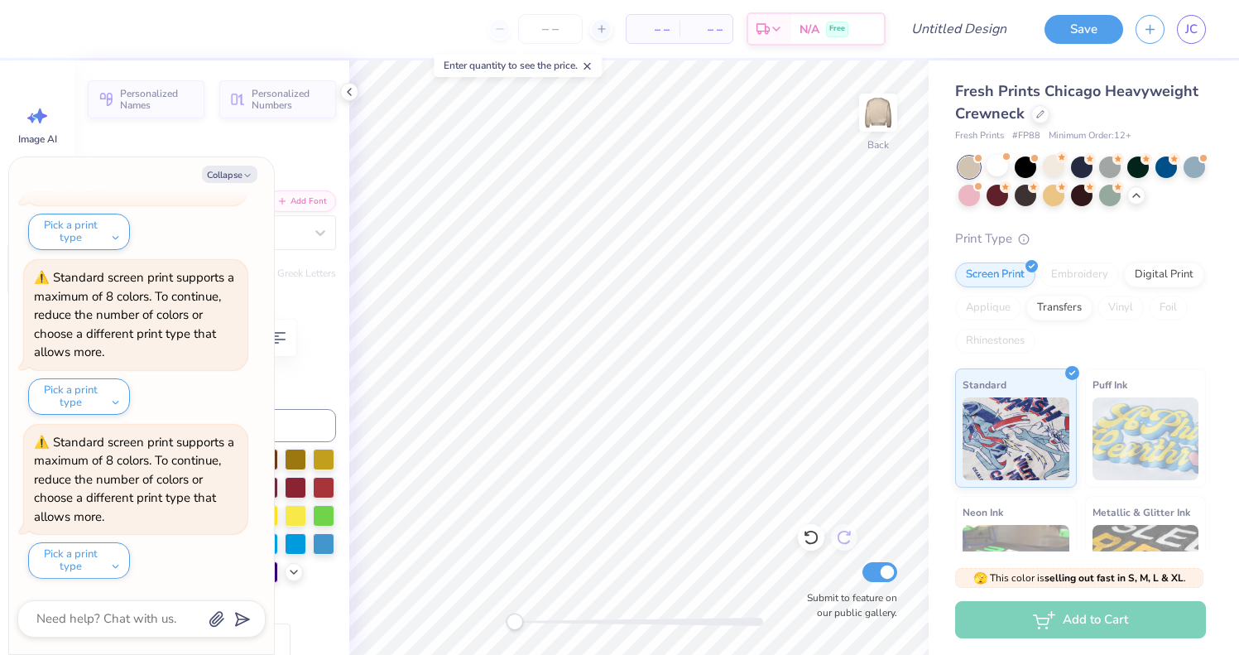
type input "10.46"
type textarea "x"
type input "1.00"
type input "0.95"
type input "7.62"
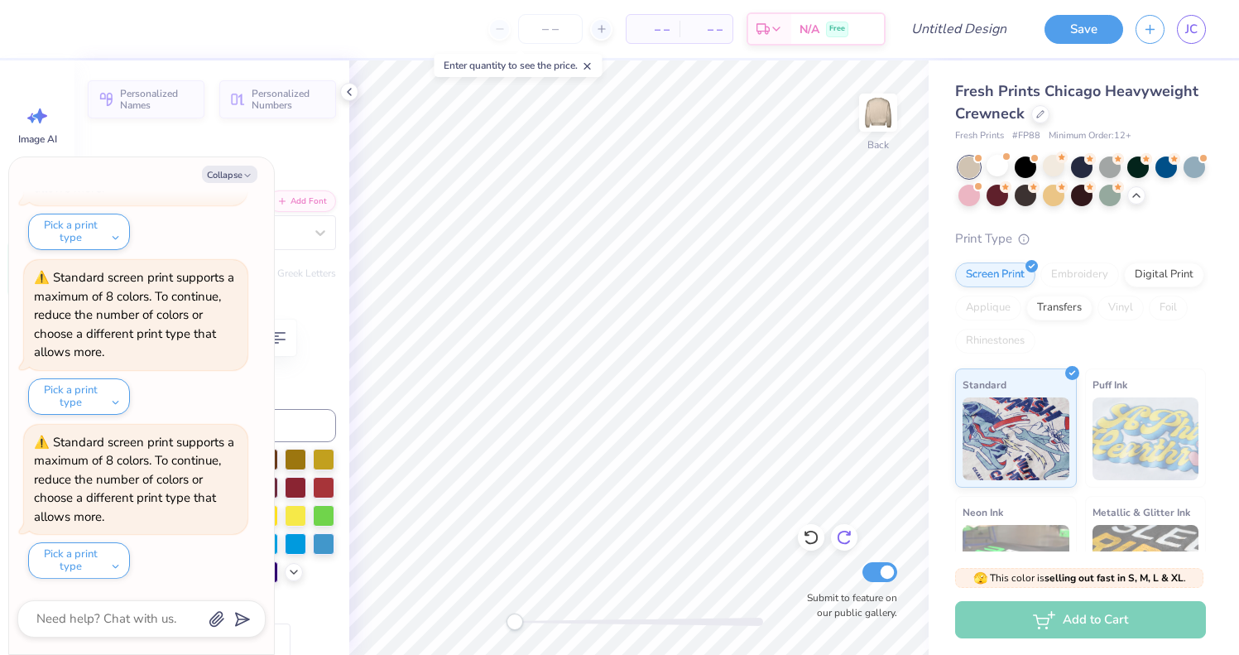
type textarea "x"
type textarea "0"
type textarea "x"
type textarea "P"
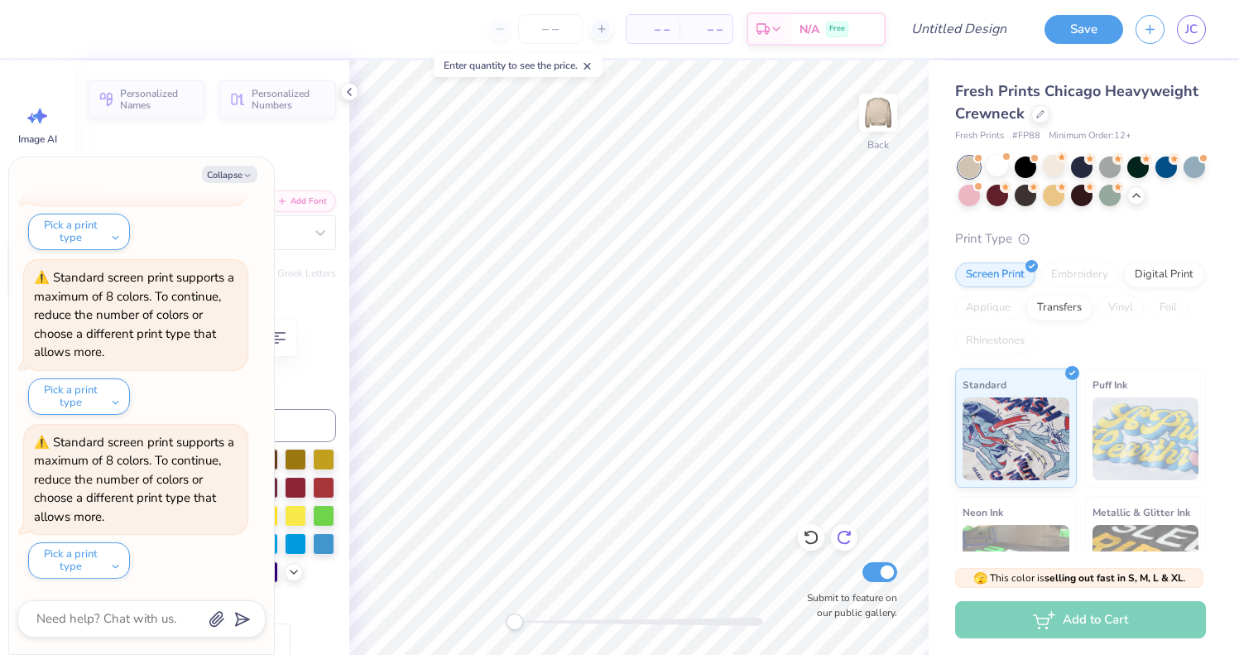
type textarea "x"
type textarea "PC"
type textarea "x"
type textarea "PC"
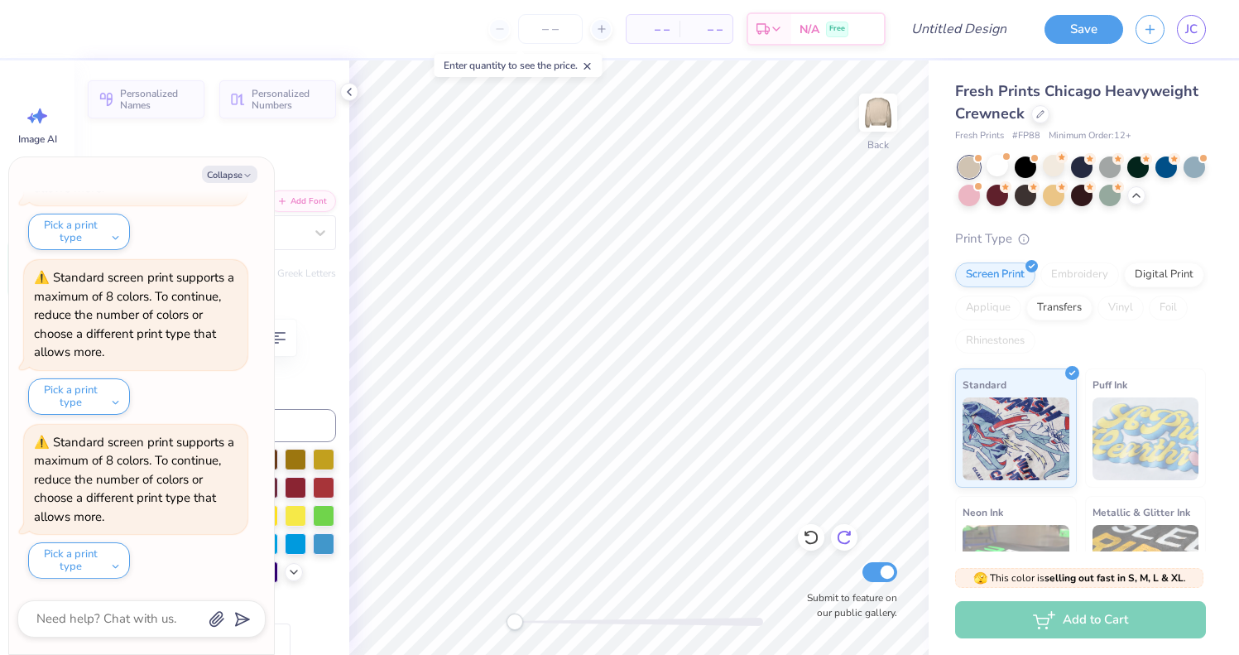
type textarea "x"
type textarea "PC"
type textarea "x"
type input "10.31"
type input "4.48"
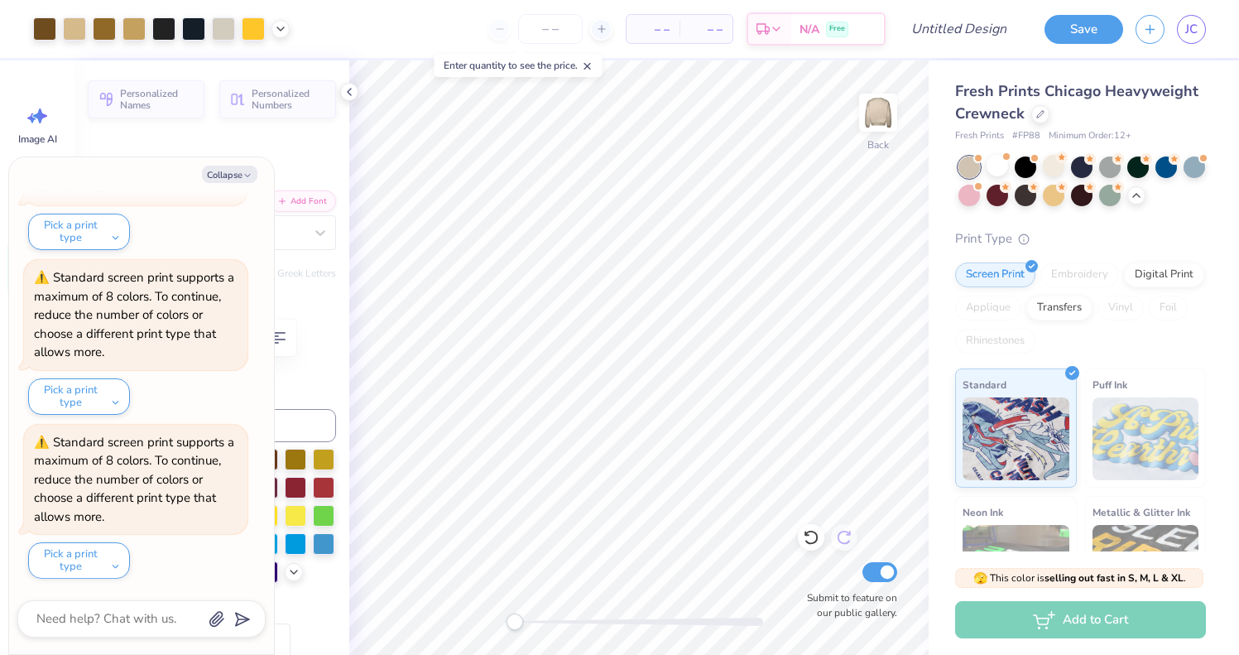
type input "3.00"
type textarea "x"
type textarea "A"
type textarea "x"
type textarea "AK"
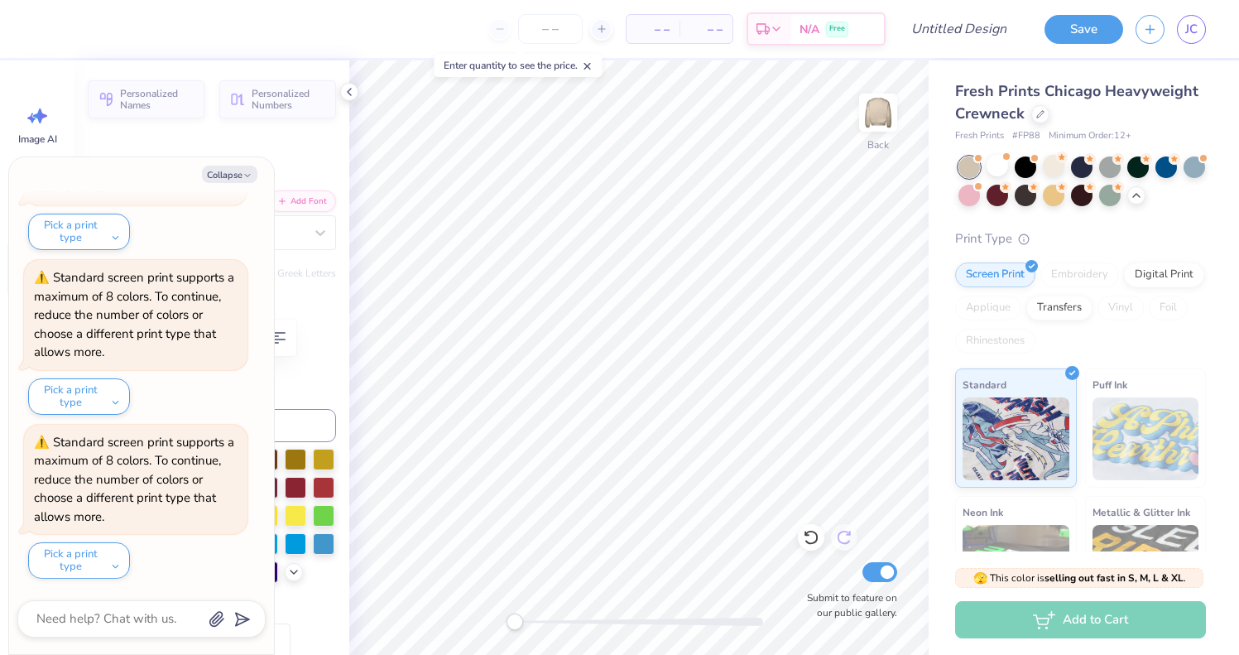
type textarea "x"
type textarea "AKP"
type textarea "x"
type textarea "AKPS"
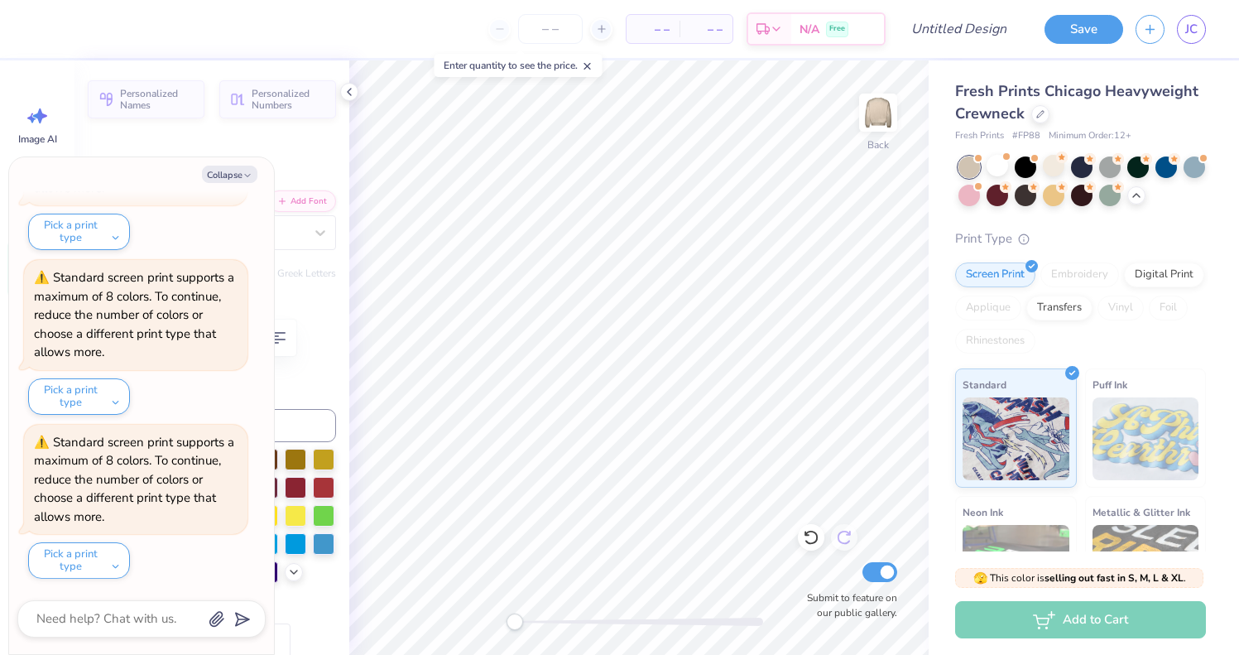
type textarea "x"
type textarea "AKPSI"
click at [247, 176] on polyline "button" at bounding box center [247, 176] width 5 height 2
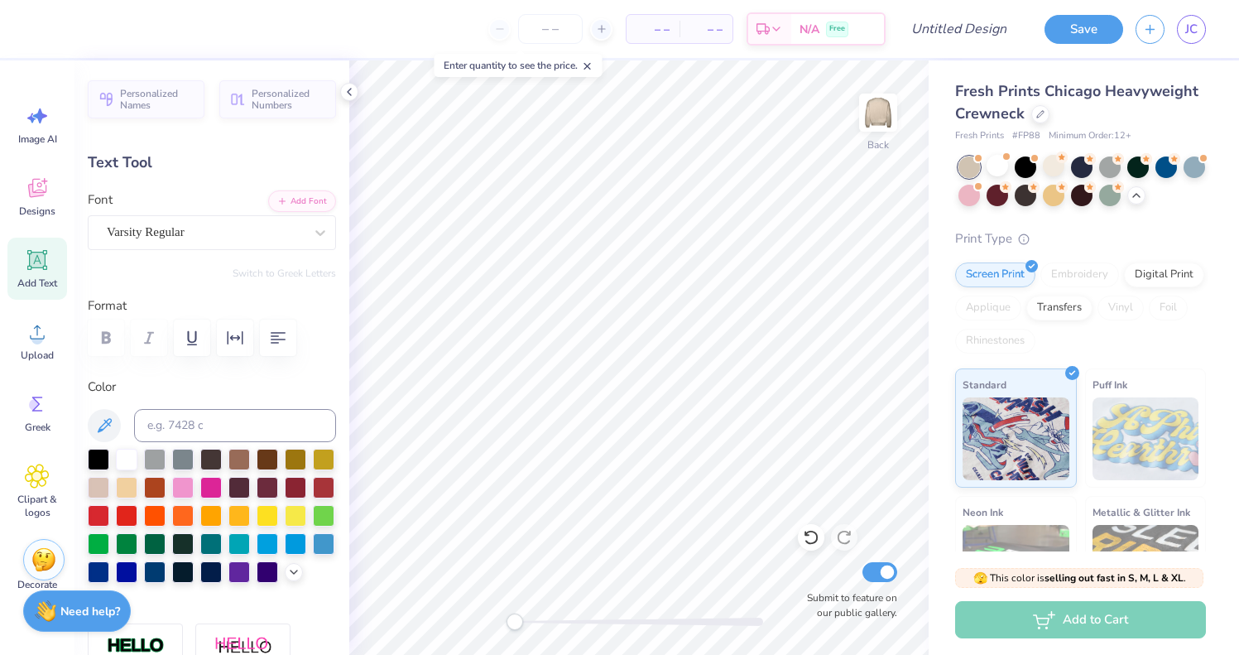
type textarea "x"
click at [106, 421] on icon at bounding box center [105, 425] width 14 height 14
type input "9.28"
type input "0.90"
type input "10.46"
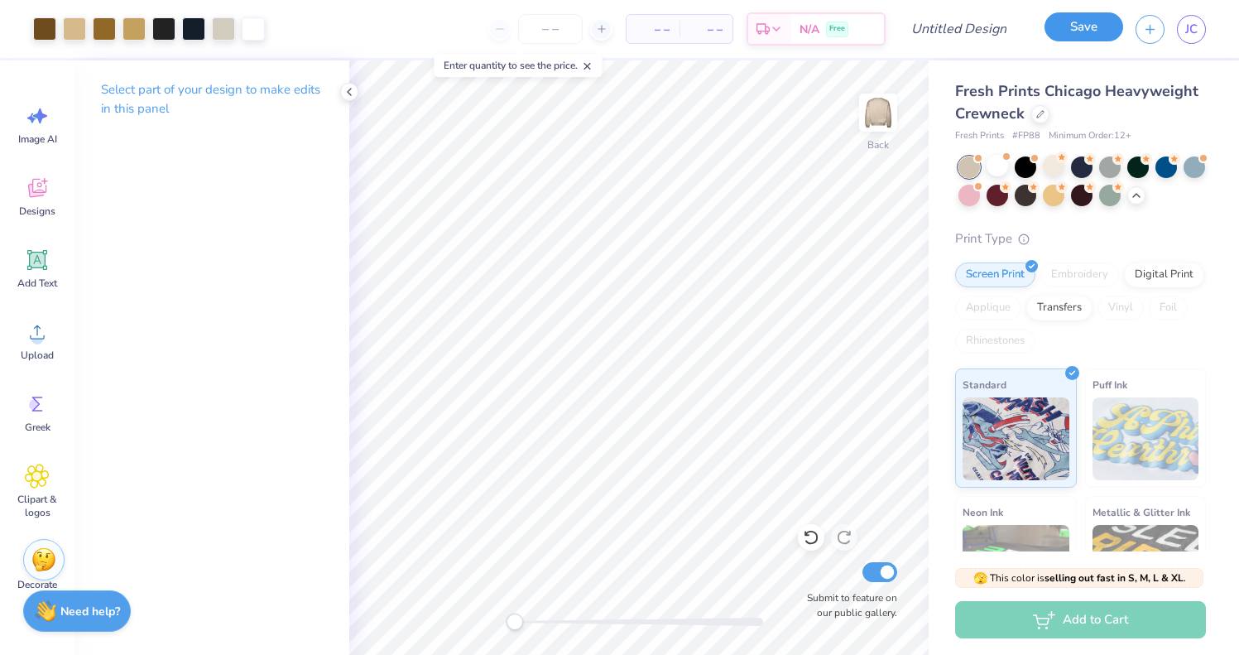
click at [1097, 25] on button "Save" at bounding box center [1084, 26] width 79 height 29
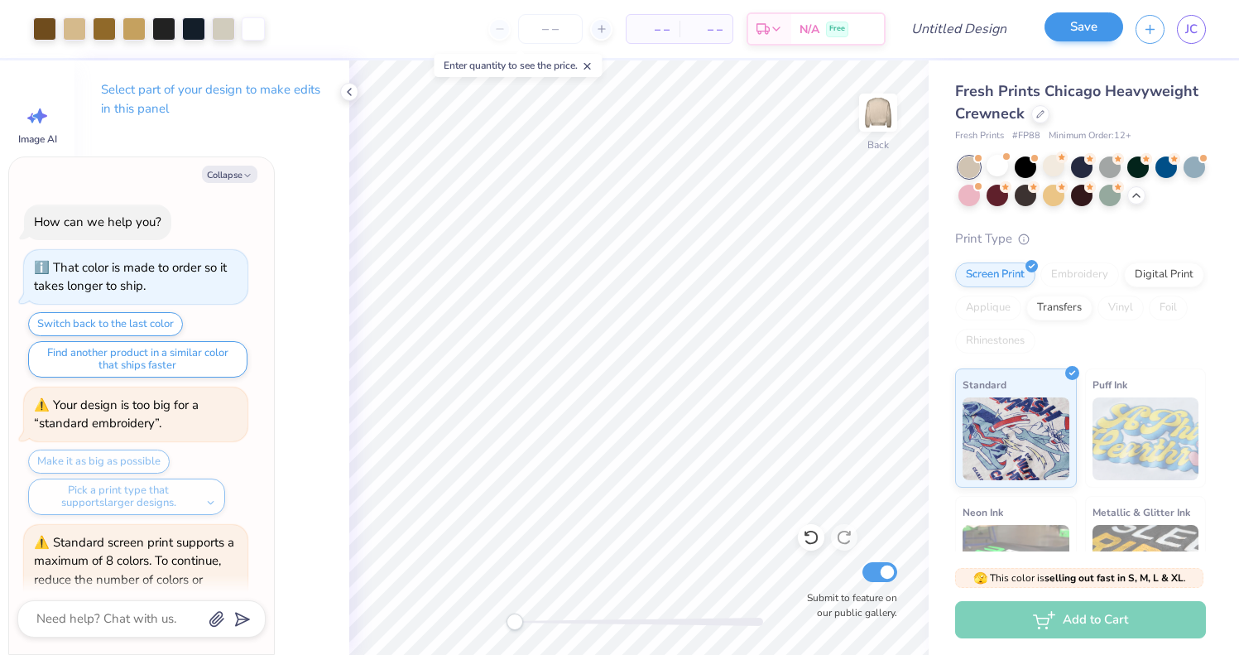
scroll to position [2803, 0]
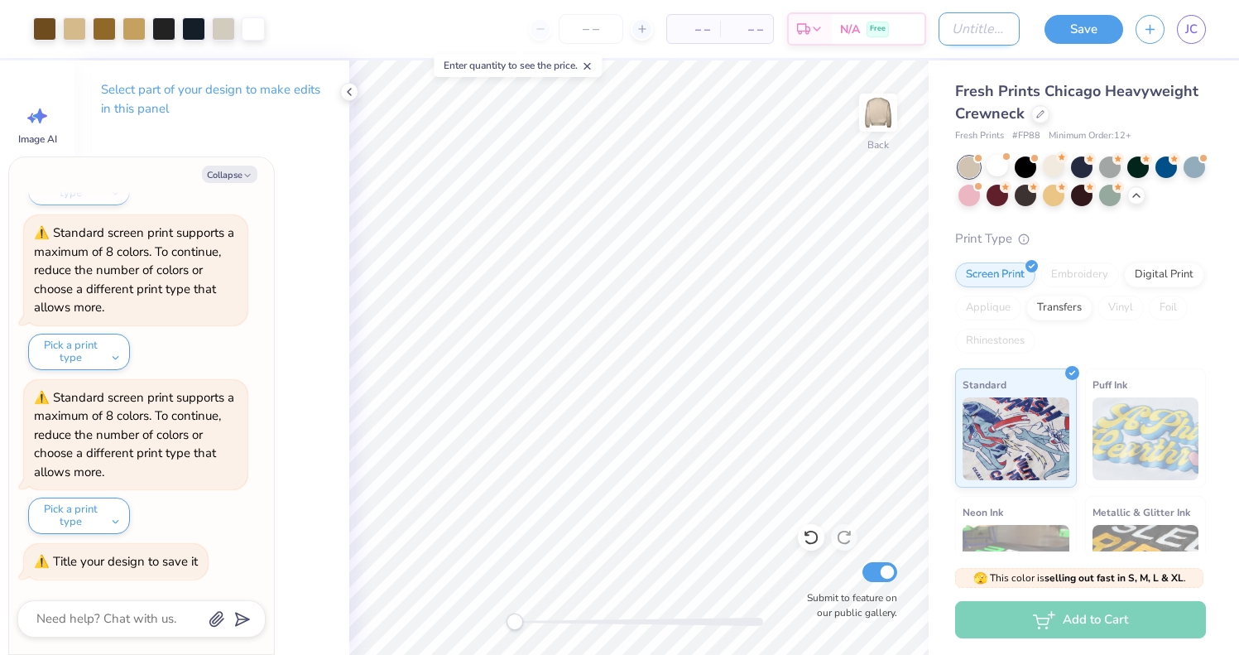
type textarea "x"
click at [974, 30] on input "Design Title" at bounding box center [979, 28] width 81 height 33
type input "o"
type textarea "x"
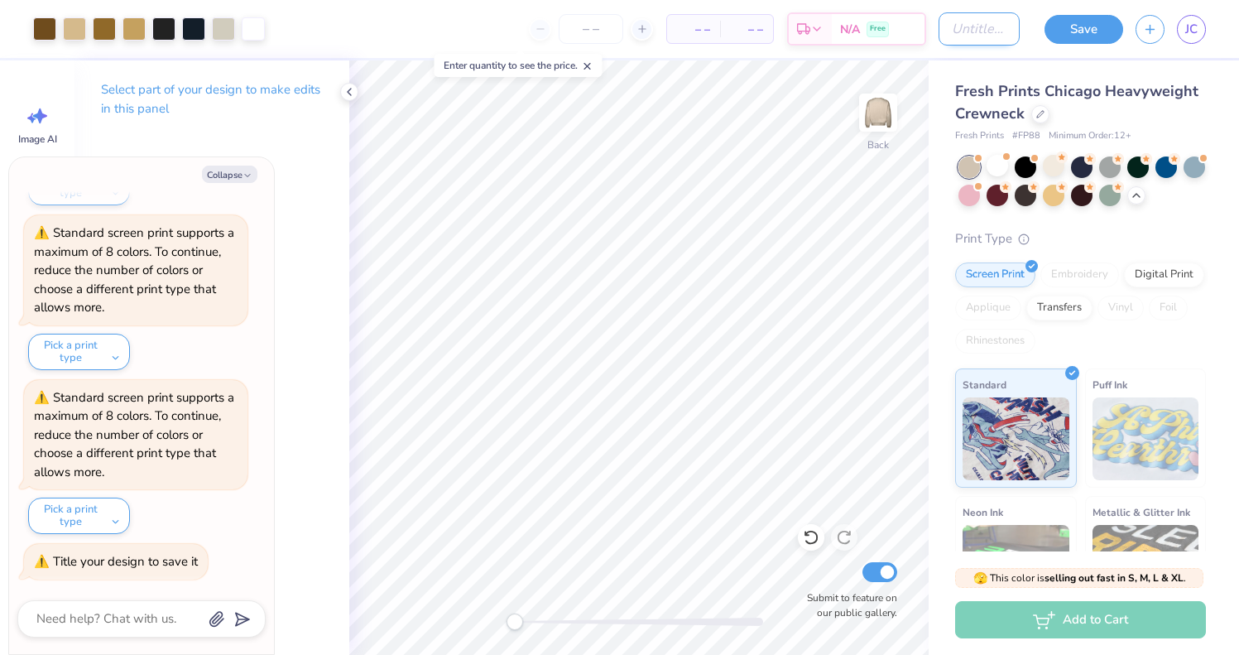
type textarea "x"
type input "p"
type textarea "x"
type input "po"
type textarea "x"
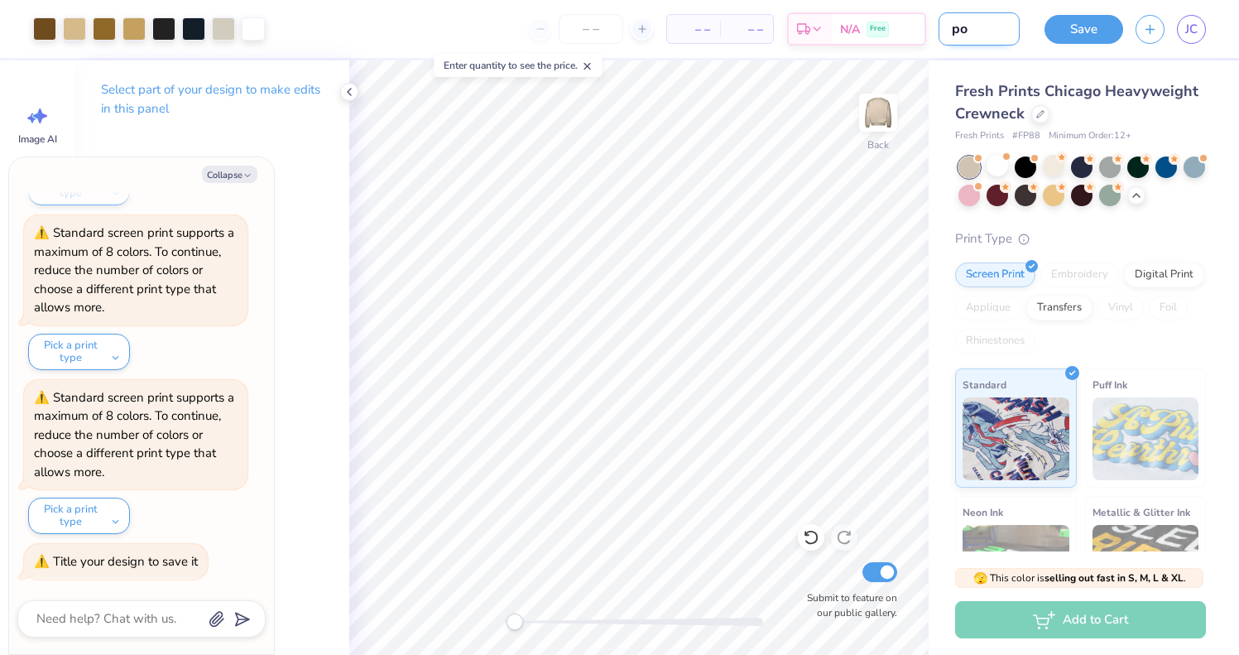
type input "pol"
type textarea "x"
type input "polo"
type textarea "x"
type input "polo"
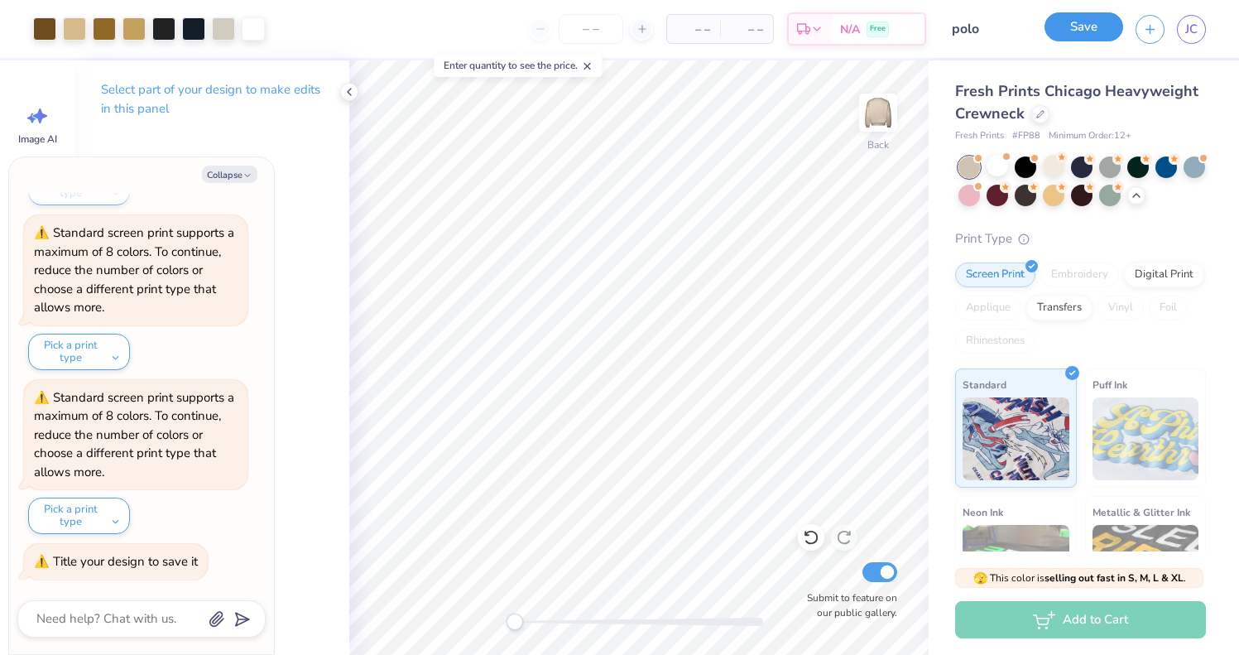
click at [1090, 26] on button "Save" at bounding box center [1084, 26] width 79 height 29
click at [1186, 31] on span "JC" at bounding box center [1192, 29] width 12 height 19
type textarea "x"
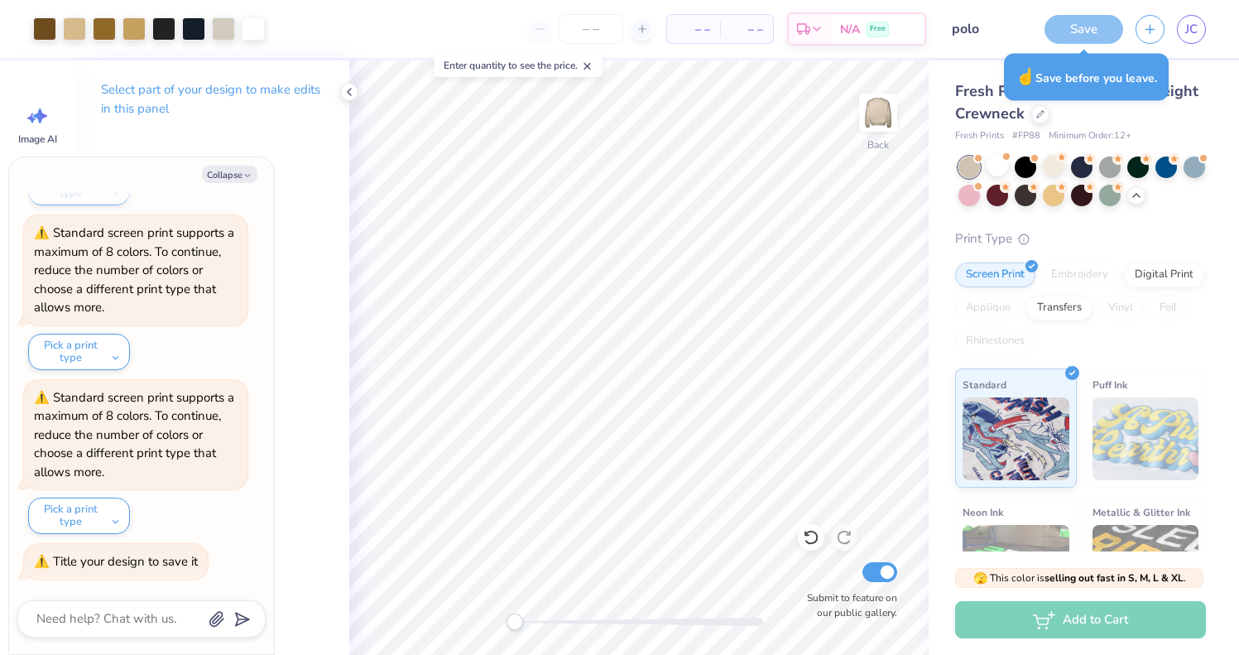
click at [1177, 39] on div "JC" at bounding box center [1191, 29] width 29 height 29
click at [593, 26] on input "number" at bounding box center [591, 29] width 65 height 30
type input "31"
type textarea "x"
type input "31"
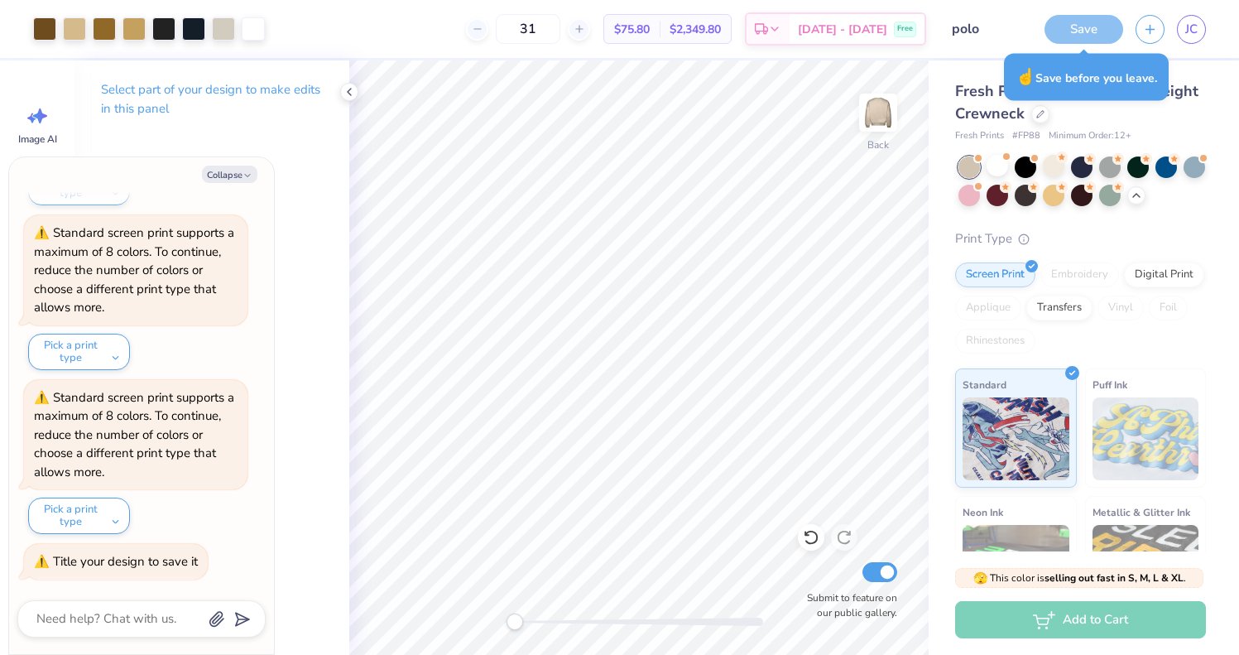
click at [1075, 33] on div "Save" at bounding box center [1084, 29] width 79 height 29
click at [948, 34] on input "polo" at bounding box center [979, 28] width 81 height 33
click at [1069, 22] on div "Save" at bounding box center [1084, 29] width 79 height 29
click at [1035, 39] on div "Save JC" at bounding box center [1135, 29] width 207 height 58
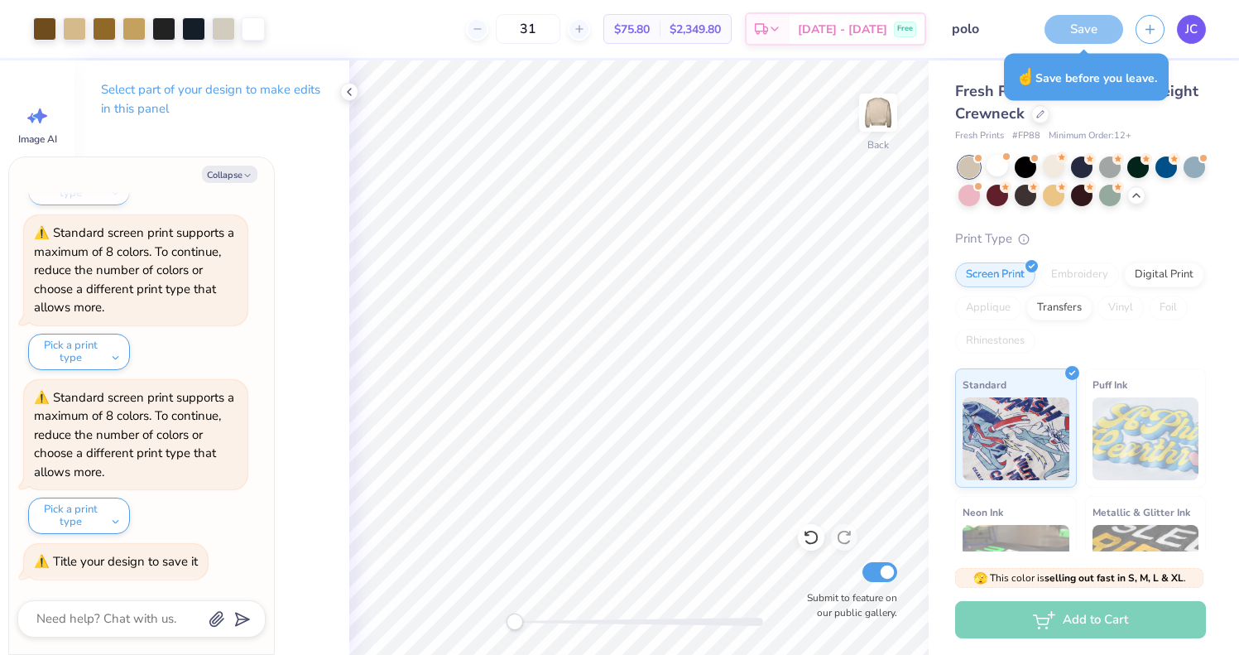
click at [1177, 31] on link "JC" at bounding box center [1191, 29] width 29 height 29
click at [1004, 160] on span at bounding box center [1006, 156] width 9 height 9
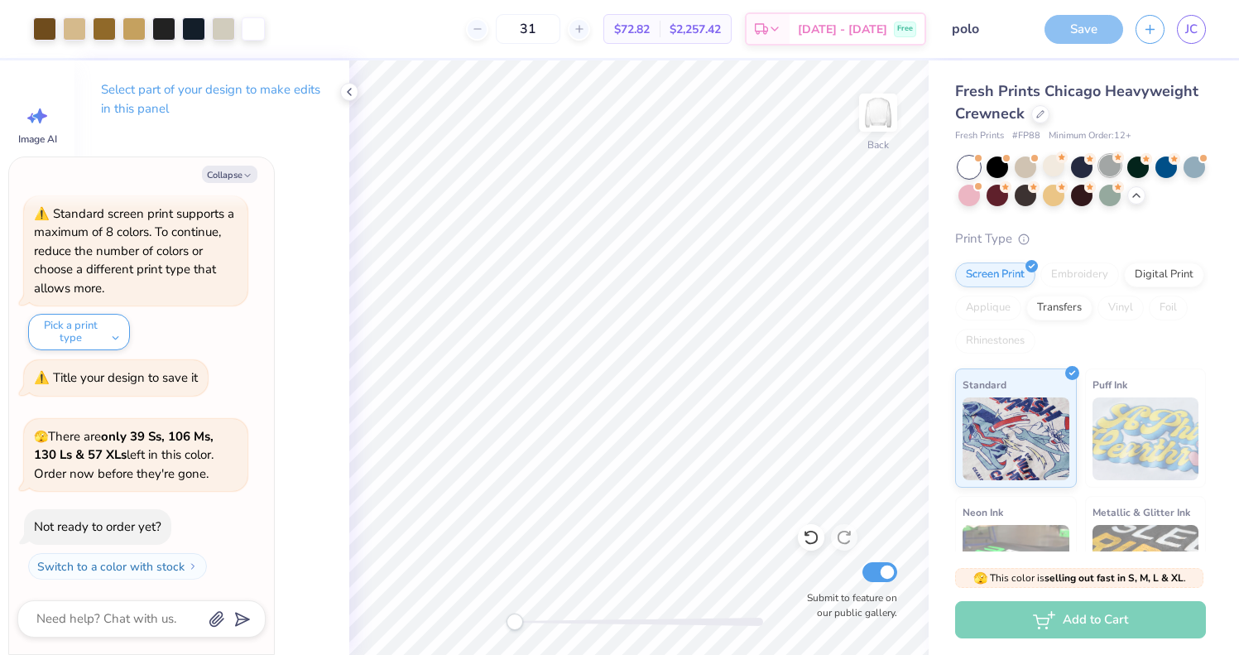
click at [1109, 165] on div at bounding box center [1111, 166] width 22 height 22
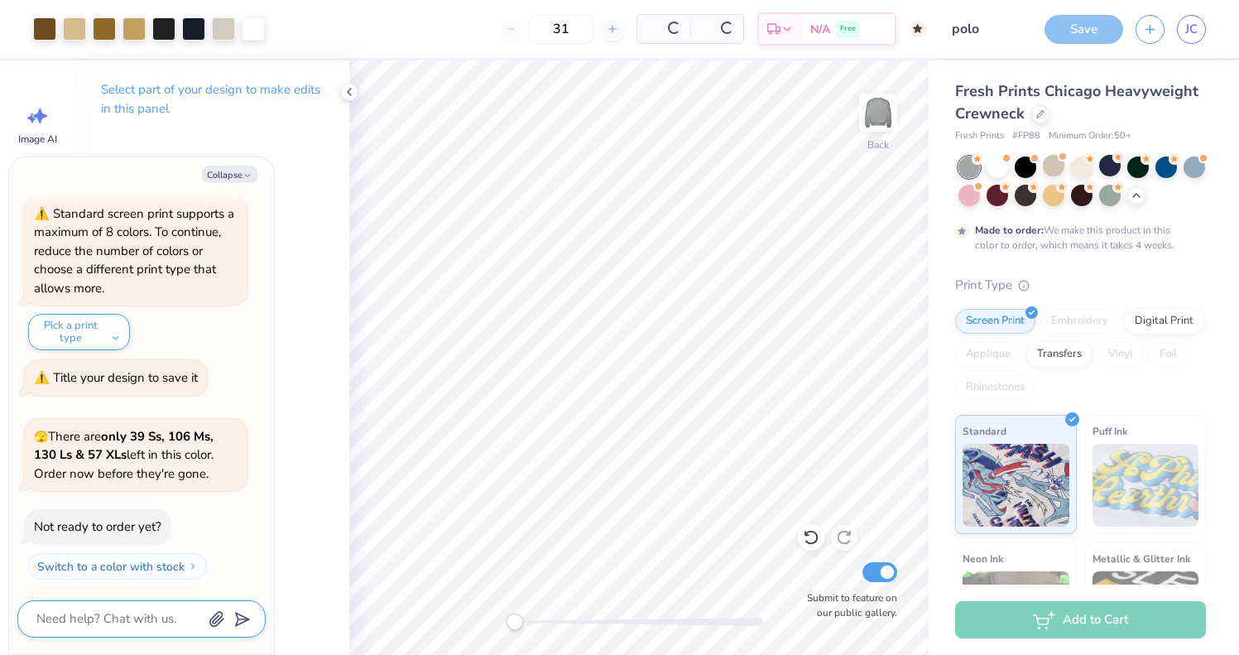
type textarea "x"
type input "50"
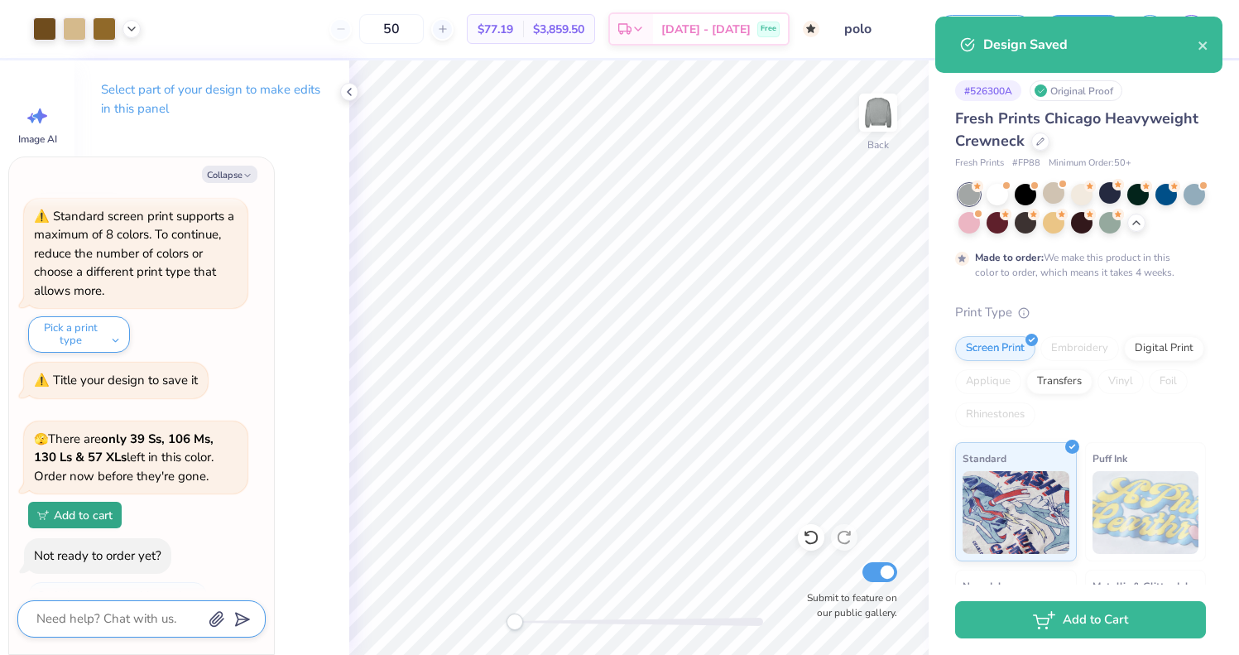
scroll to position [3356, 0]
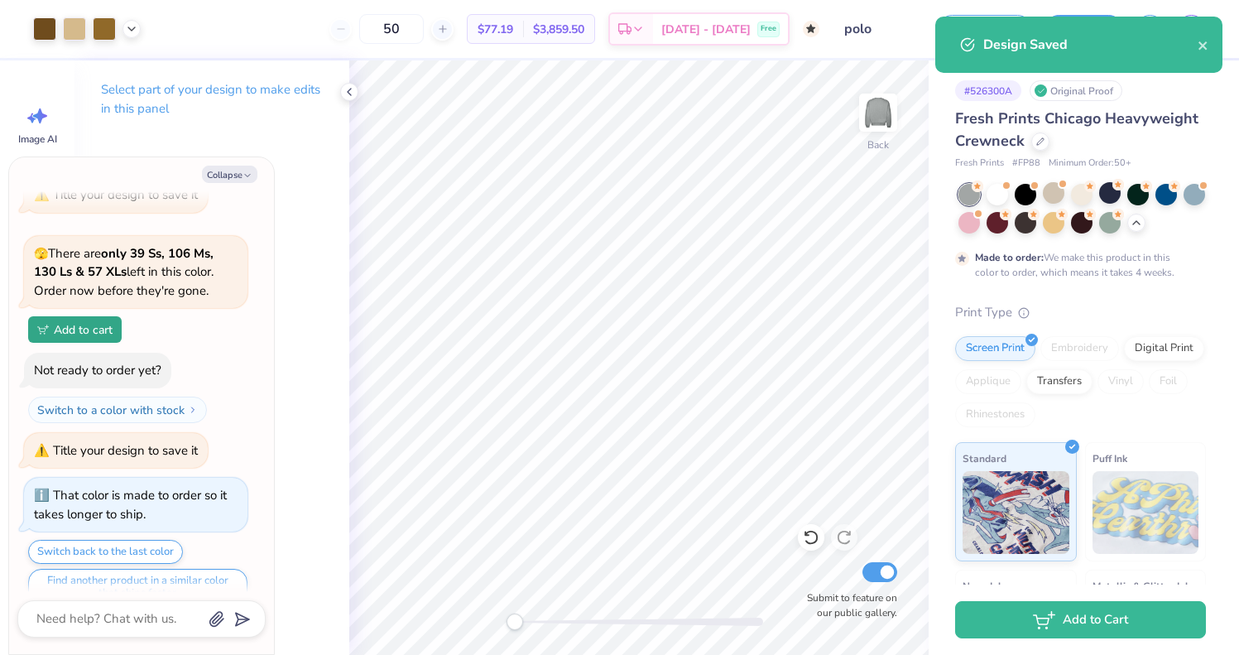
click at [1210, 37] on div "Design Saved" at bounding box center [1079, 45] width 287 height 56
click at [1206, 41] on icon "close" at bounding box center [1204, 45] width 12 height 13
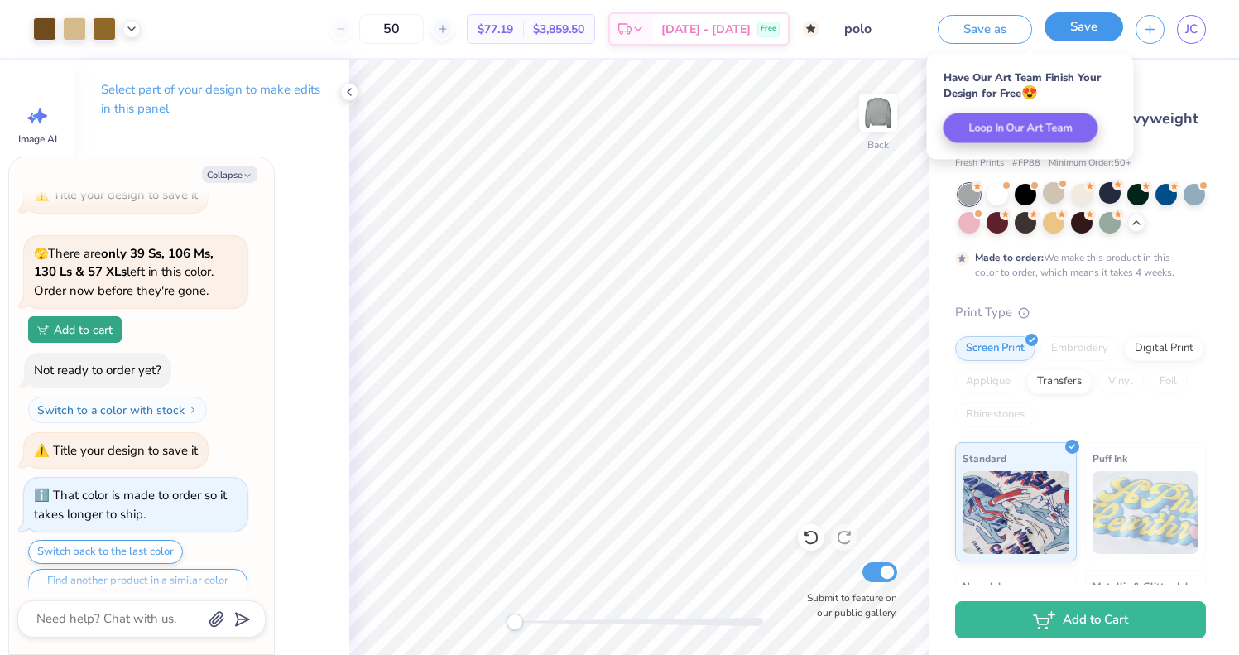
click at [1056, 29] on button "Save" at bounding box center [1084, 26] width 79 height 29
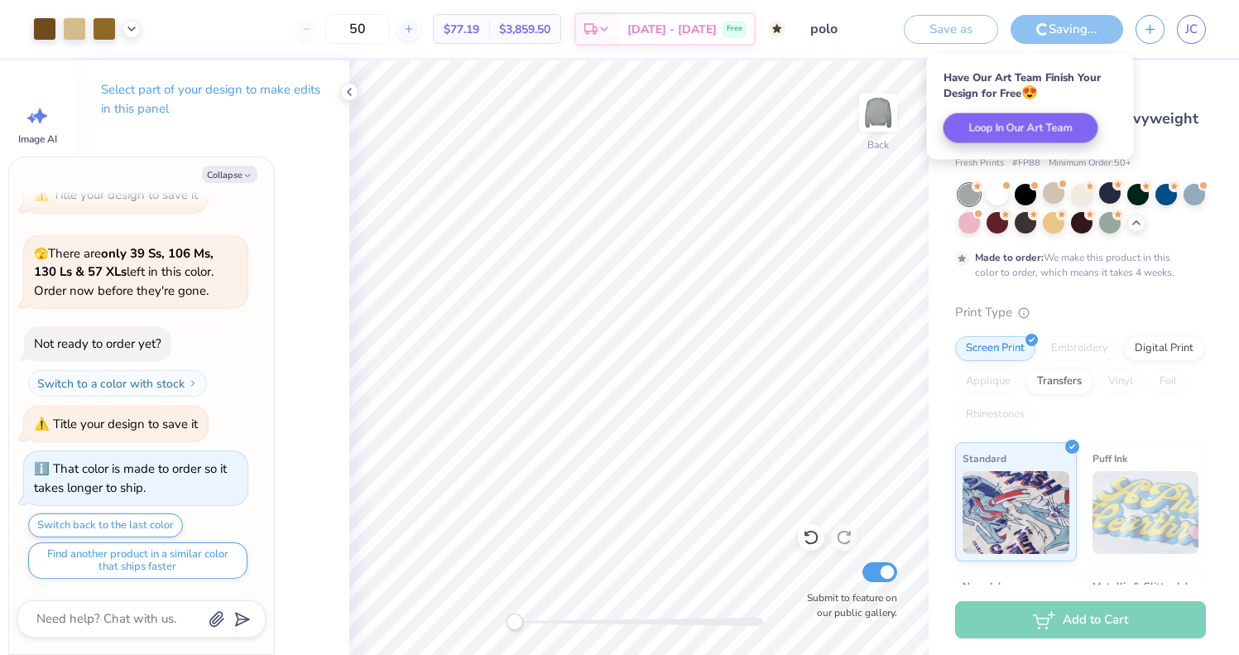
type textarea "x"
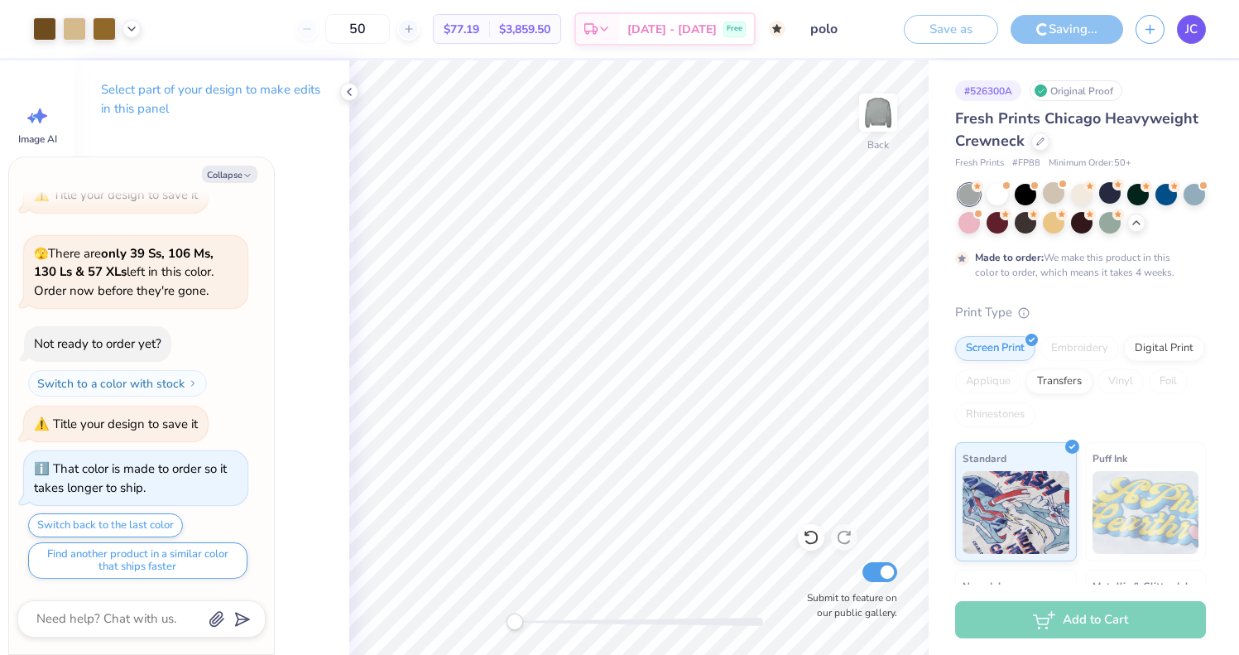
click at [1188, 25] on span "JC" at bounding box center [1192, 29] width 12 height 19
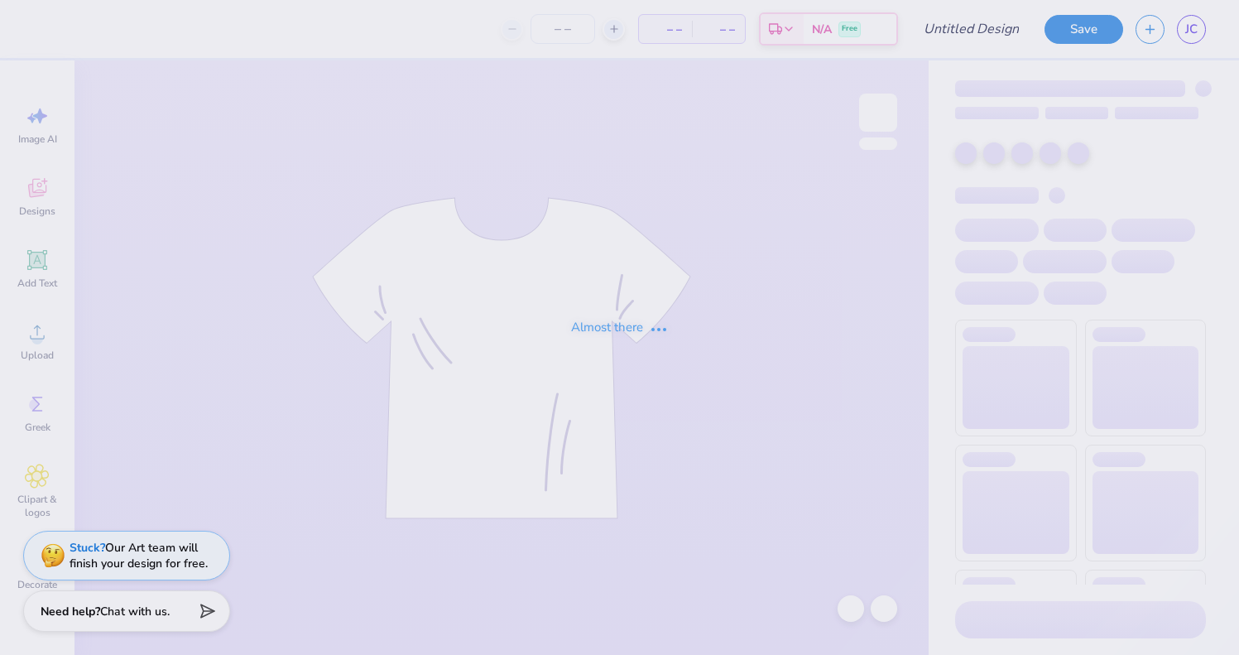
type input "simple"
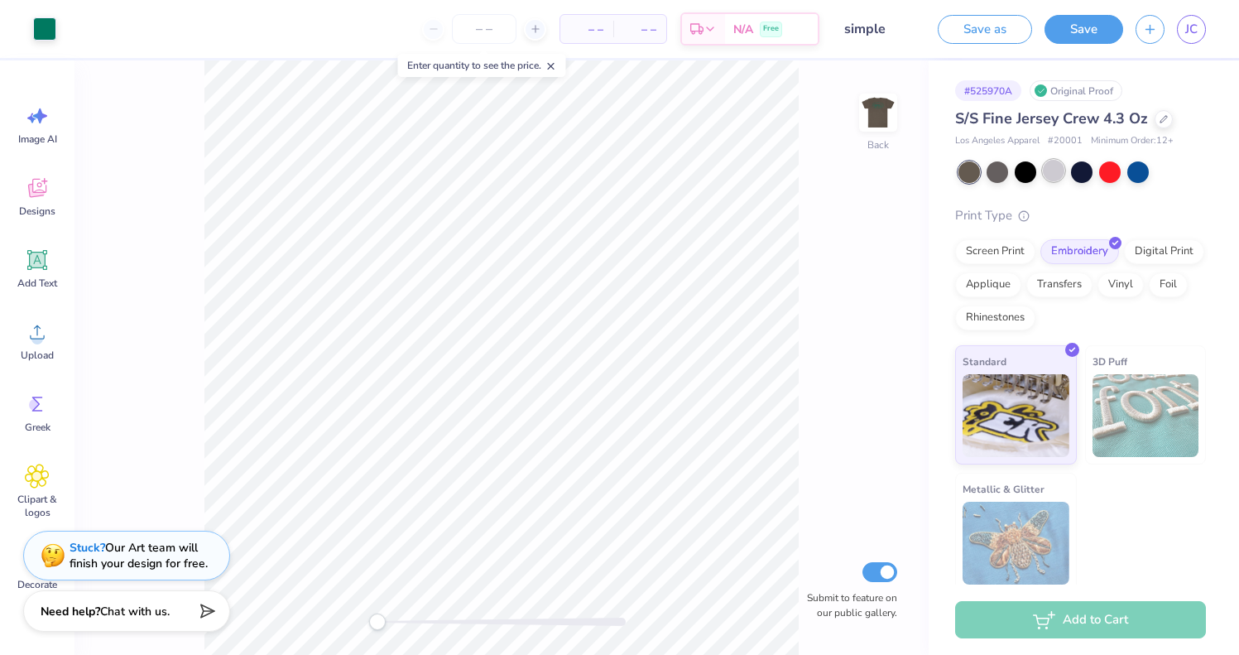
click at [1060, 176] on div at bounding box center [1054, 171] width 22 height 22
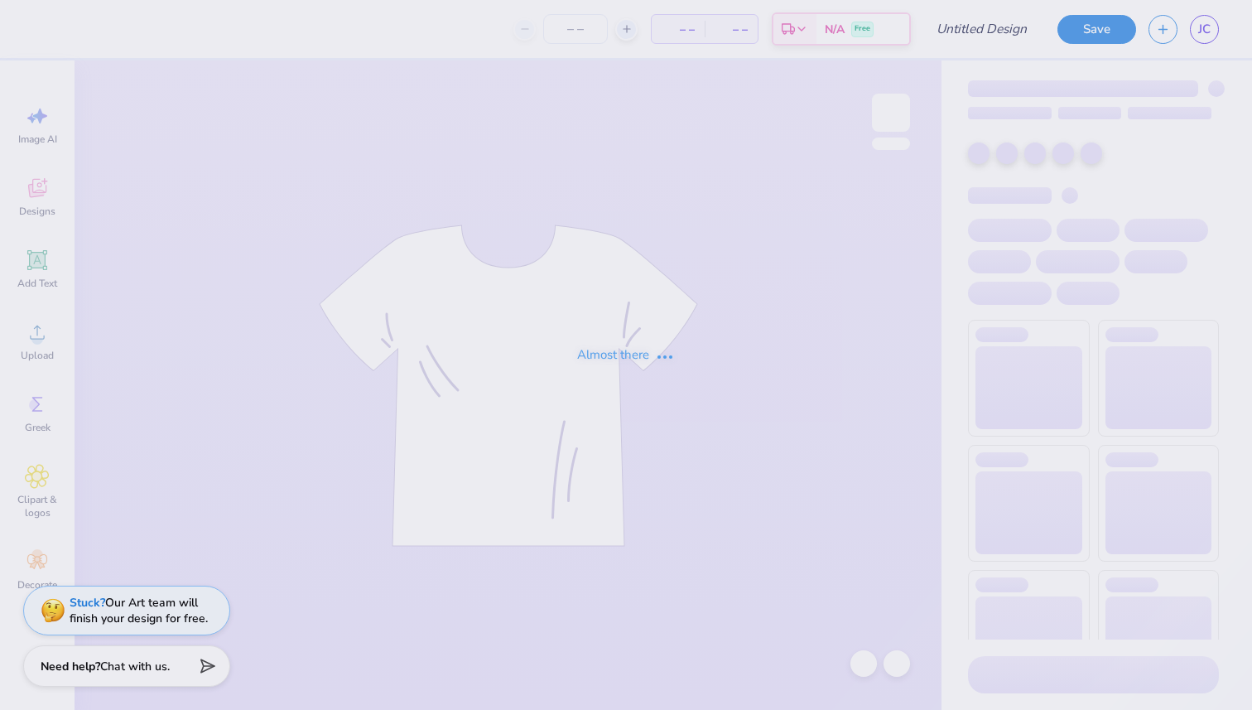
type input "polo"
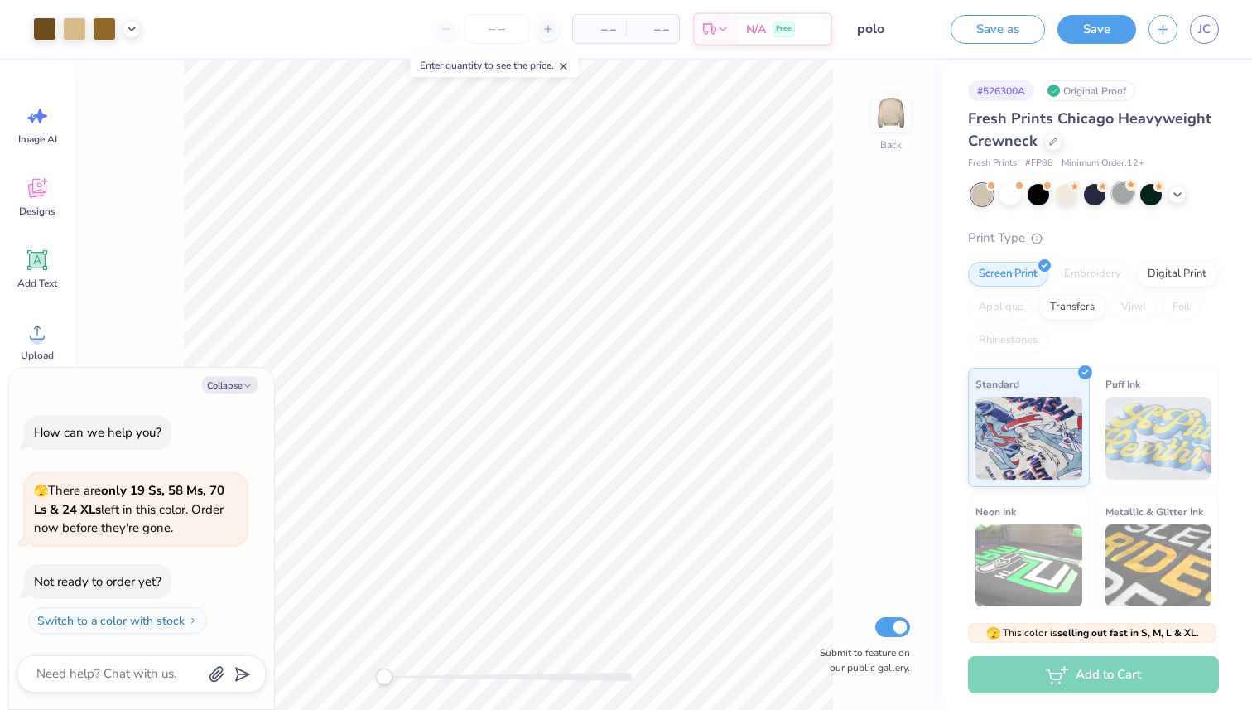
click at [1128, 196] on div at bounding box center [1123, 193] width 22 height 22
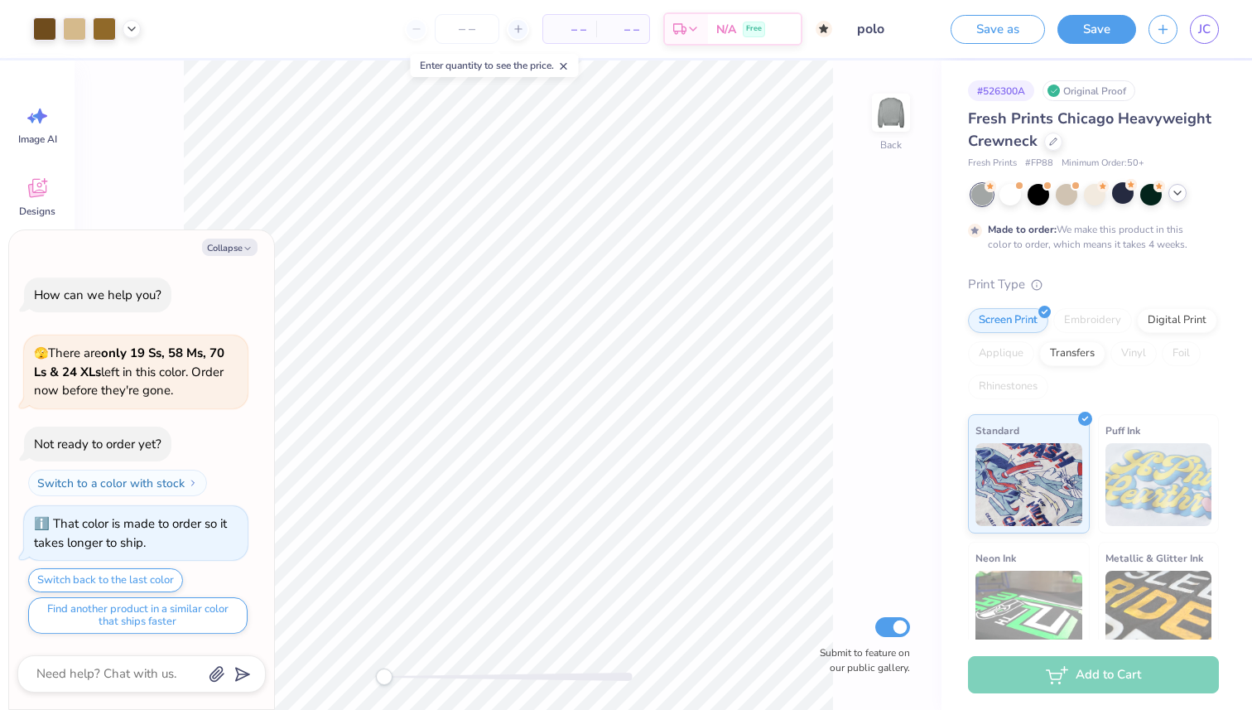
click at [1177, 196] on icon at bounding box center [1177, 192] width 13 height 13
type textarea "x"
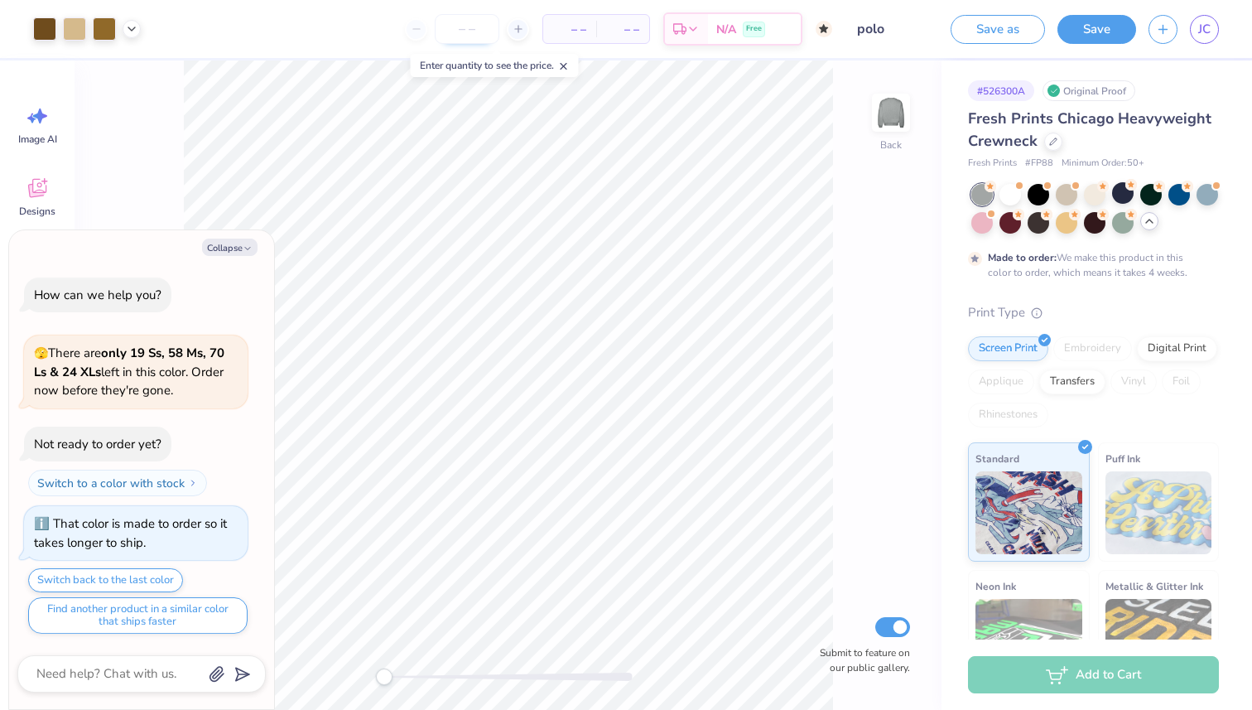
click at [467, 41] on input "number" at bounding box center [467, 29] width 65 height 30
type input "50"
type textarea "x"
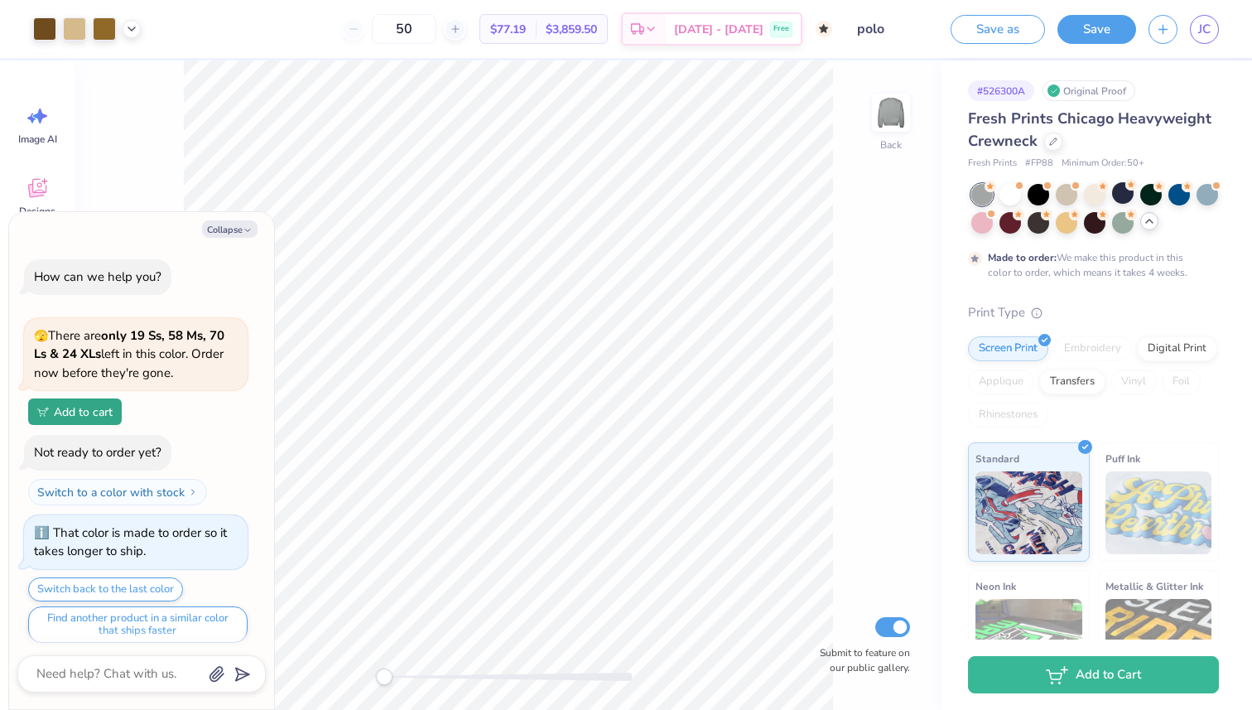
click at [464, 40] on div "50" at bounding box center [404, 29] width 124 height 30
click at [436, 27] on input "50" at bounding box center [404, 29] width 65 height 30
type input "5"
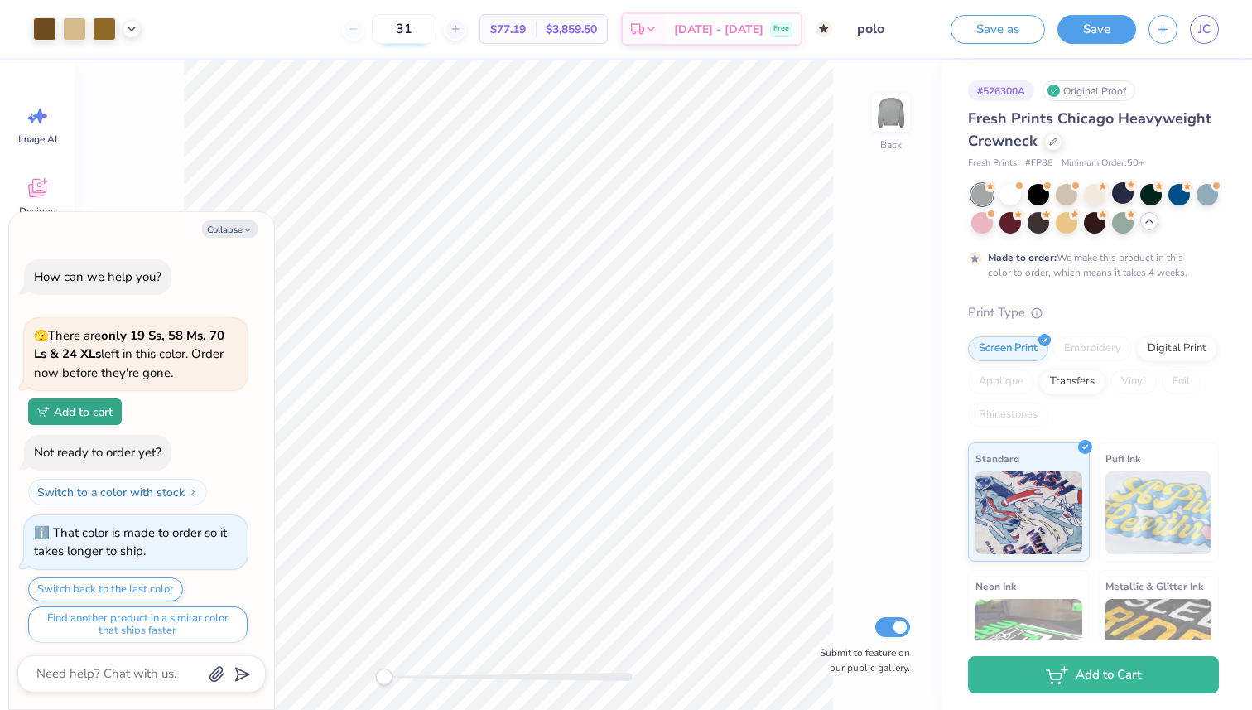
type input "50"
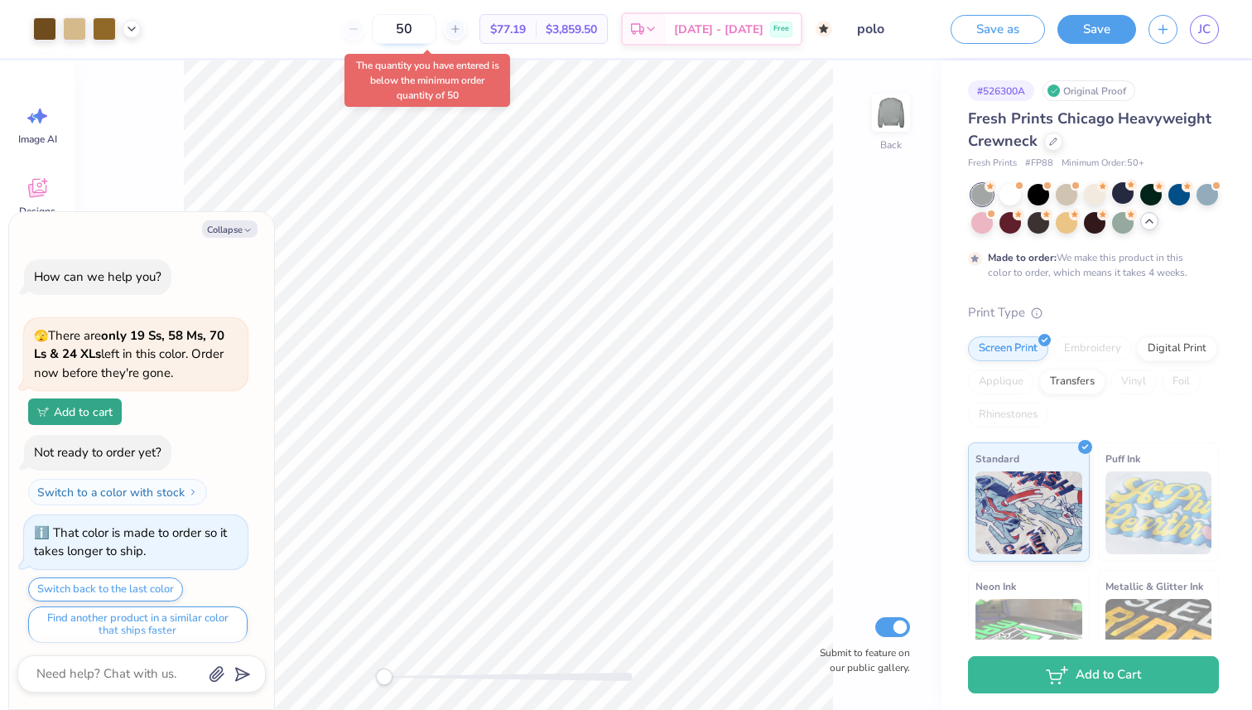
click at [436, 24] on input "50" at bounding box center [404, 29] width 65 height 30
click at [431, 24] on input "50" at bounding box center [404, 29] width 65 height 30
type input "50"
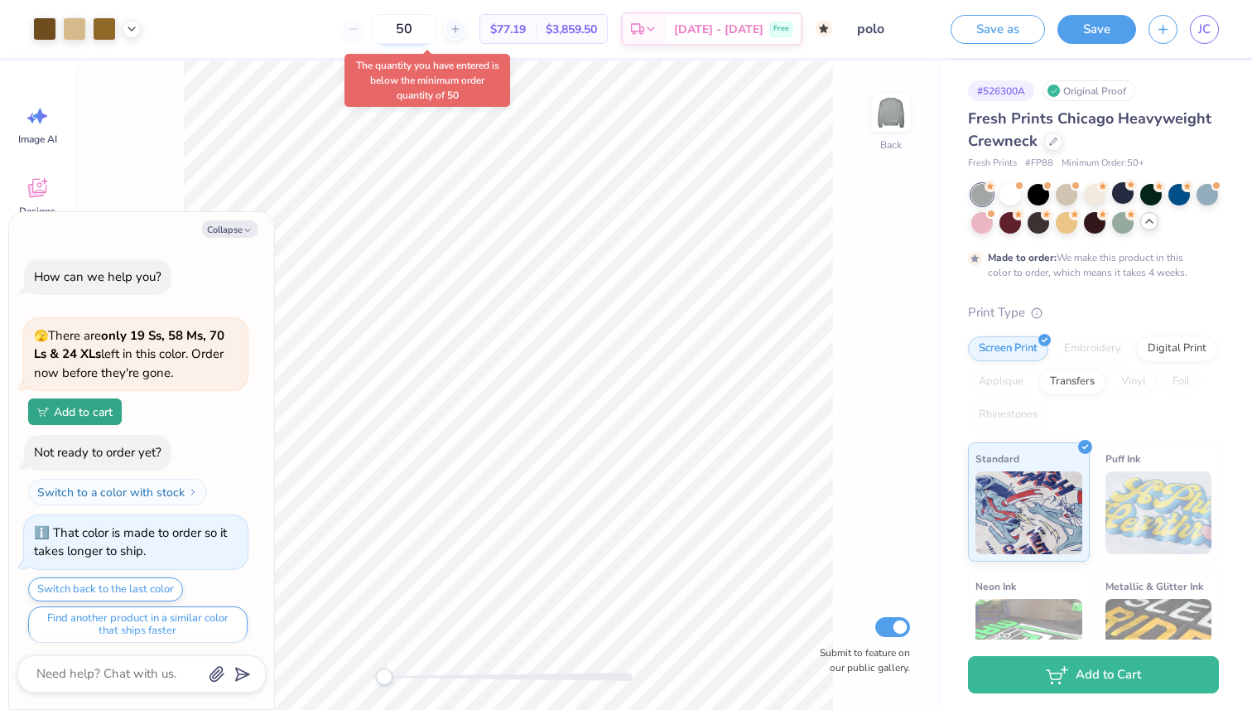
click at [431, 24] on input "50" at bounding box center [404, 29] width 65 height 30
type input "31"
type textarea "x"
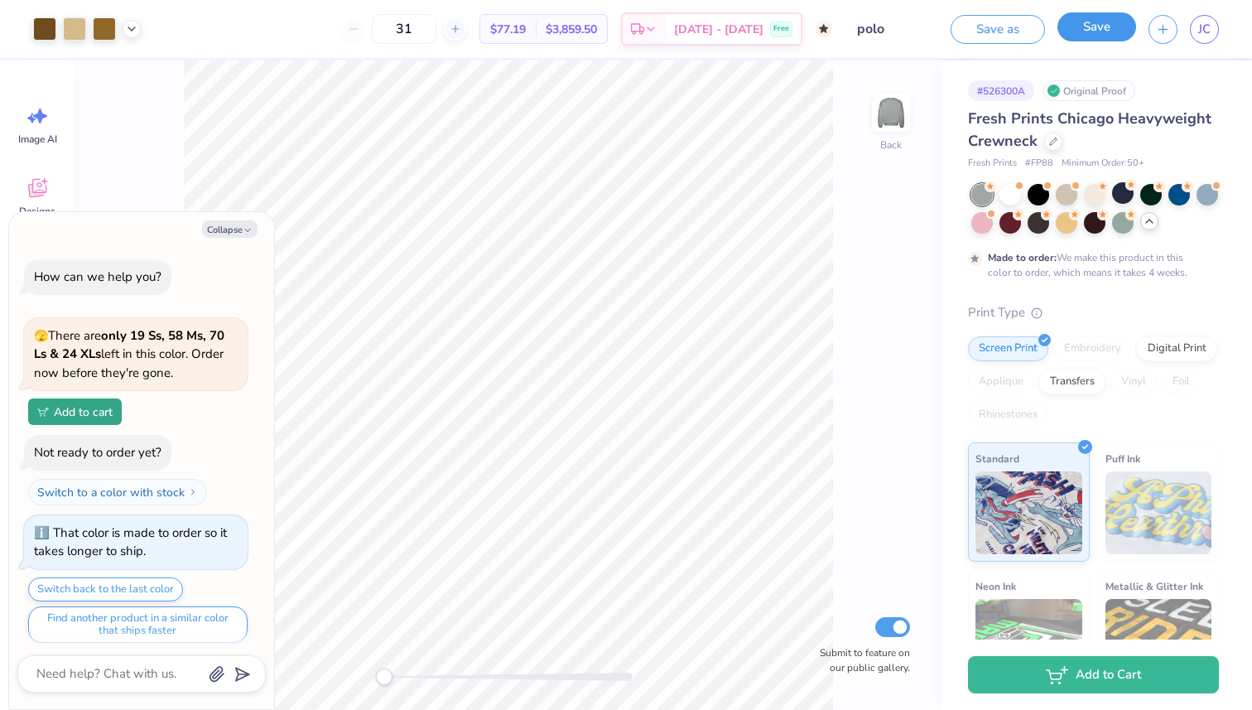
type input "50"
click at [1097, 12] on button "Save" at bounding box center [1096, 26] width 79 height 29
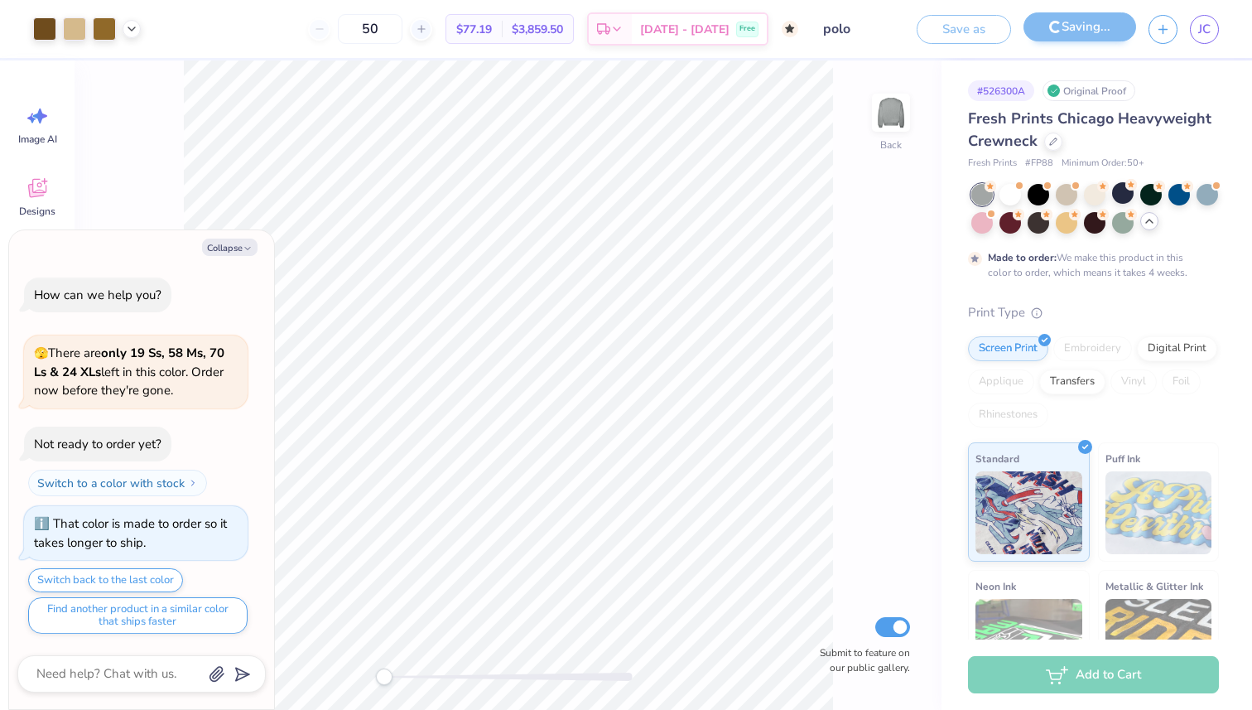
type textarea "x"
type input "31"
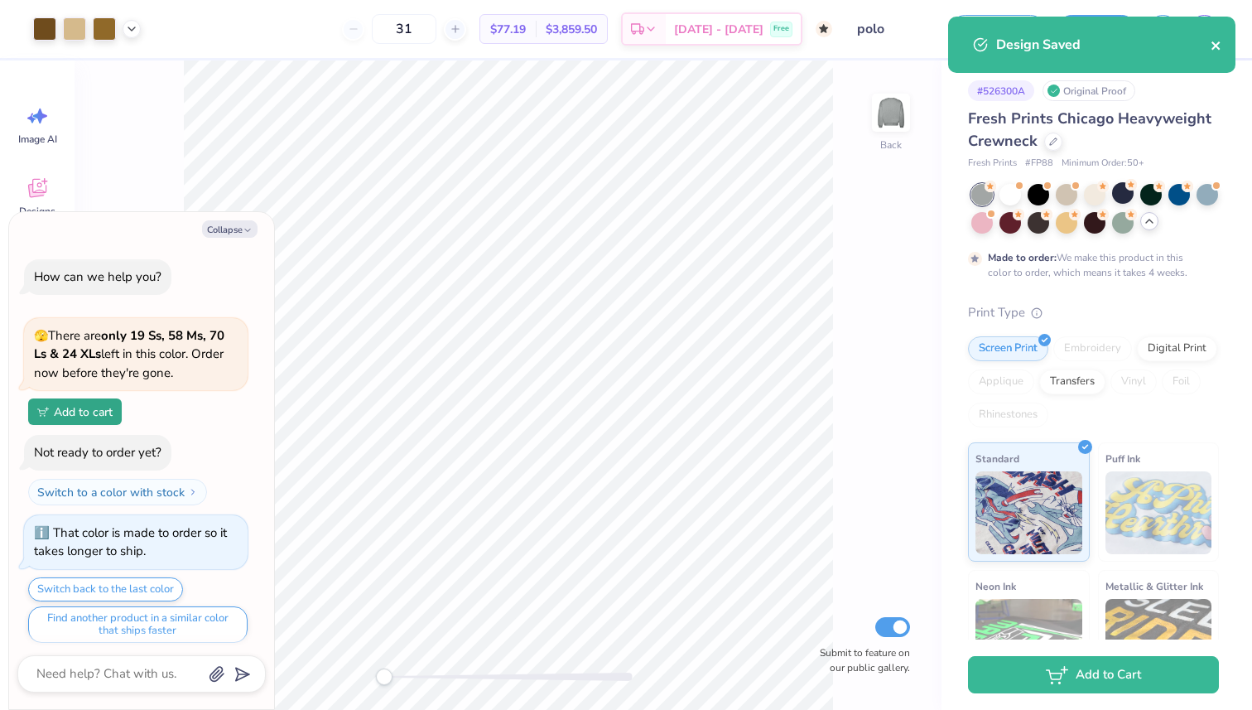
click at [1218, 41] on icon "close" at bounding box center [1216, 45] width 12 height 13
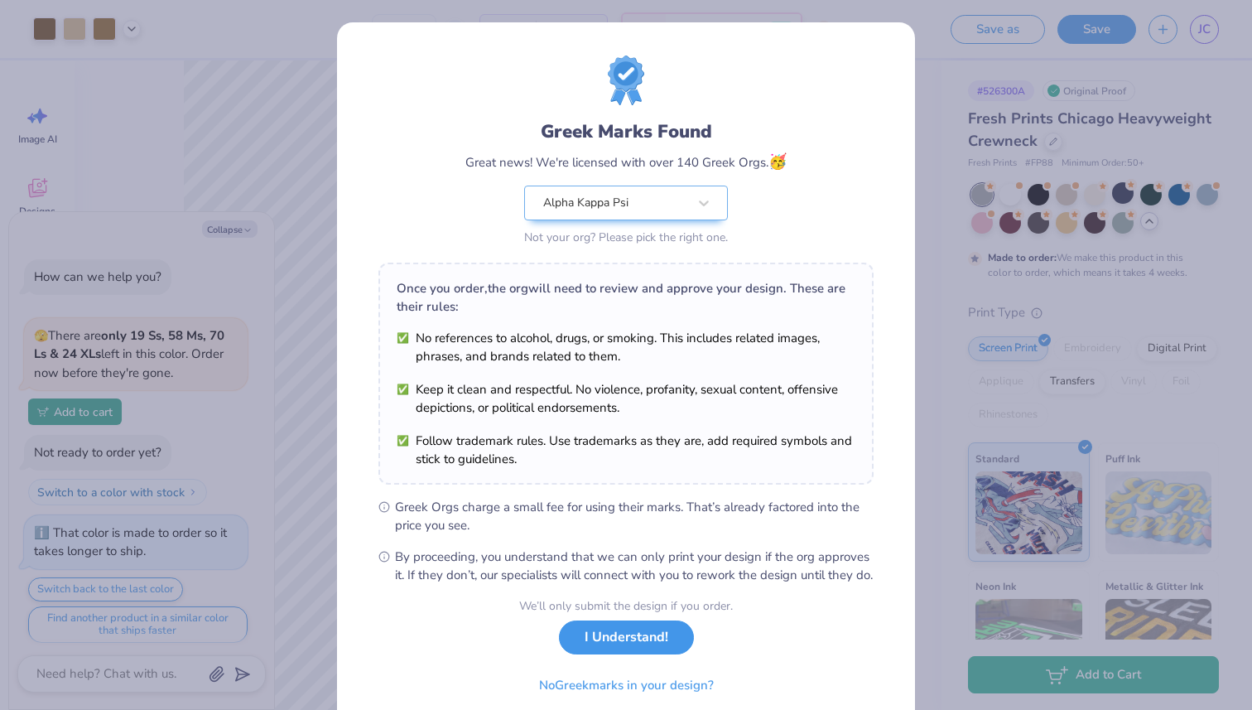
click at [621, 654] on button "I Understand!" at bounding box center [626, 637] width 135 height 34
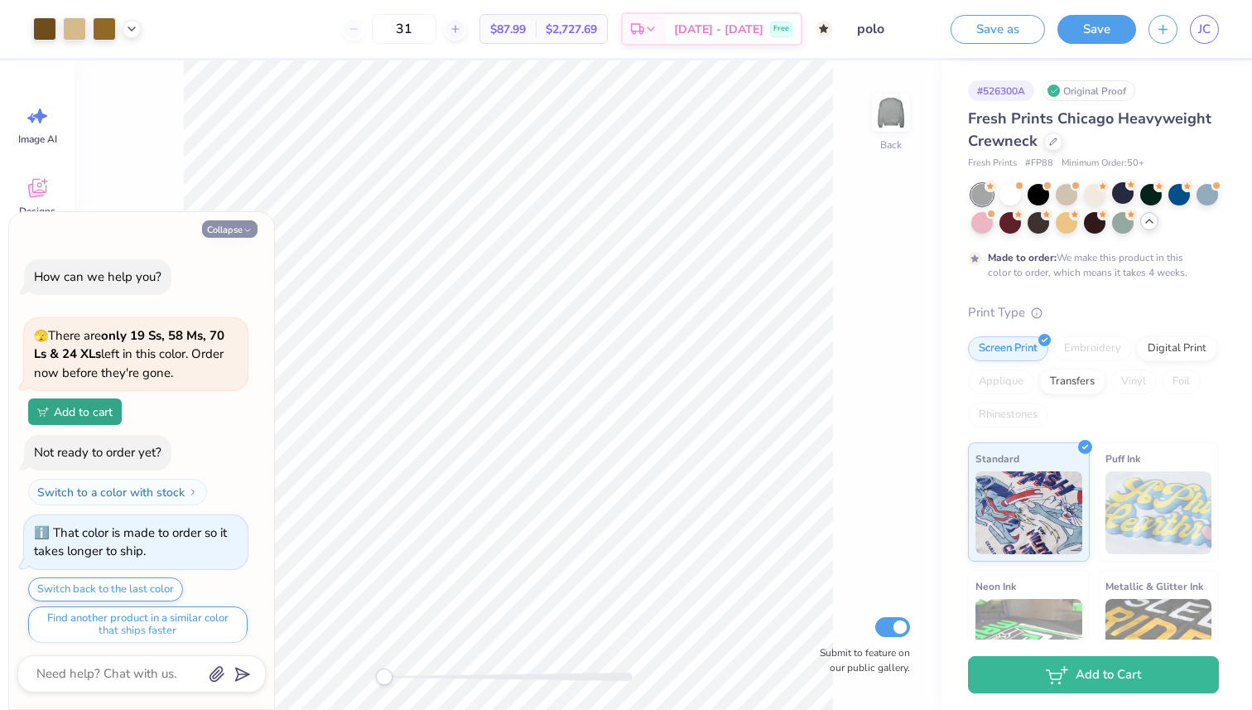
click at [245, 225] on icon "button" at bounding box center [248, 230] width 10 height 10
type textarea "x"
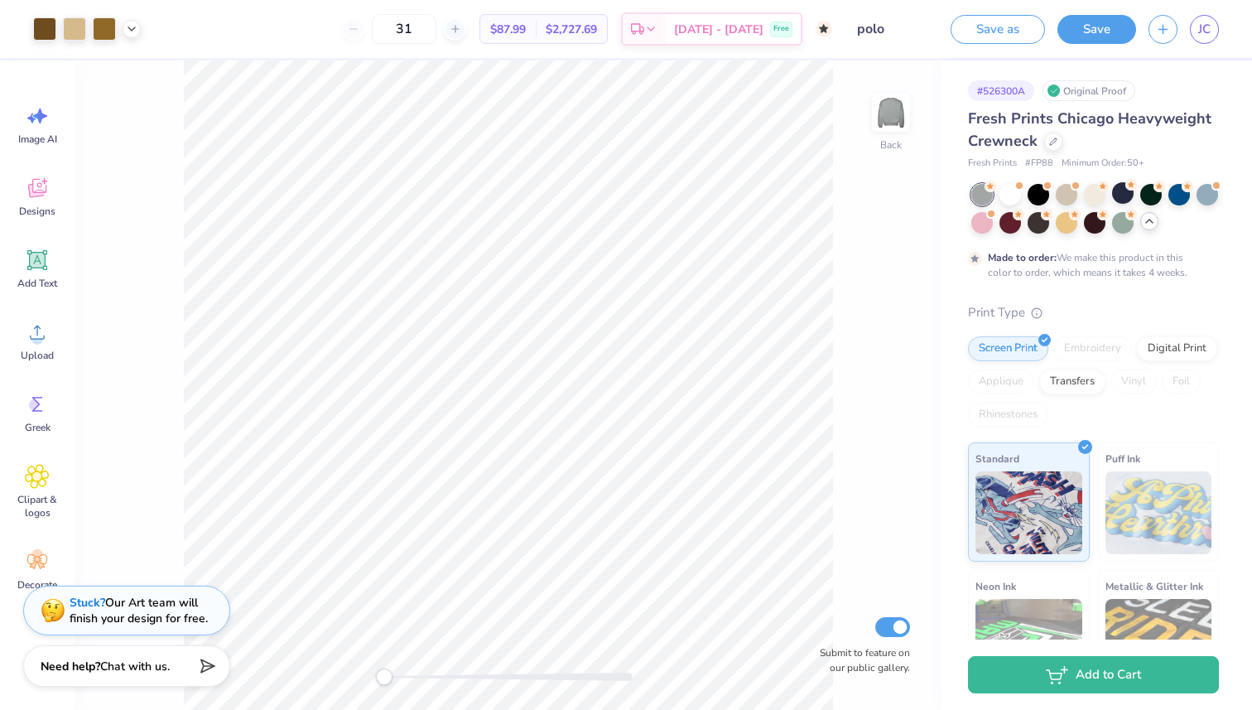
click at [833, 284] on div "Back Submit to feature on our public gallery." at bounding box center [508, 384] width 867 height 649
click at [1109, 31] on button "Save" at bounding box center [1096, 26] width 79 height 29
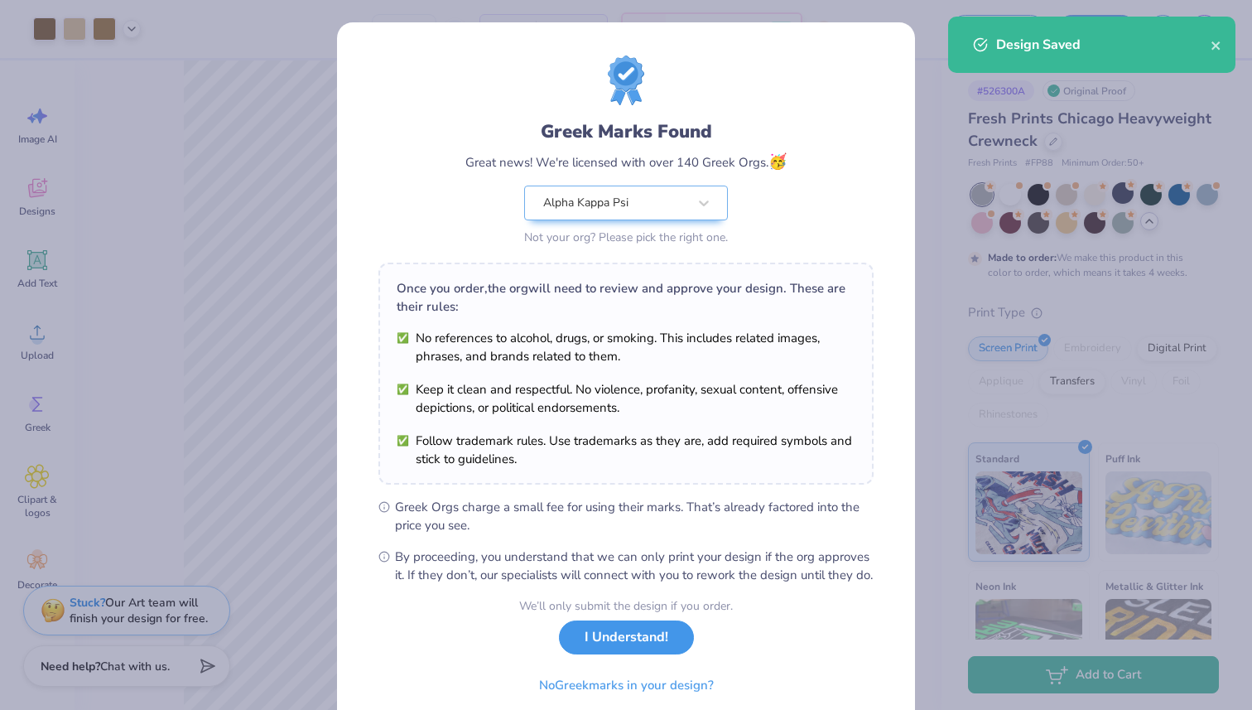
click at [628, 654] on button "I Understand!" at bounding box center [626, 637] width 135 height 34
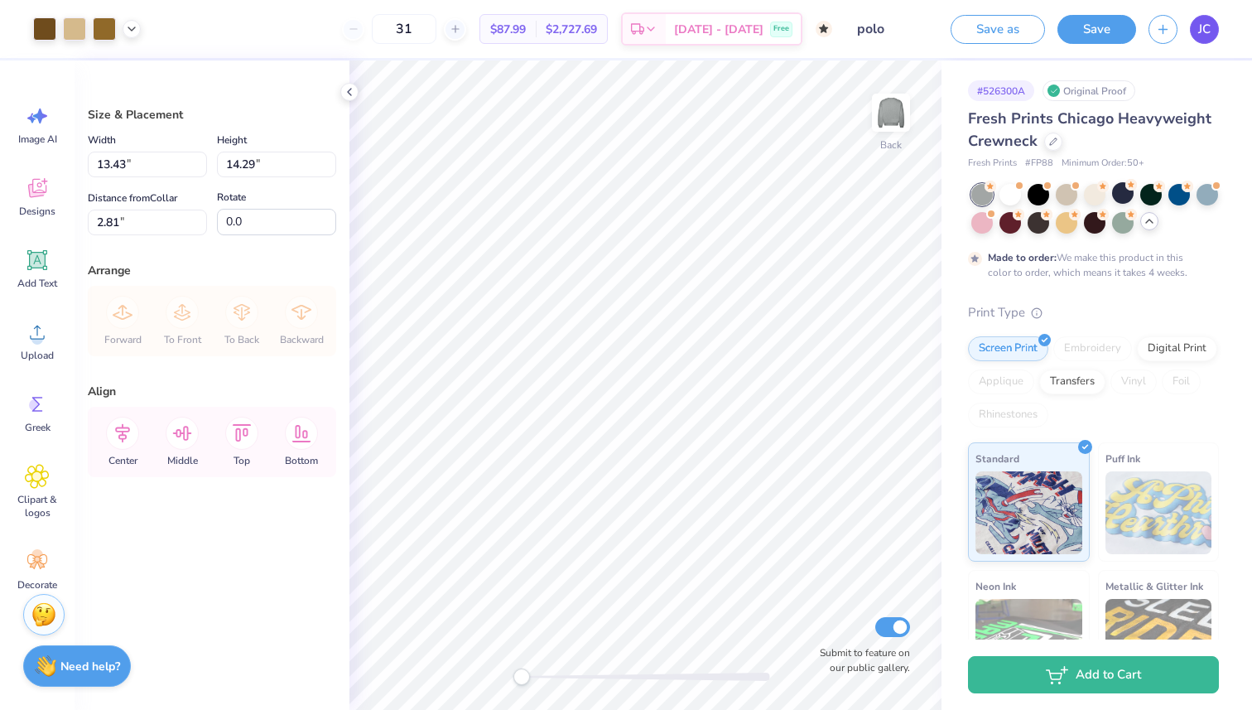
click at [1204, 36] on span "JC" at bounding box center [1204, 29] width 12 height 19
